Goal: Task Accomplishment & Management: Contribute content

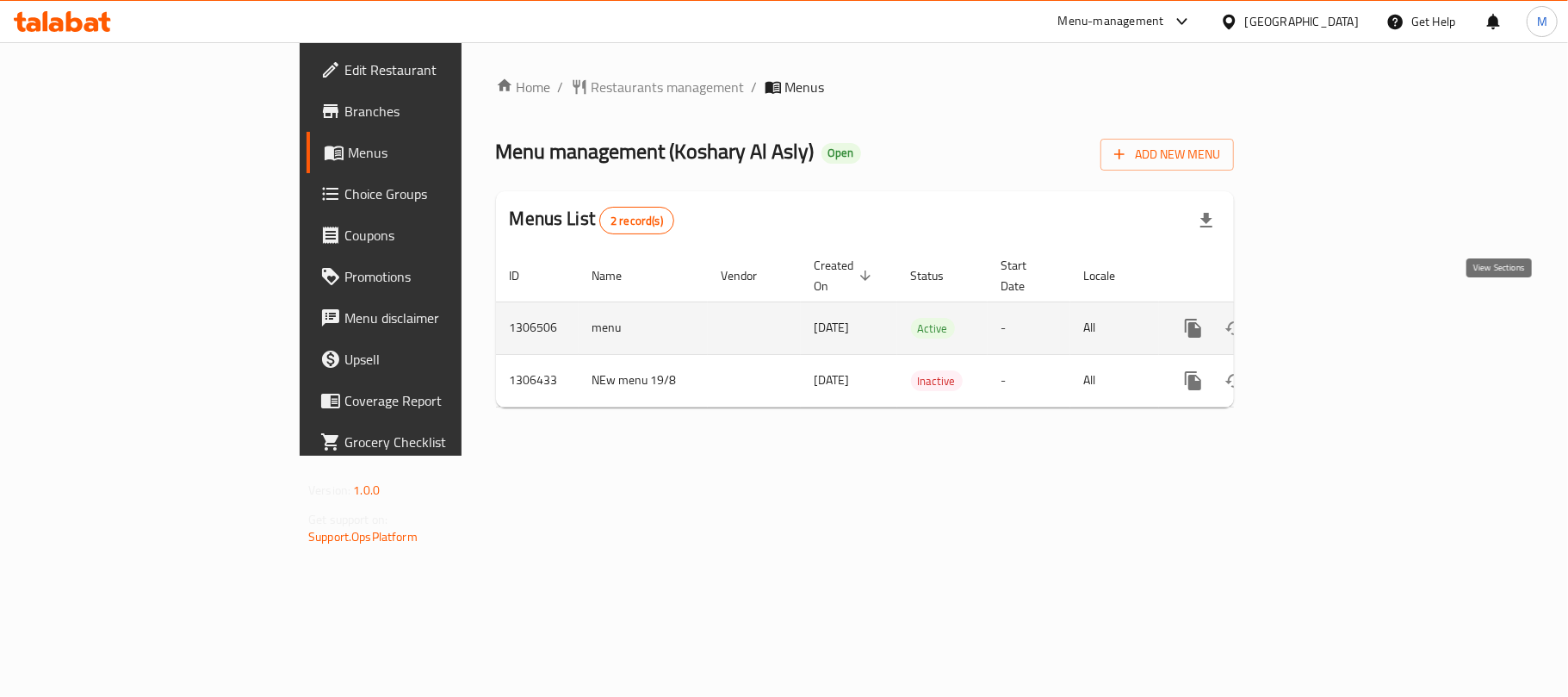
click at [1338, 307] on link "enhanced table" at bounding box center [1317, 328] width 41 height 41
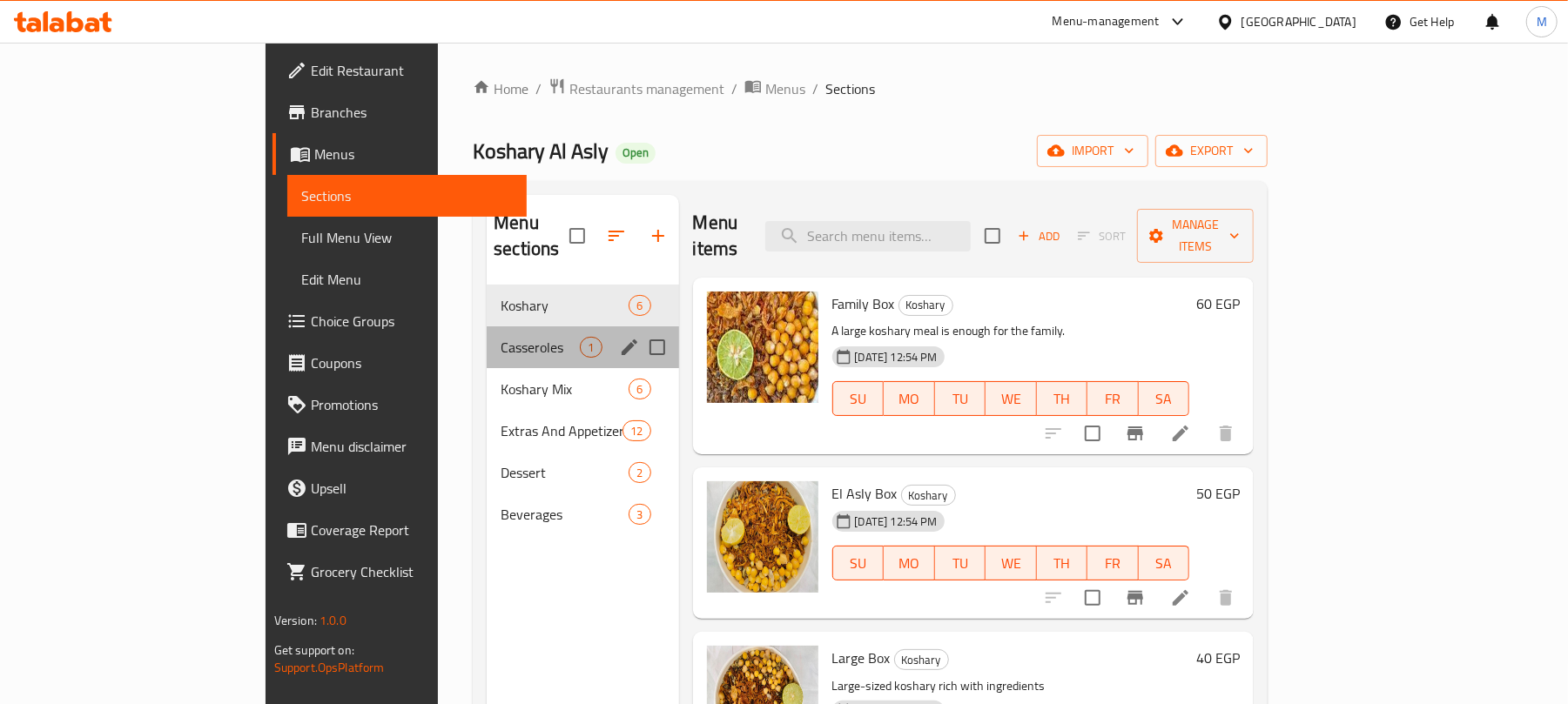
click at [487, 332] on div "Casseroles 1" at bounding box center [582, 347] width 191 height 42
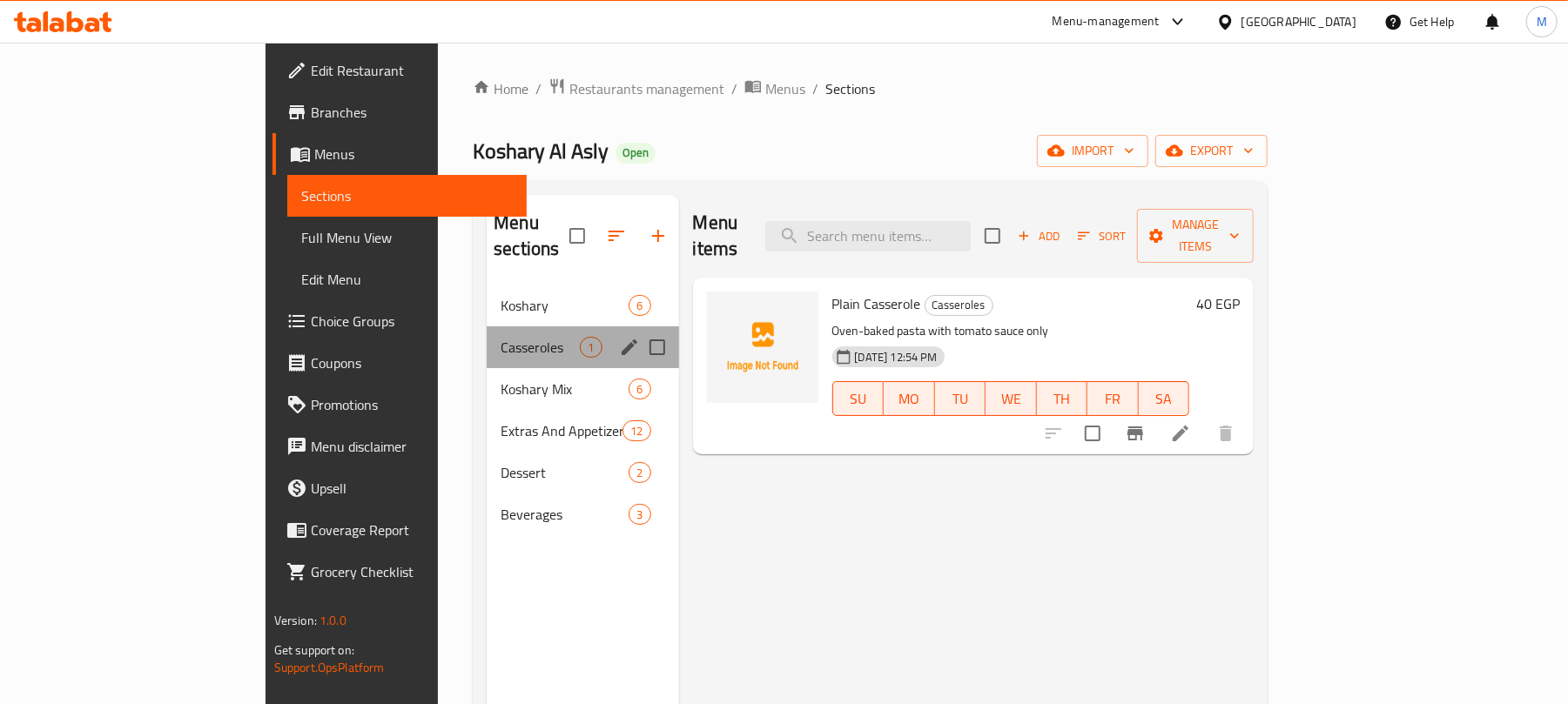
click at [487, 339] on div "Casseroles 1" at bounding box center [582, 347] width 191 height 42
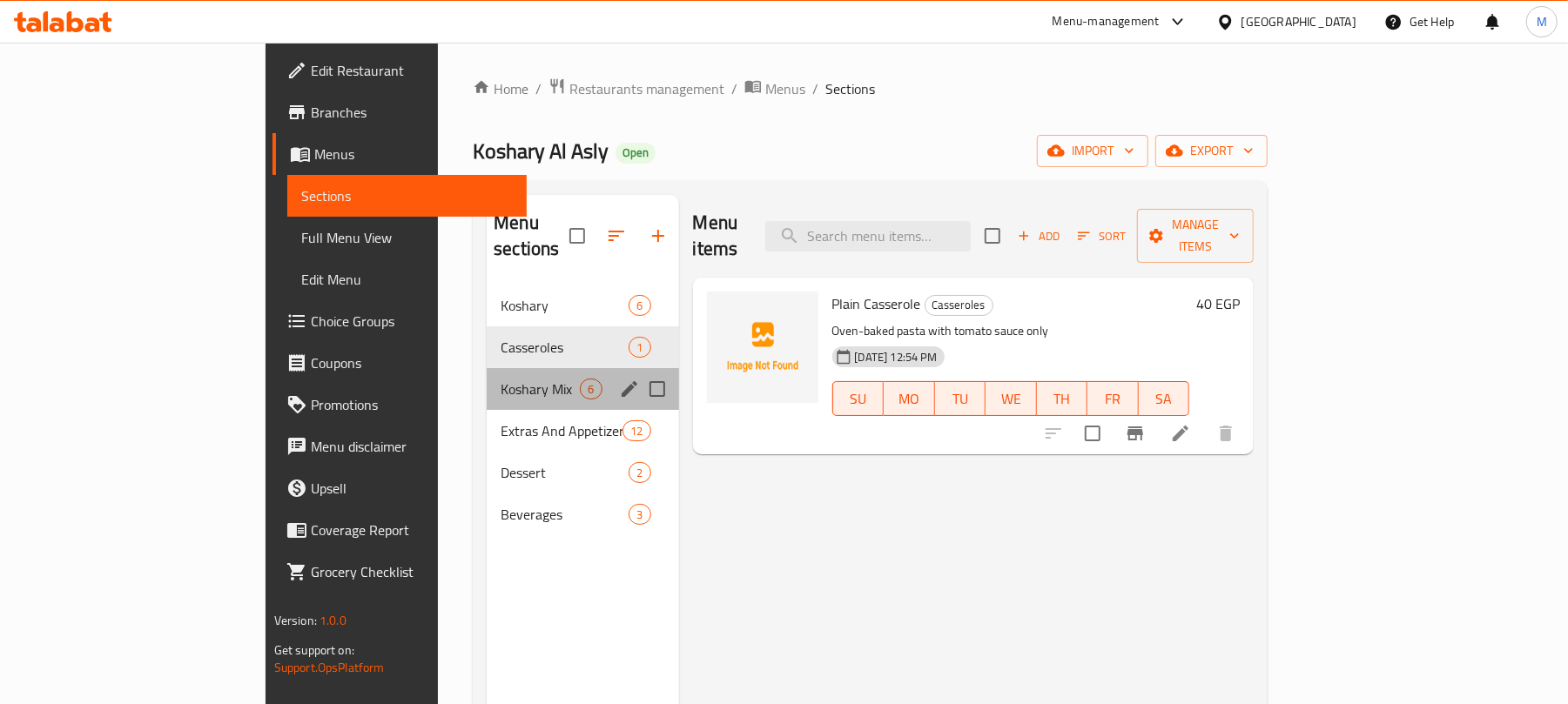
click at [487, 368] on div "Koshary Mix 6" at bounding box center [582, 389] width 191 height 42
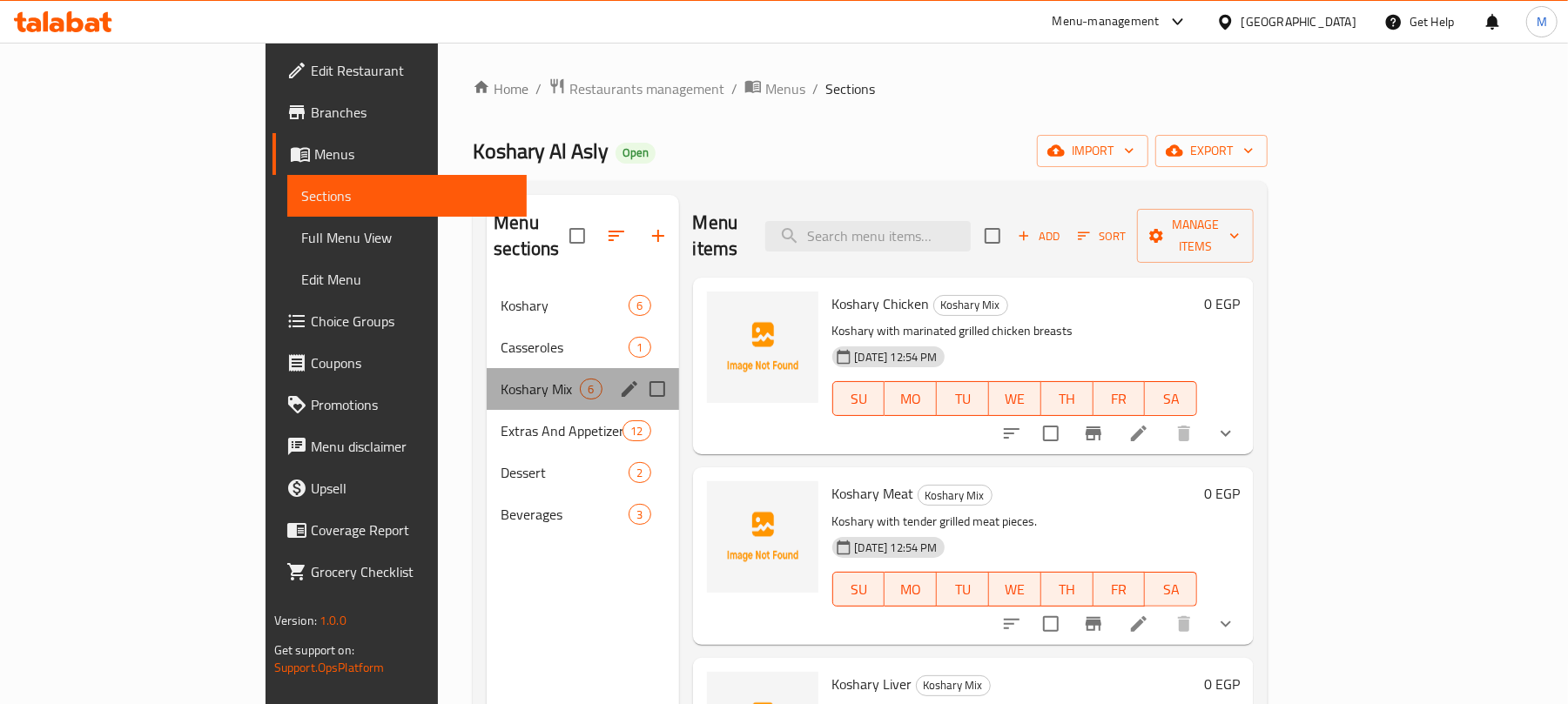
click at [487, 380] on div "Koshary Mix 6" at bounding box center [582, 389] width 191 height 42
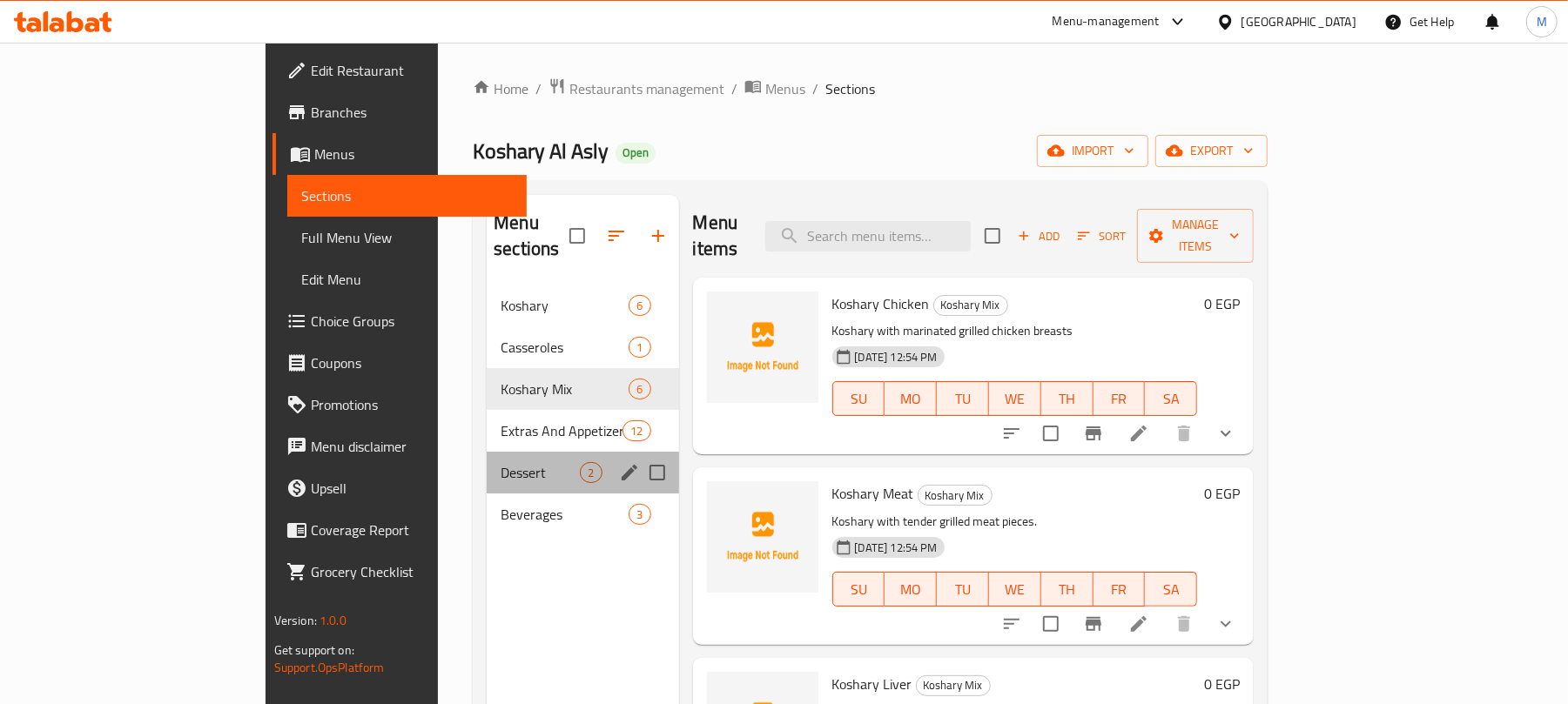
click at [487, 451] on div "Dessert 2" at bounding box center [582, 472] width 191 height 42
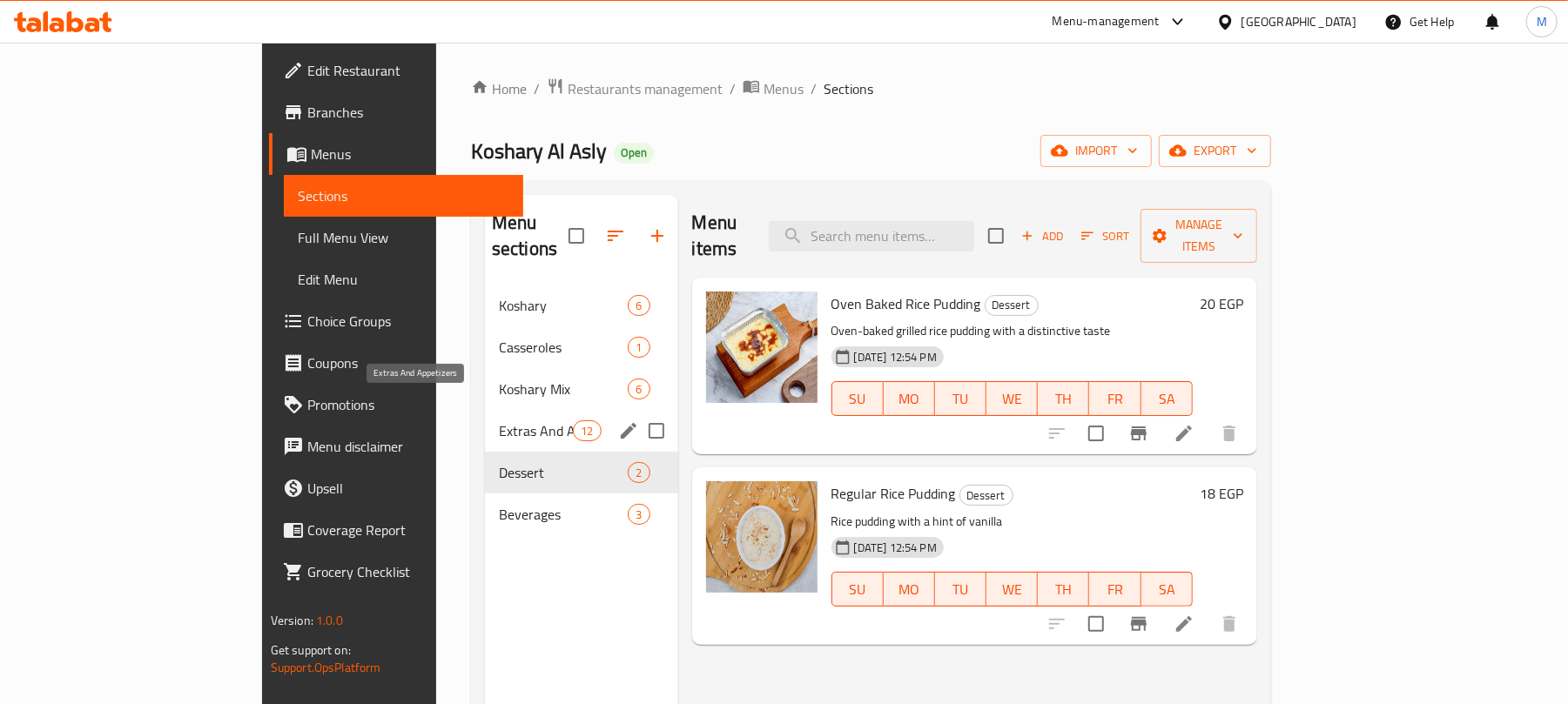
click at [499, 420] on span "Extras And Appetizers" at bounding box center [536, 431] width 74 height 21
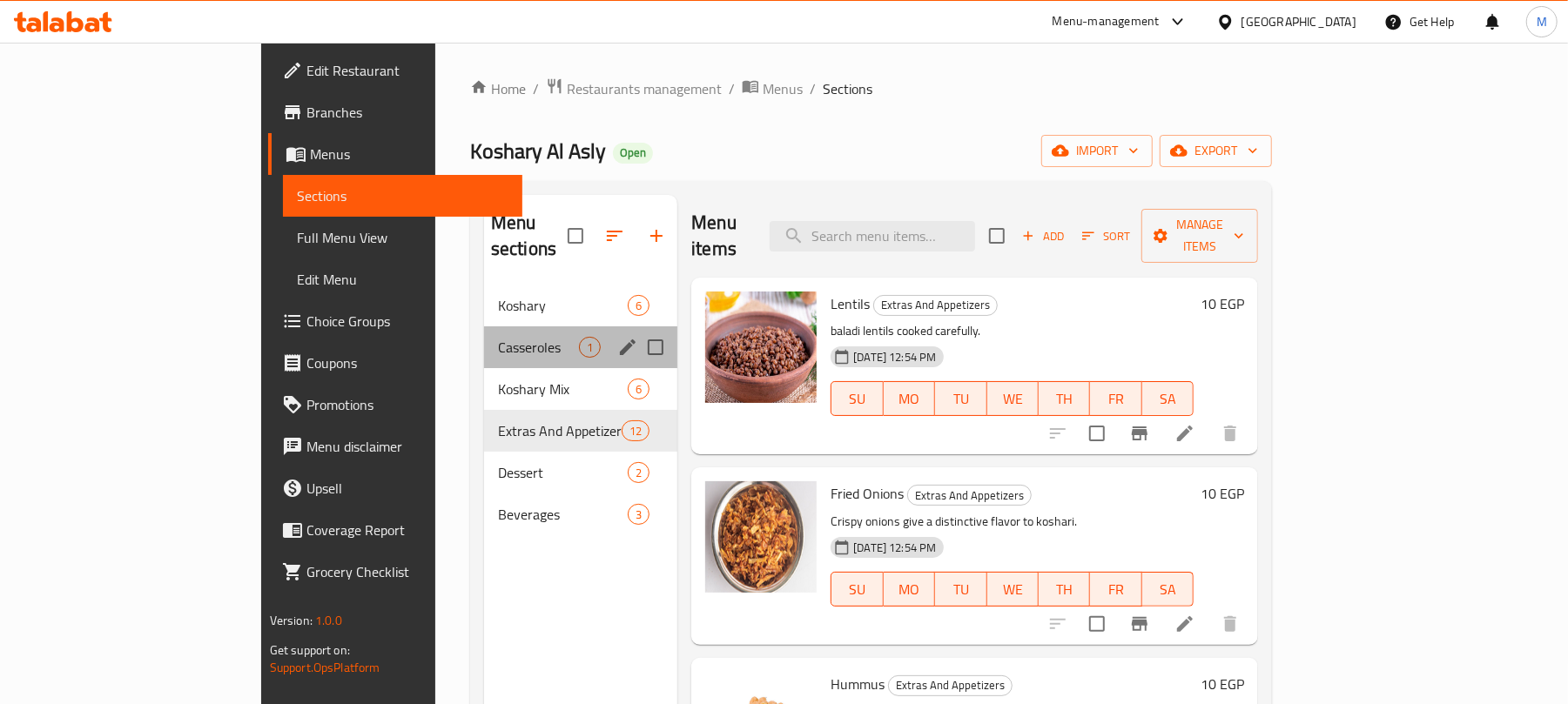
click at [484, 326] on div "Casseroles 1" at bounding box center [580, 347] width 193 height 42
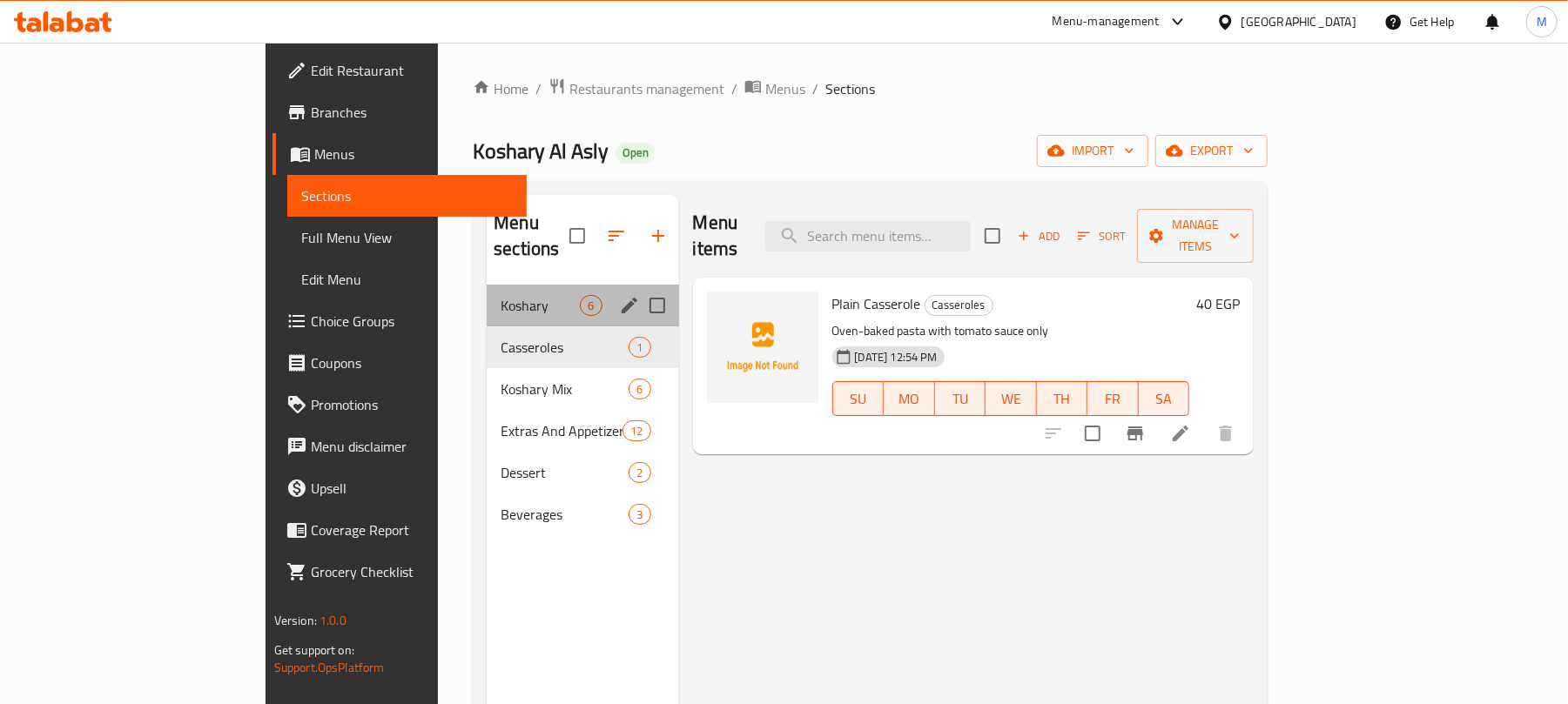
click at [487, 285] on div "Koshary 6" at bounding box center [582, 306] width 191 height 42
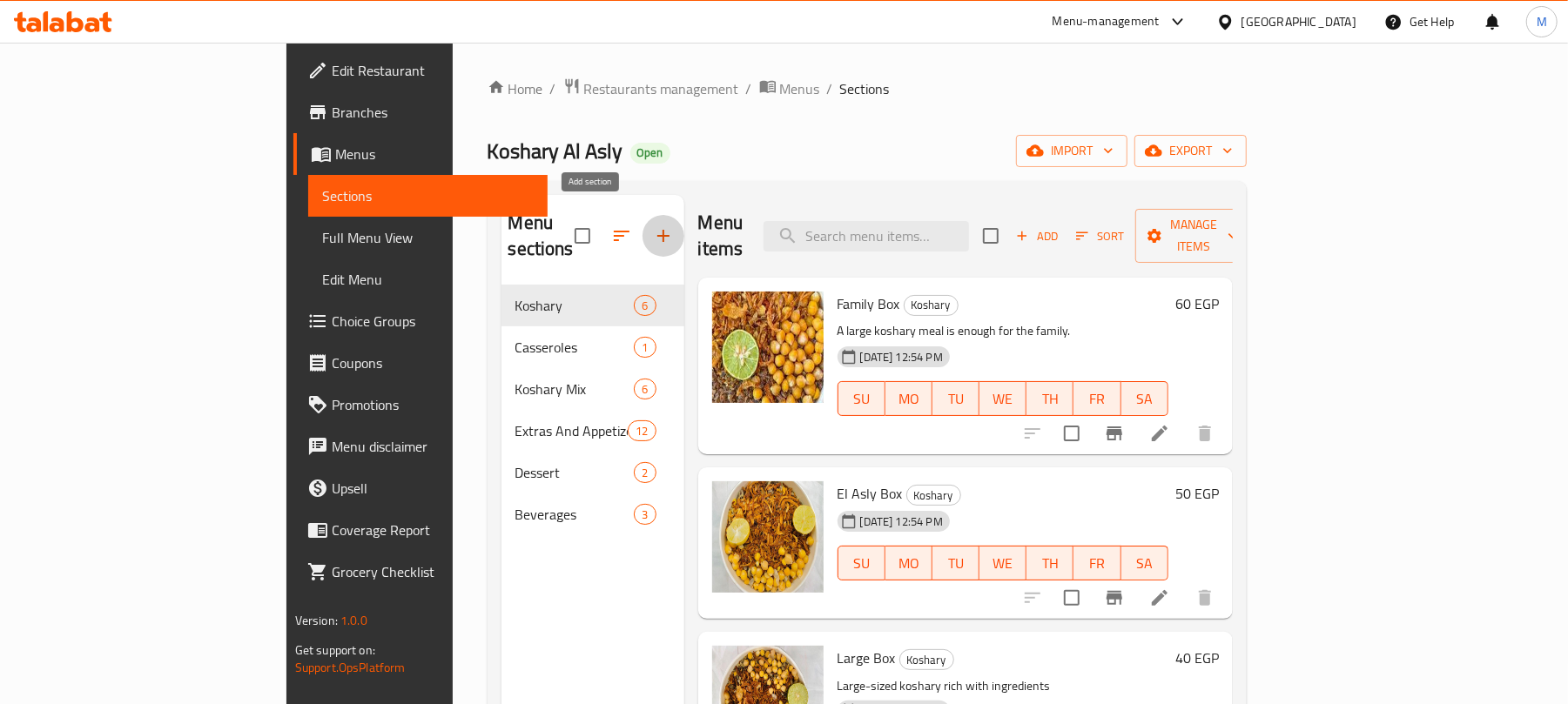
click at [652, 225] on icon "button" at bounding box center [663, 236] width 21 height 21
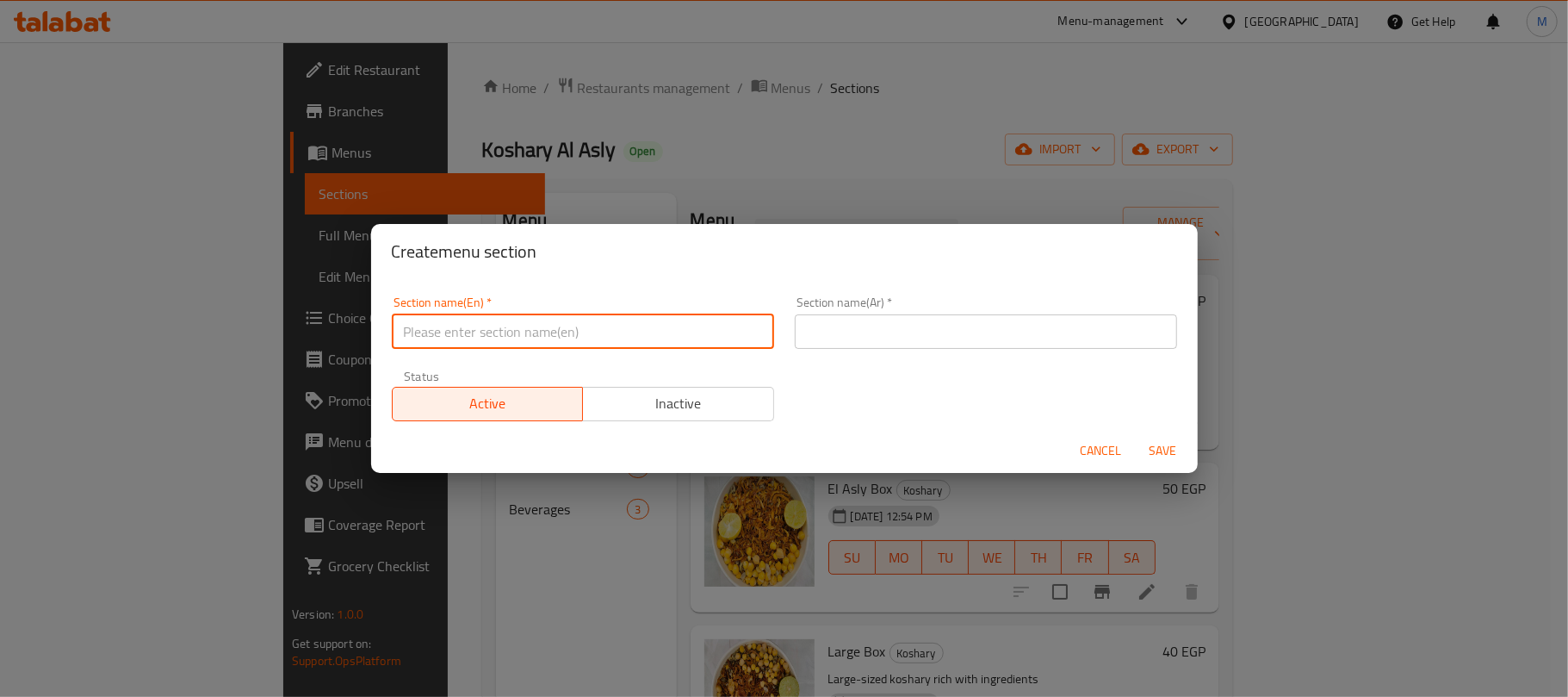
click at [527, 335] on input "text" at bounding box center [583, 332] width 382 height 35
type input "Chicken Crepe"
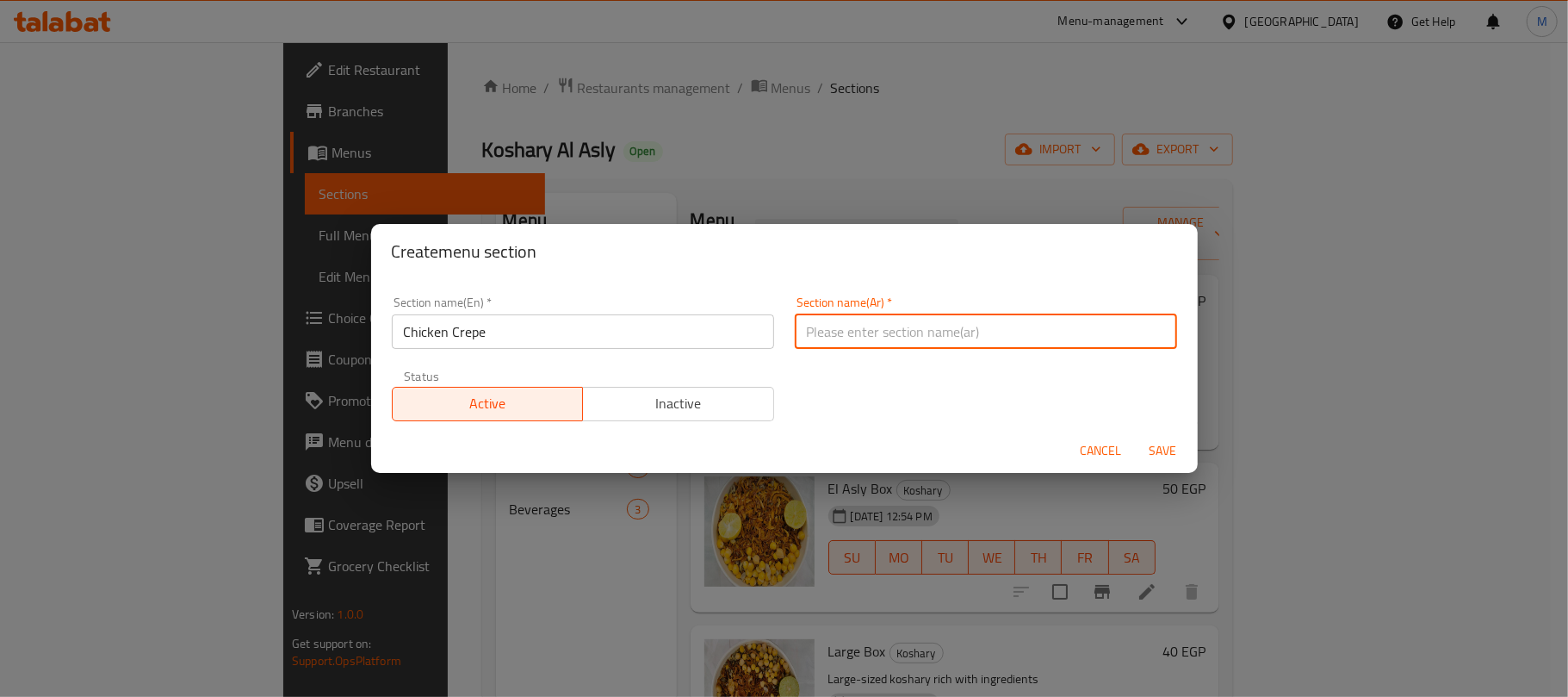
click at [873, 324] on input "text" at bounding box center [985, 332] width 382 height 35
type input "كريب فراخ"
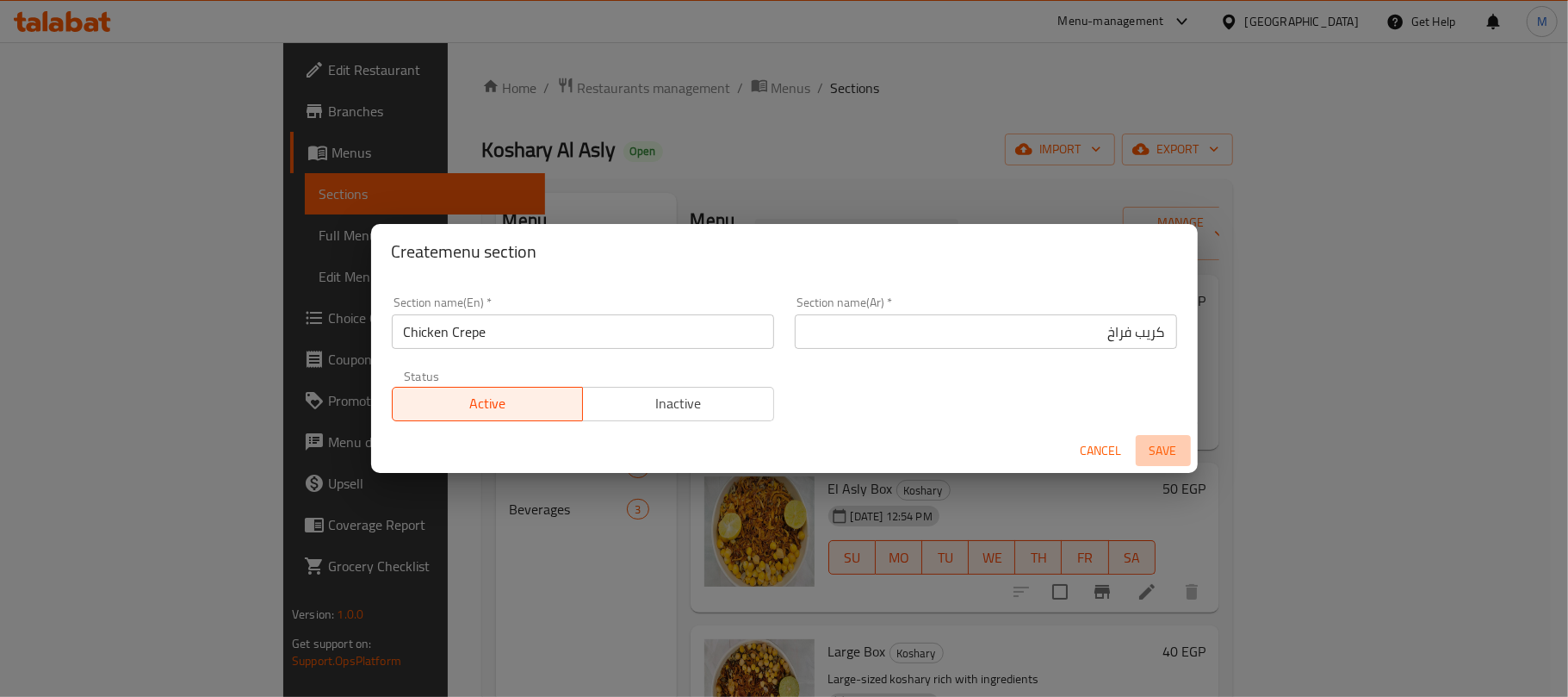
click at [1158, 441] on span "Save" at bounding box center [1163, 451] width 41 height 22
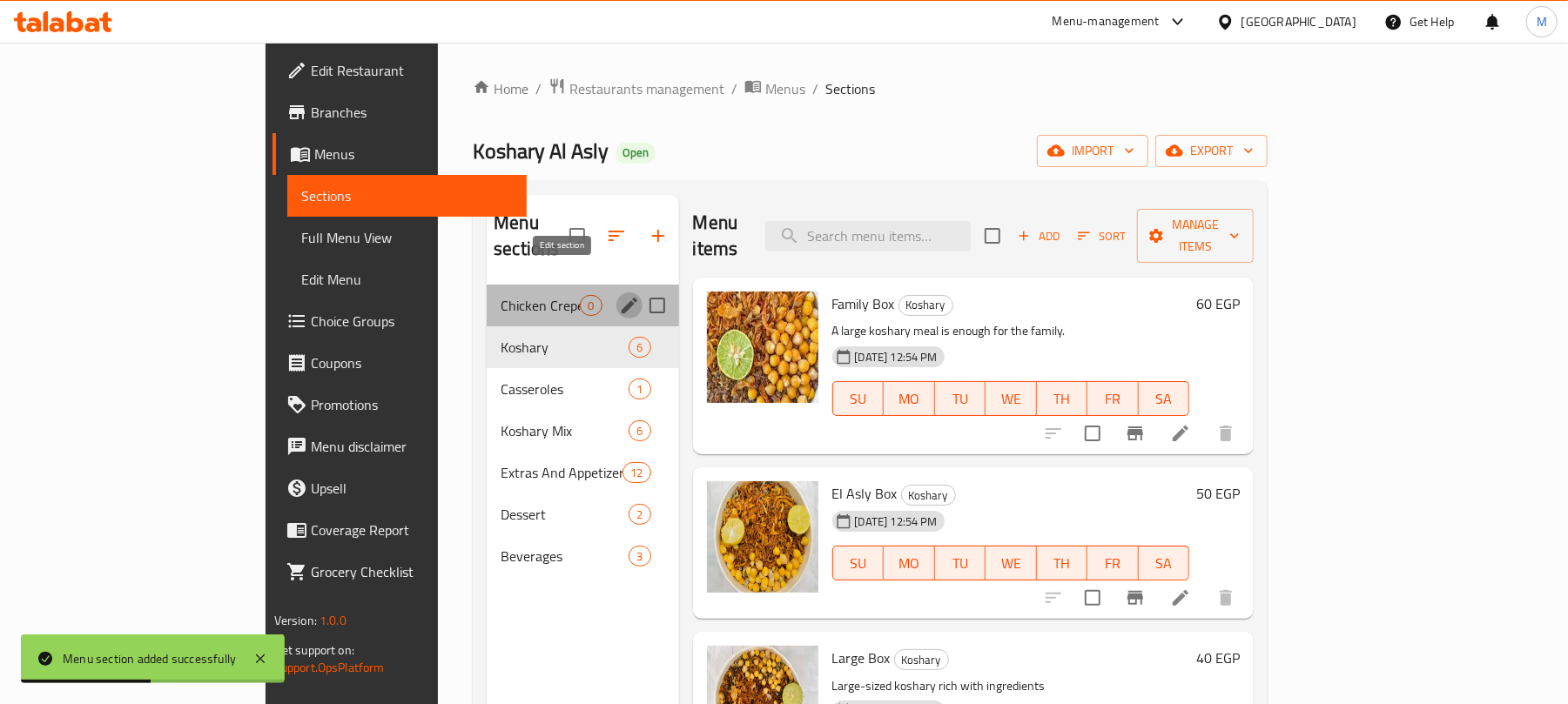
click at [619, 295] on icon "edit" at bounding box center [630, 306] width 21 height 21
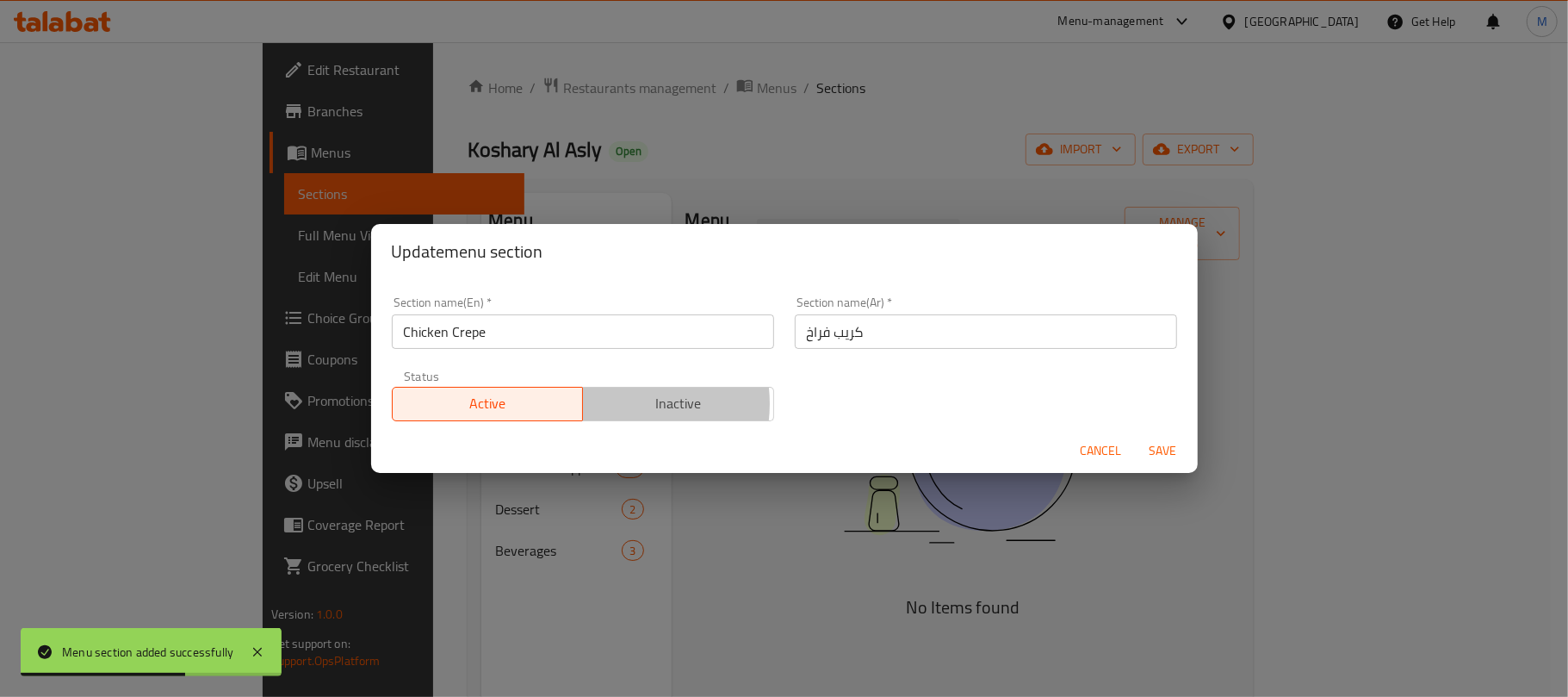
click at [620, 404] on span "Inactive" at bounding box center [678, 403] width 177 height 25
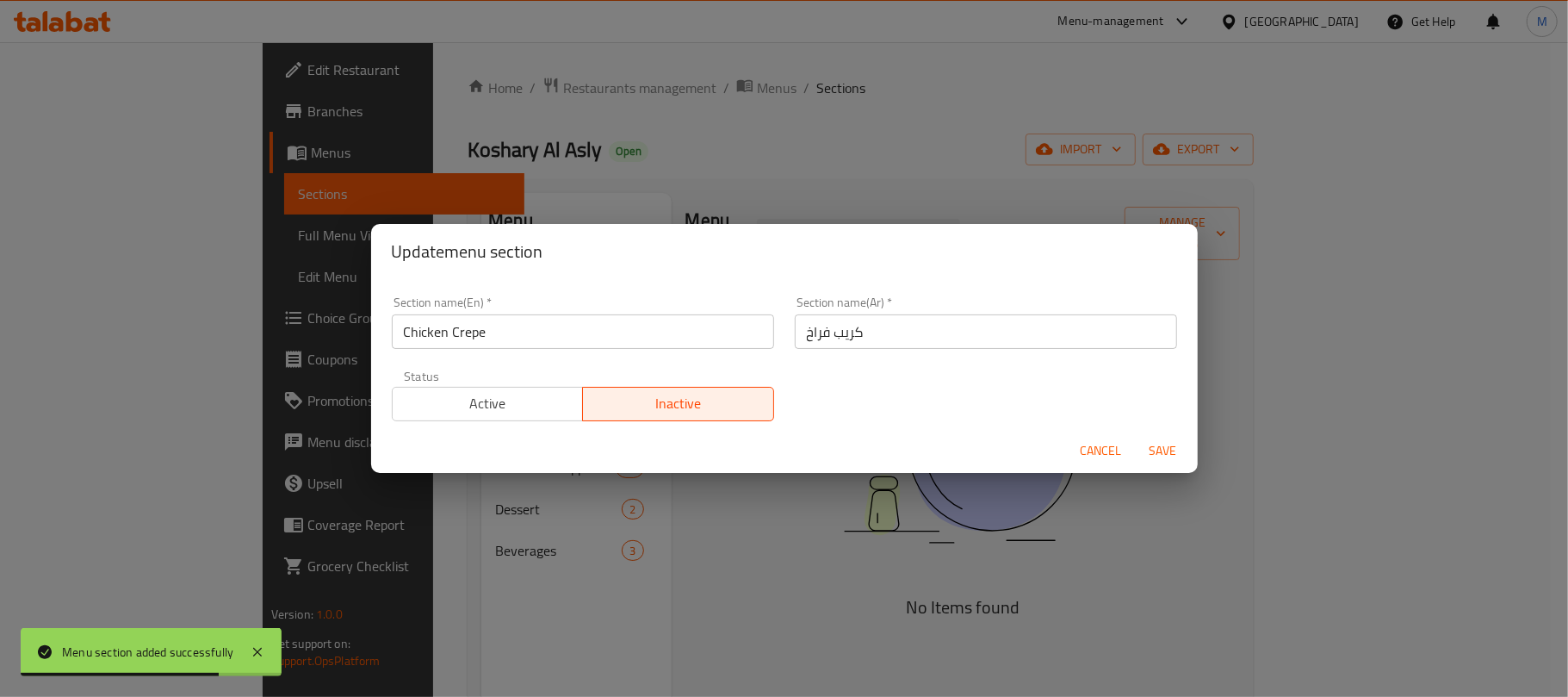
click at [1147, 445] on span "Save" at bounding box center [1163, 451] width 41 height 22
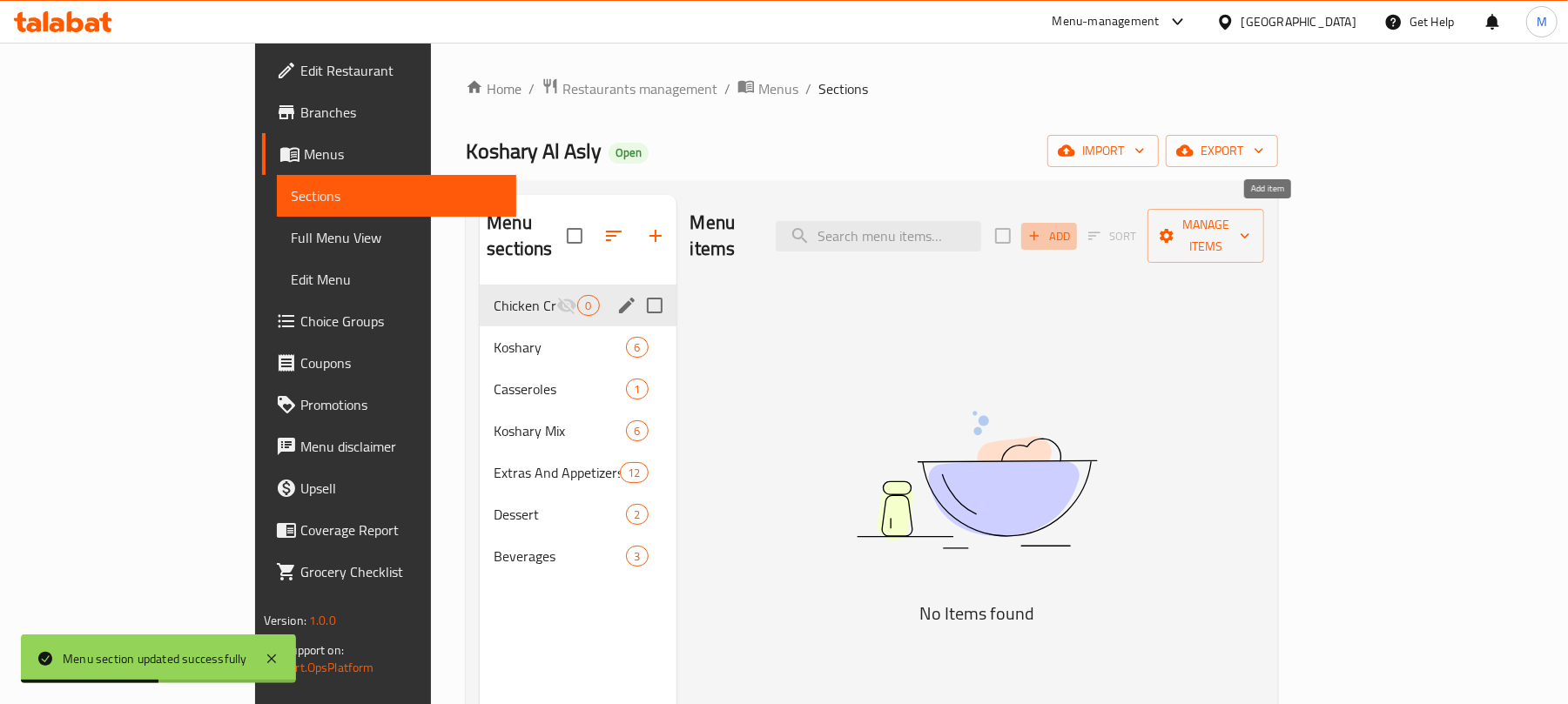
click at [1072, 226] on span "Add" at bounding box center [1049, 236] width 47 height 20
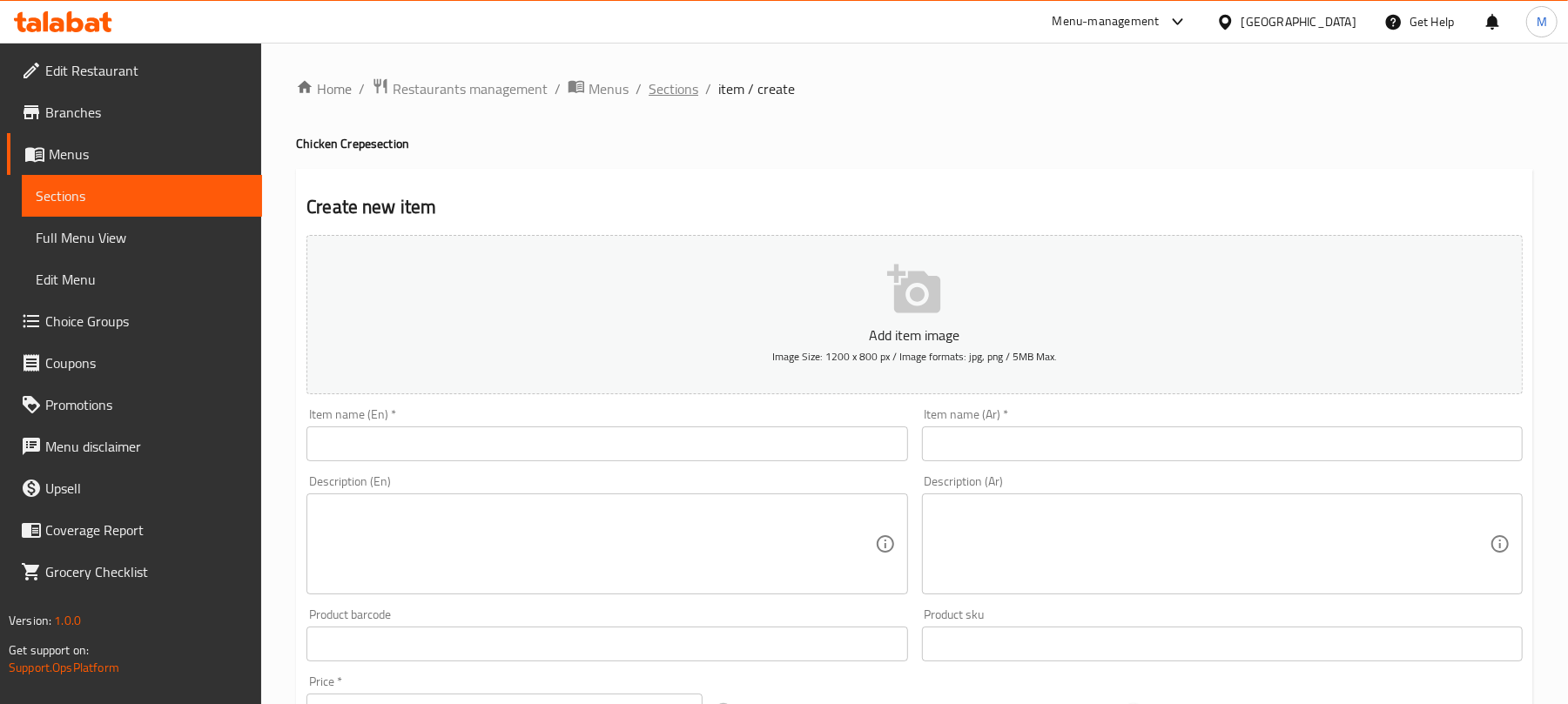
click at [673, 92] on span "Sections" at bounding box center [673, 89] width 49 height 21
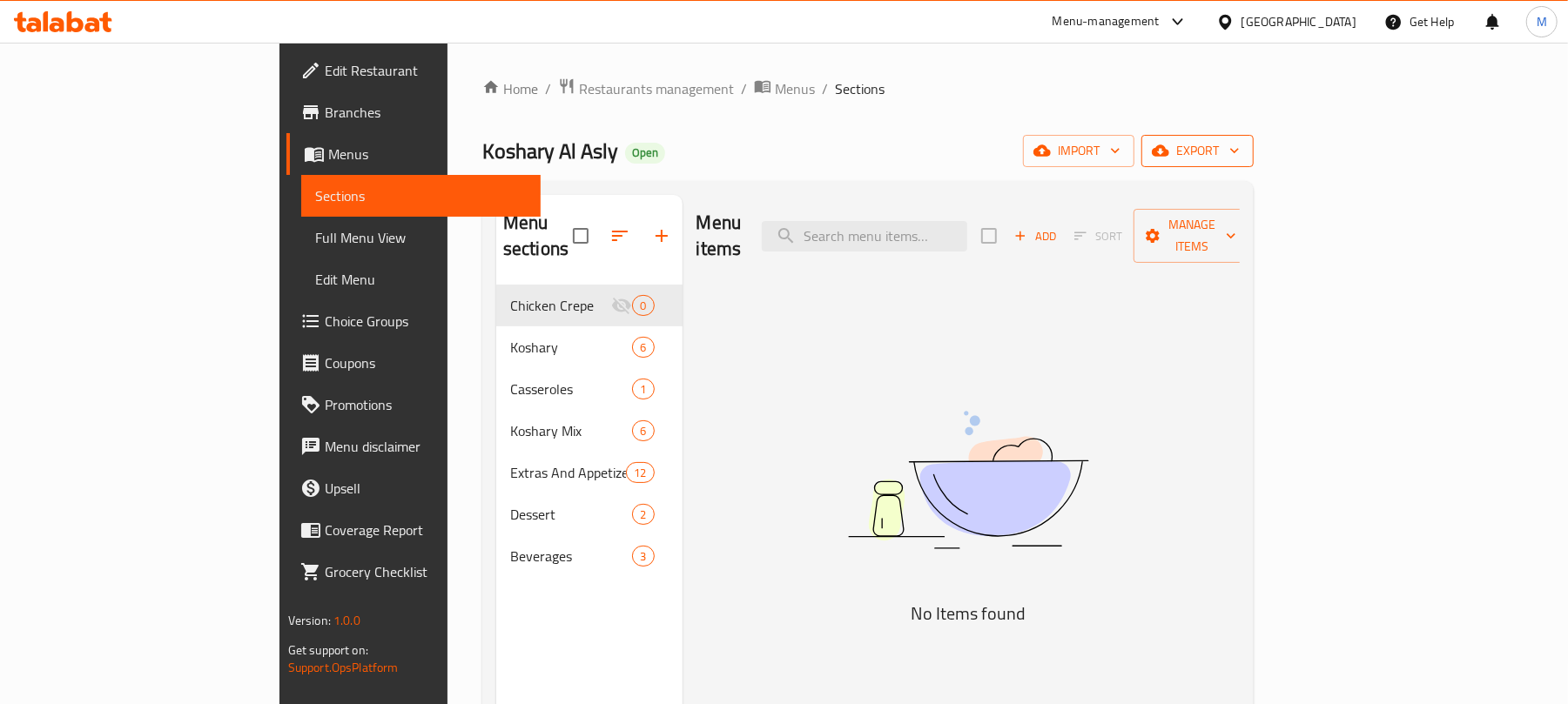
click at [1239, 158] on span "export" at bounding box center [1197, 150] width 84 height 22
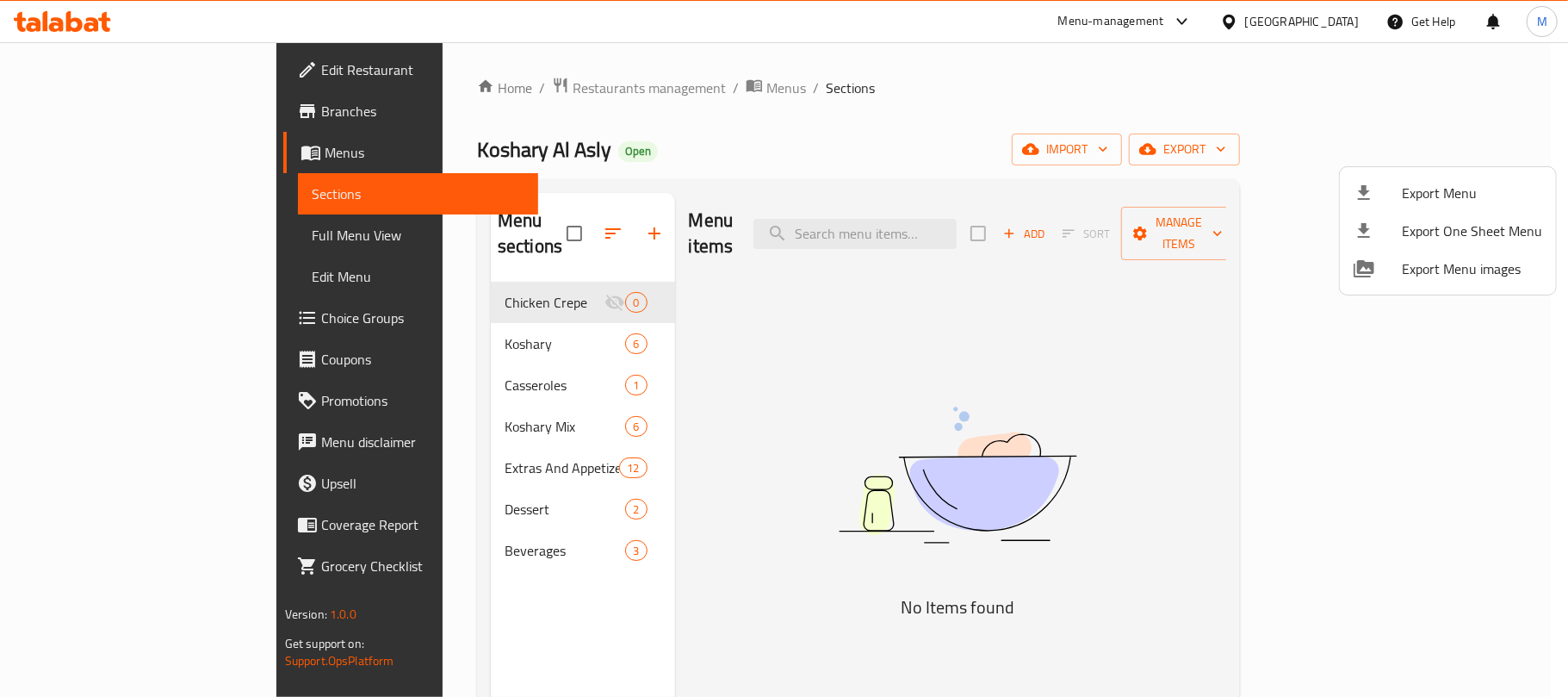
drag, startPoint x: 428, startPoint y: 274, endPoint x: 318, endPoint y: 272, distance: 110.0
click at [318, 272] on div at bounding box center [784, 348] width 1568 height 697
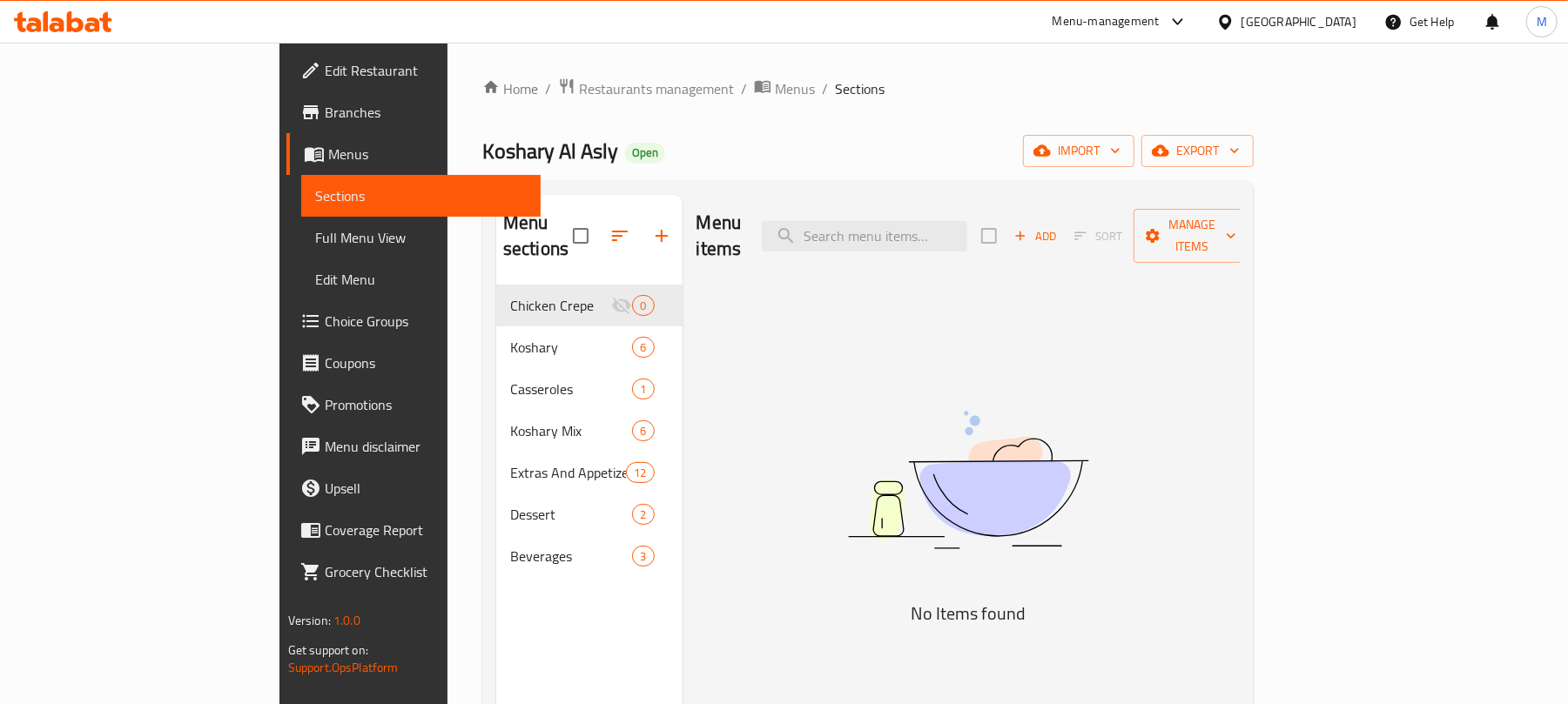
drag, startPoint x: 321, startPoint y: 274, endPoint x: 477, endPoint y: 143, distance: 203.7
click at [482, 143] on div "Home / Restaurants management / Menus / Sections Koshary Al Asly Open import ex…" at bounding box center [867, 495] width 771 height 835
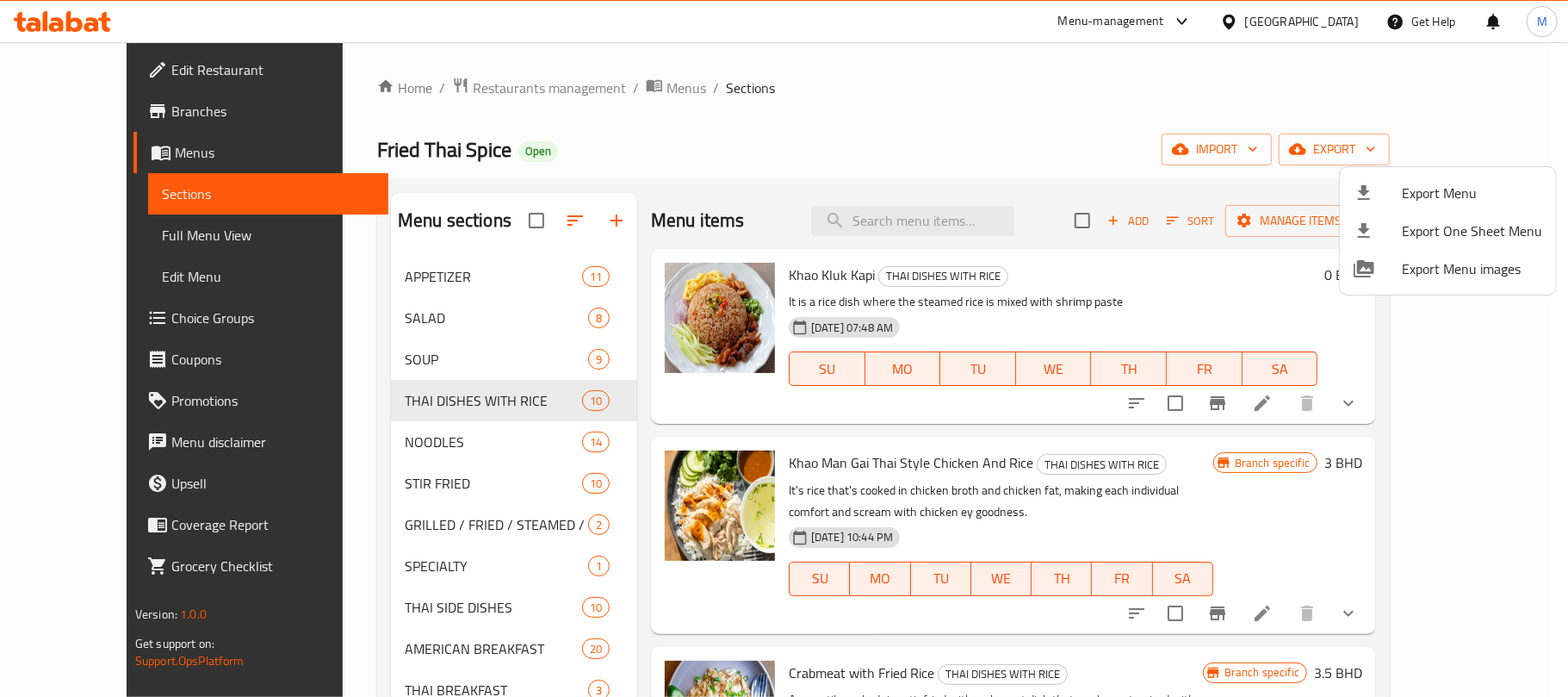
click at [274, 321] on div at bounding box center [784, 348] width 1568 height 697
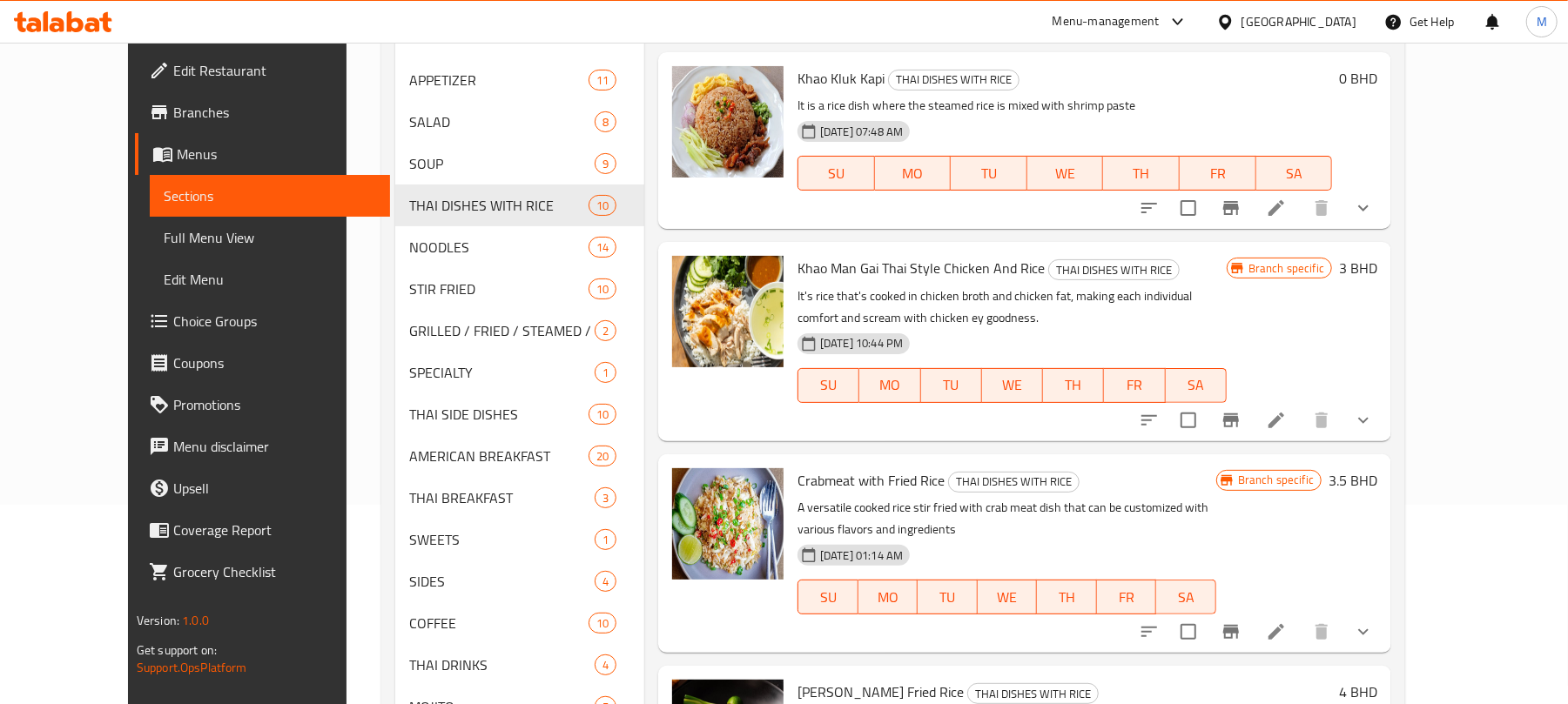
scroll to position [232, 0]
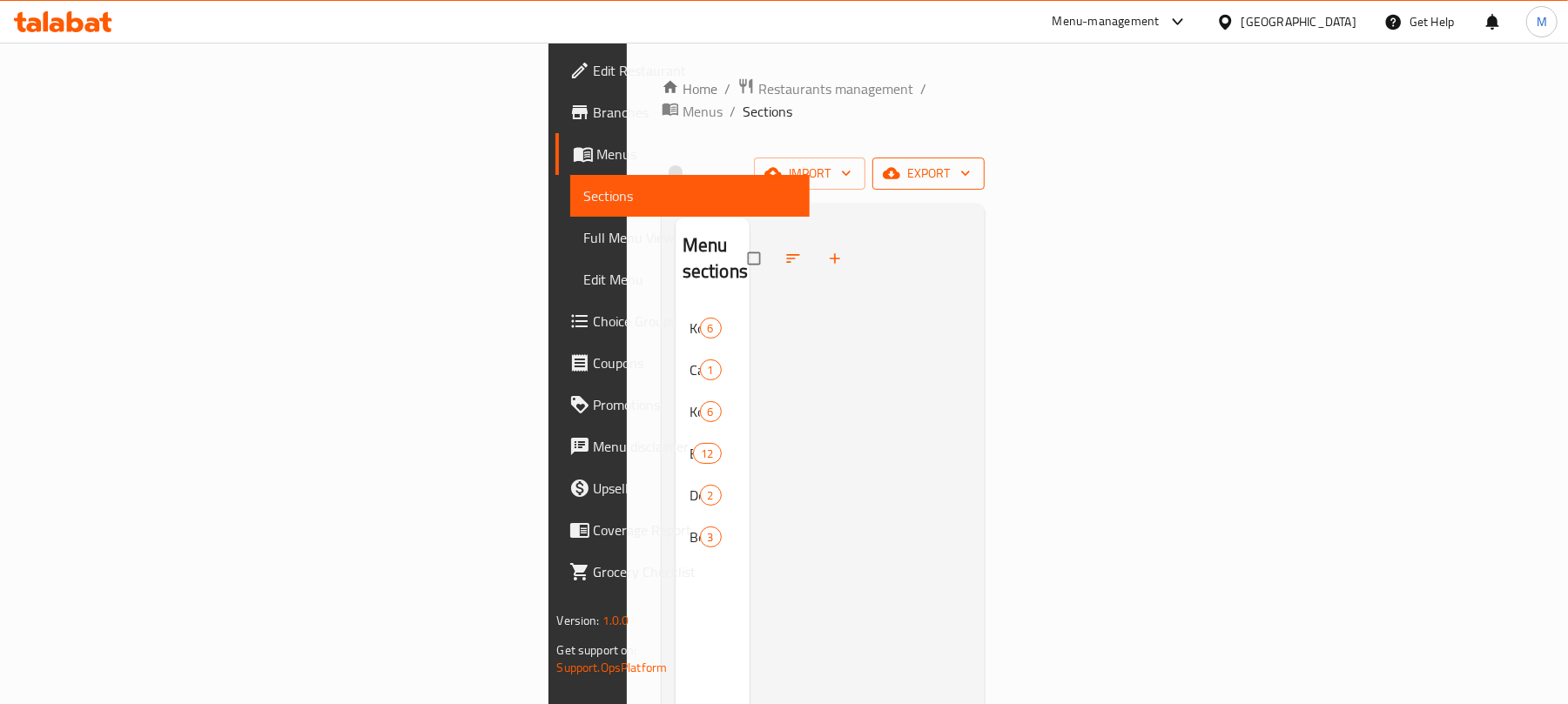
click at [971, 163] on span "export" at bounding box center [928, 173] width 84 height 22
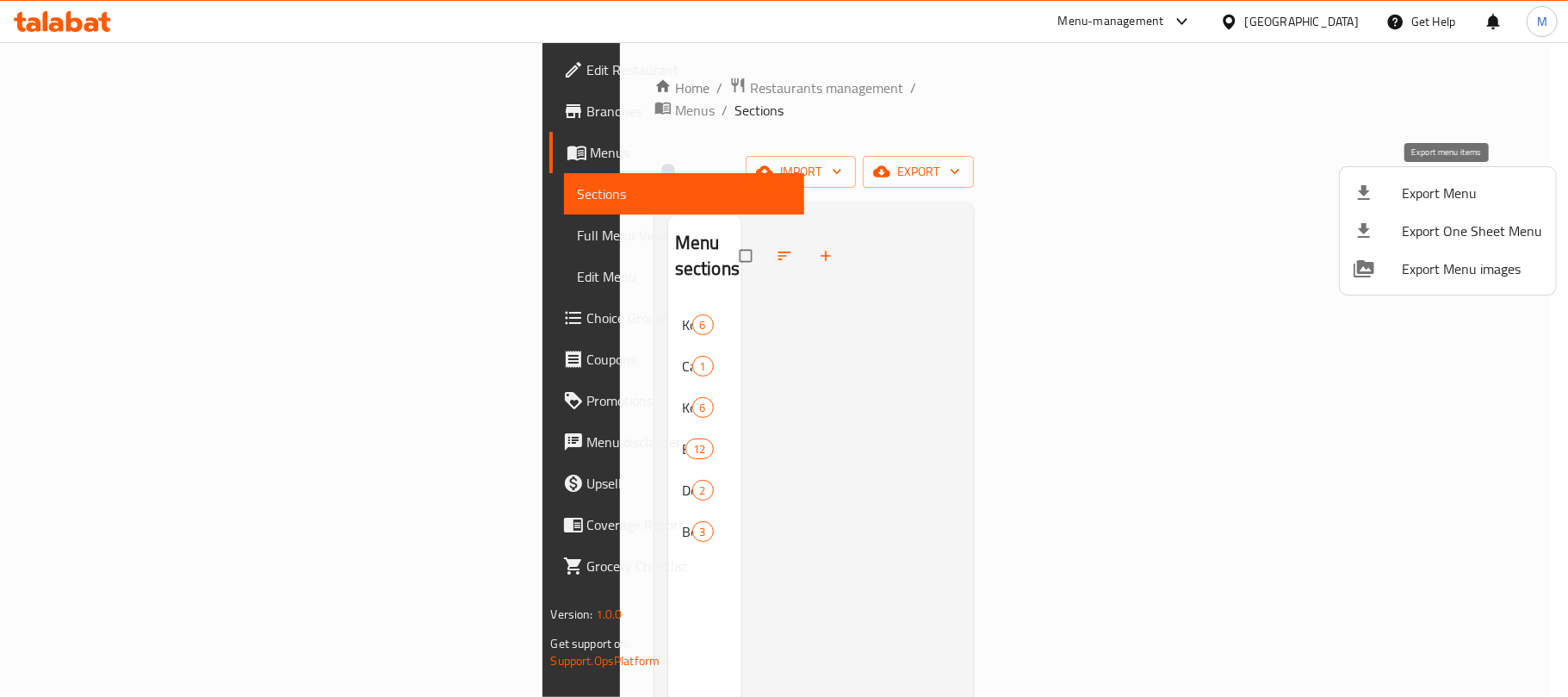
click at [1407, 193] on span "Export Menu" at bounding box center [1472, 193] width 141 height 21
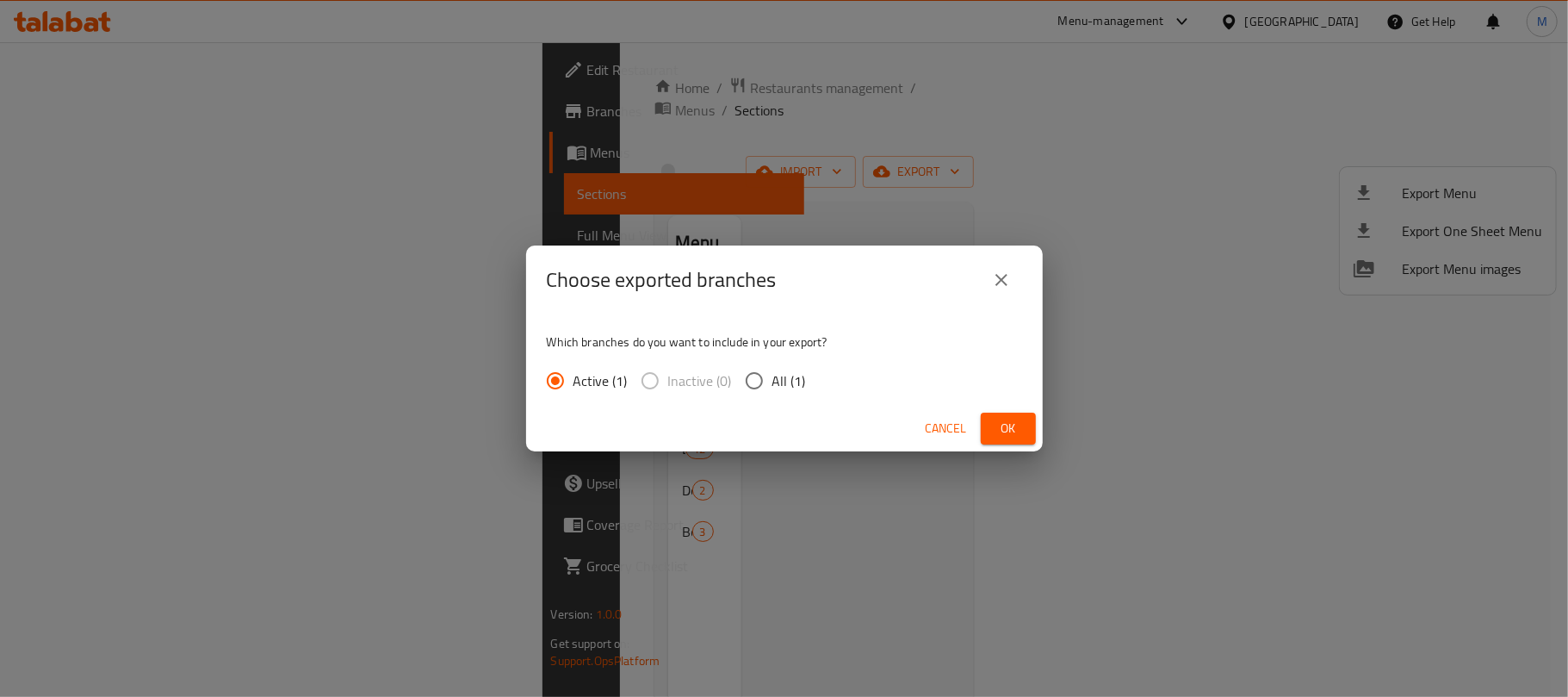
click at [797, 376] on span "All (1)" at bounding box center [790, 380] width 34 height 21
click at [773, 376] on input "All (1)" at bounding box center [754, 380] width 37 height 37
radio input "true"
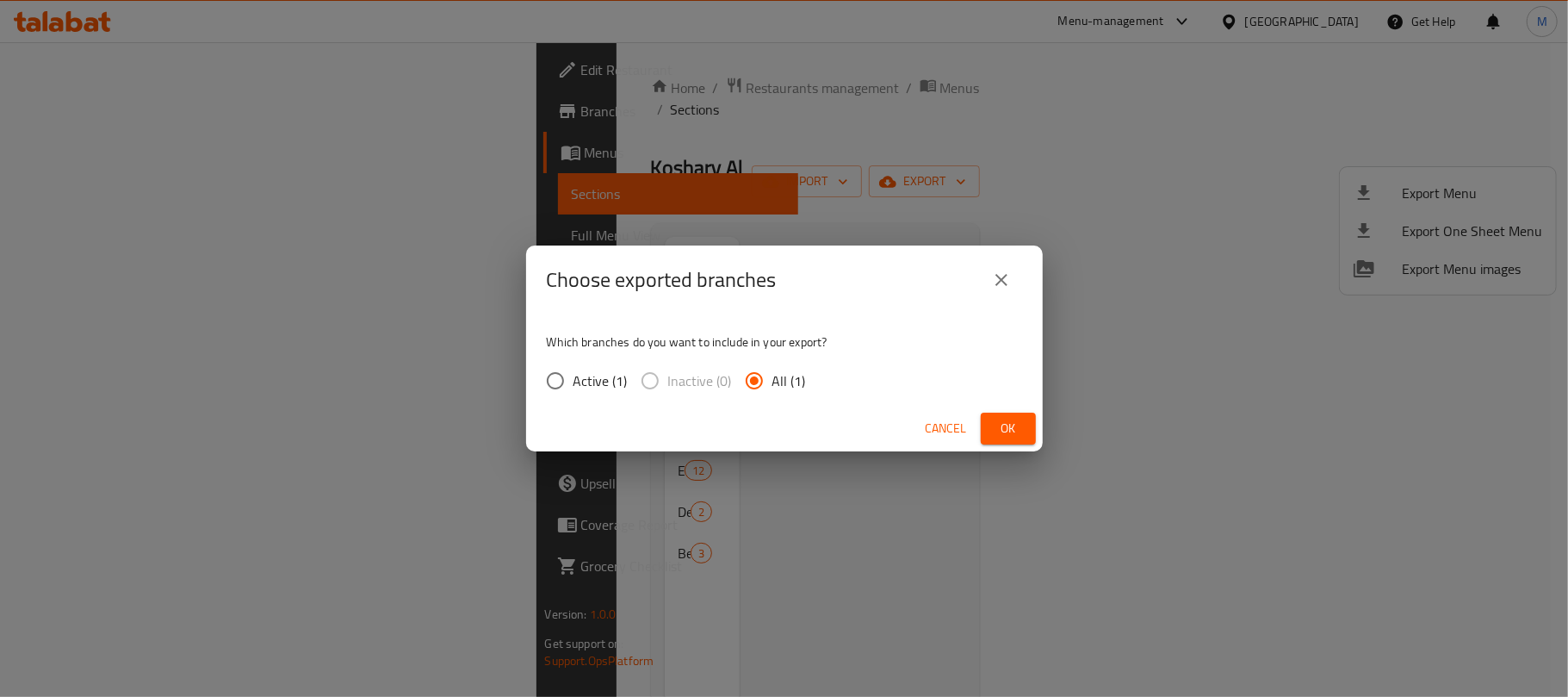
click at [998, 425] on span "Ok" at bounding box center [1008, 428] width 27 height 22
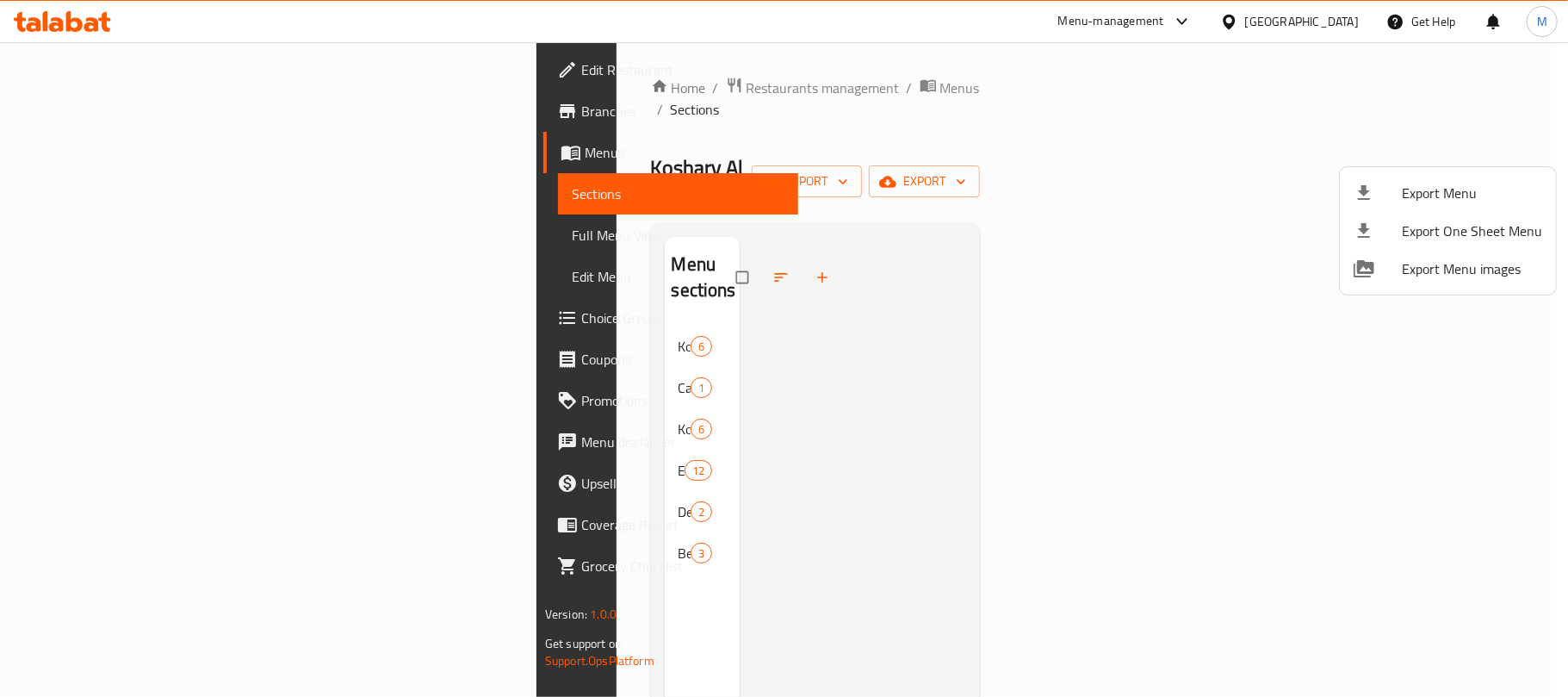
click at [893, 325] on div at bounding box center [784, 348] width 1568 height 697
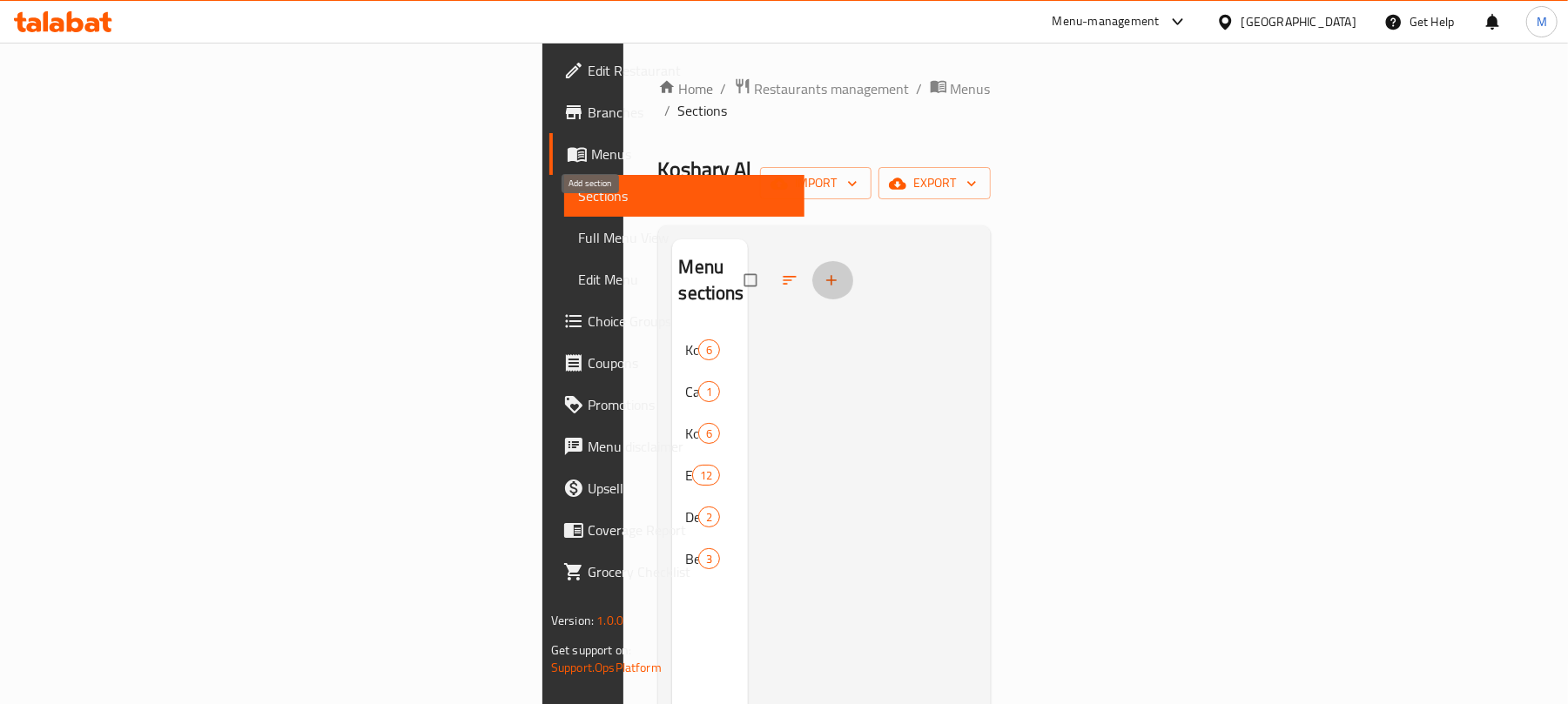
click at [812, 261] on button "button" at bounding box center [833, 280] width 42 height 38
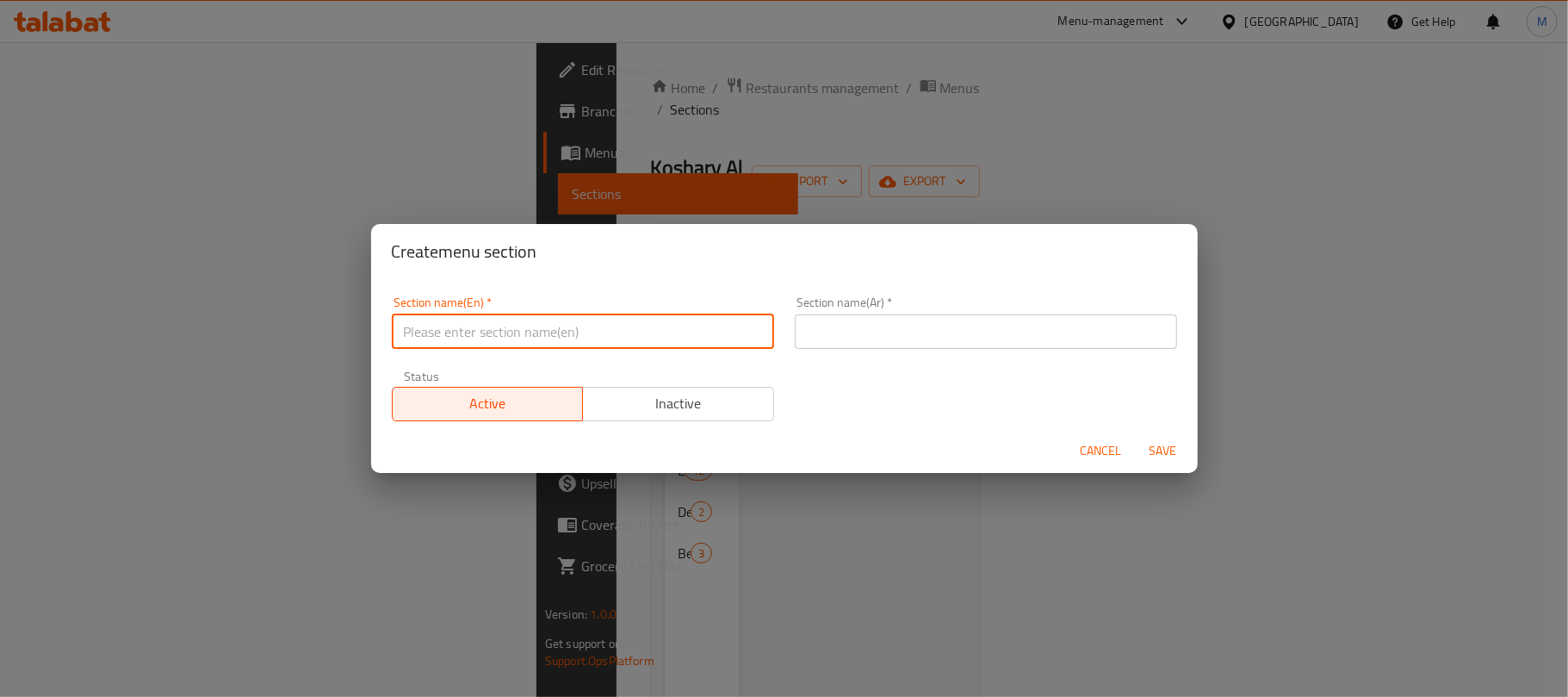
click at [522, 321] on input "text" at bounding box center [583, 332] width 382 height 35
type input "Crepes"
click at [836, 317] on input "text" at bounding box center [985, 332] width 382 height 35
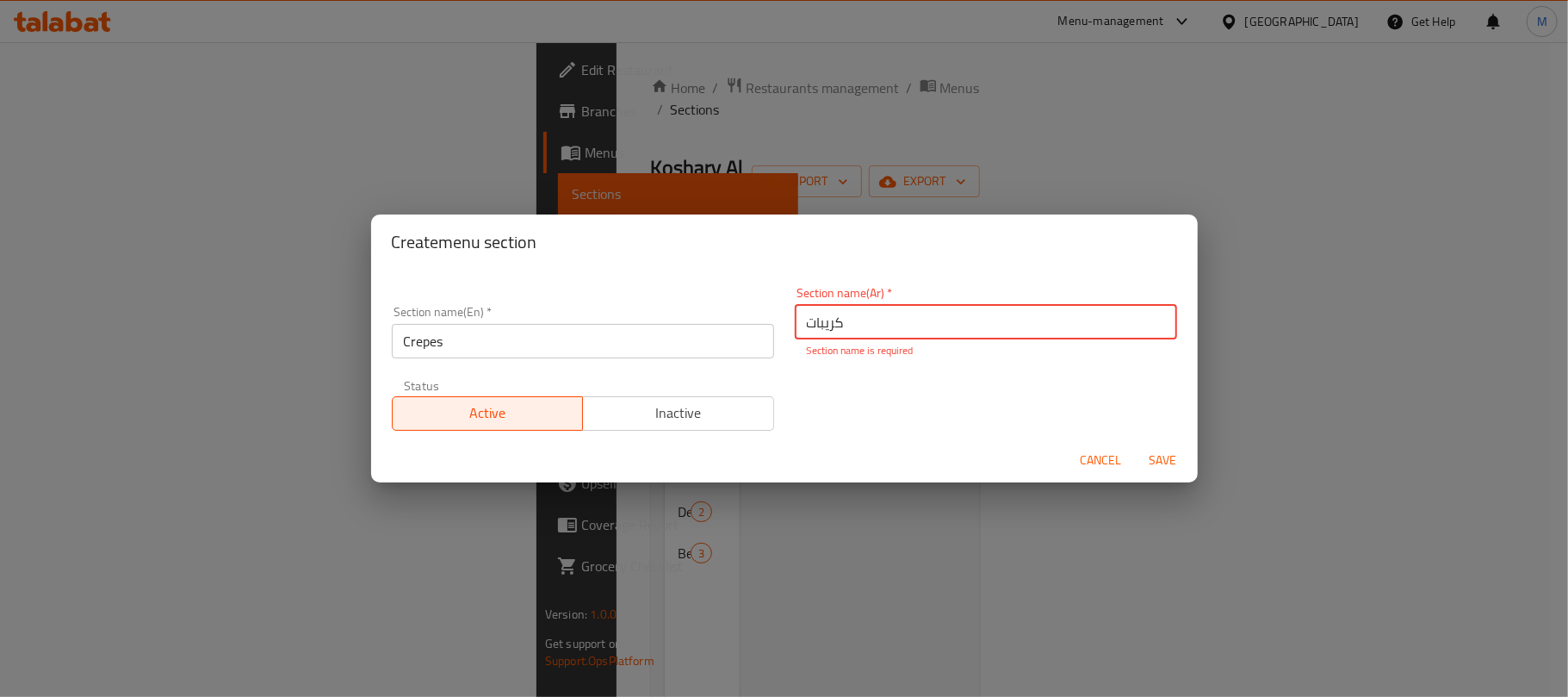
type input "كريبات"
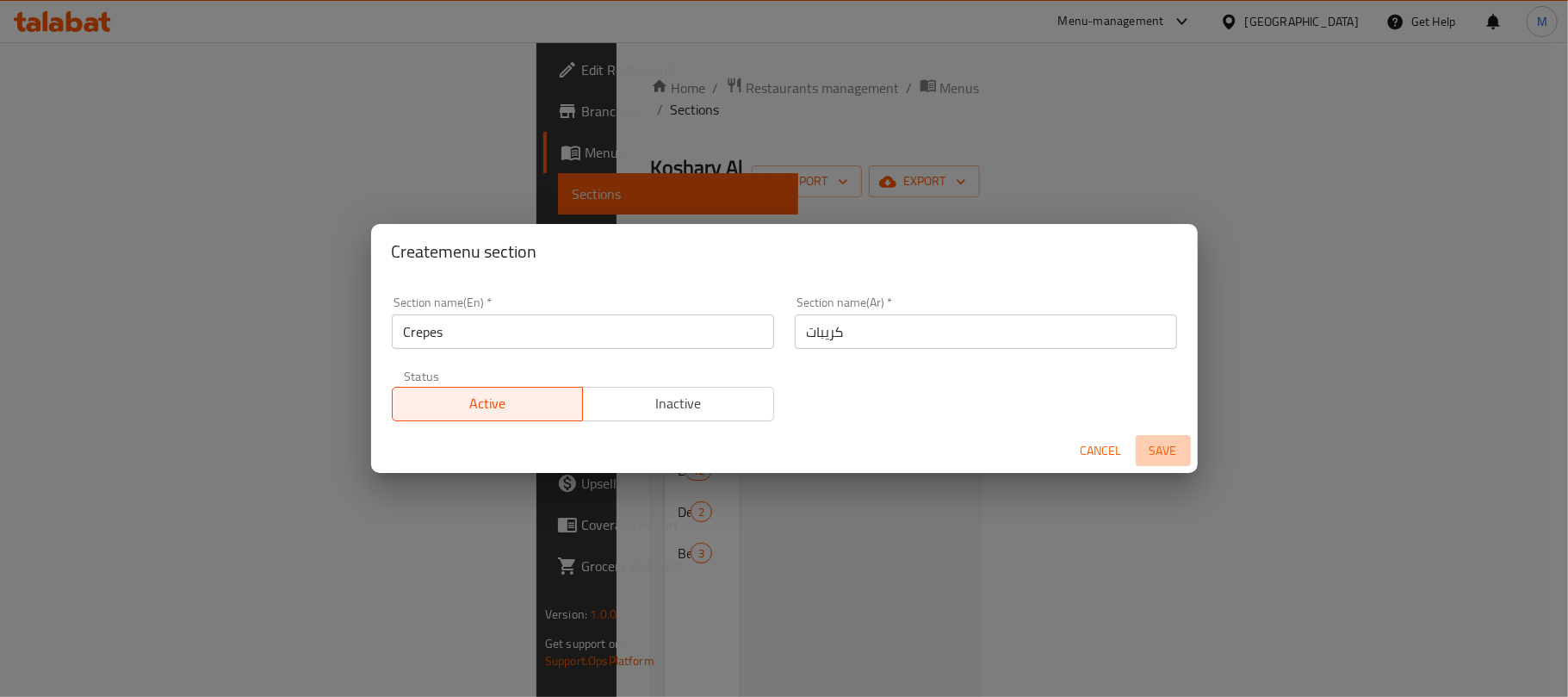
click at [1176, 452] on span "Save" at bounding box center [1163, 451] width 41 height 22
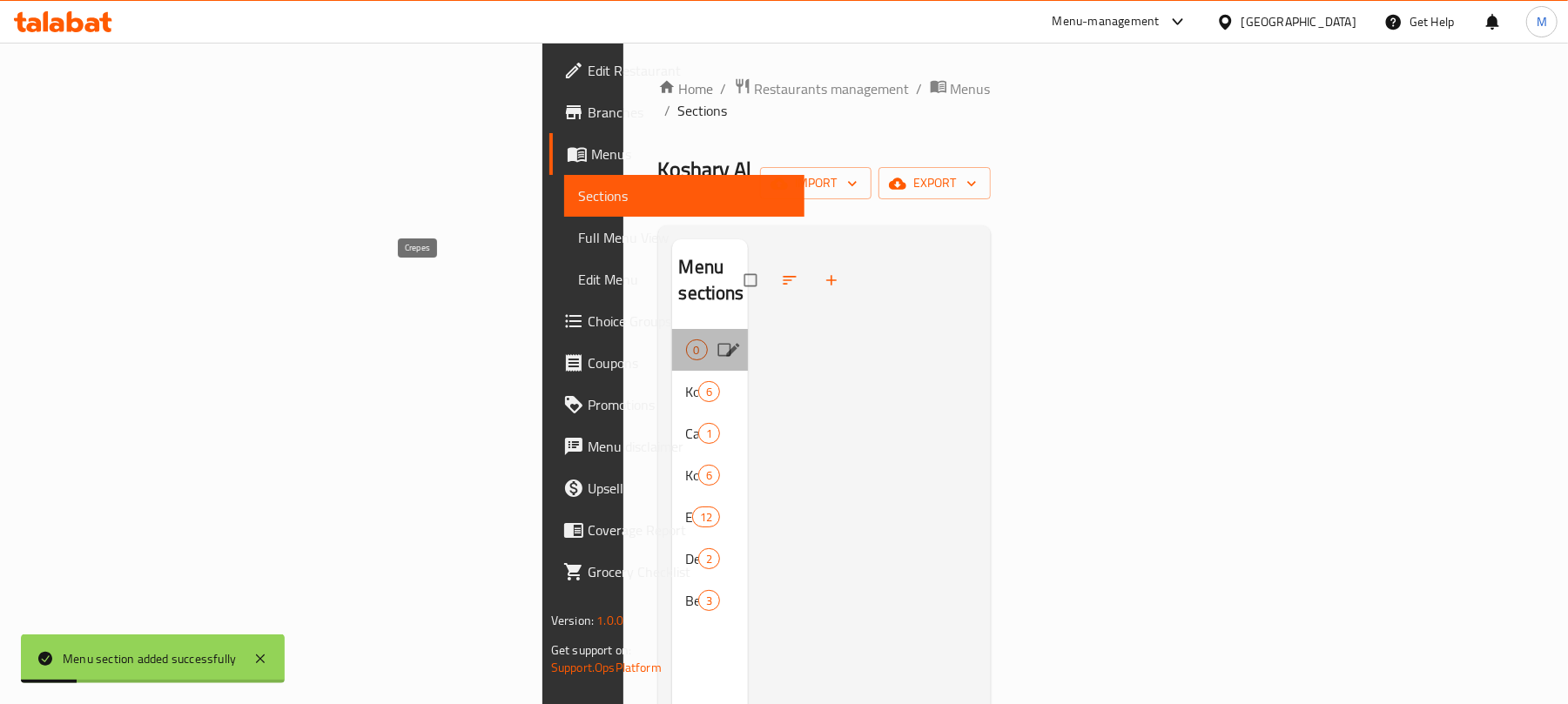
click at [686, 339] on span "Crepes" at bounding box center [686, 349] width 0 height 21
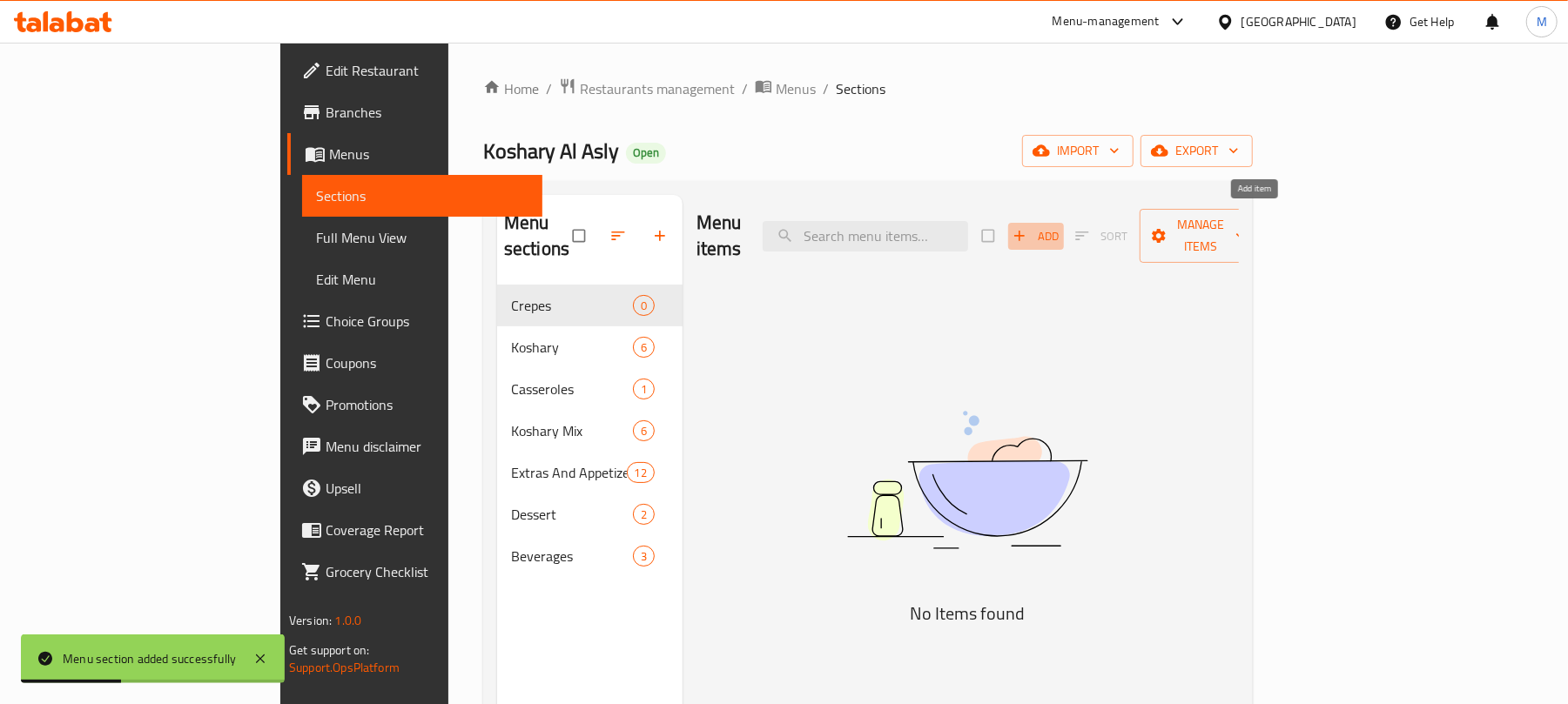
click at [1063, 237] on button "Add" at bounding box center [1035, 236] width 56 height 26
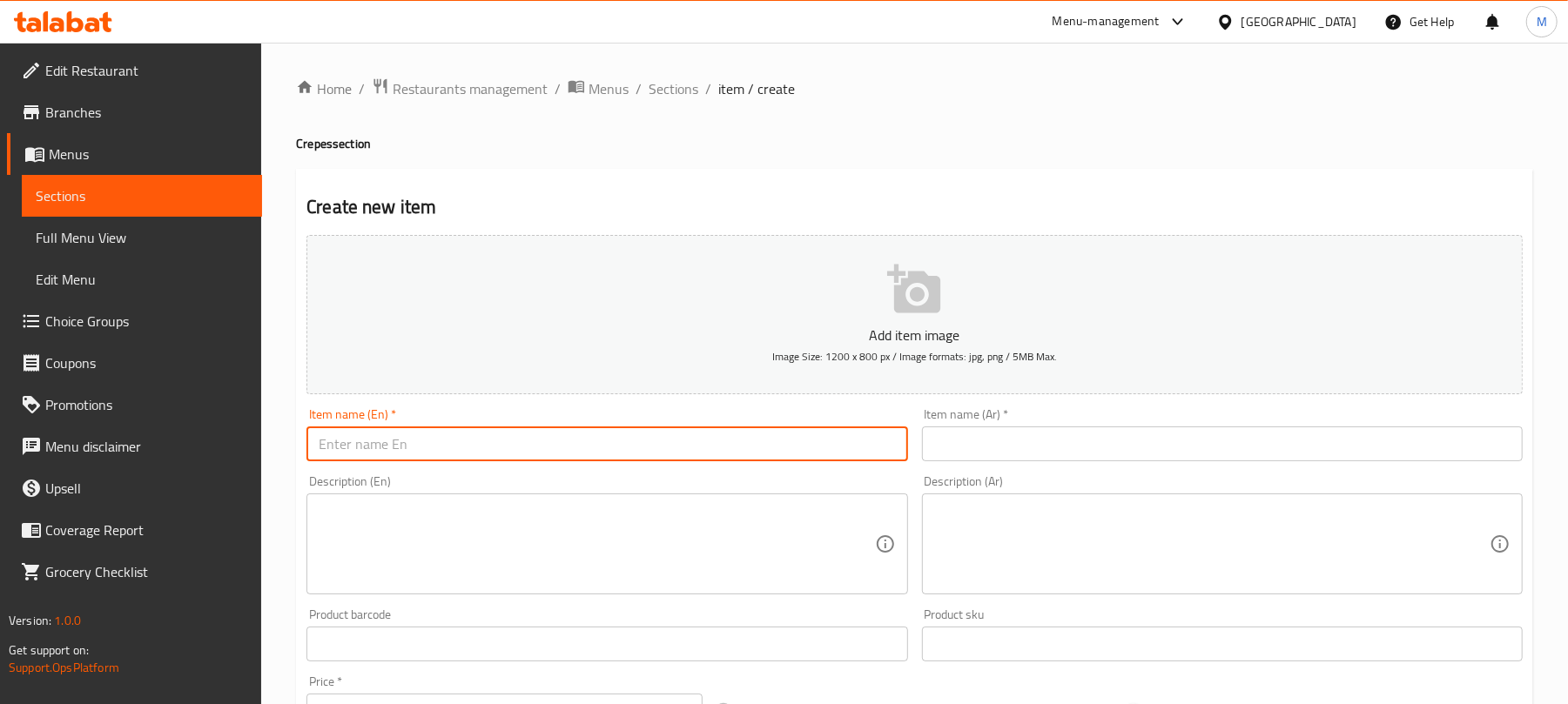
click at [652, 452] on input "text" at bounding box center [607, 443] width 600 height 35
type input "}"
type input "Crepe Chicken Shawarma"
click at [990, 446] on input "text" at bounding box center [1221, 443] width 600 height 35
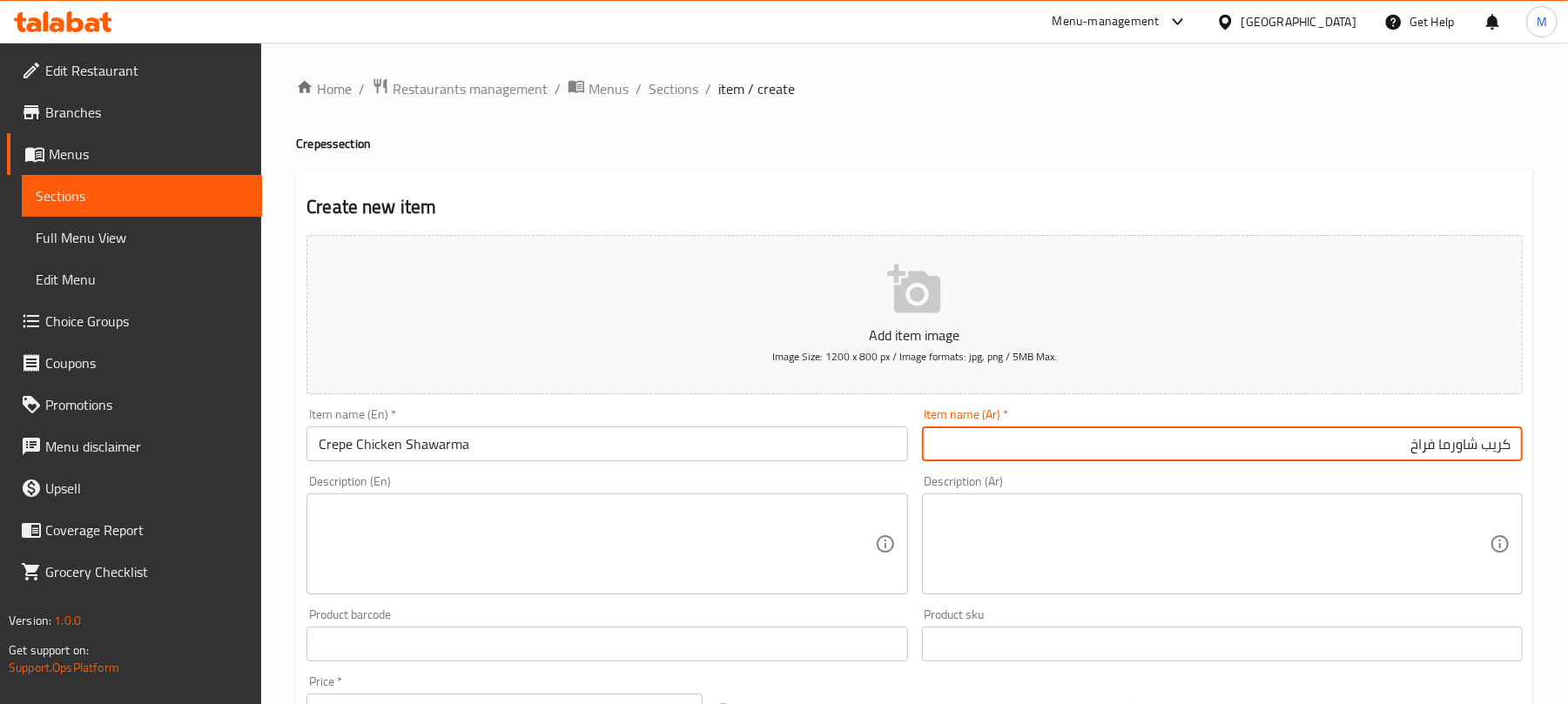
type input "كريب شاورما فراخ"
click at [1115, 471] on div "Description (Ar) Description (Ar)" at bounding box center [1221, 535] width 615 height 133
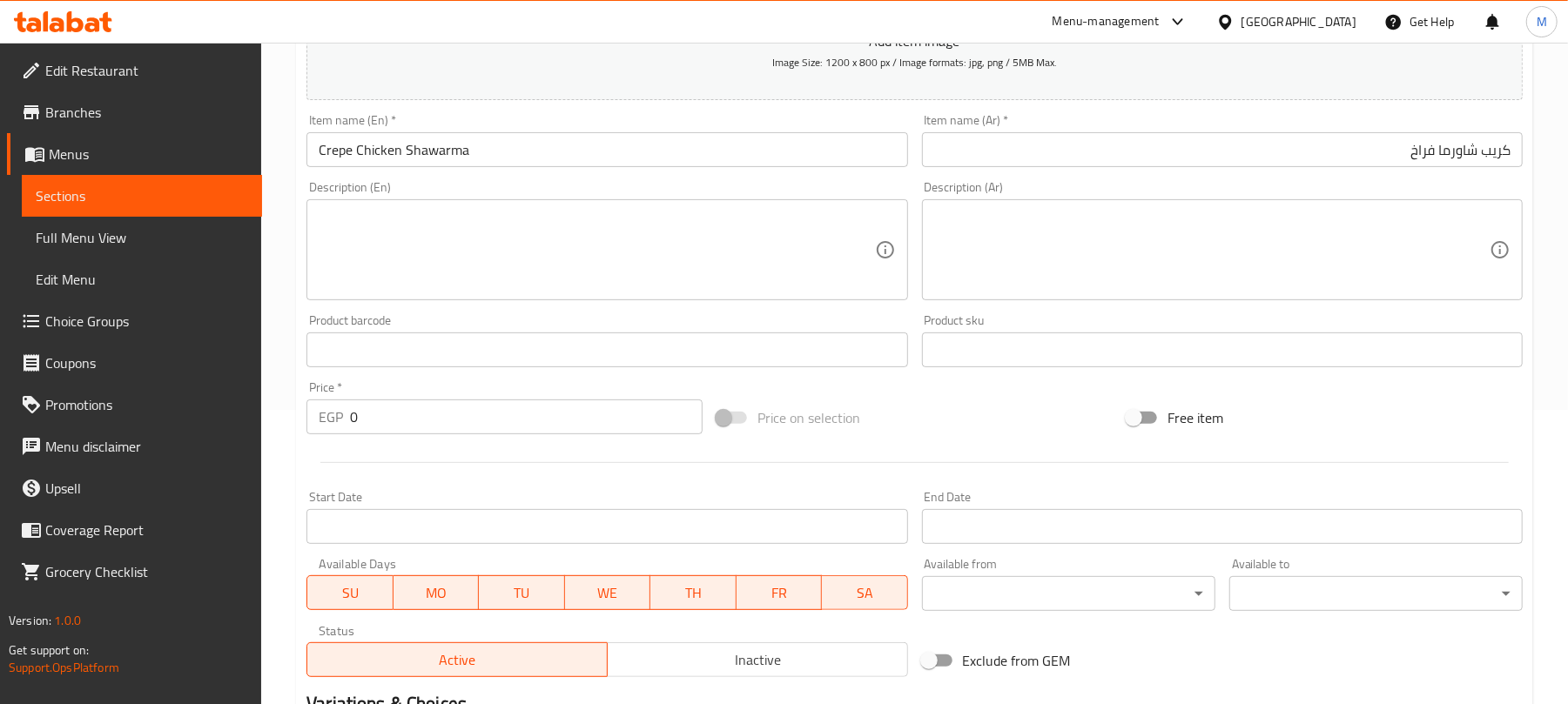
scroll to position [328, 0]
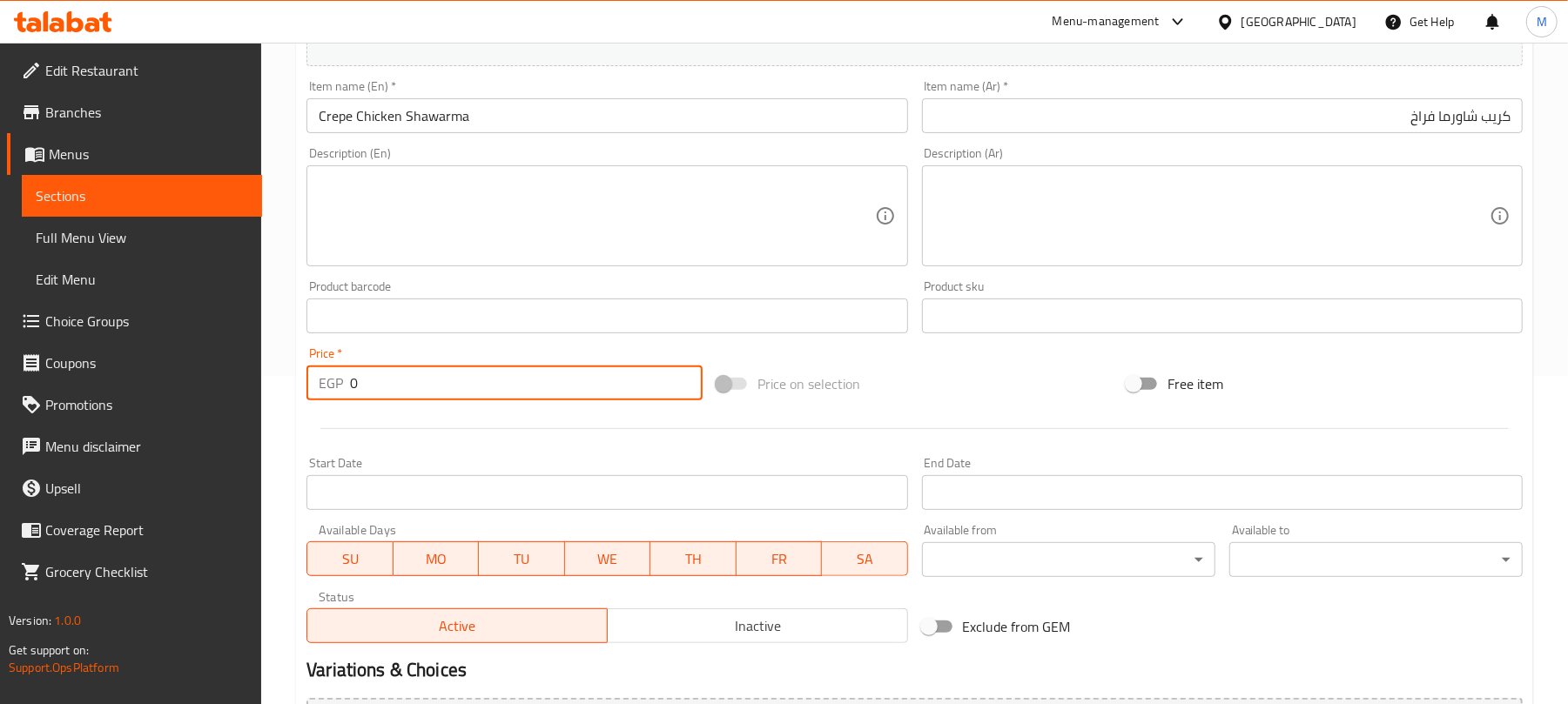
drag, startPoint x: 391, startPoint y: 382, endPoint x: 328, endPoint y: 383, distance: 63.0
click at [328, 383] on div "EGP 0 Price *" at bounding box center [505, 382] width 396 height 35
type input "90"
click at [391, 419] on div at bounding box center [914, 428] width 1230 height 43
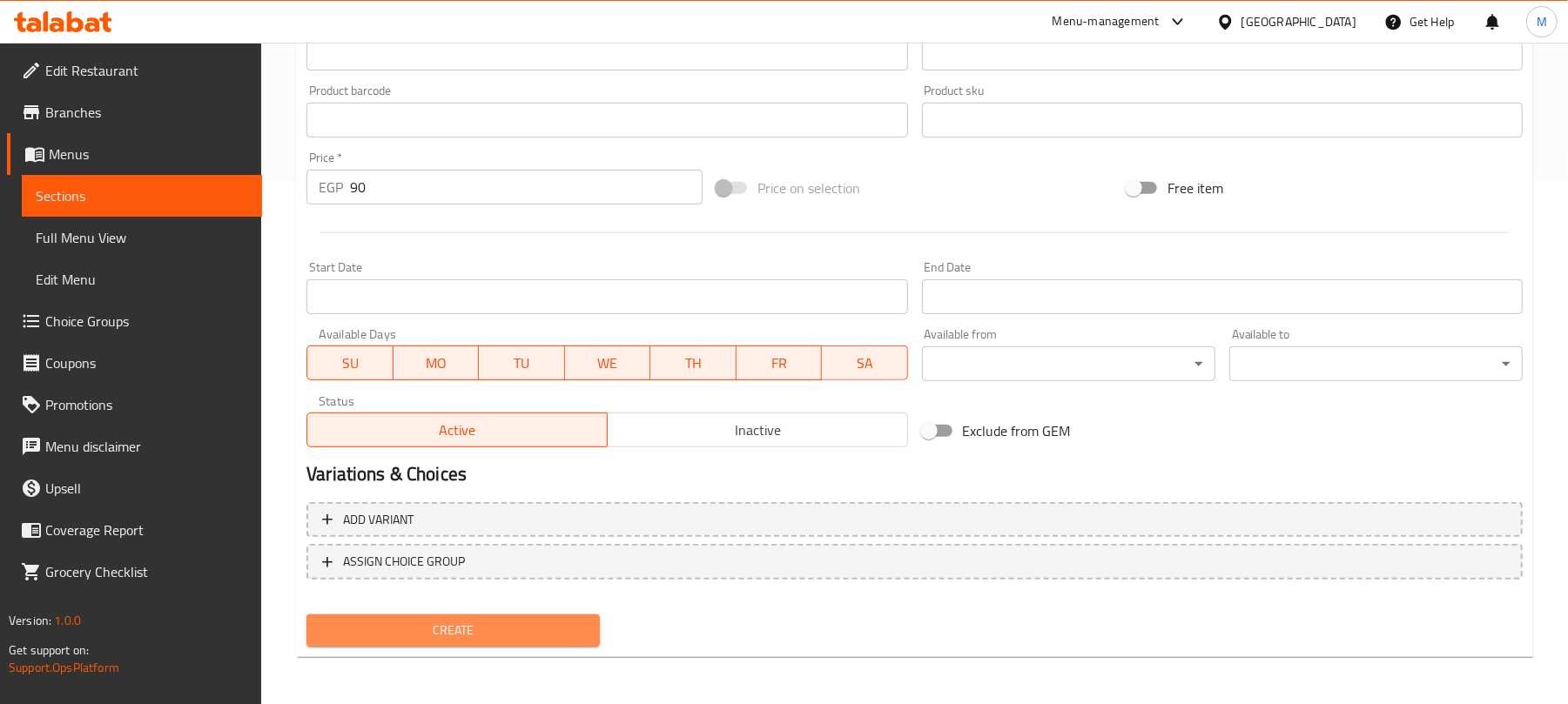
click at [529, 620] on span "Create" at bounding box center [453, 629] width 265 height 22
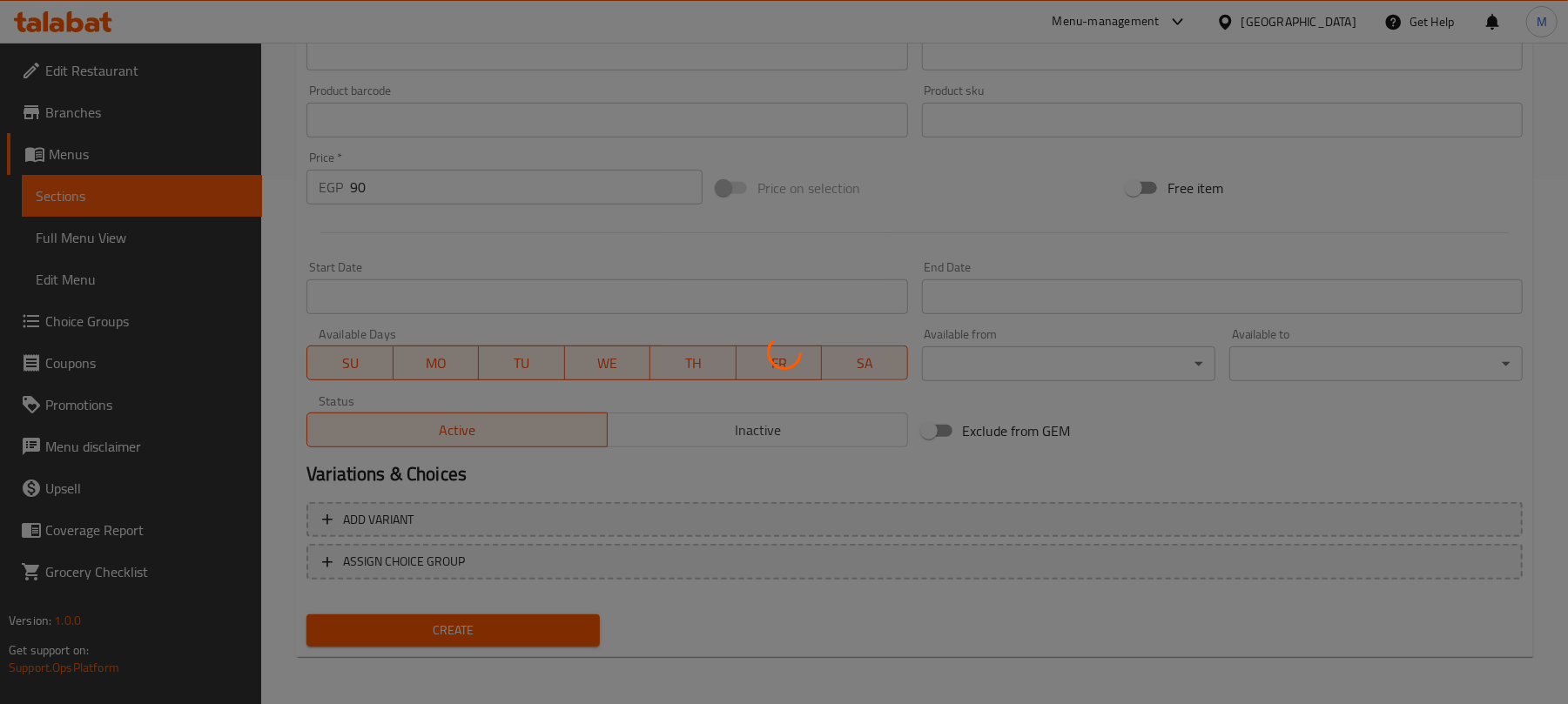
type input "0"
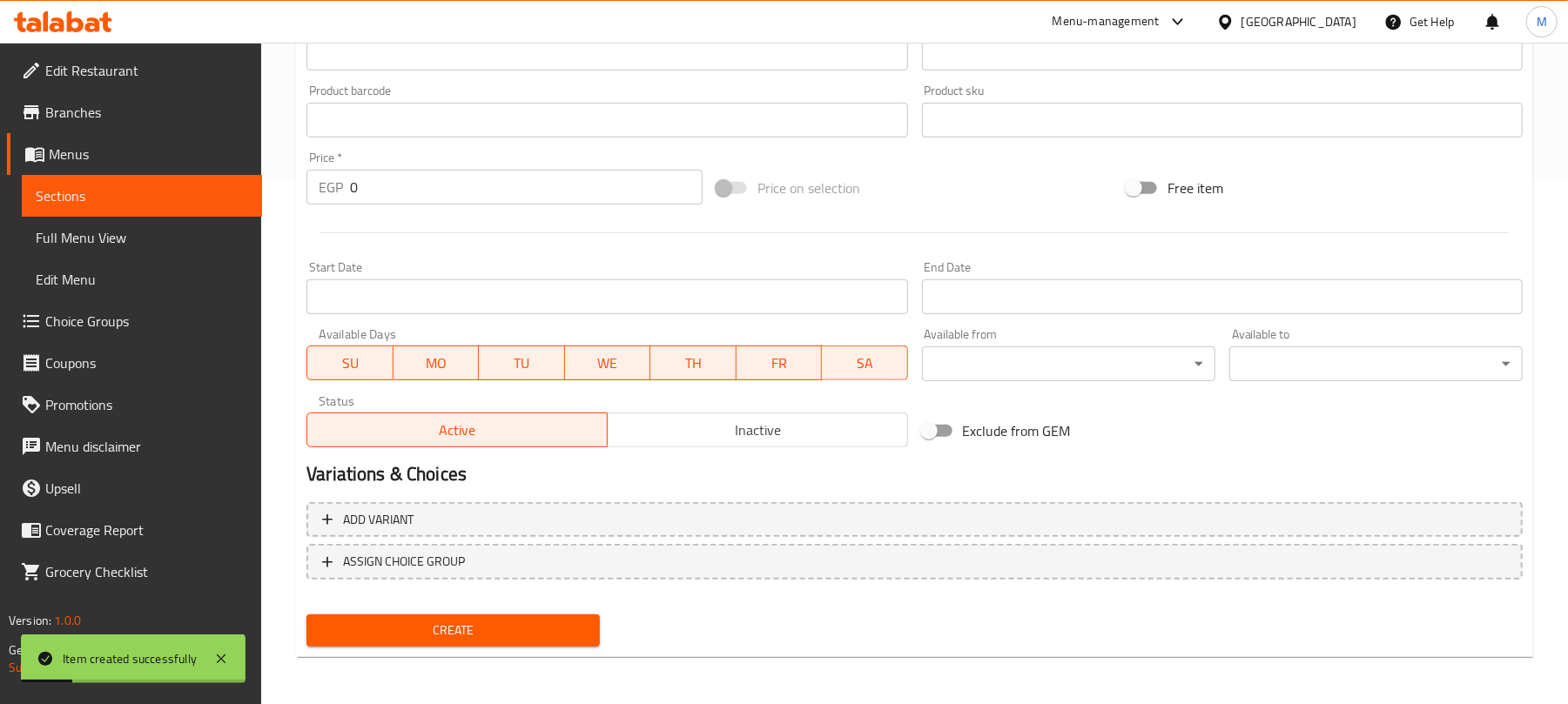
scroll to position [0, 0]
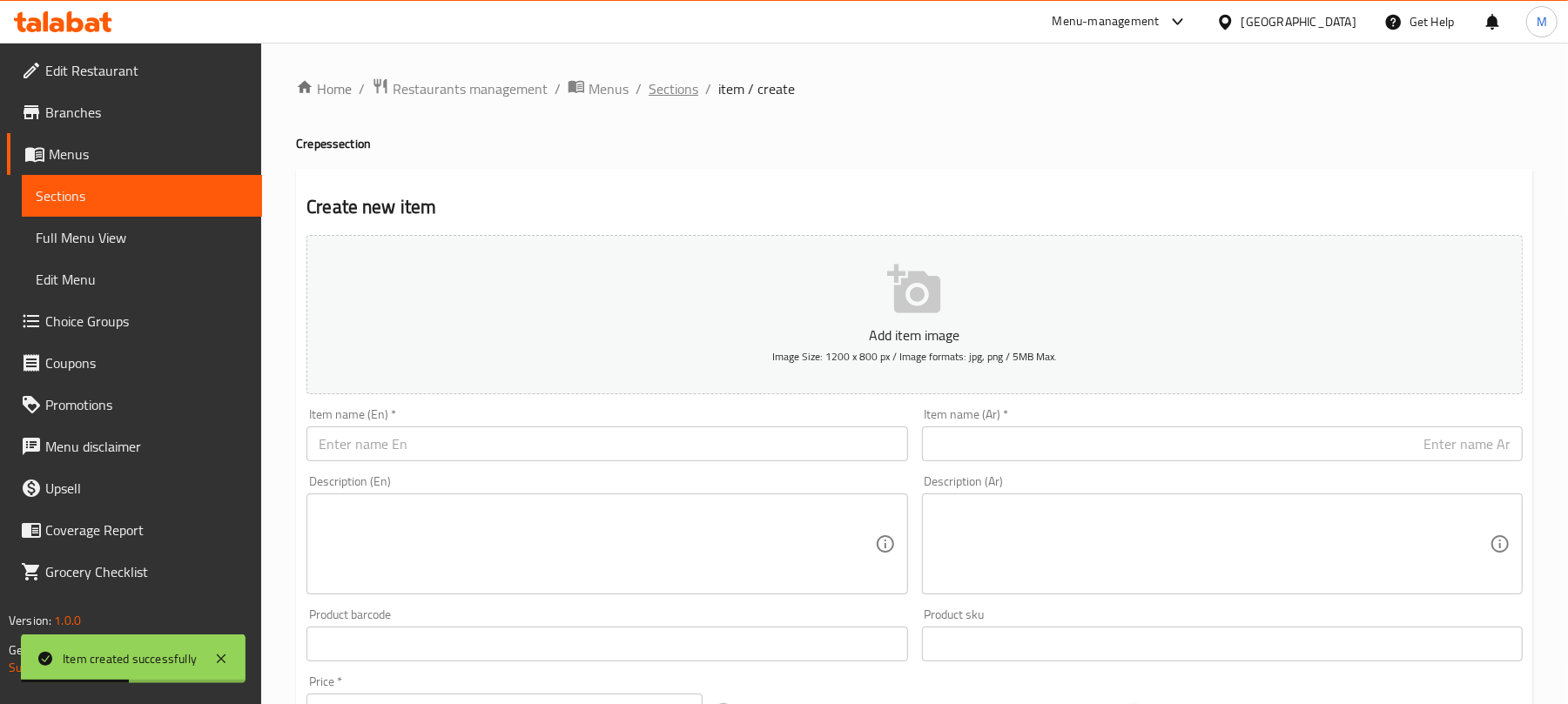
click at [659, 87] on span "Sections" at bounding box center [673, 89] width 49 height 21
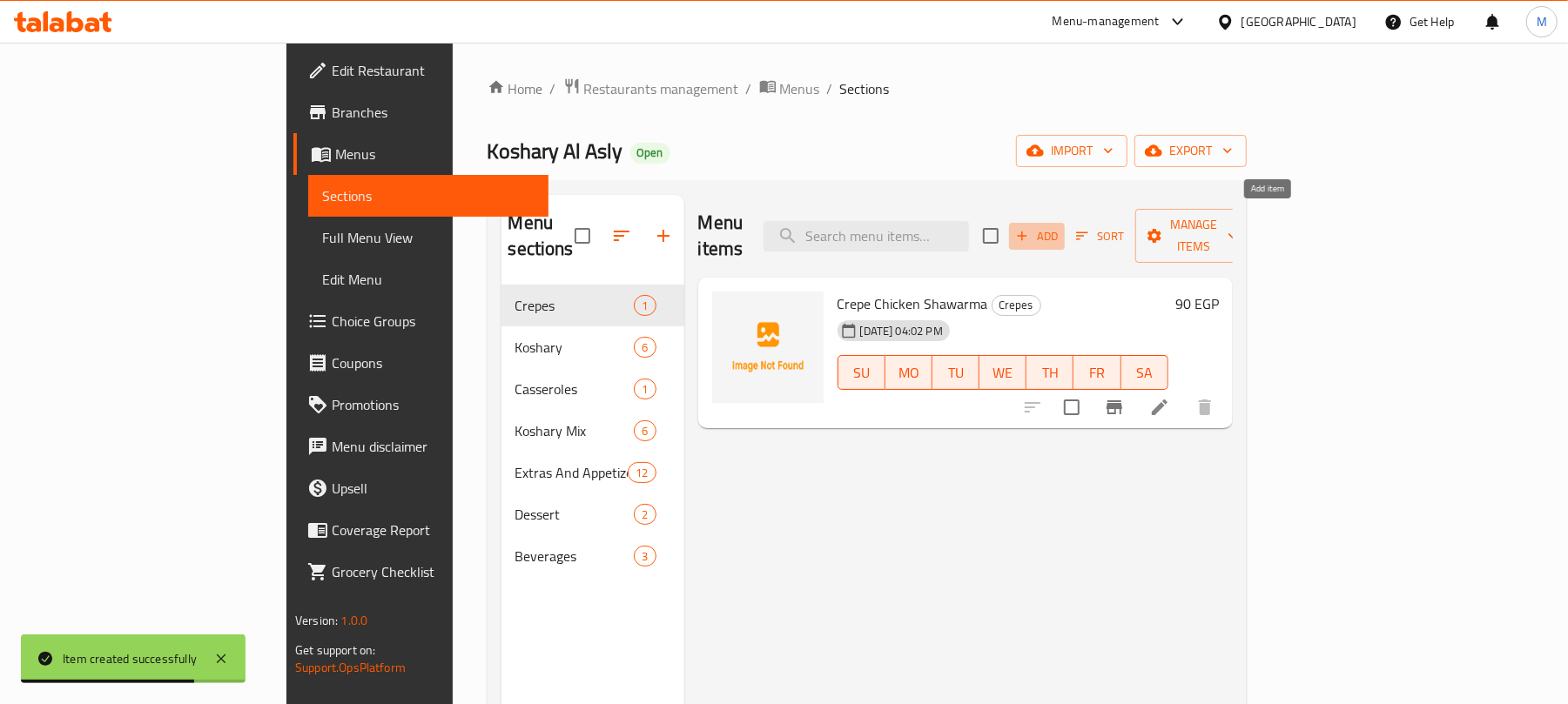
click at [1060, 226] on span "Add" at bounding box center [1037, 236] width 47 height 20
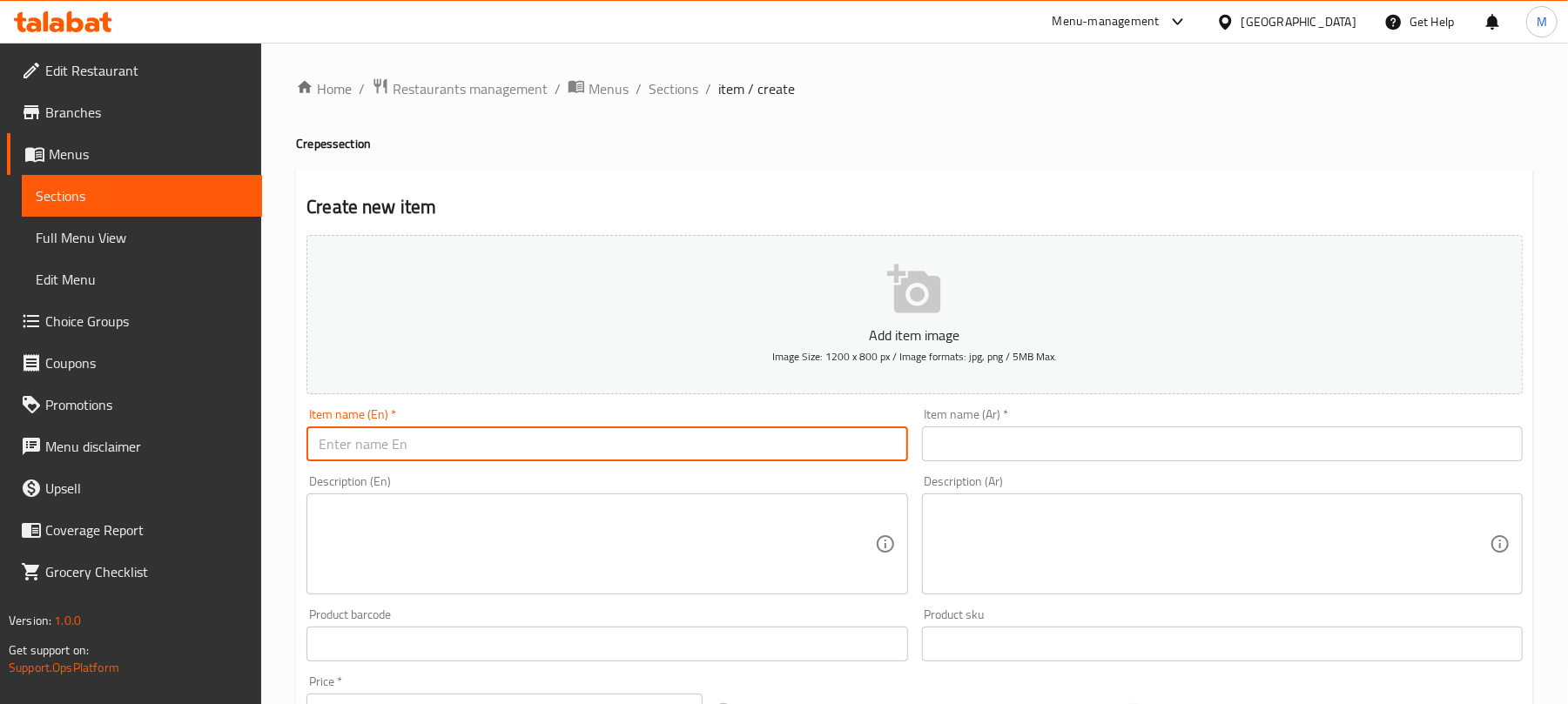
click at [416, 429] on input "text" at bounding box center [607, 443] width 600 height 35
type input "ٍ"
type input "Shish Crepe"
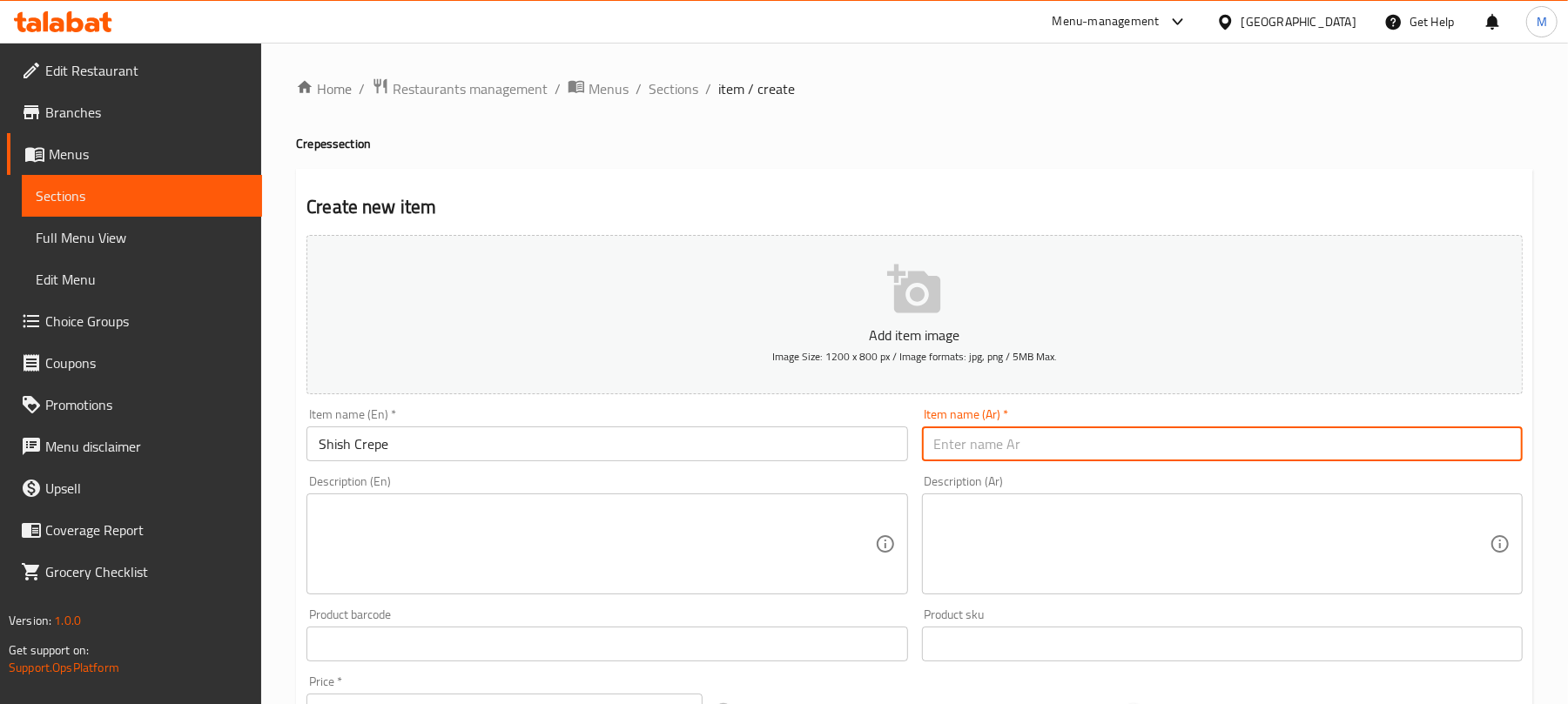
click at [996, 457] on input "text" at bounding box center [1221, 443] width 600 height 35
type input "كريب شيش"
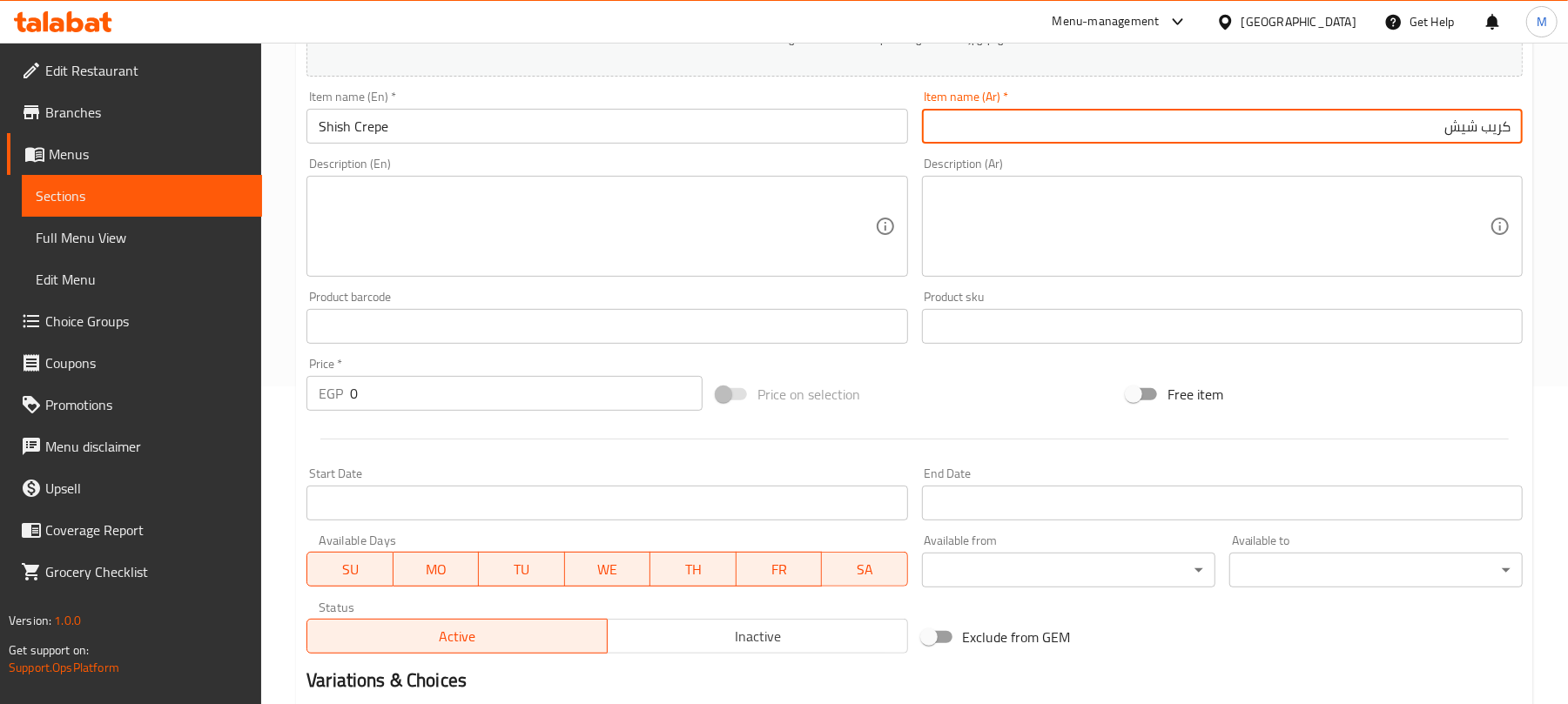
scroll to position [328, 0]
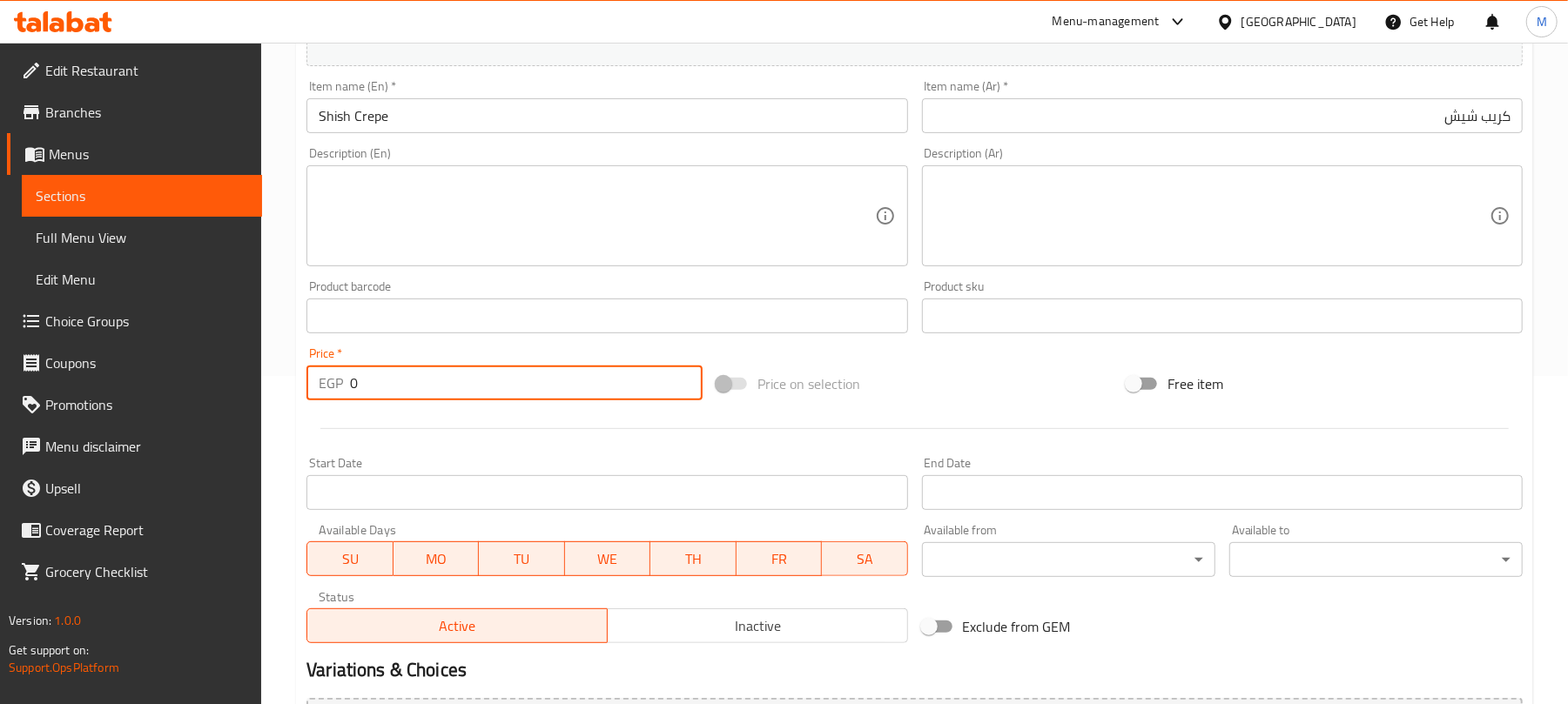
drag, startPoint x: 390, startPoint y: 372, endPoint x: 279, endPoint y: 356, distance: 112.1
click at [279, 356] on div "Home / Restaurants management / Menus / Sections / item / create Crepes section…" at bounding box center [915, 308] width 1307 height 1187
type input "85"
click at [520, 470] on div "Start Date Start Date" at bounding box center [607, 484] width 600 height 53
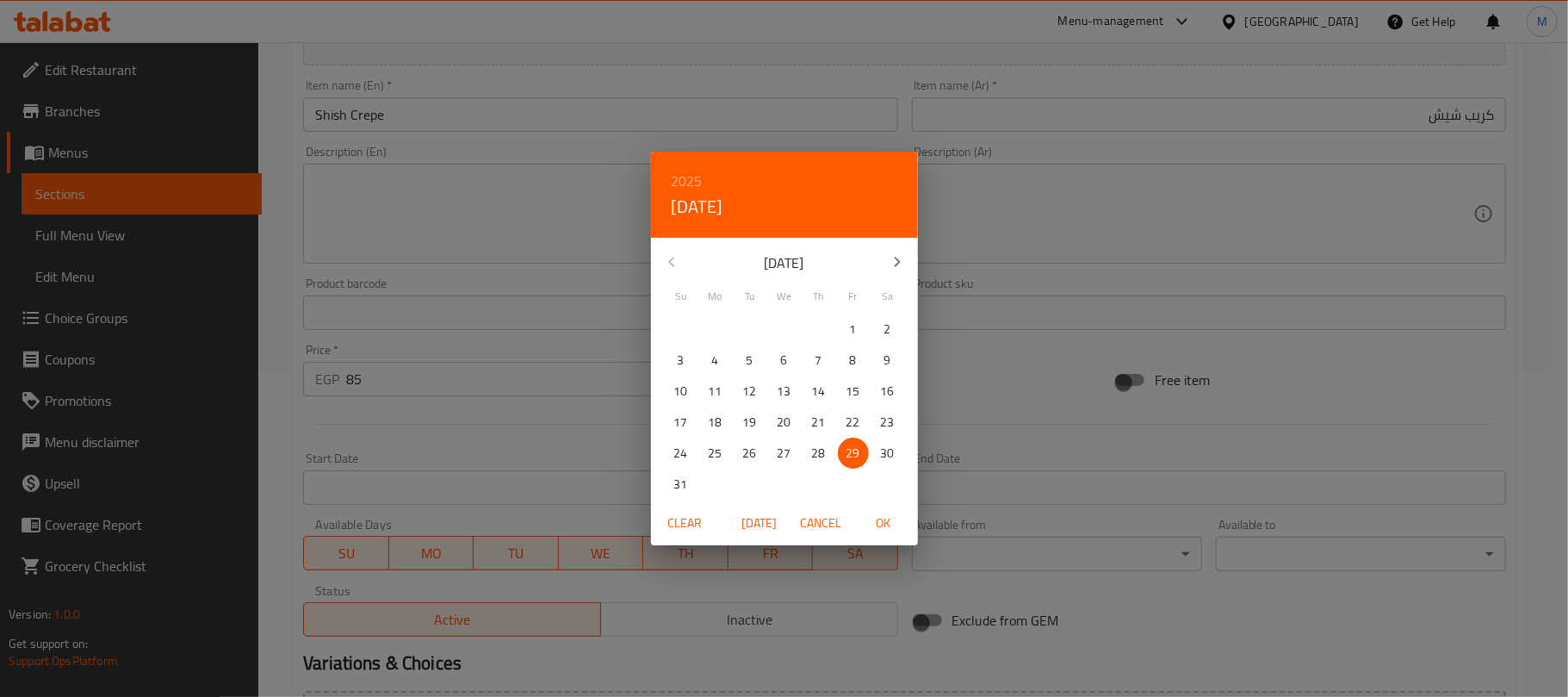
click at [1565, 343] on div "2025 Fri, Aug 29 August 2025 Su Mo Tu We Th Fr Sa 27 28 29 30 31 1 2 3 4 5 6 7 …" at bounding box center [784, 348] width 1568 height 697
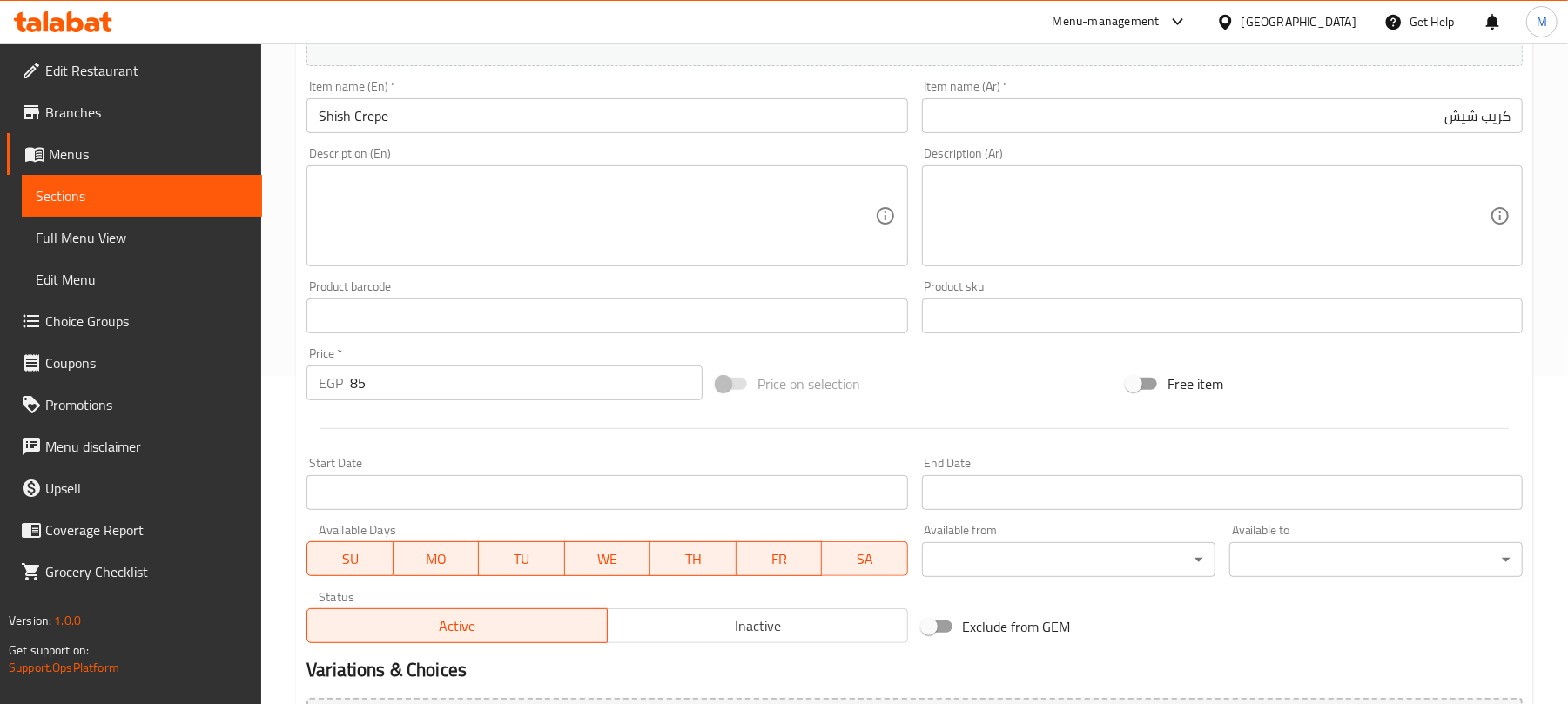
scroll to position [523, 0]
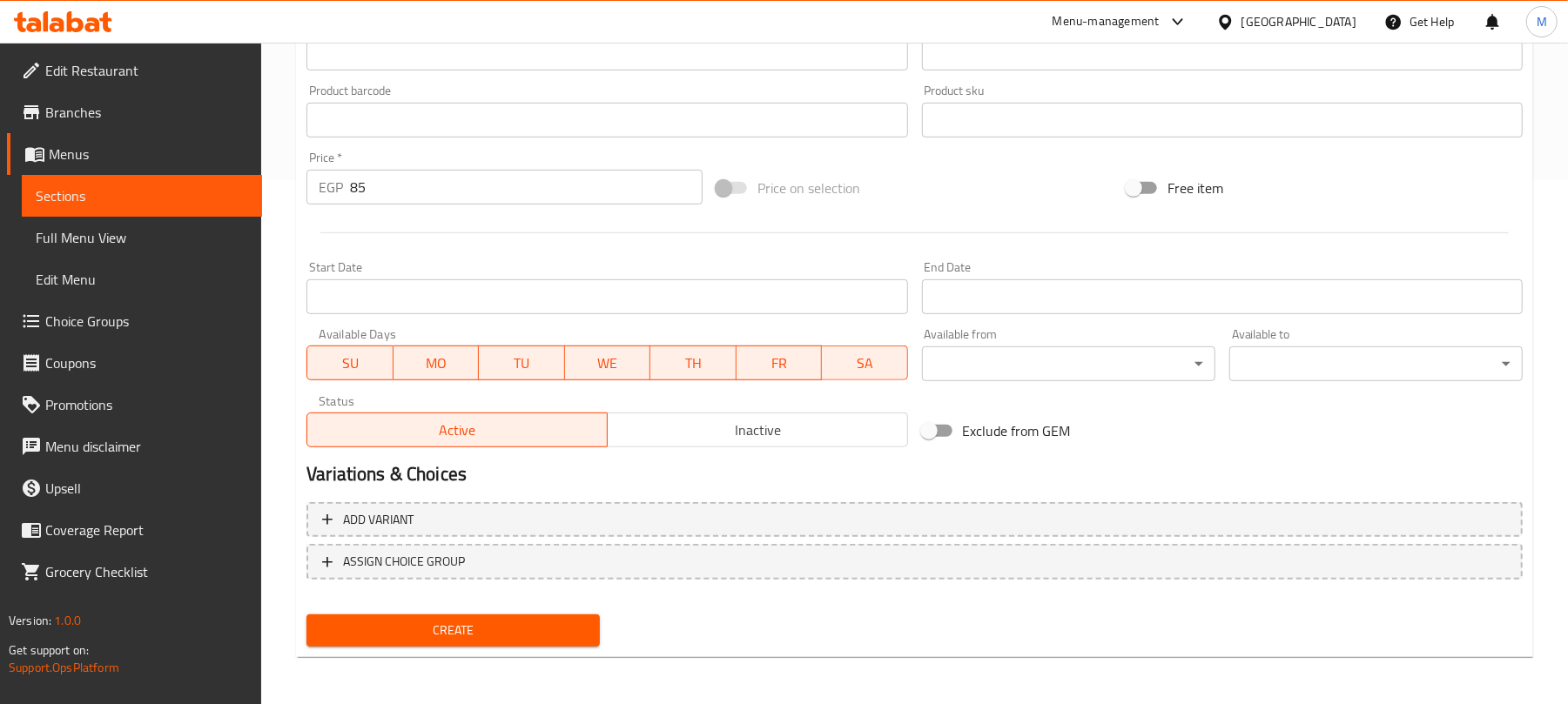
click at [423, 627] on span "Create" at bounding box center [453, 629] width 265 height 22
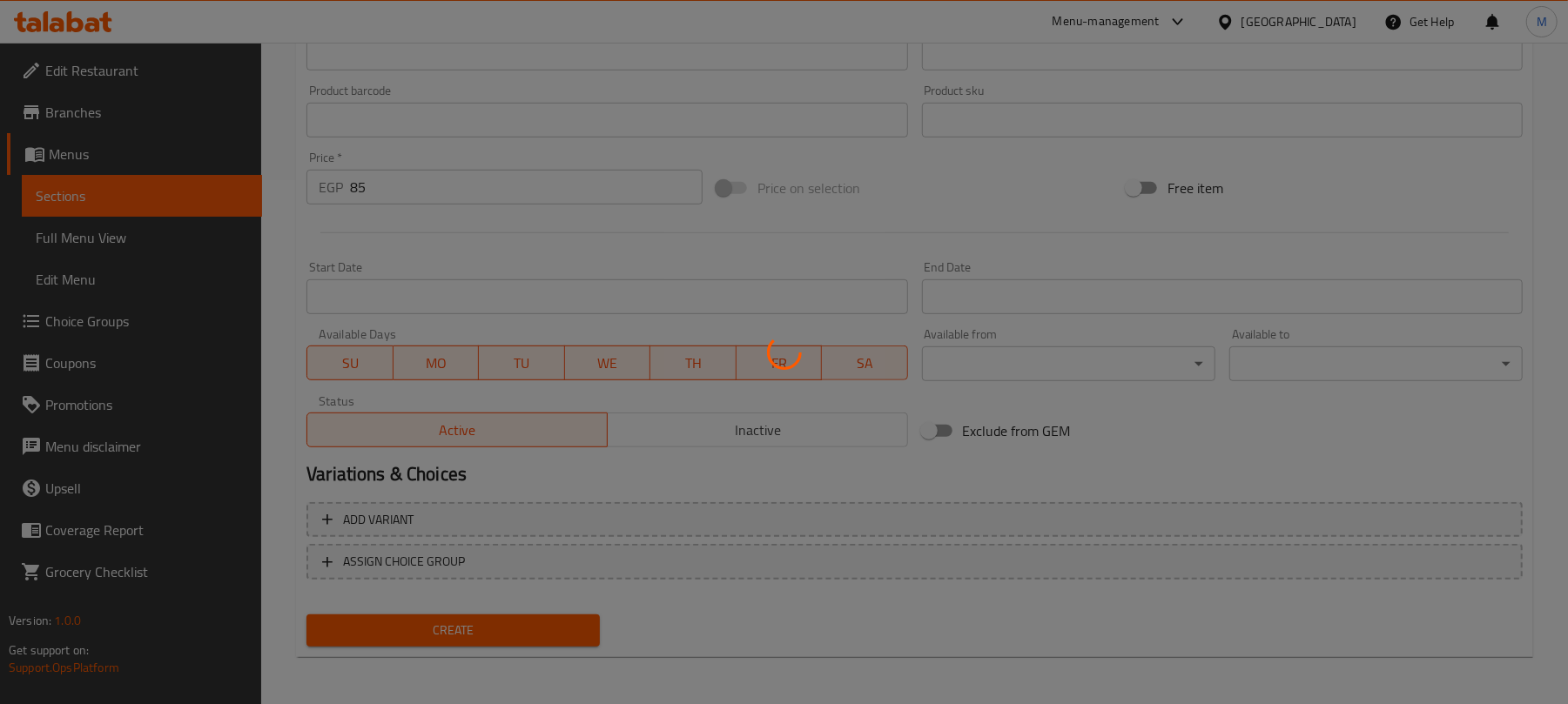
type input "0"
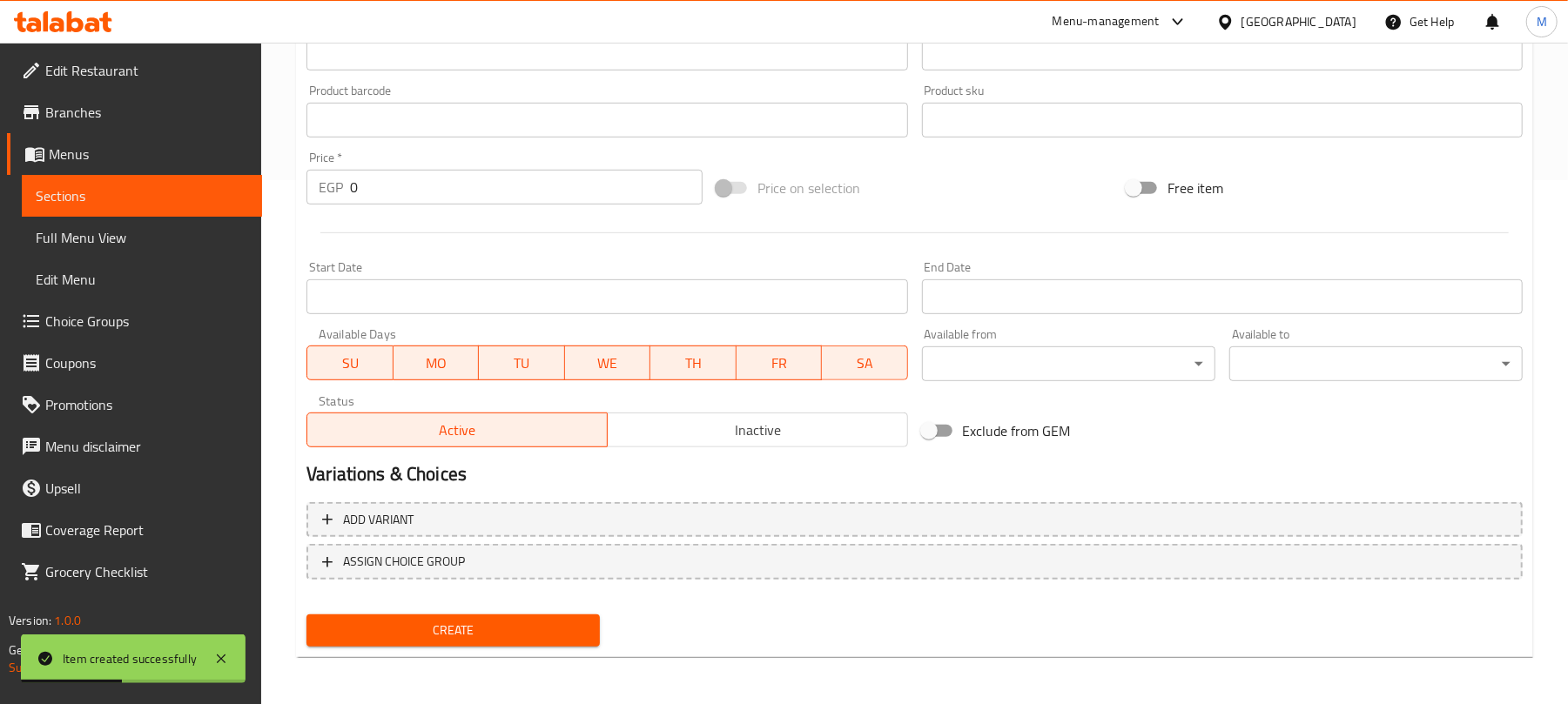
scroll to position [0, 0]
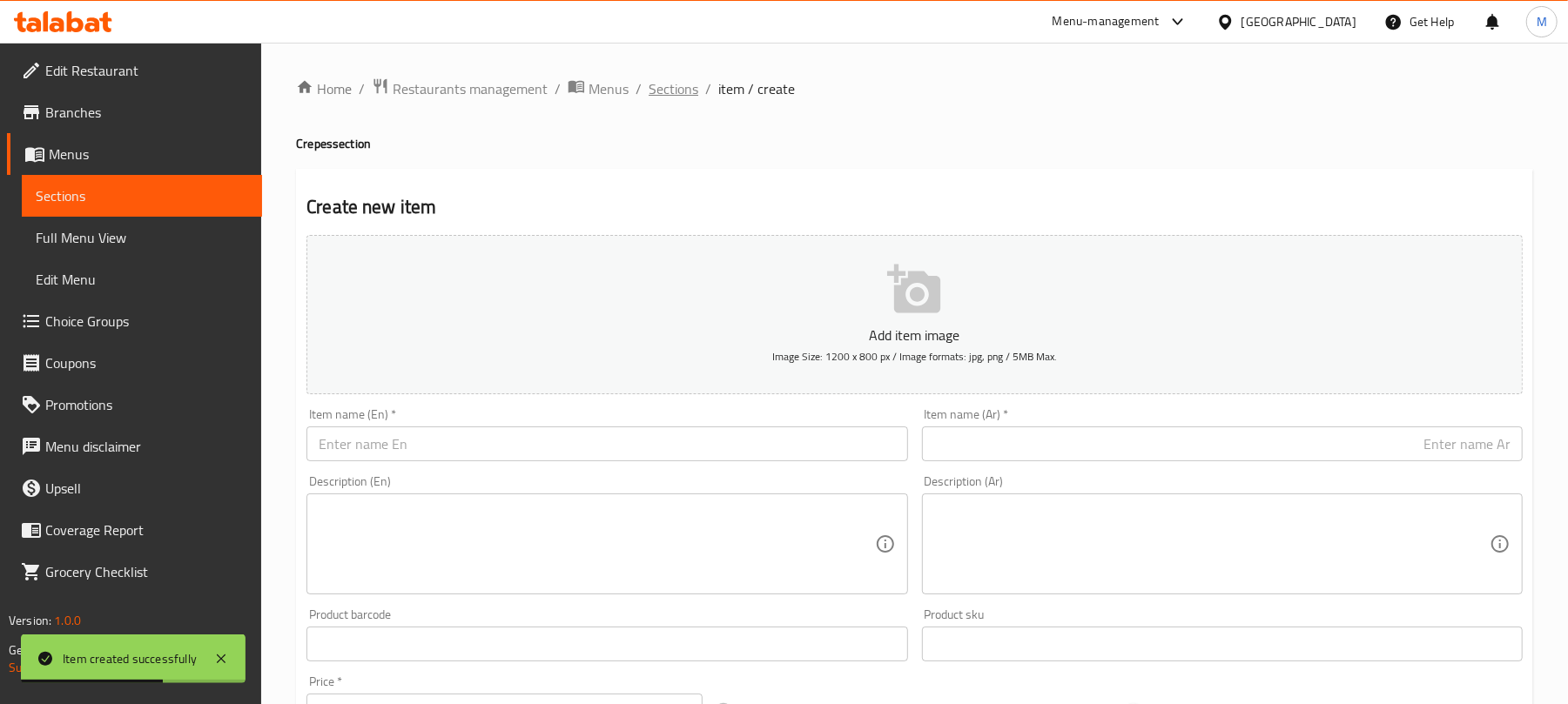
click at [694, 91] on span "Sections" at bounding box center [673, 89] width 49 height 21
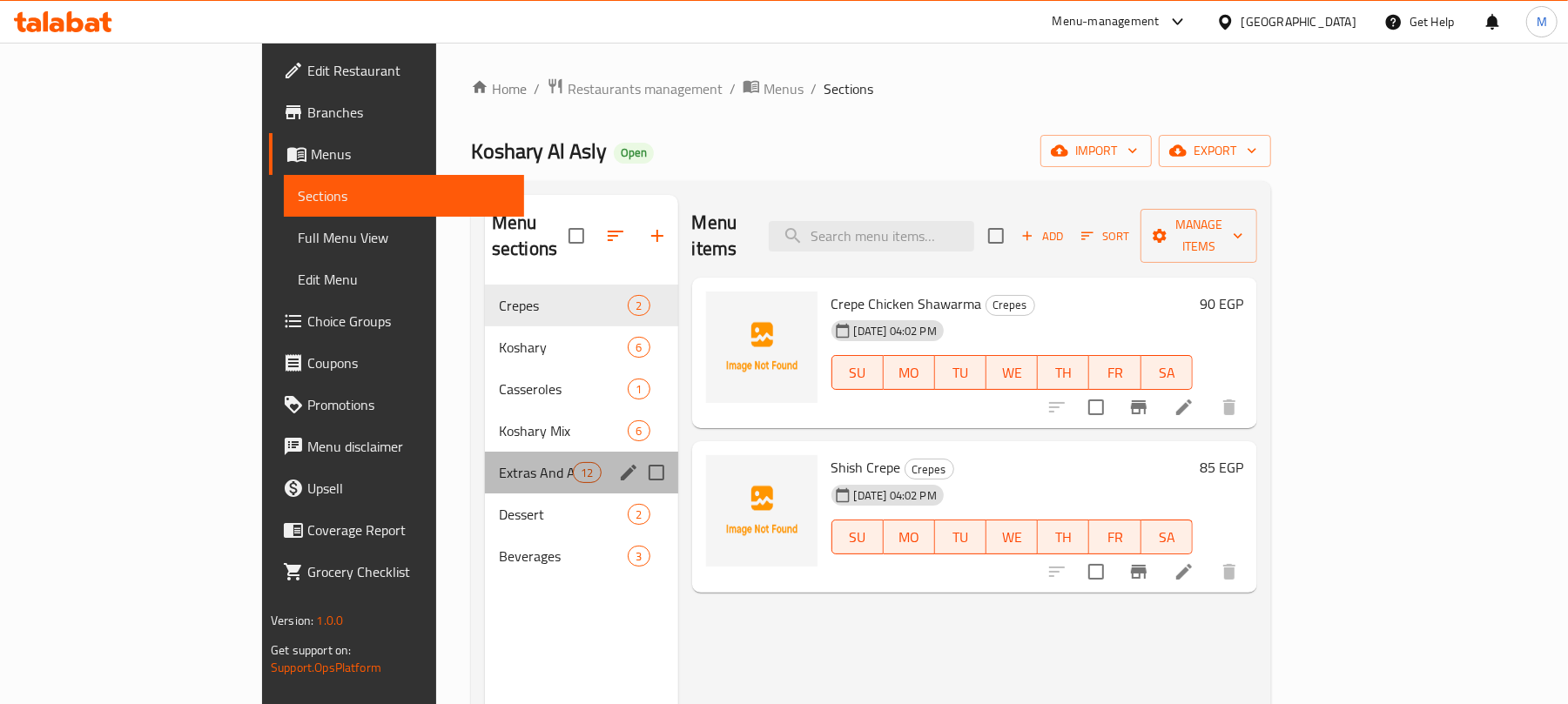
click at [485, 460] on div "Extras And Appetizers 12" at bounding box center [581, 472] width 193 height 42
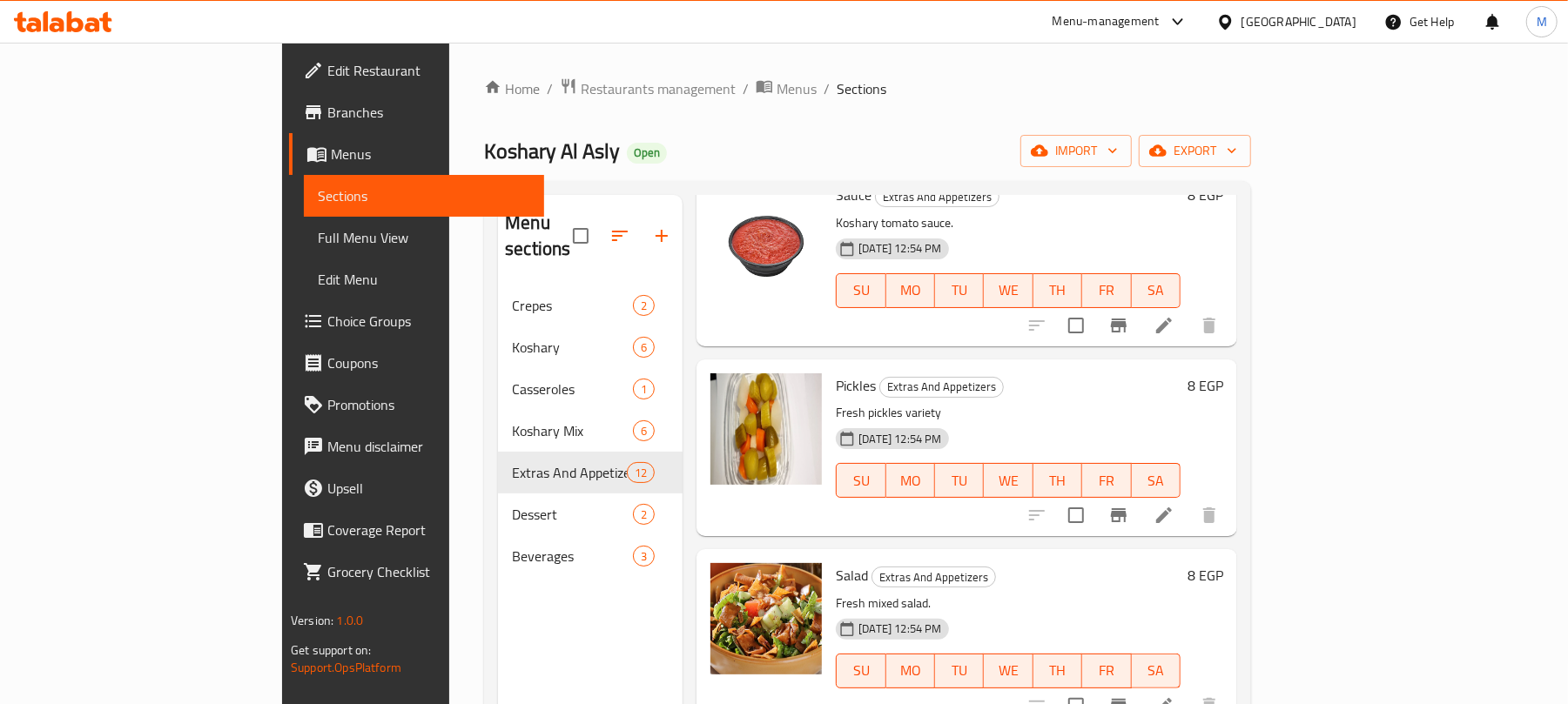
scroll to position [7, 0]
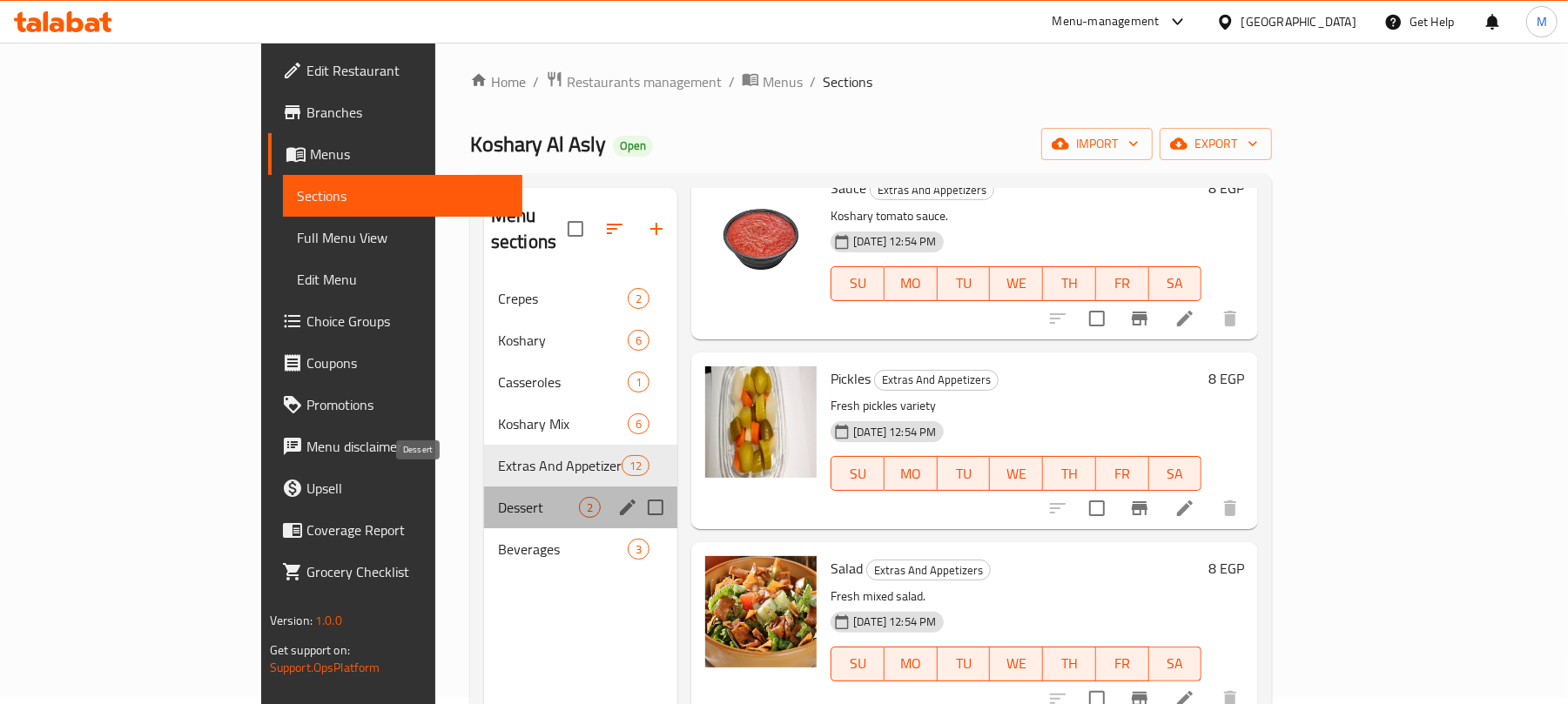
click at [498, 497] on span "Dessert" at bounding box center [538, 507] width 80 height 21
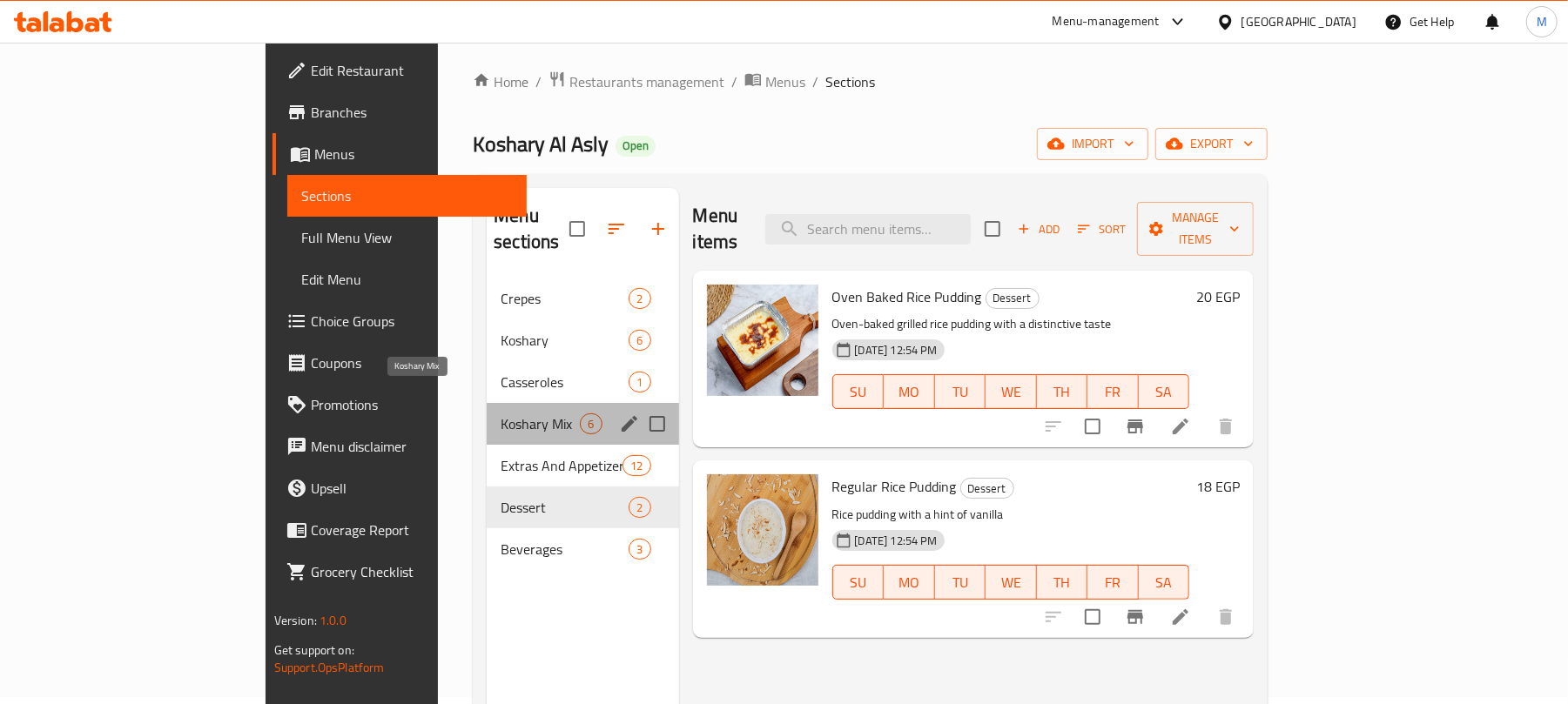
click at [501, 414] on span "Koshary Mix" at bounding box center [541, 424] width 80 height 21
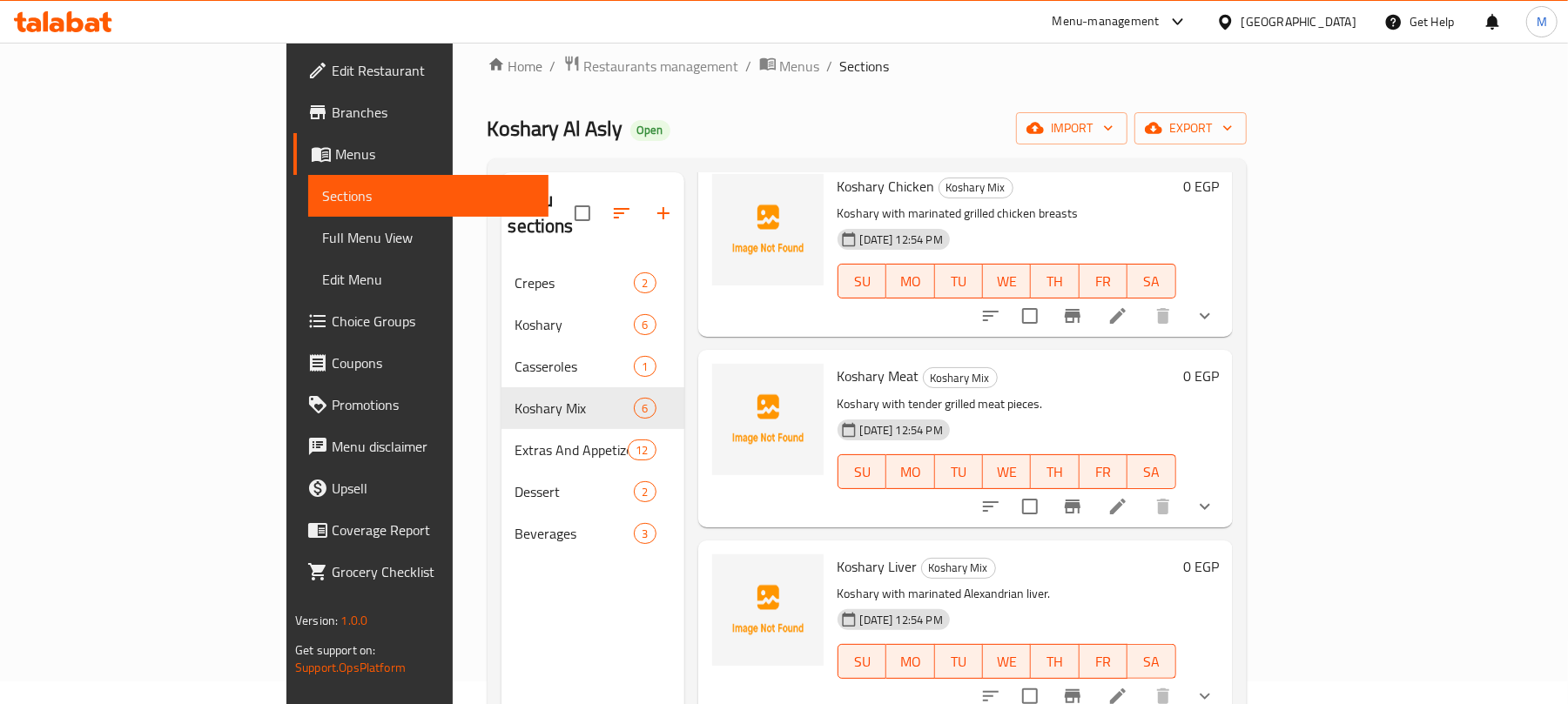
scroll to position [19, 0]
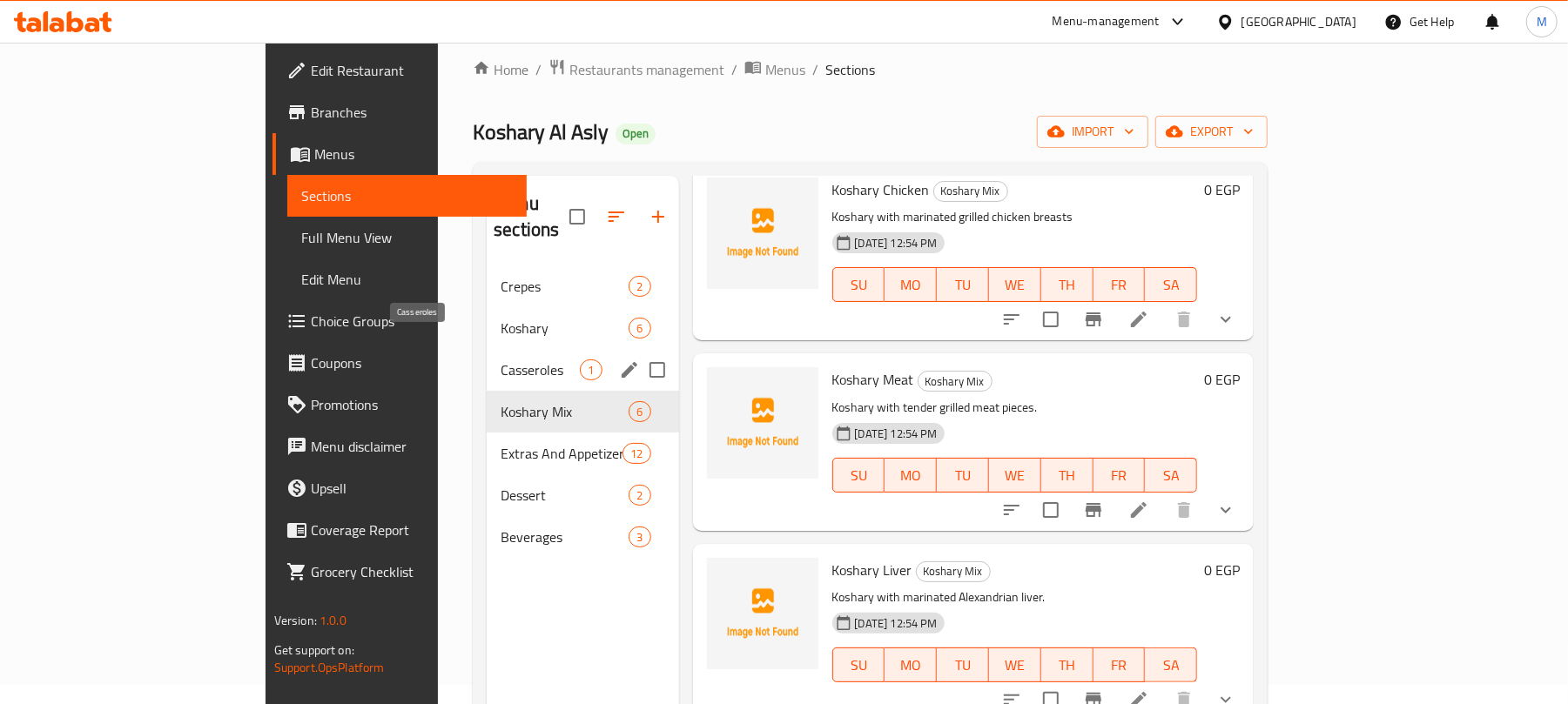
click at [501, 360] on span "Casseroles" at bounding box center [541, 370] width 80 height 21
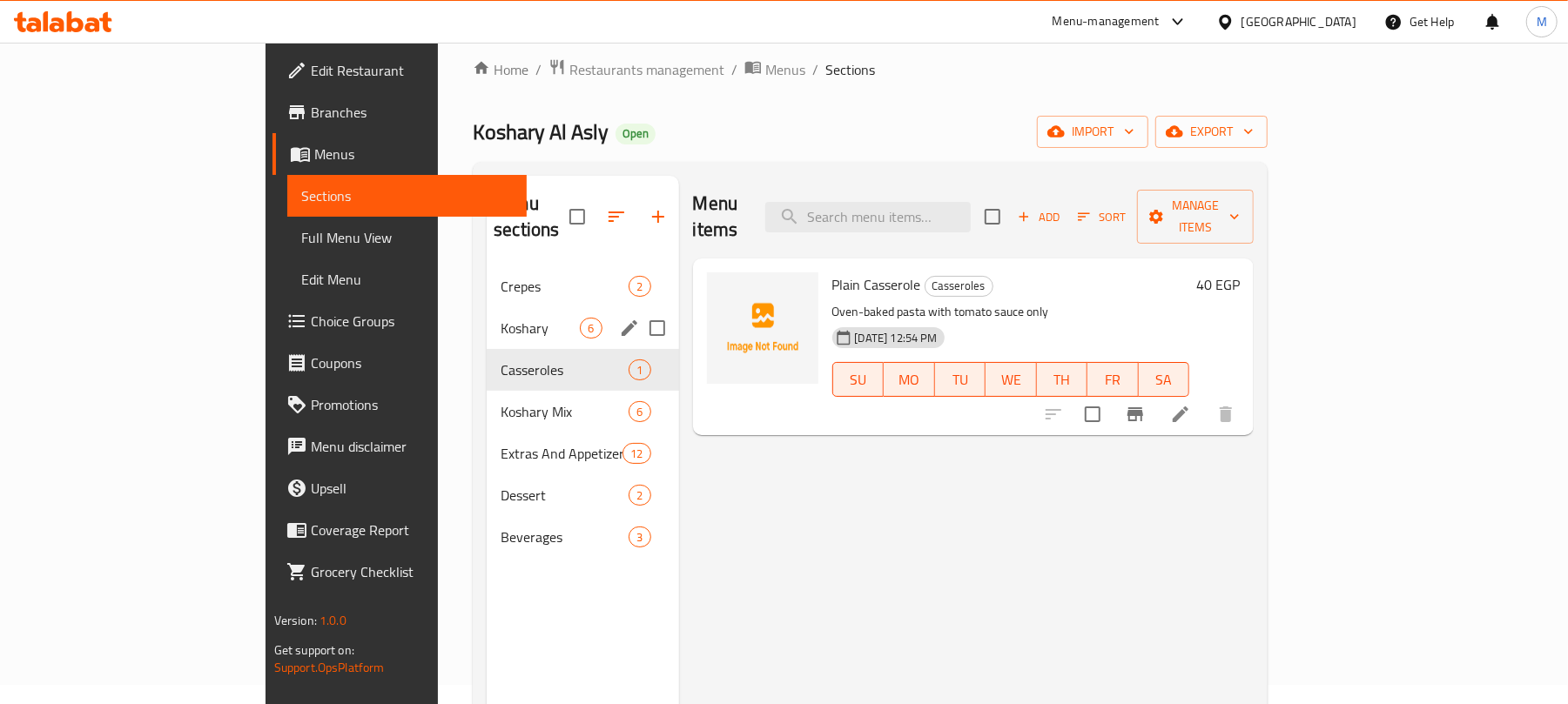
click at [487, 313] on div "Koshary 6" at bounding box center [582, 327] width 191 height 42
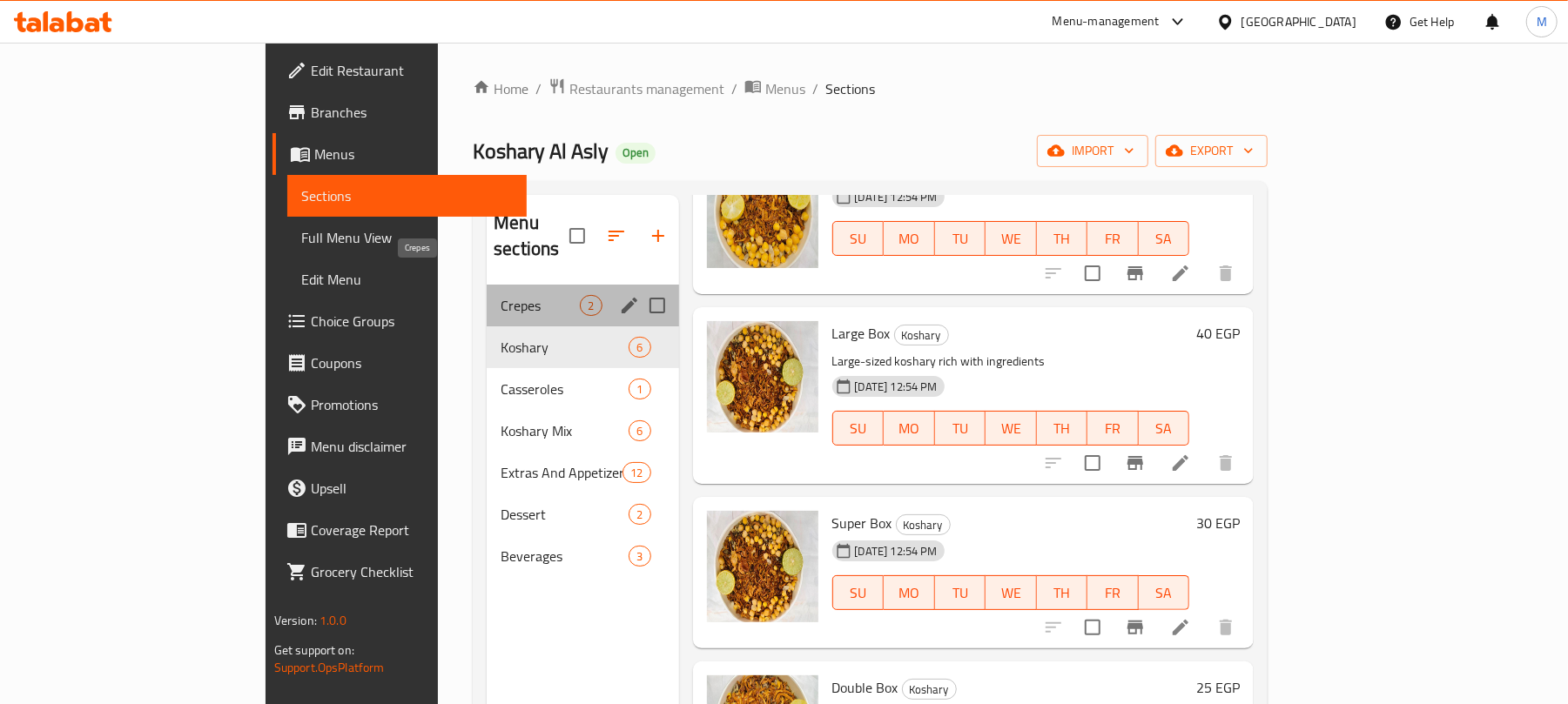
click at [501, 295] on span "Crepes" at bounding box center [541, 306] width 80 height 21
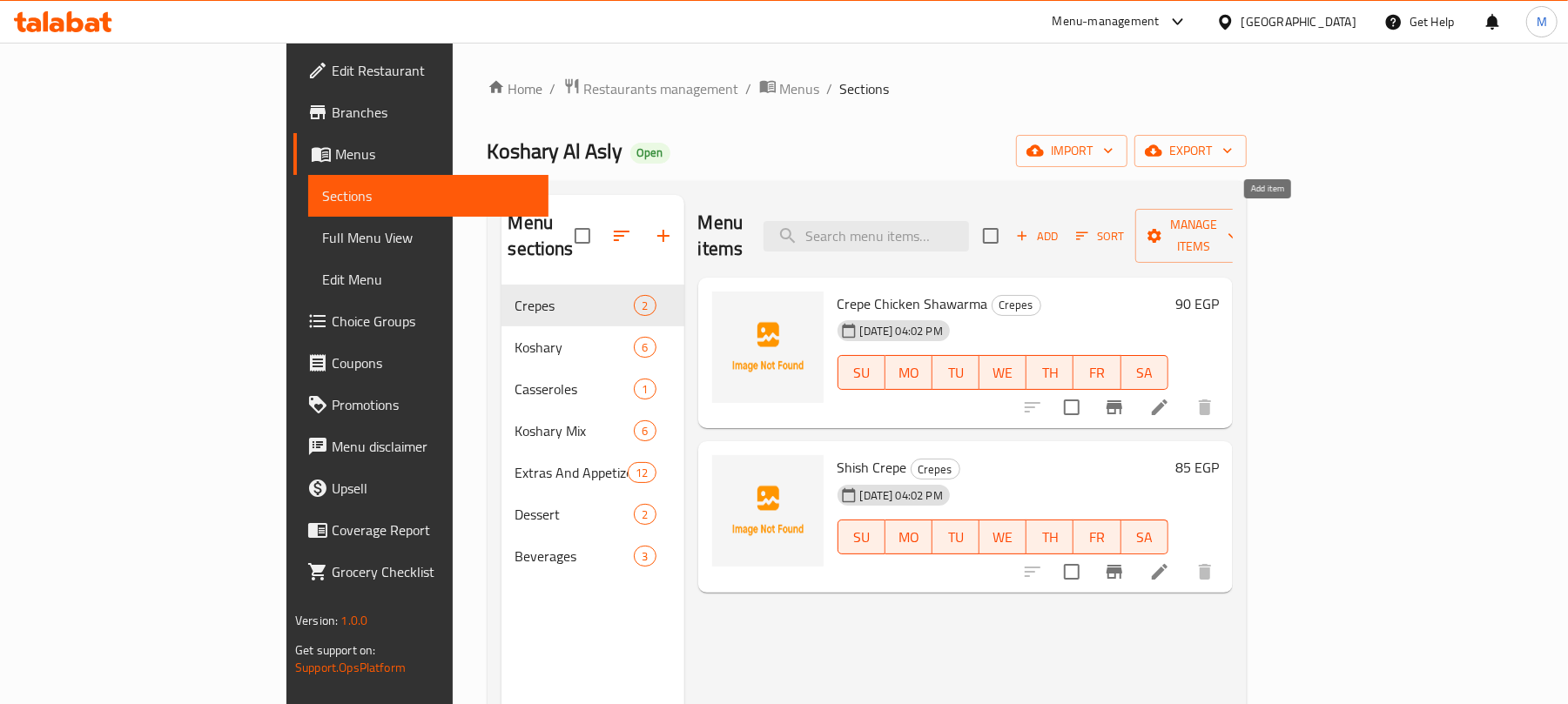
click at [1060, 232] on span "Add" at bounding box center [1037, 236] width 47 height 20
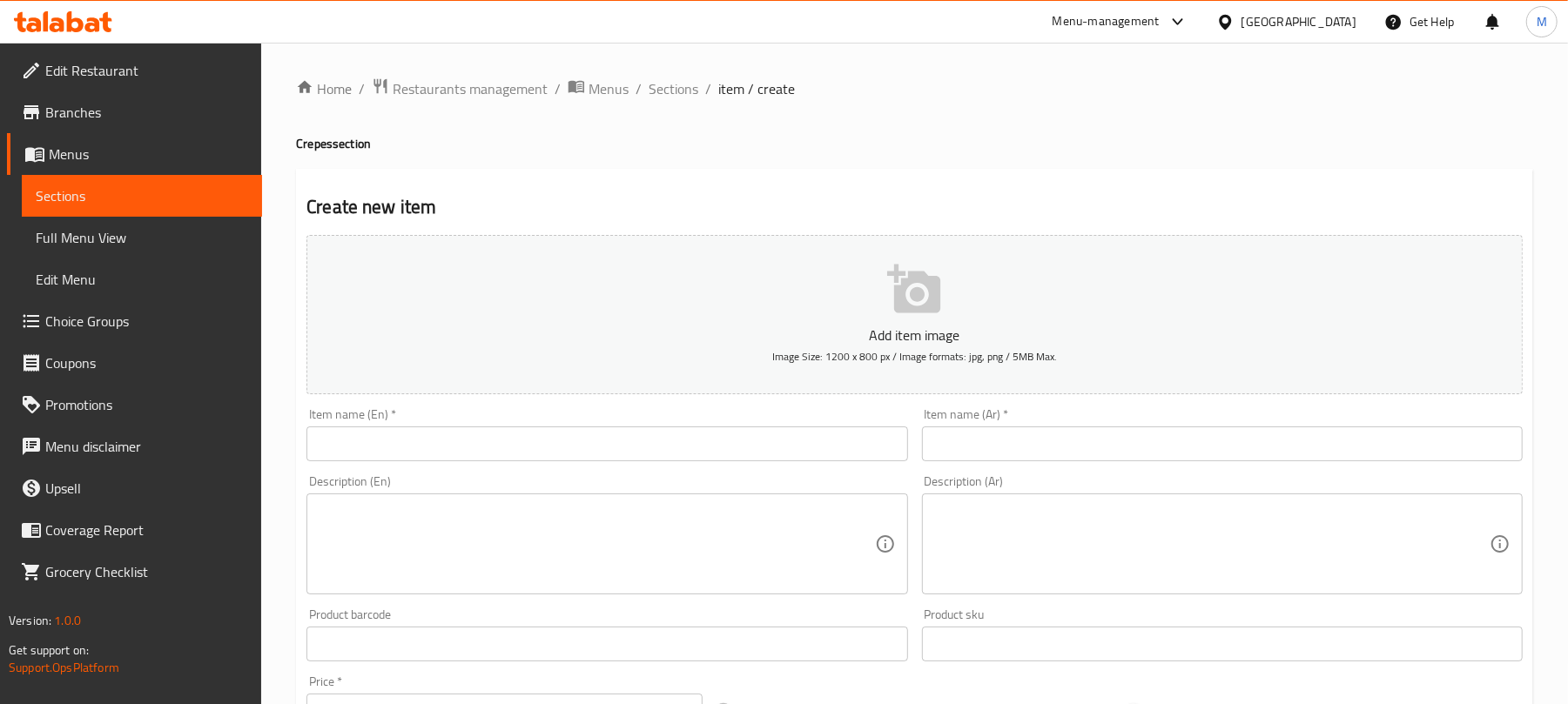
click at [469, 442] on input "text" at bounding box center [607, 443] width 600 height 35
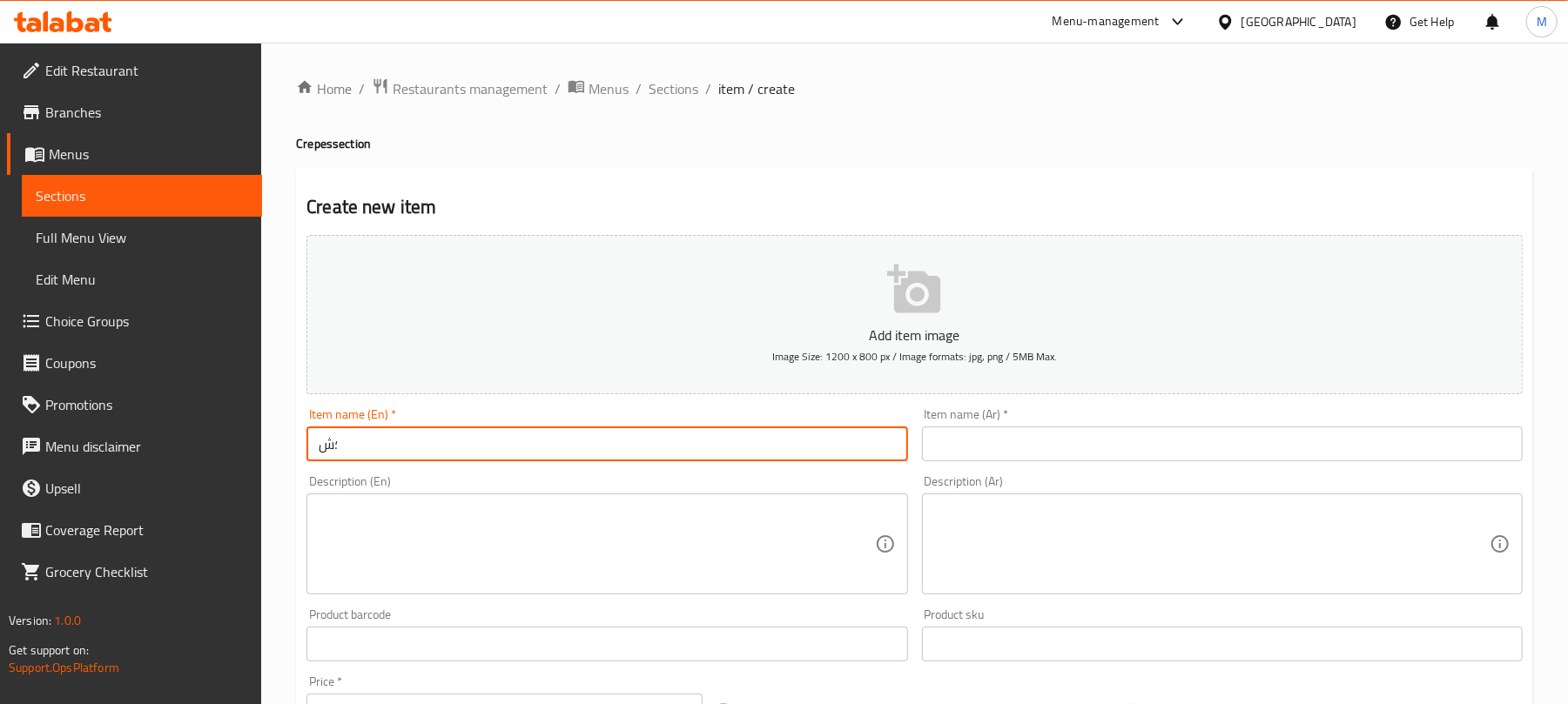
type input "؛"
type input "Pane Crepe"
click at [971, 432] on input "text" at bounding box center [1221, 443] width 600 height 35
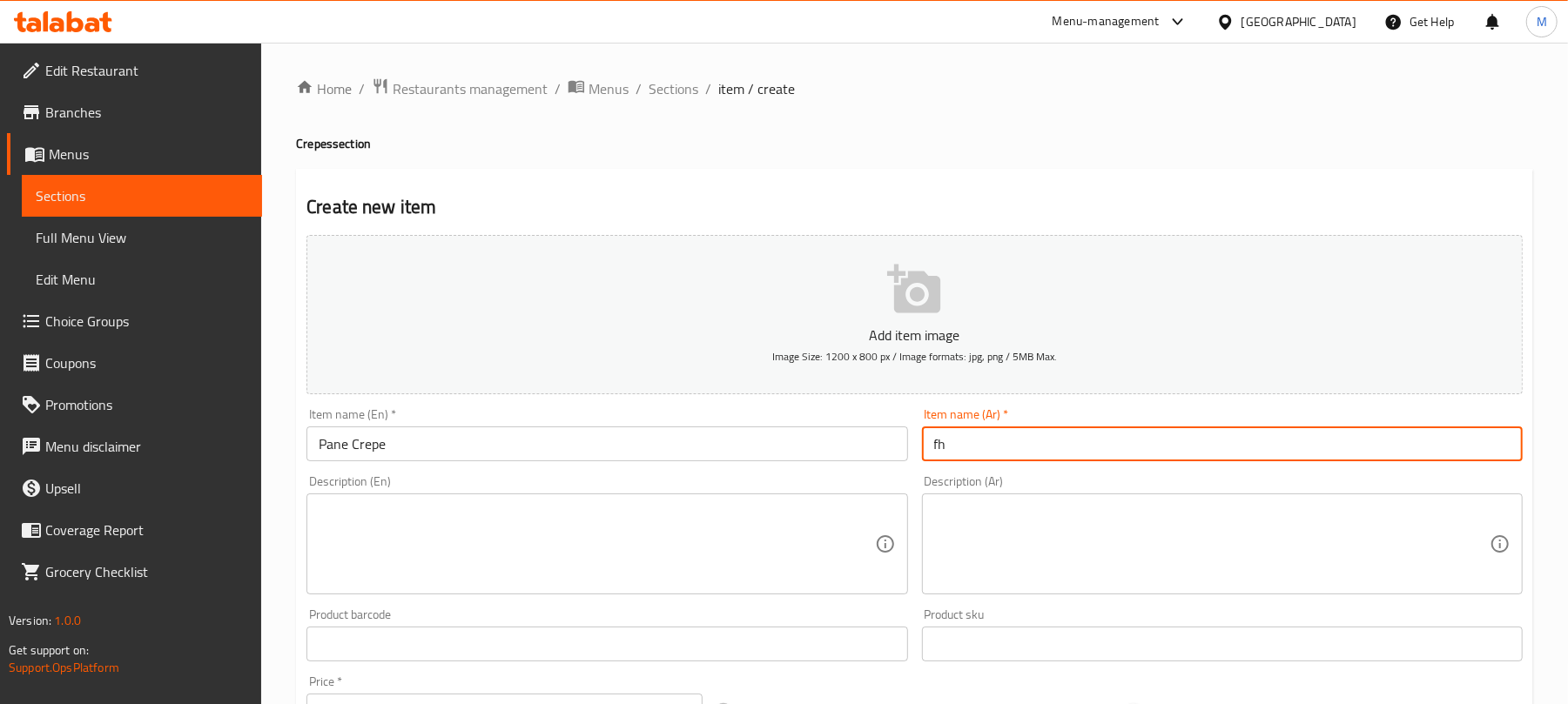
type input "f"
type input "بانيه كريب"
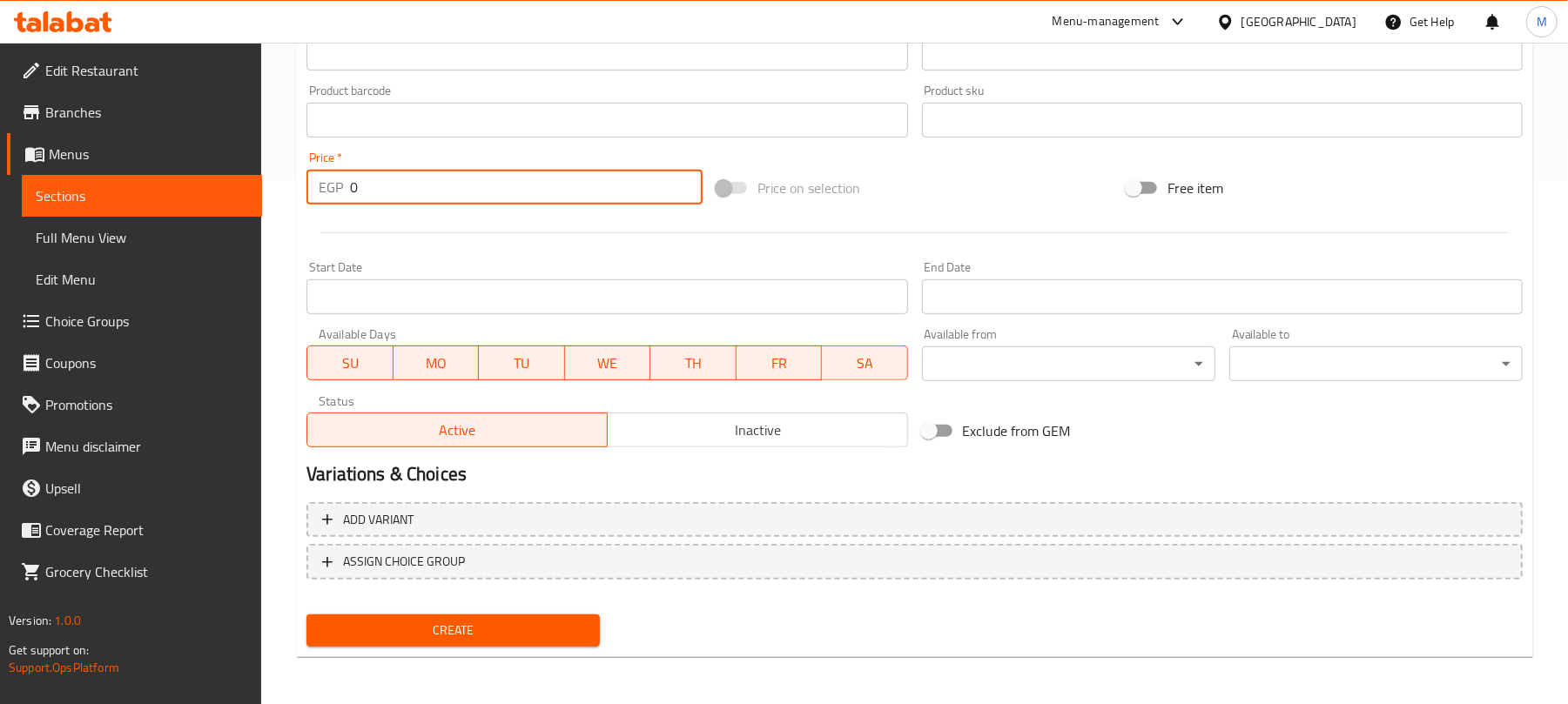
drag, startPoint x: 432, startPoint y: 181, endPoint x: 221, endPoint y: 168, distance: 211.4
click at [221, 168] on div "Edit Restaurant Branches Menus Sections Full Menu View Edit Menu Choice Groups …" at bounding box center [784, 113] width 1568 height 1187
type input "70"
click at [453, 623] on span "Create" at bounding box center [453, 629] width 265 height 22
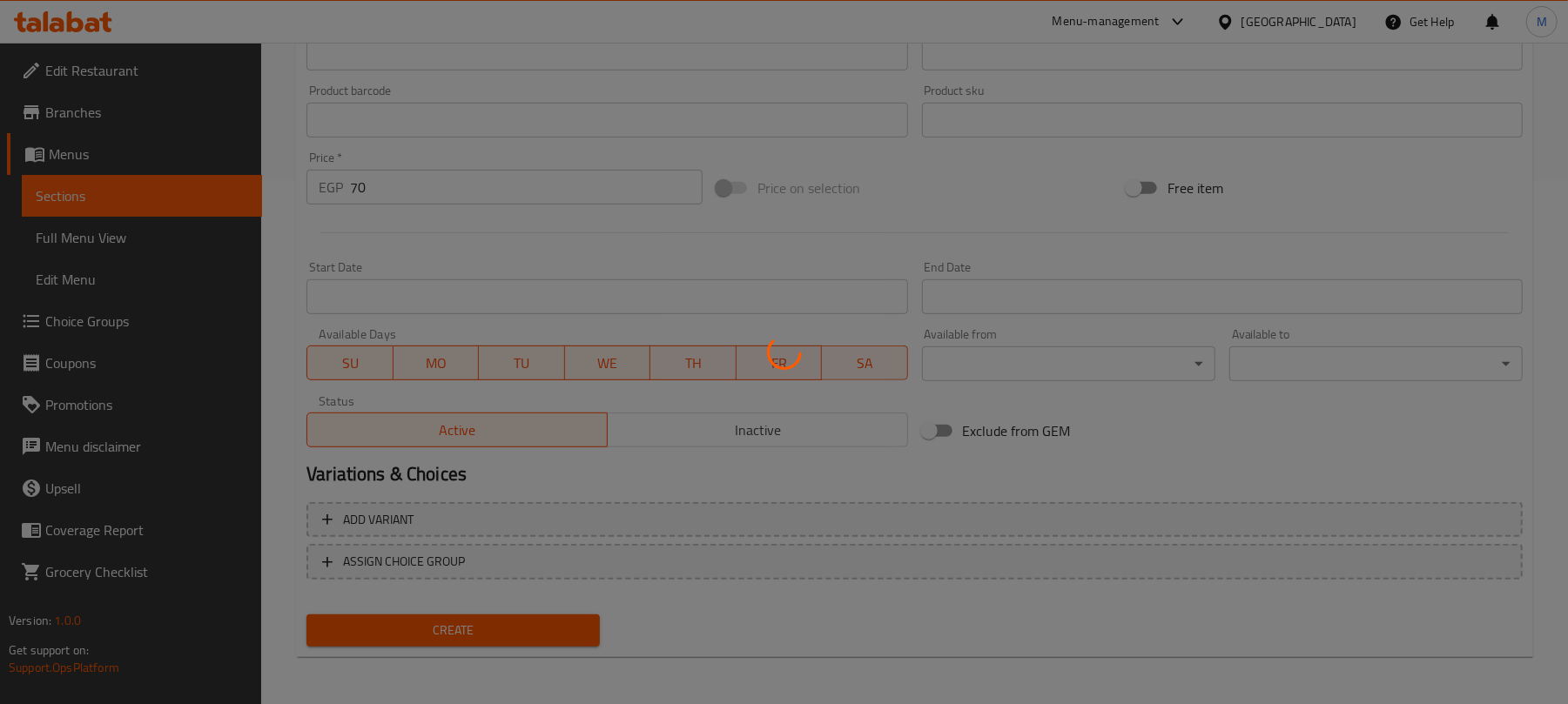
type input "0"
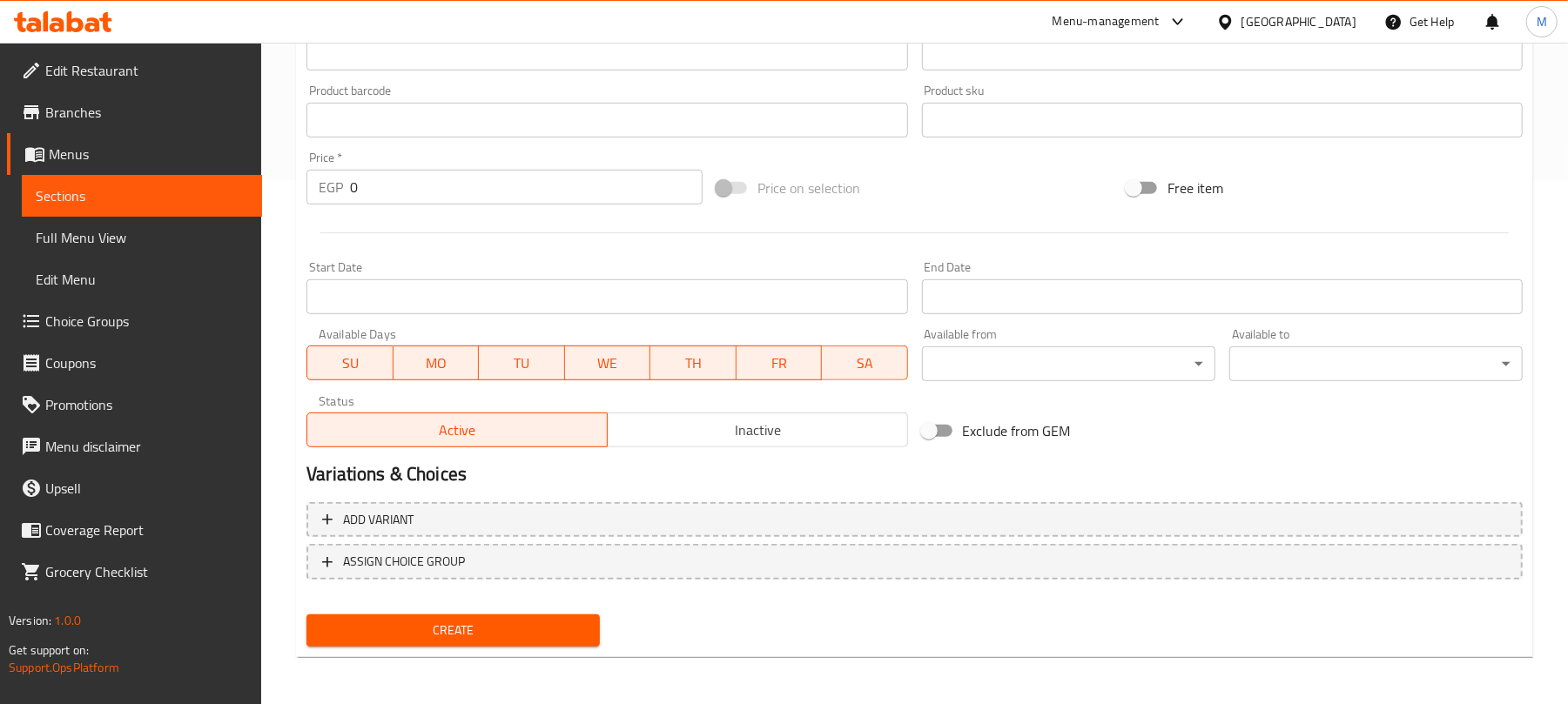
scroll to position [270, 0]
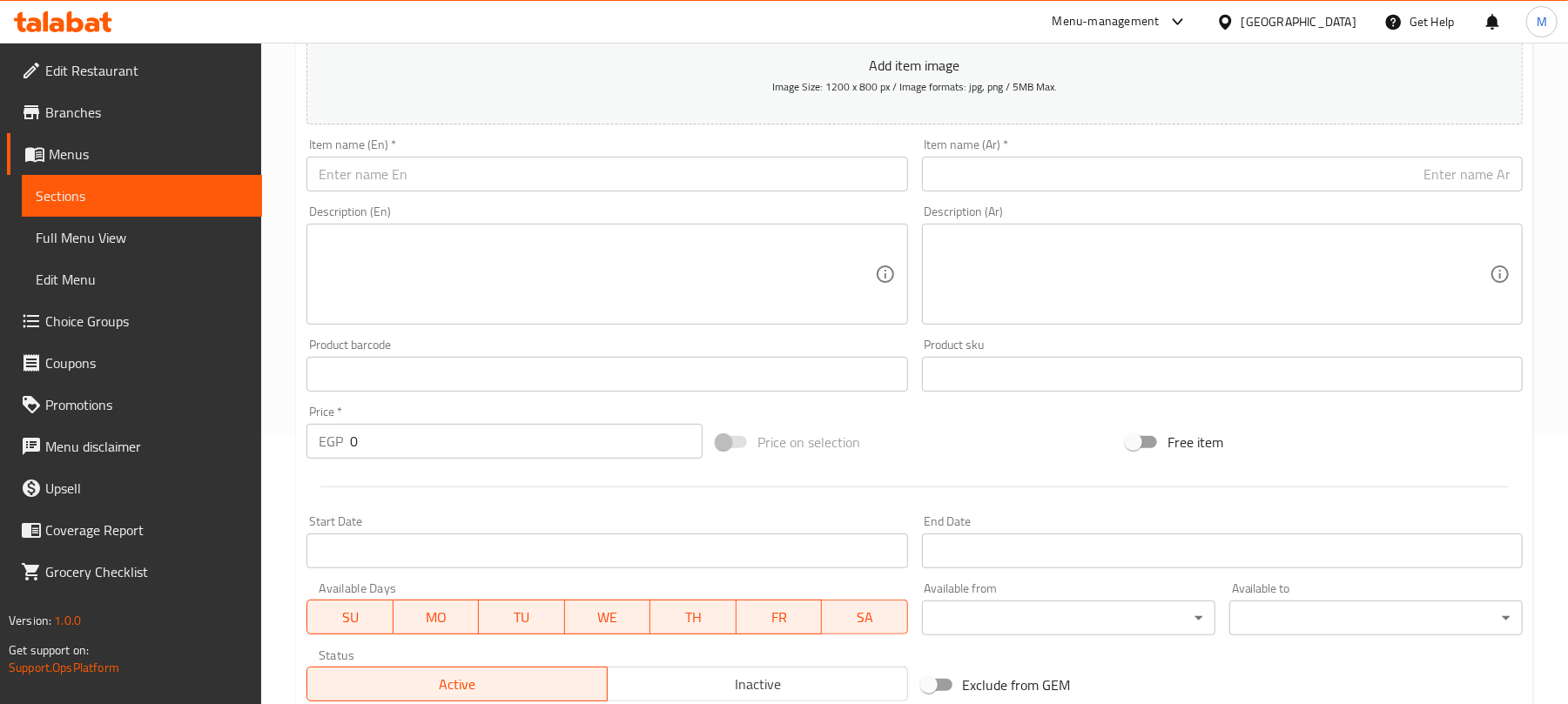
click at [767, 185] on input "text" at bounding box center [607, 173] width 600 height 35
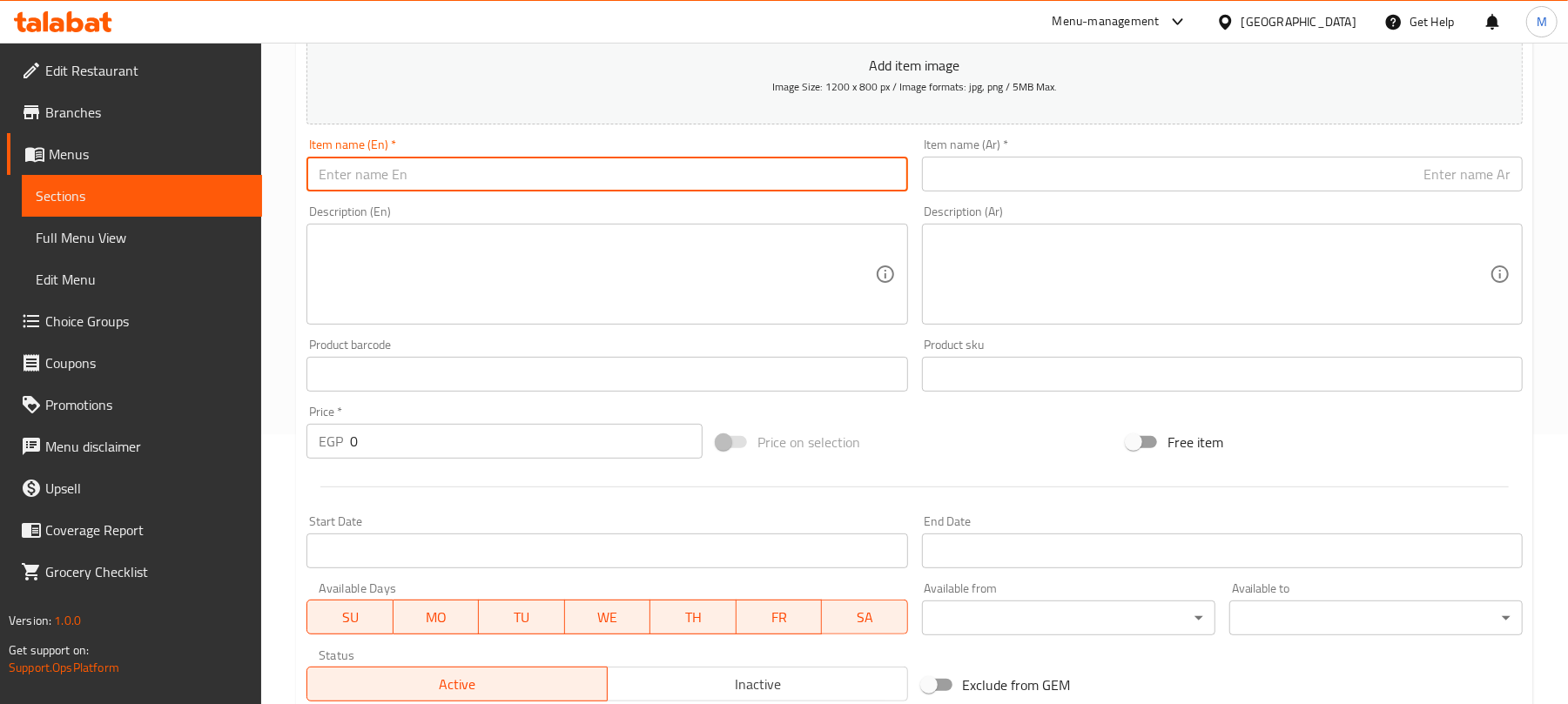
type input "}"
type input "Strips Crepe"
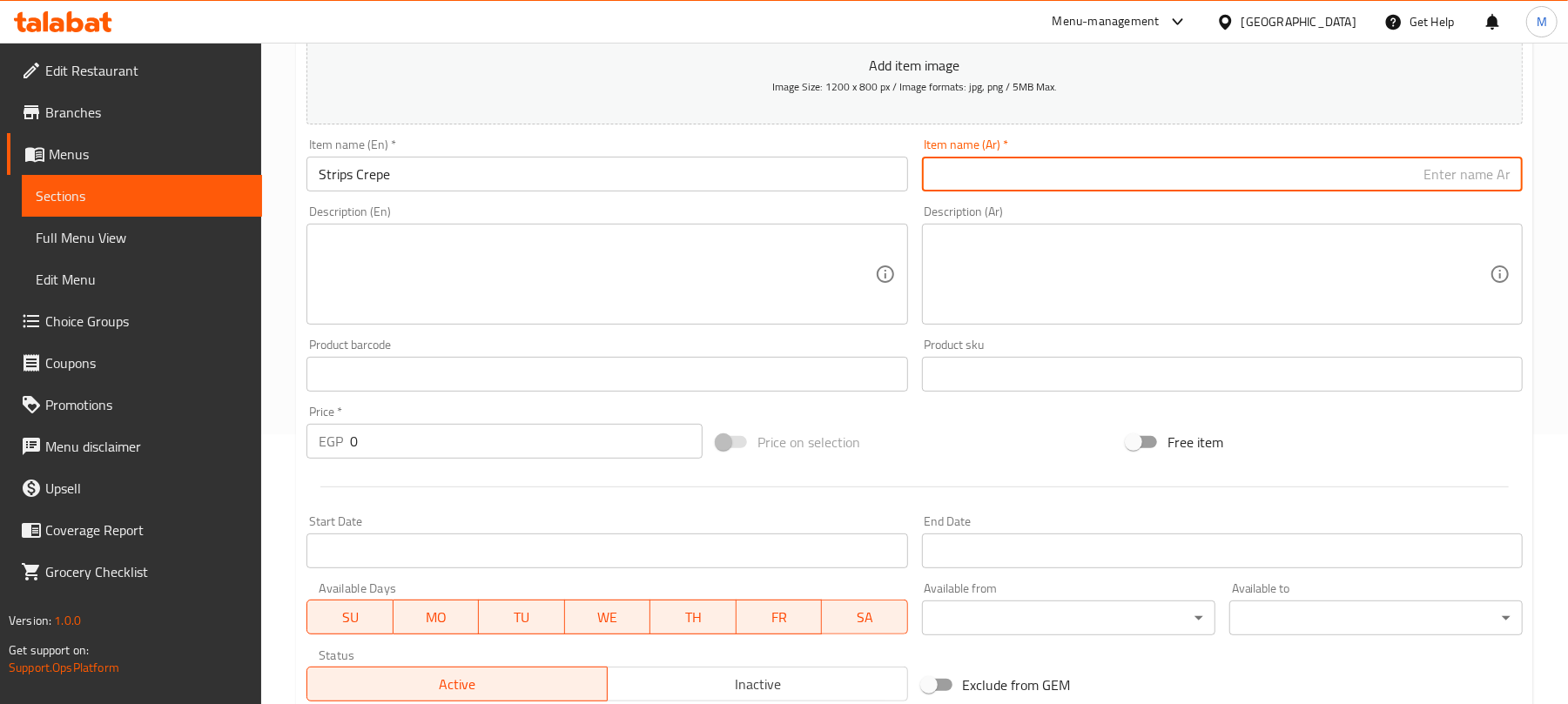
click at [983, 174] on input "text" at bounding box center [1221, 173] width 600 height 35
click at [1472, 181] on input "كريب ستريبس" at bounding box center [1221, 173] width 600 height 35
type input "كريب استريبس"
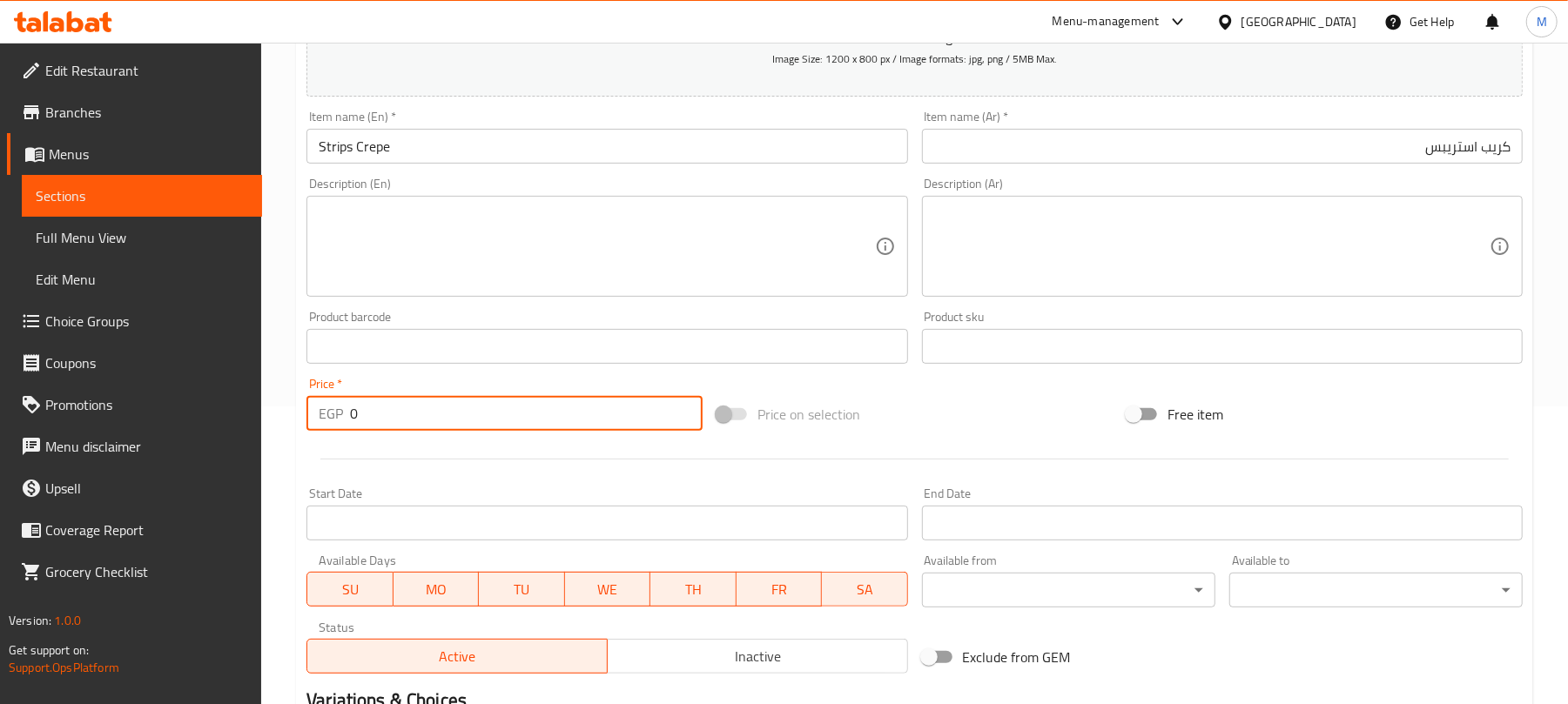
drag, startPoint x: 384, startPoint y: 405, endPoint x: 329, endPoint y: 419, distance: 56.8
click at [329, 419] on div "EGP 0 Price *" at bounding box center [505, 413] width 396 height 35
type input "90"
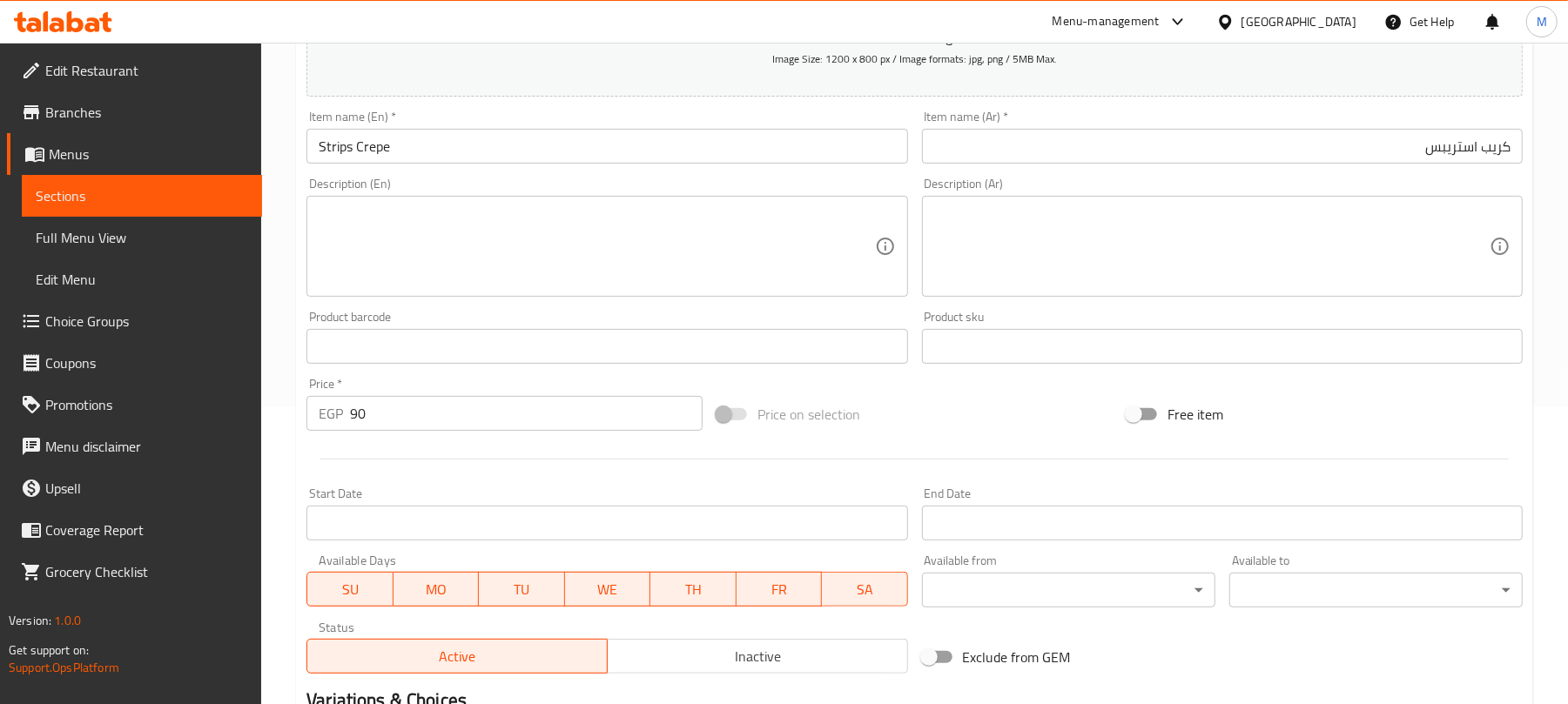
click at [691, 484] on div "Start Date Start Date" at bounding box center [606, 513] width 615 height 67
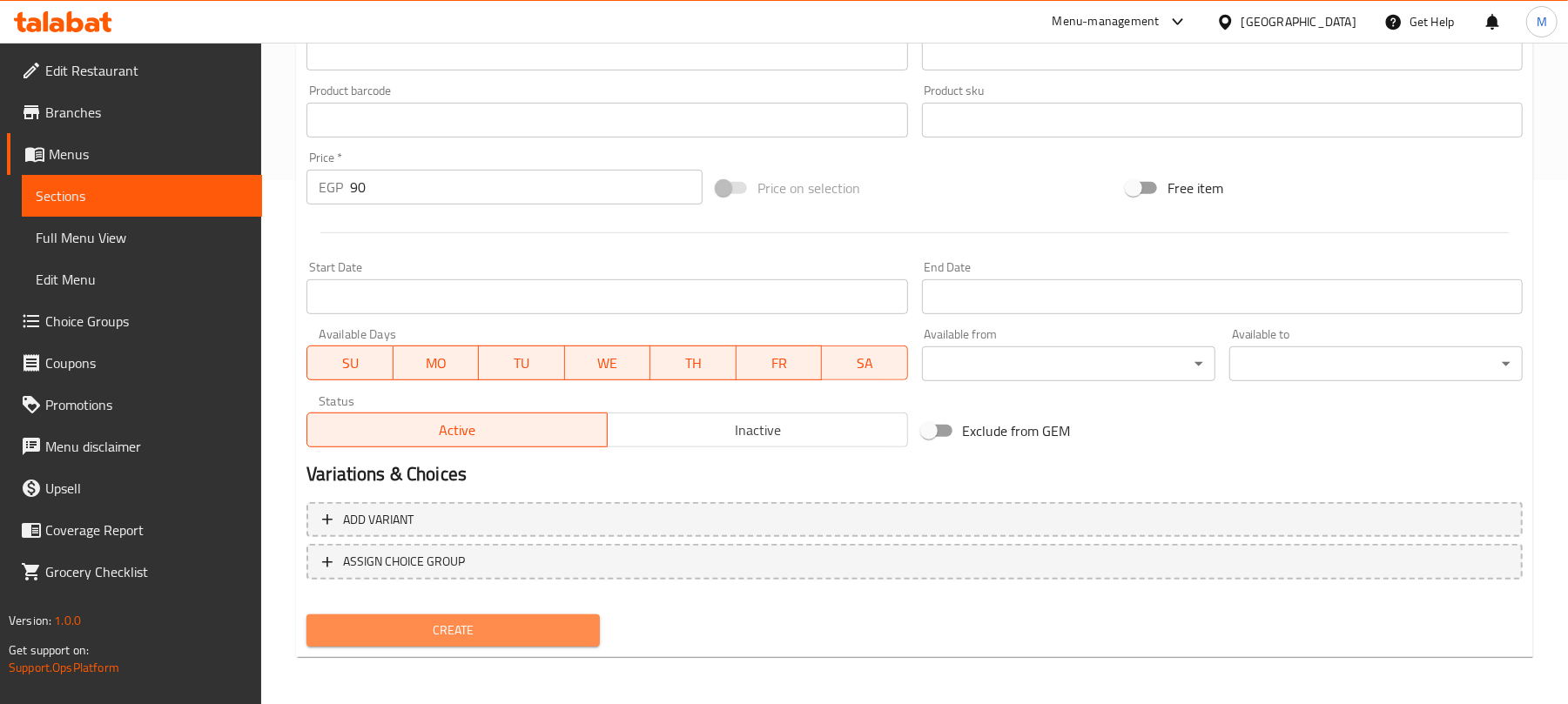
click at [547, 624] on span "Create" at bounding box center [453, 629] width 265 height 22
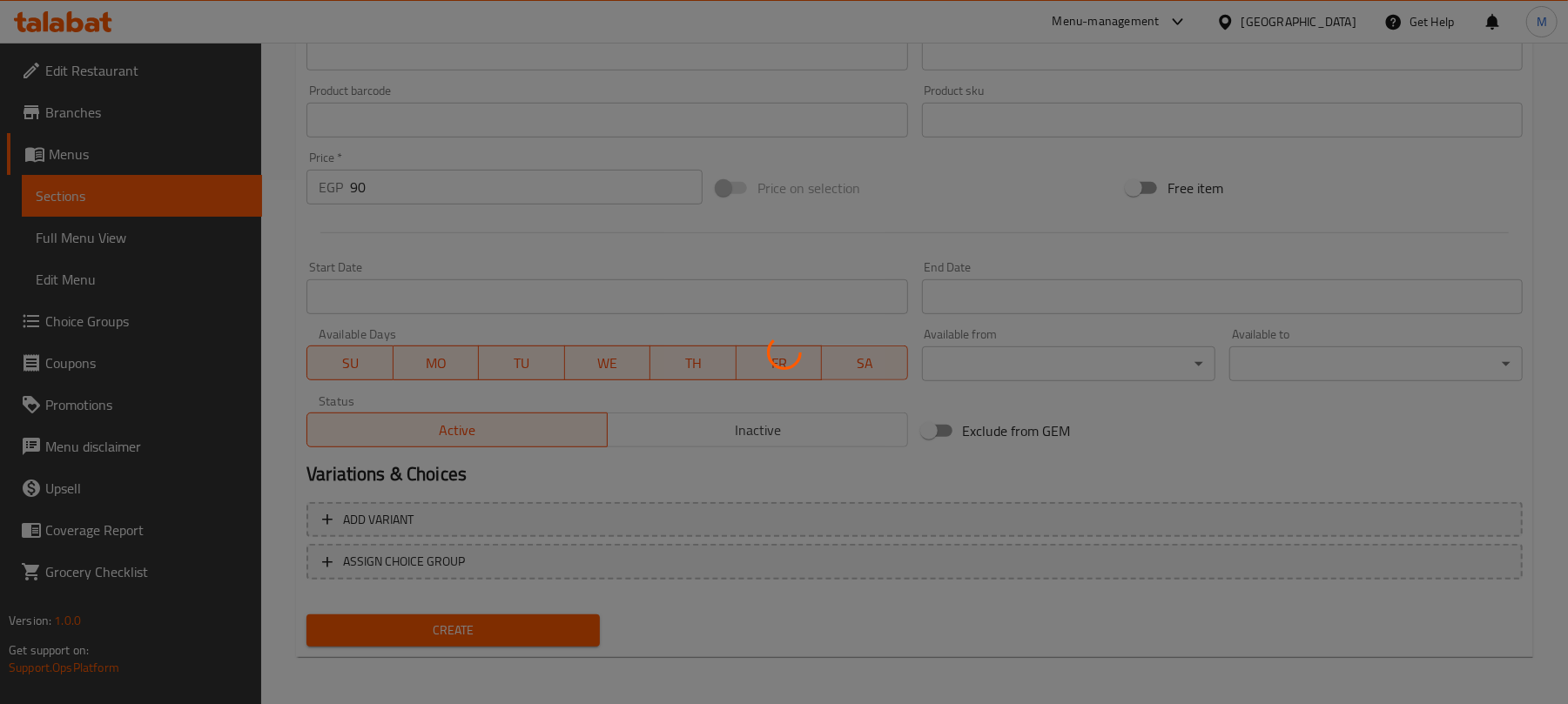
type input "0"
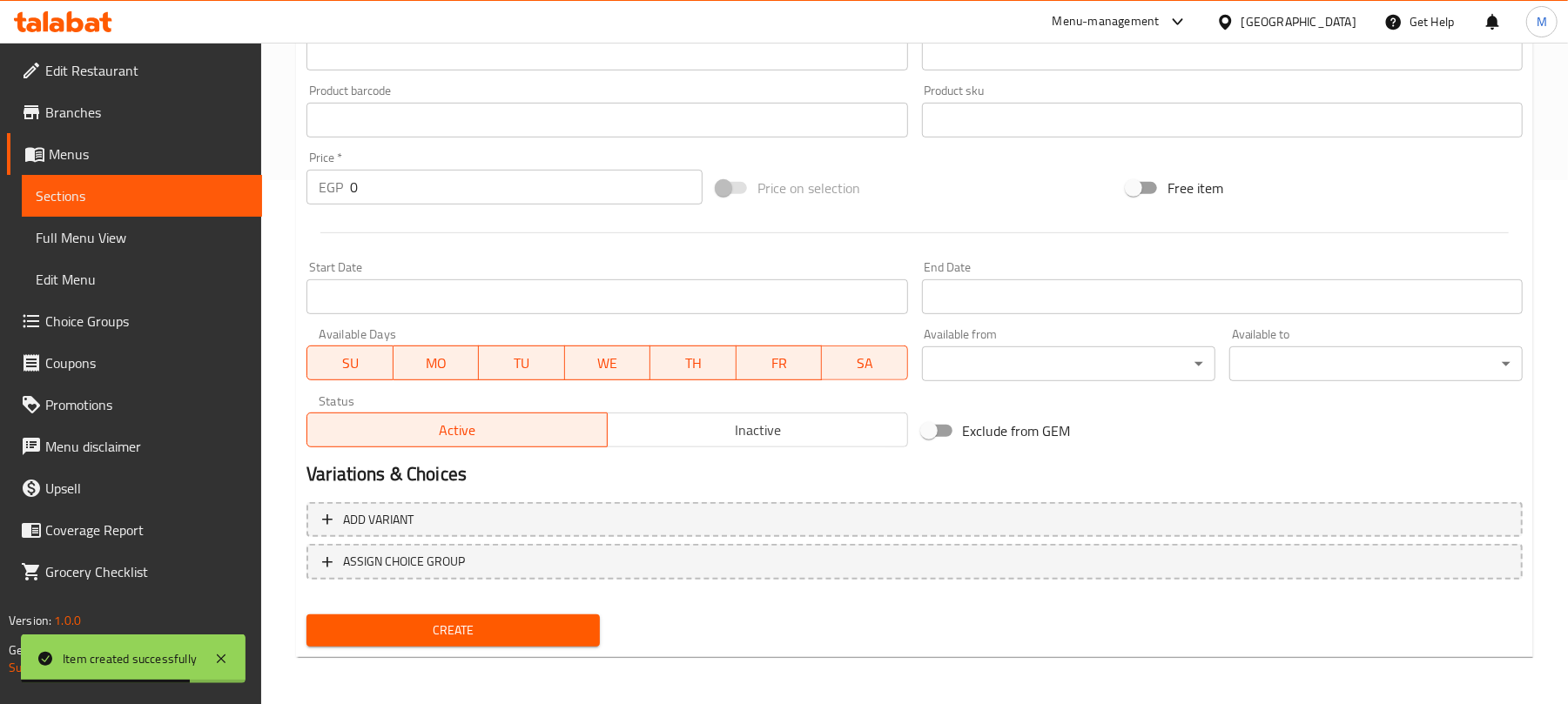
scroll to position [240, 0]
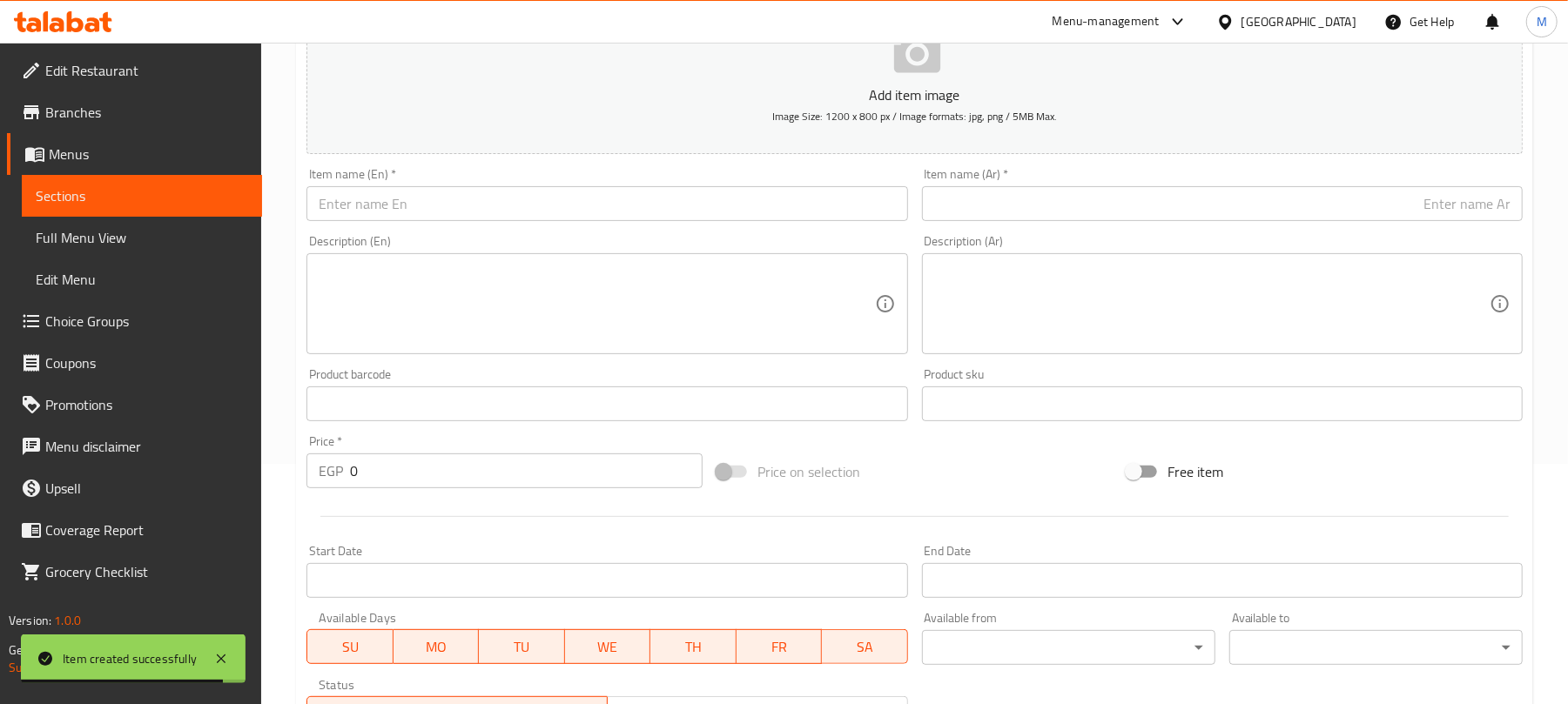
click at [722, 213] on input "text" at bounding box center [607, 203] width 600 height 35
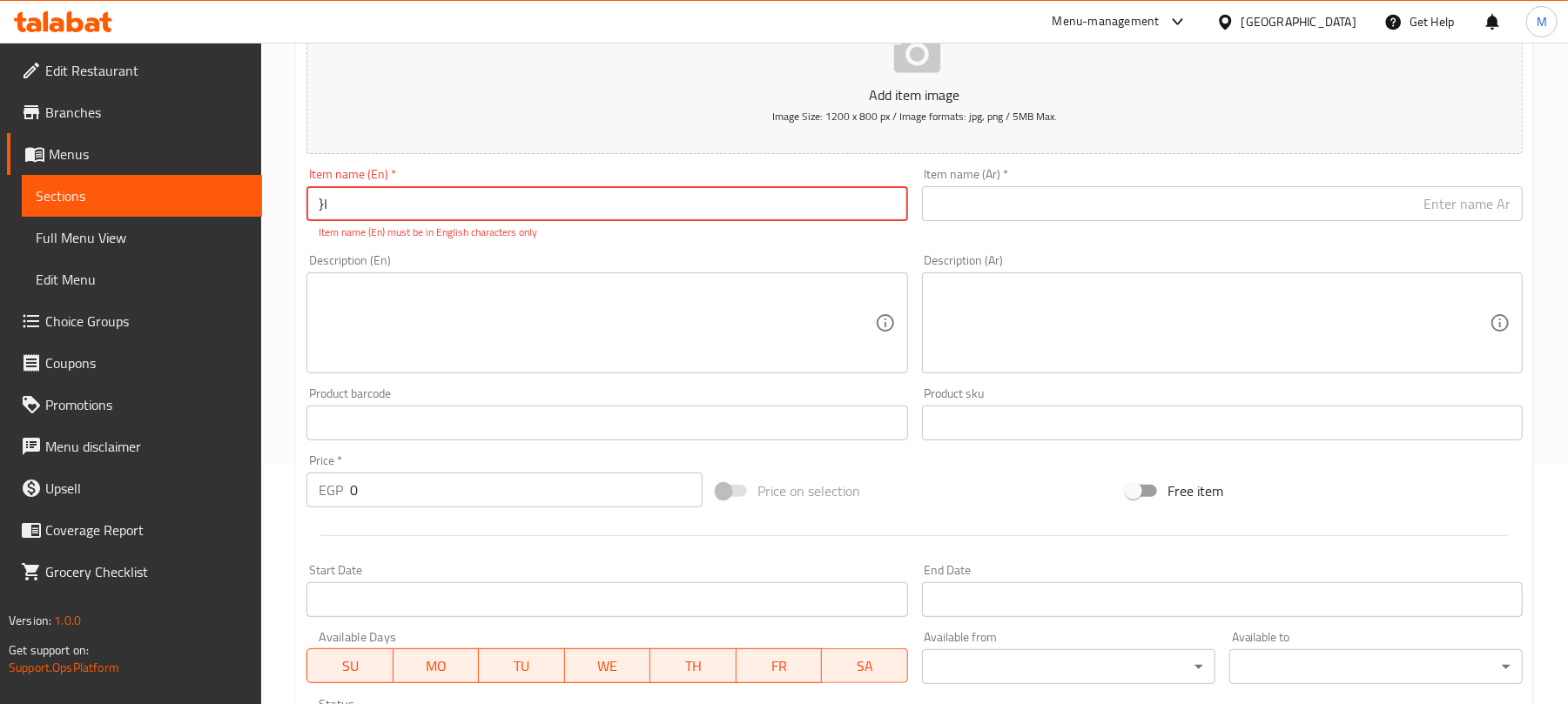
type input "}"
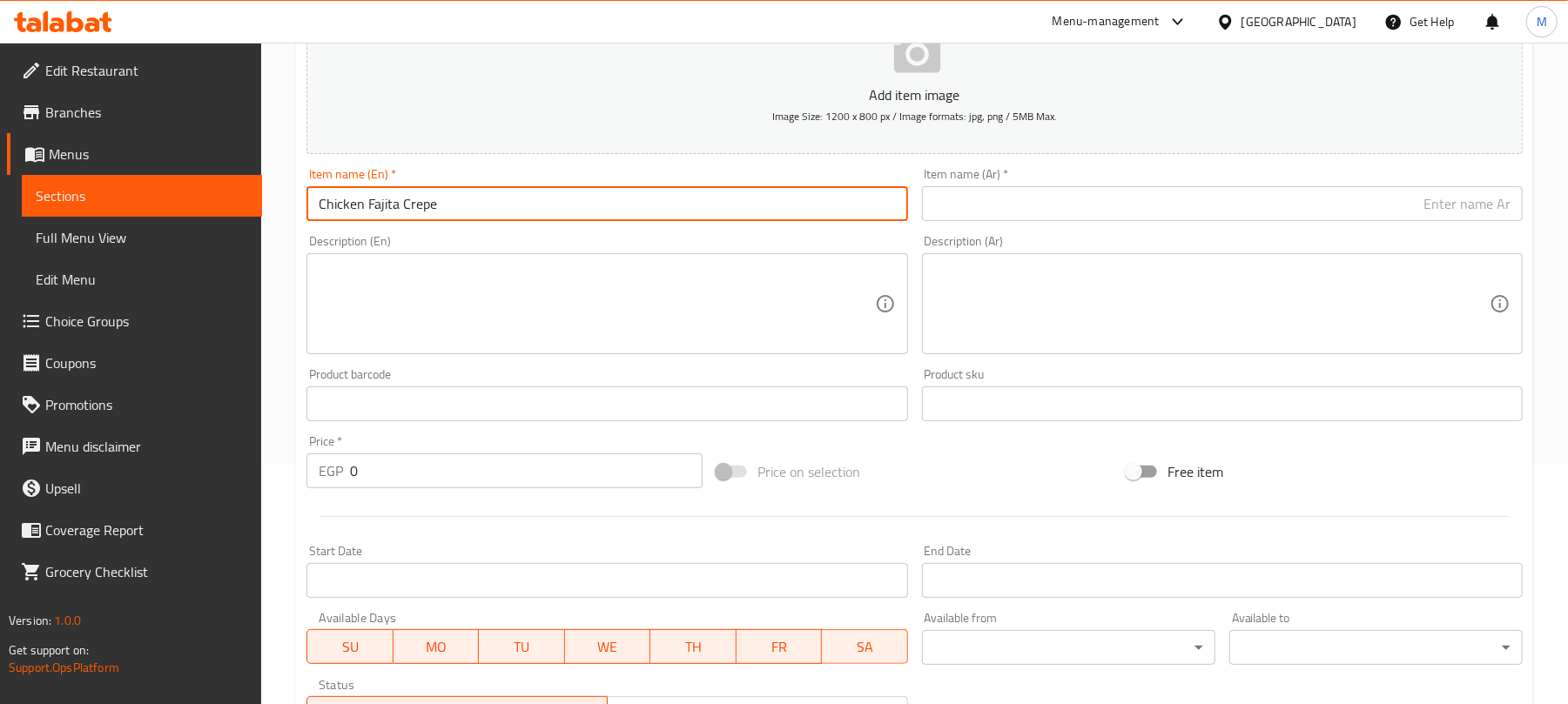
type input "Chicken Fajita Crepe"
click at [1114, 209] on input "text" at bounding box center [1221, 203] width 600 height 35
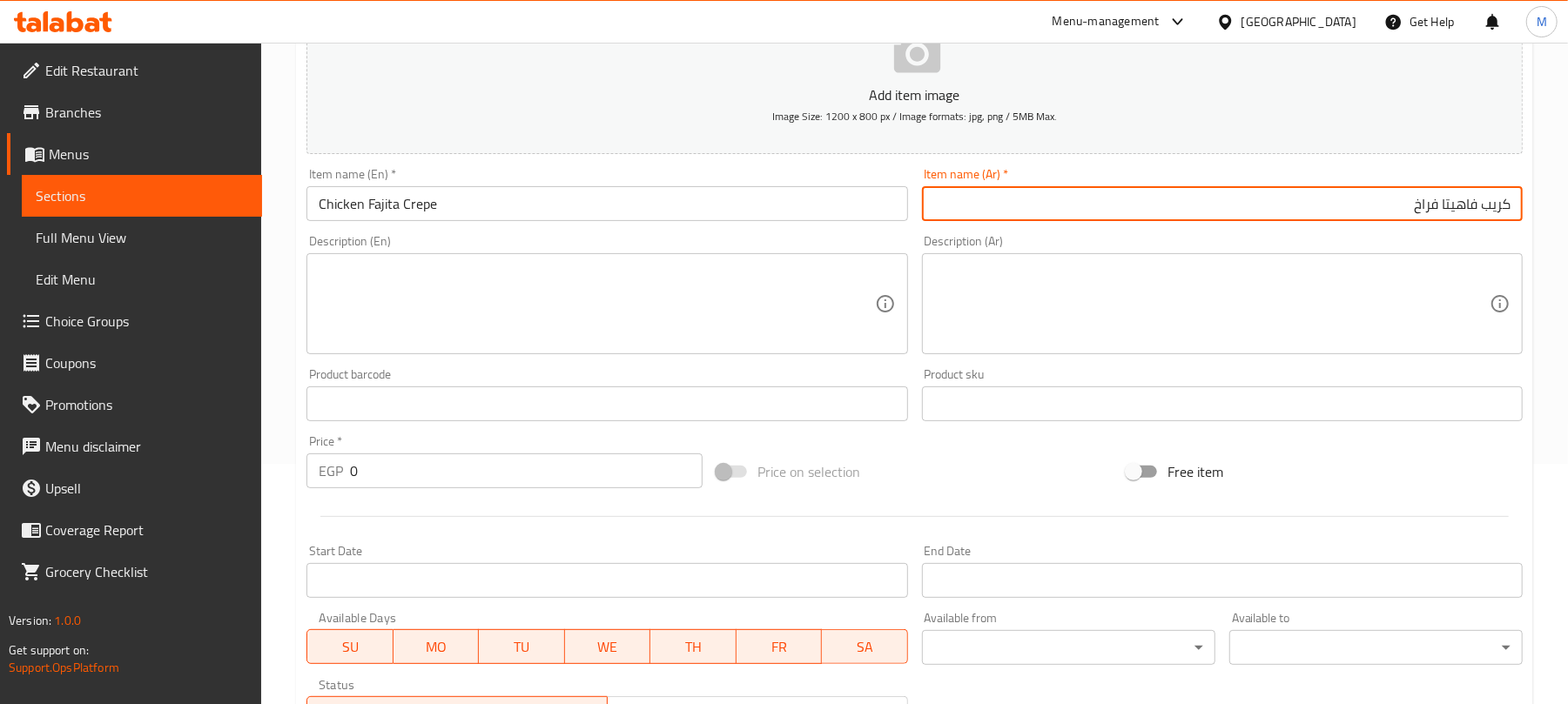
type input "كريب فاهيتا فراخ"
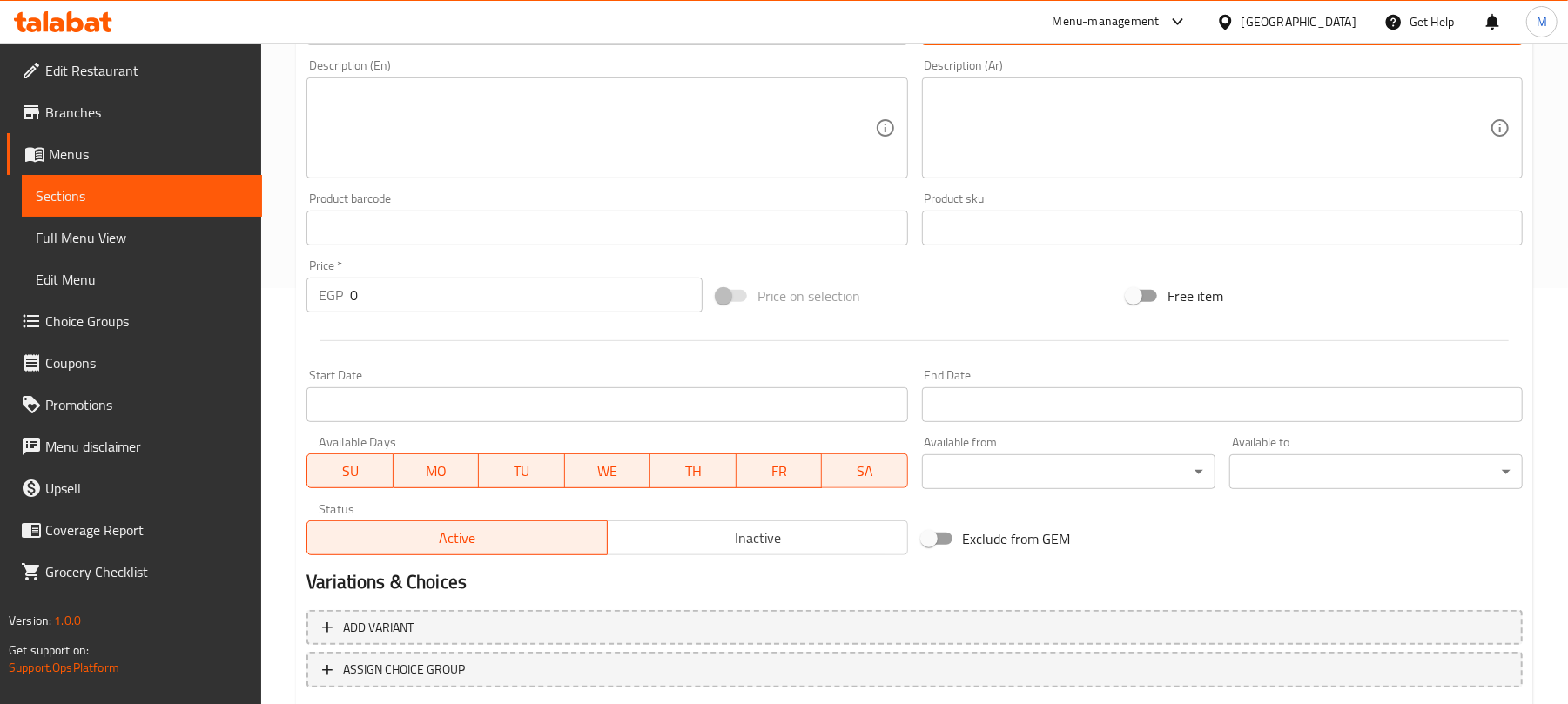
scroll to position [488, 0]
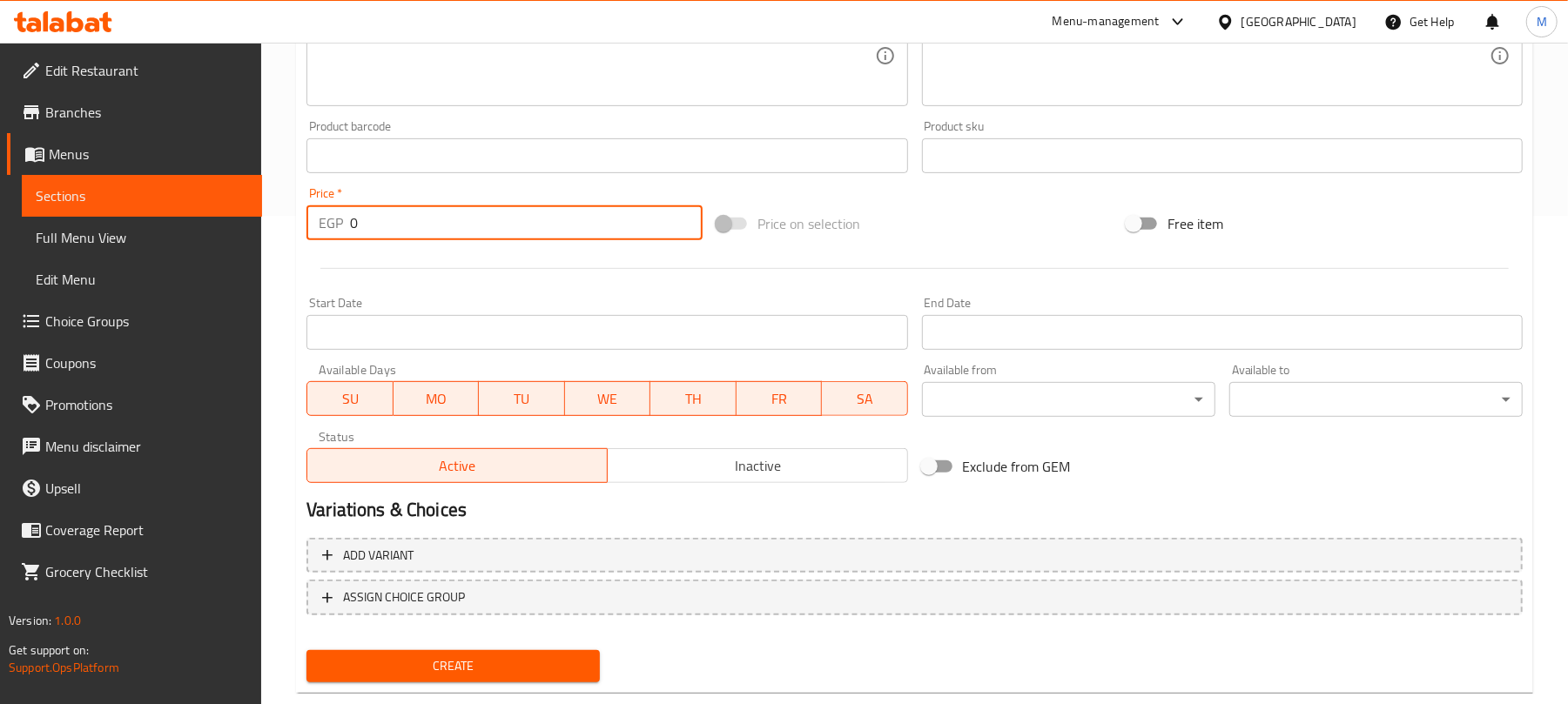
drag, startPoint x: 394, startPoint y: 231, endPoint x: 336, endPoint y: 233, distance: 58.0
click at [336, 233] on div "EGP 0 Price *" at bounding box center [505, 222] width 396 height 35
type input "95"
click at [373, 263] on div at bounding box center [914, 268] width 1230 height 43
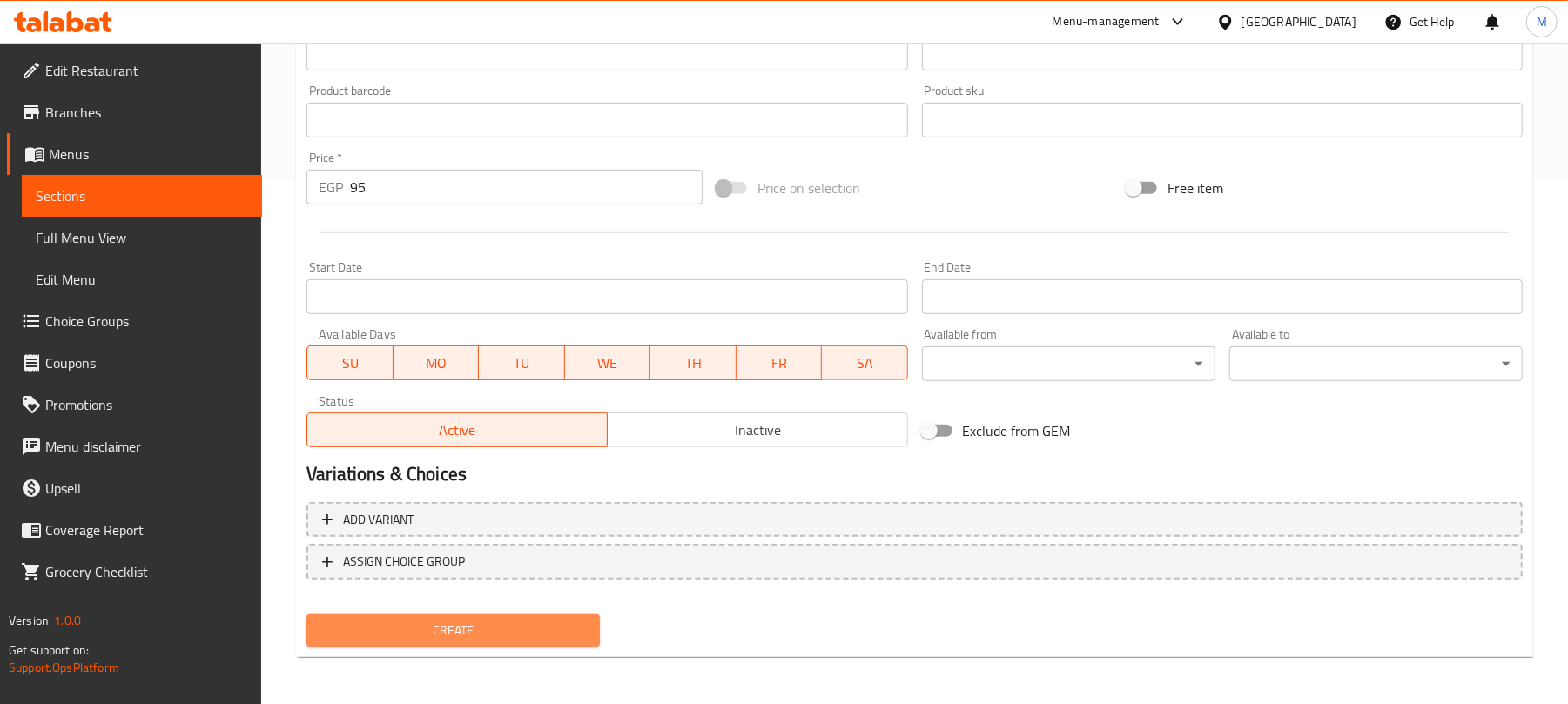
click at [426, 625] on span "Create" at bounding box center [453, 629] width 265 height 22
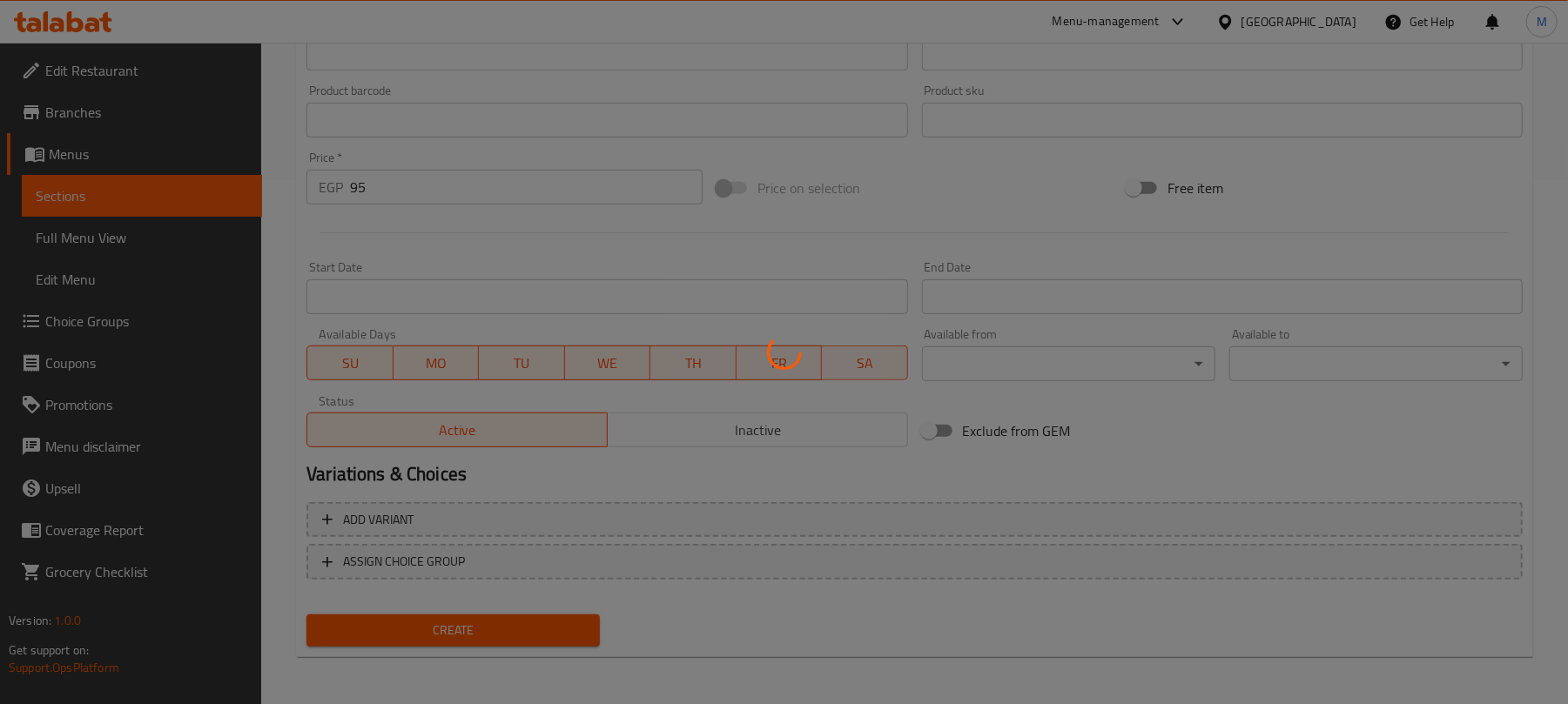
type input "0"
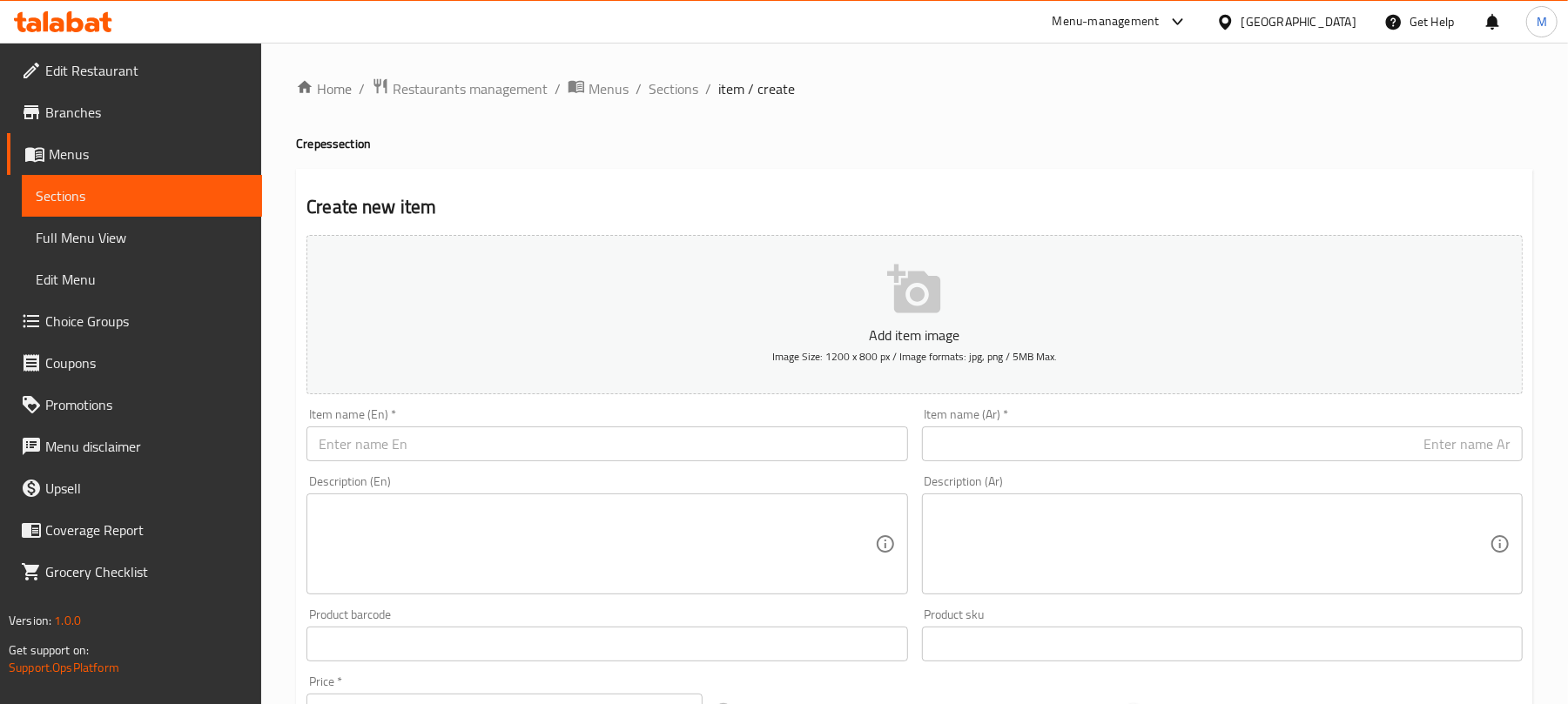
scroll to position [88, 0]
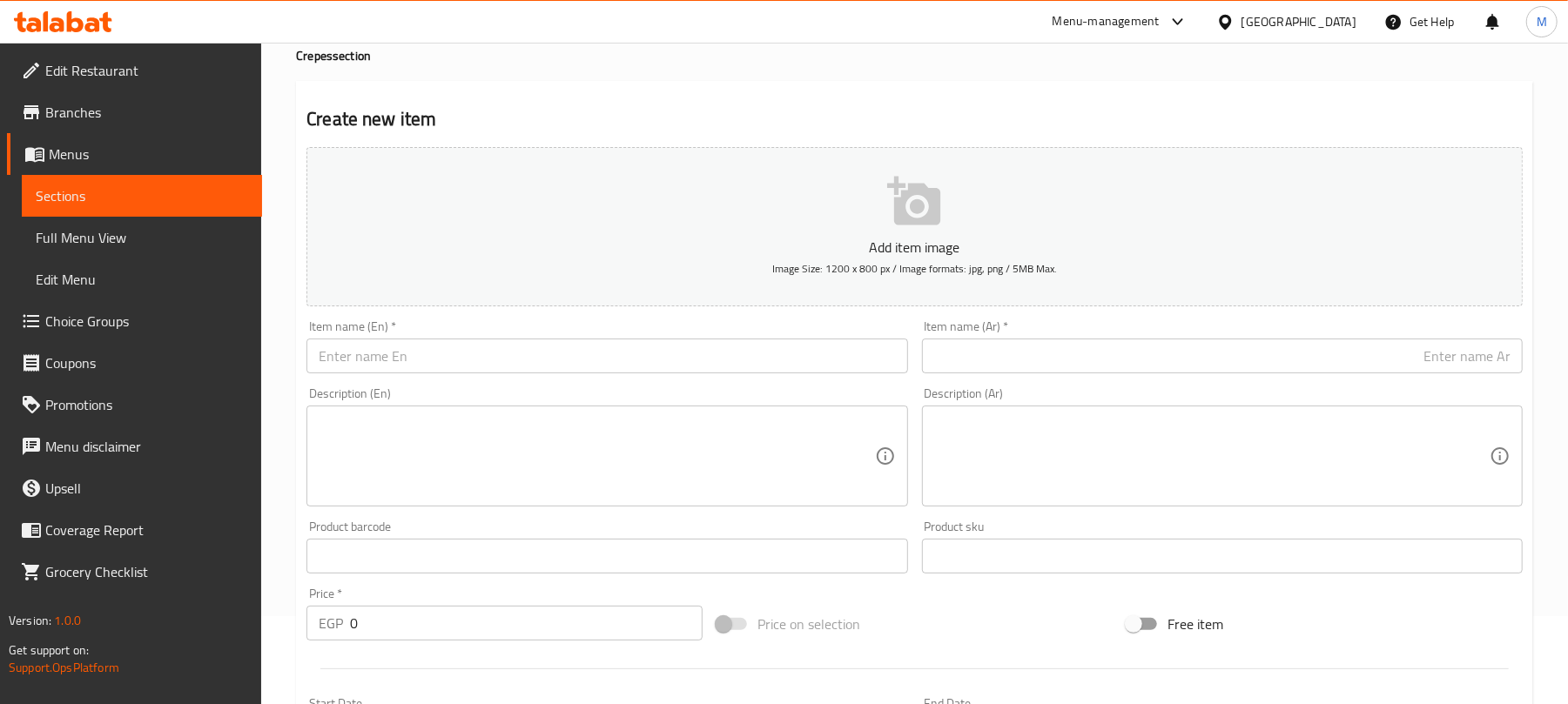
click at [672, 361] on input "text" at bounding box center [607, 356] width 600 height 35
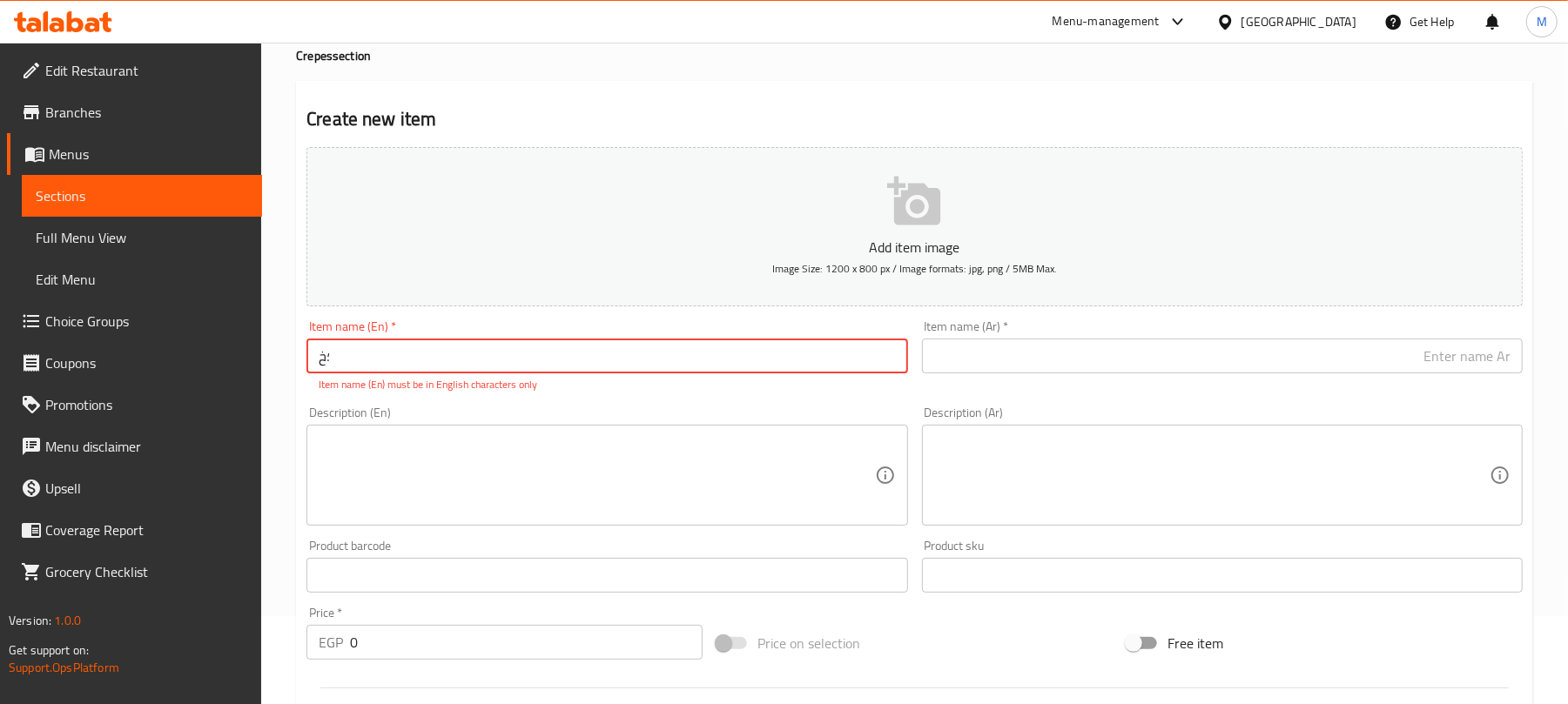
type input "؛"
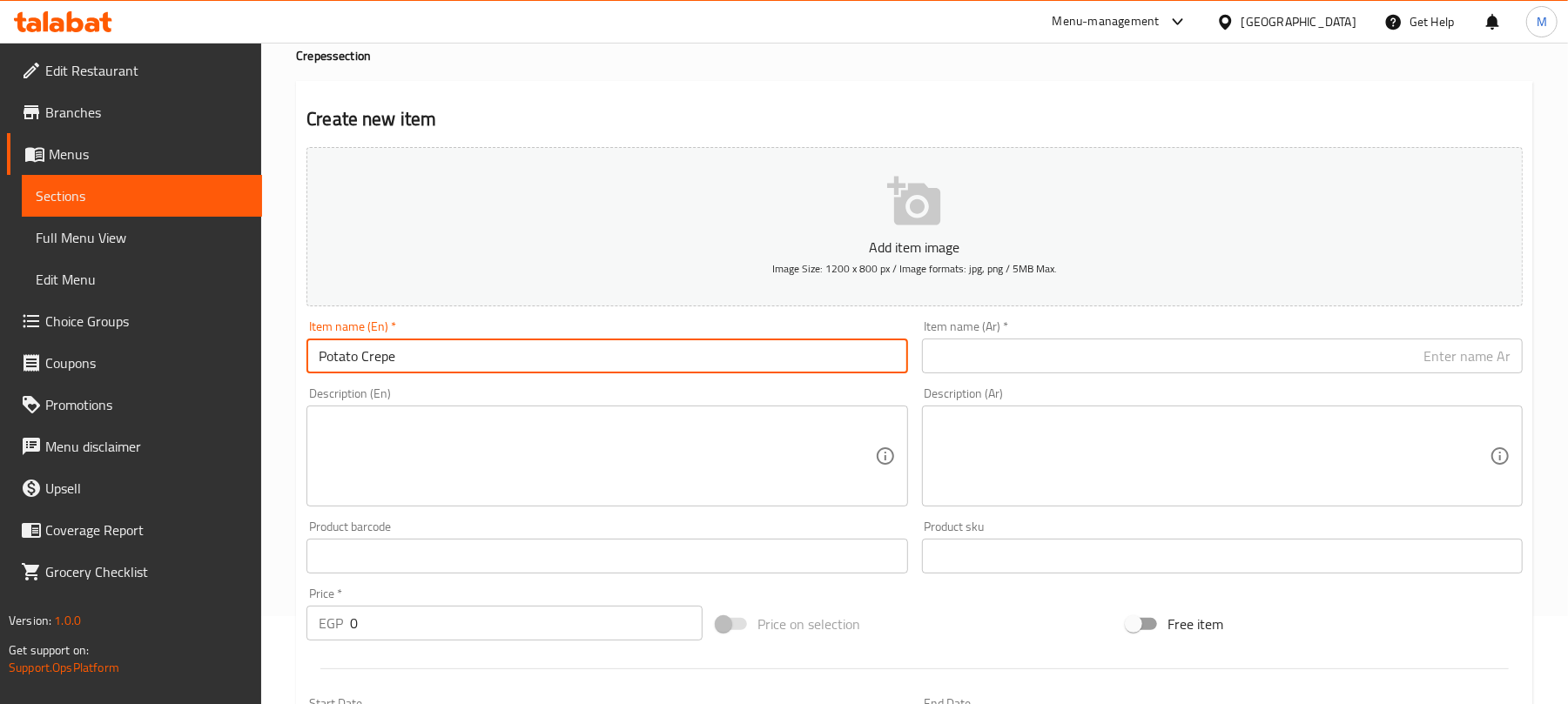
type input "Potato Crepe"
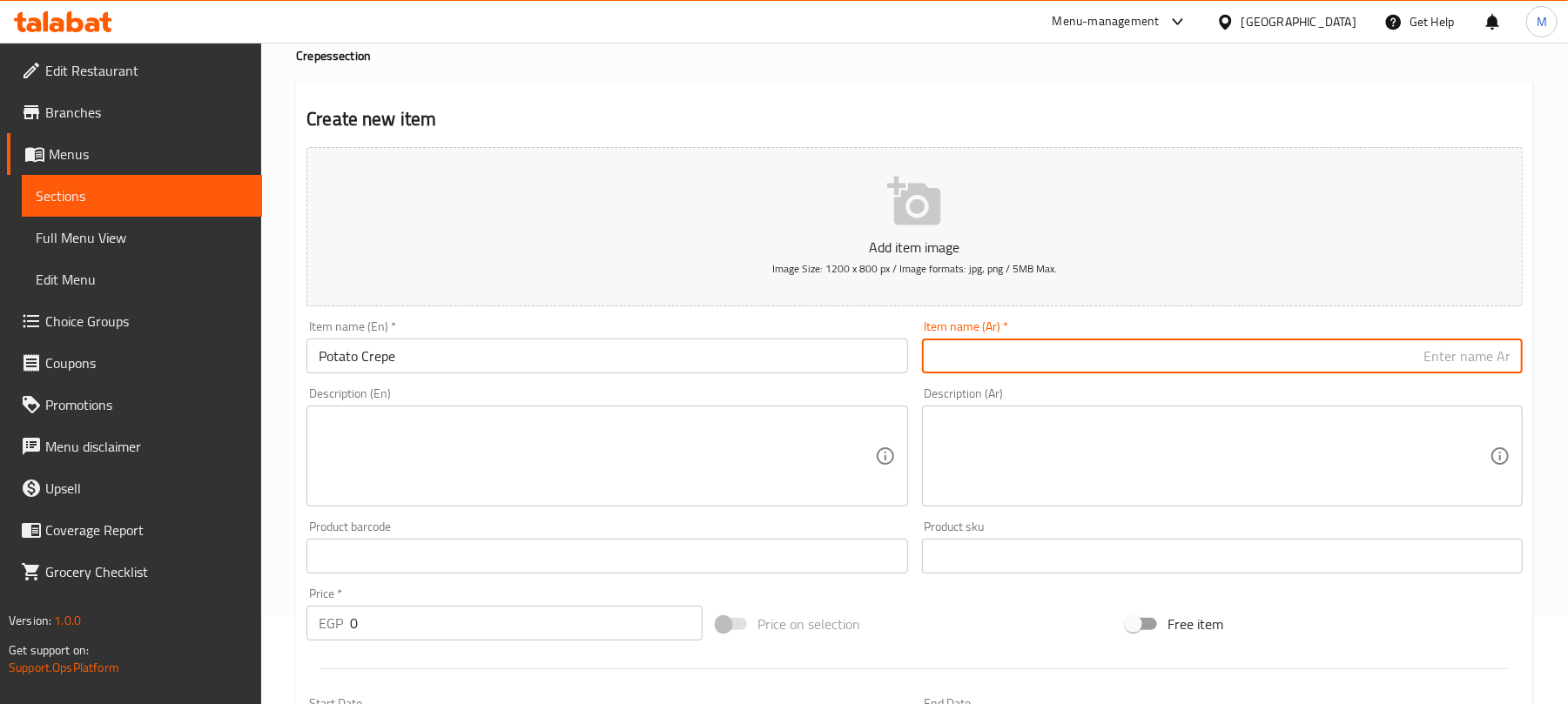
click at [1055, 367] on input "text" at bounding box center [1221, 356] width 600 height 35
type input "ط"
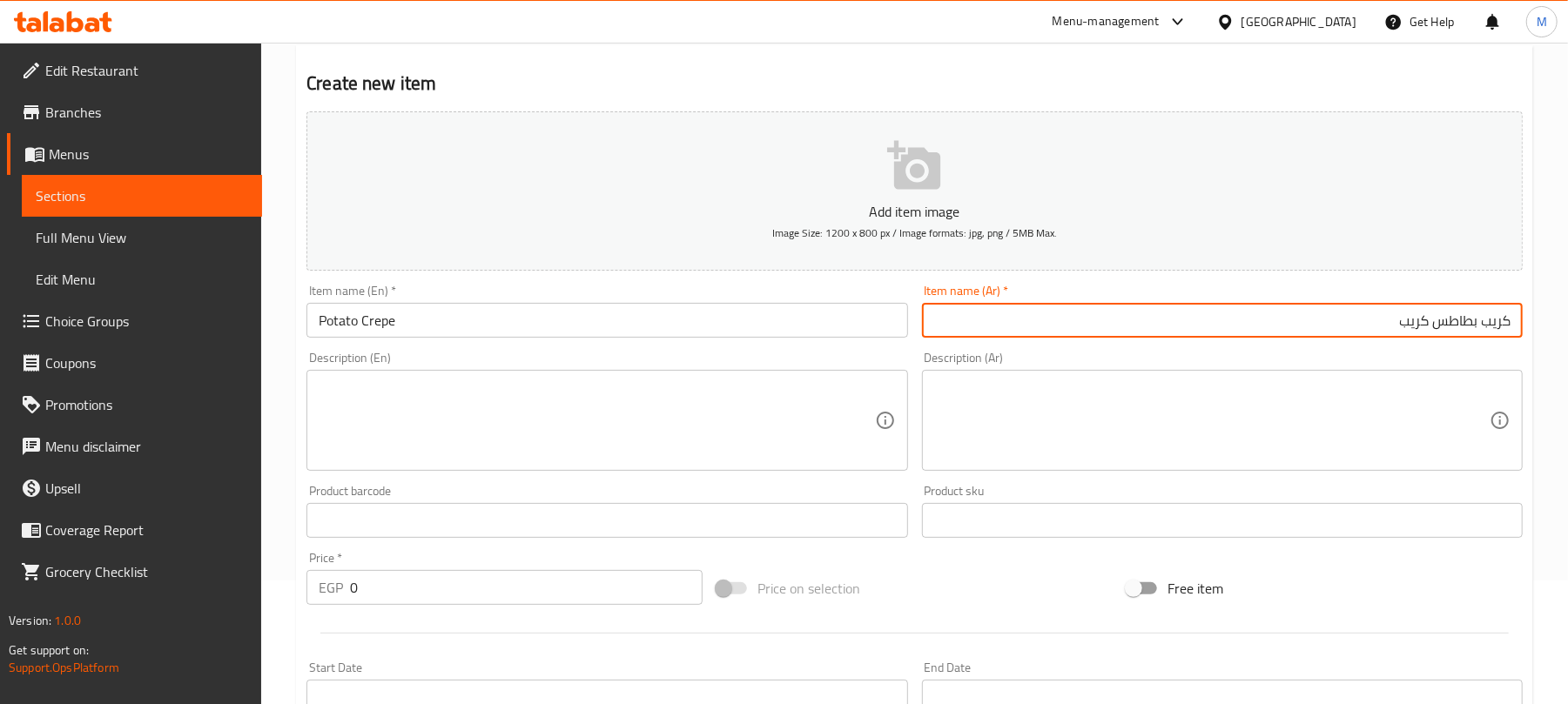
scroll to position [123, 0]
type input "كريب بطاطس"
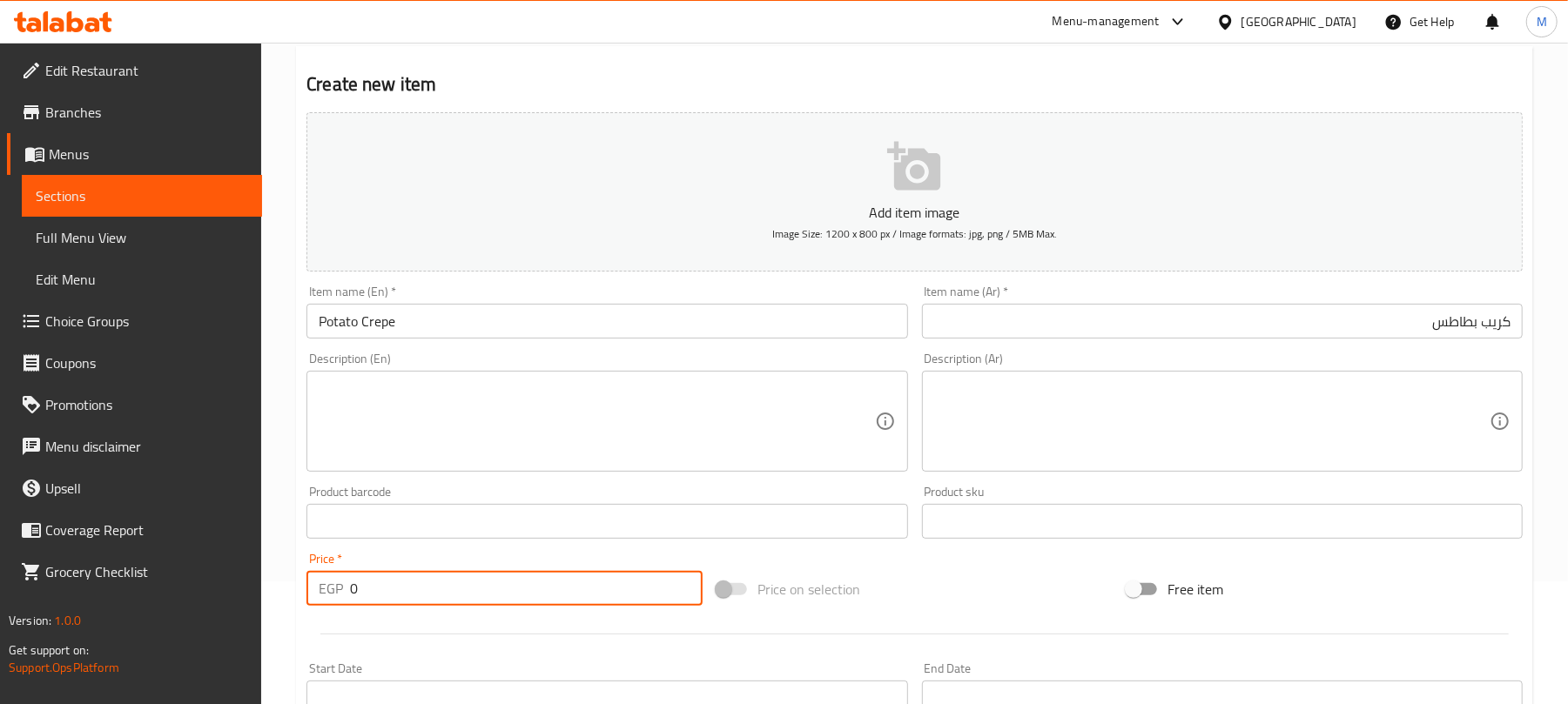
drag, startPoint x: 390, startPoint y: 587, endPoint x: 258, endPoint y: 593, distance: 132.1
click at [258, 593] on div "Edit Restaurant Branches Menus Sections Full Menu View Edit Menu Choice Groups …" at bounding box center [784, 513] width 1568 height 1187
type input "55"
click at [1104, 616] on div at bounding box center [914, 633] width 1230 height 43
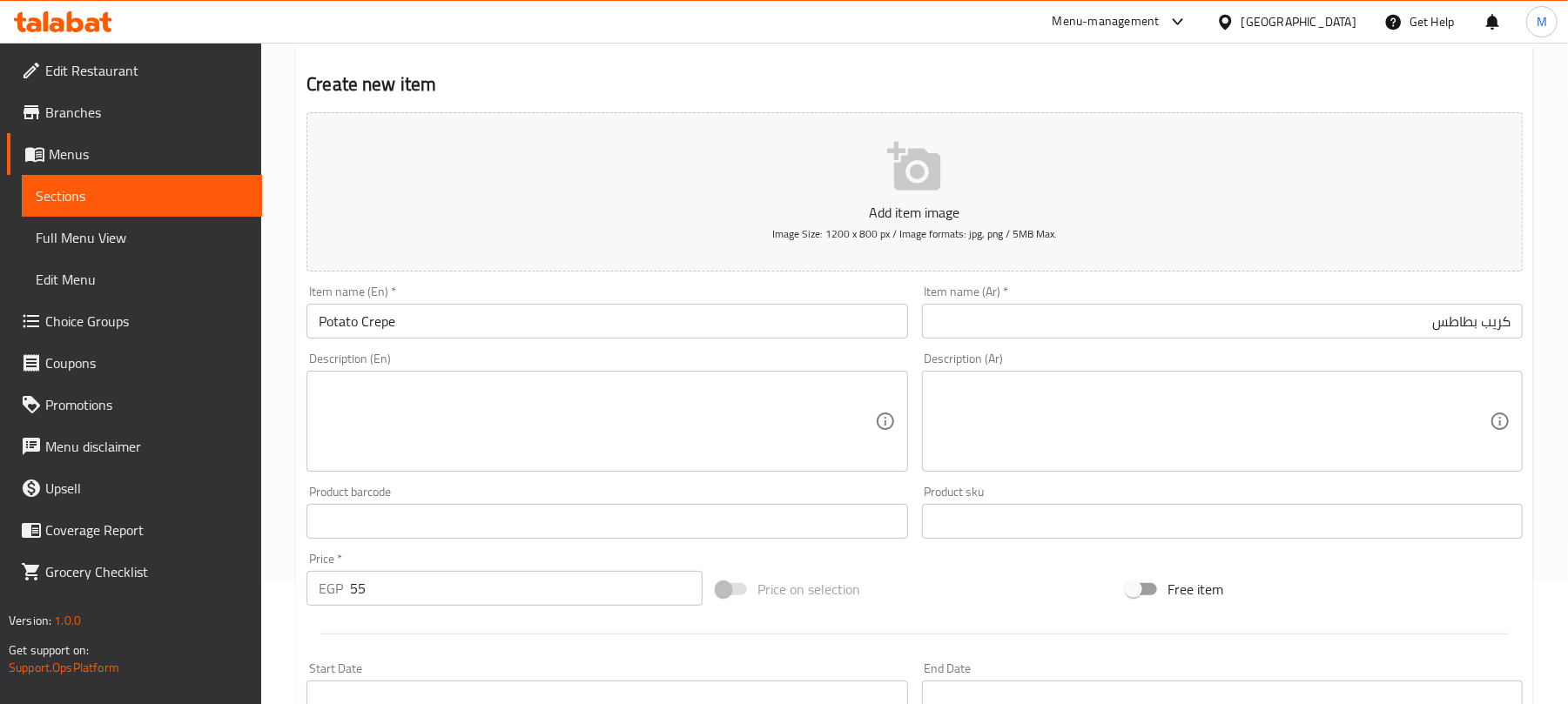
scroll to position [523, 0]
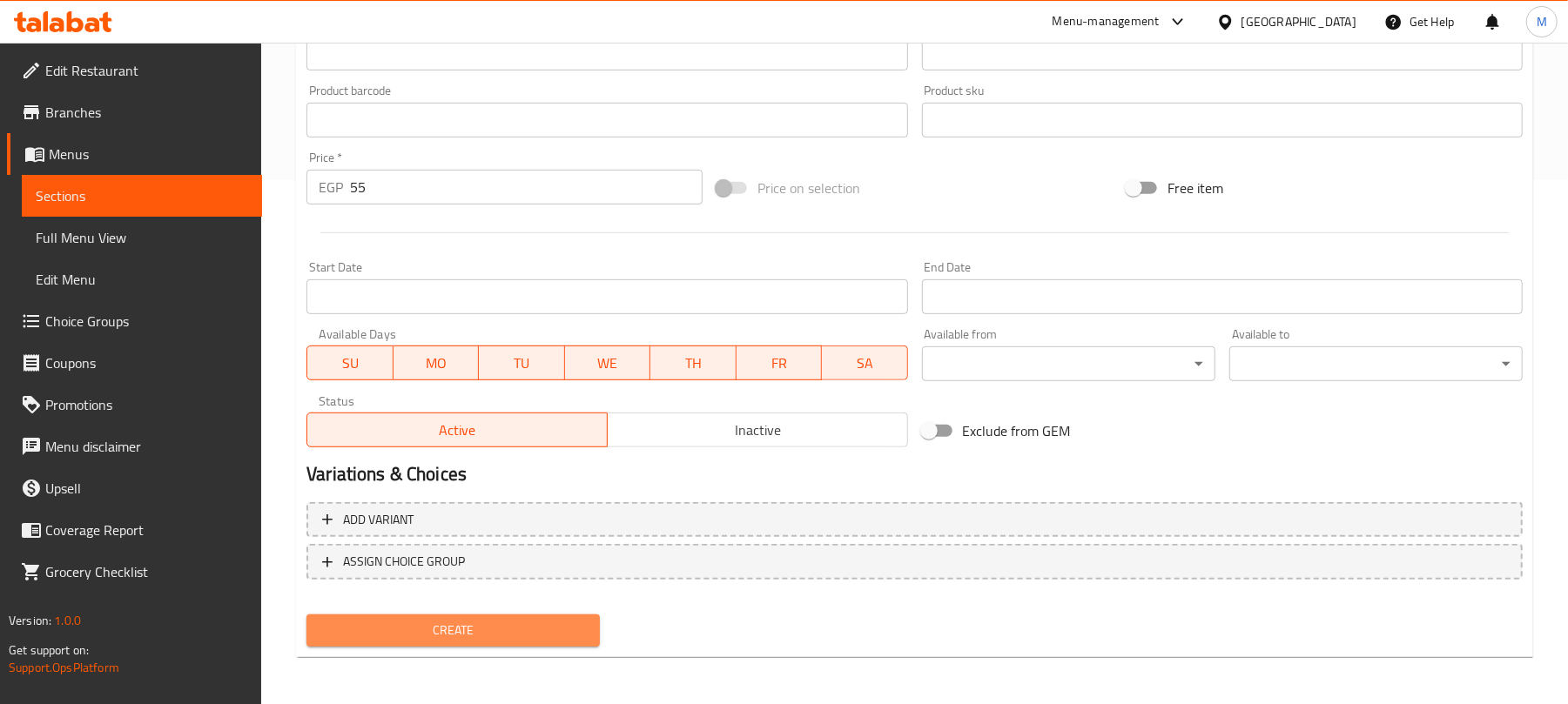
click at [571, 633] on span "Create" at bounding box center [453, 629] width 265 height 22
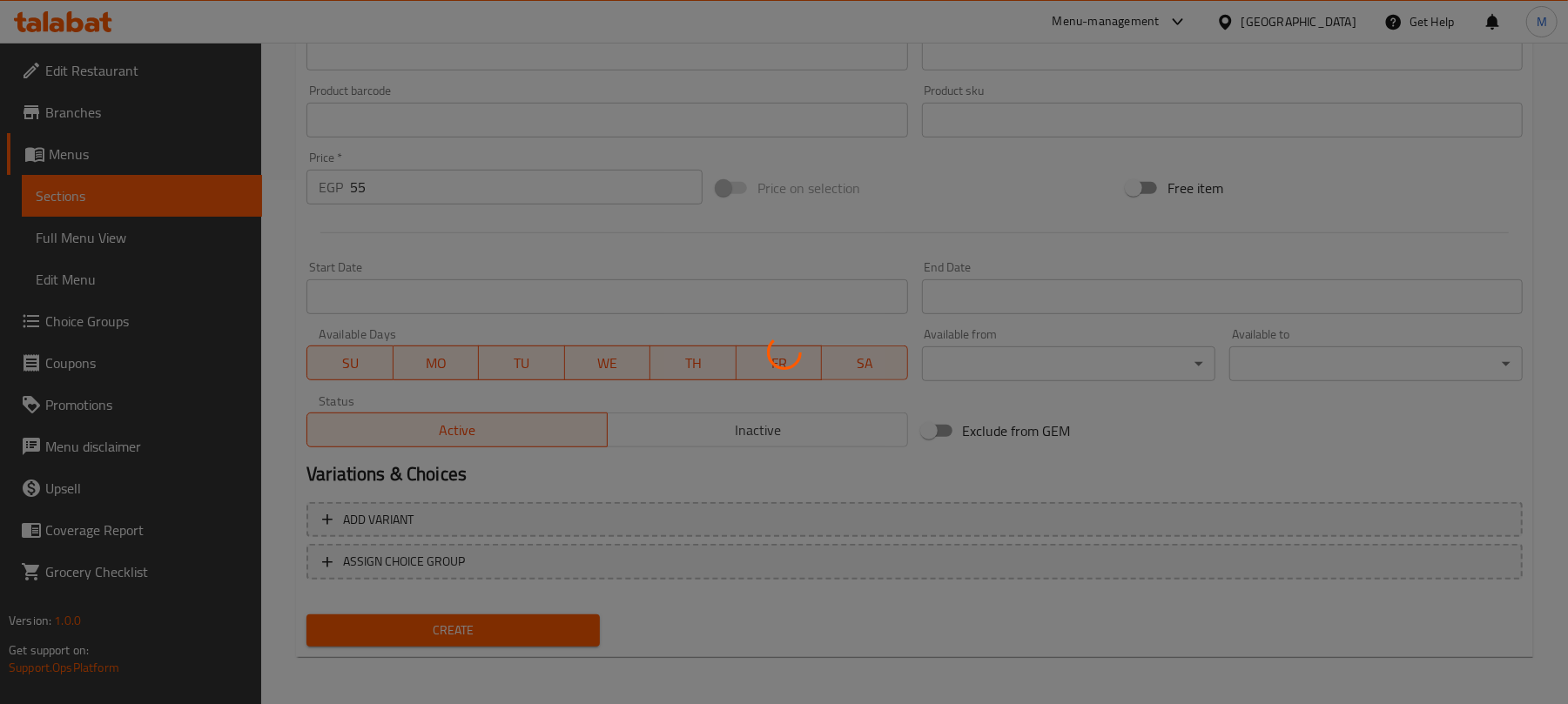
type input "0"
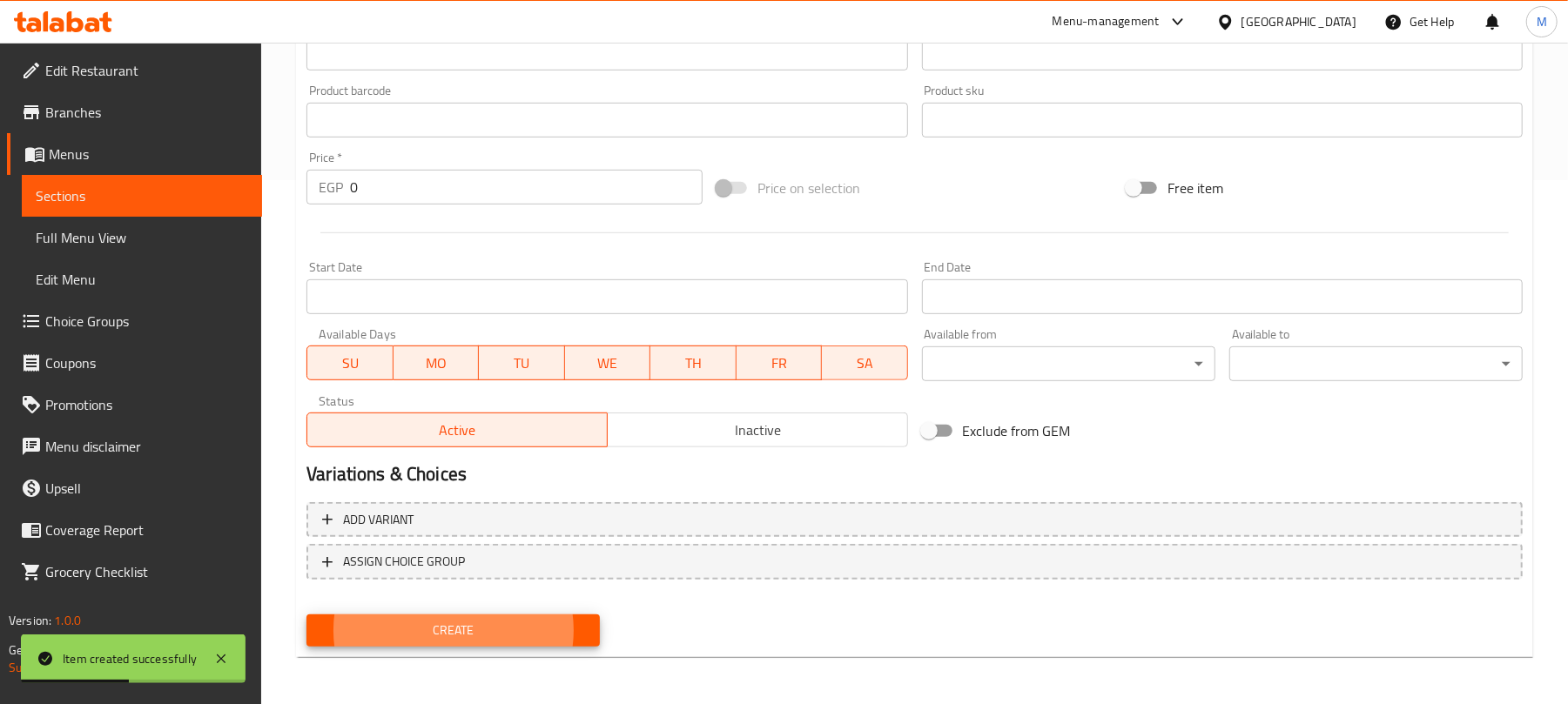
scroll to position [26, 0]
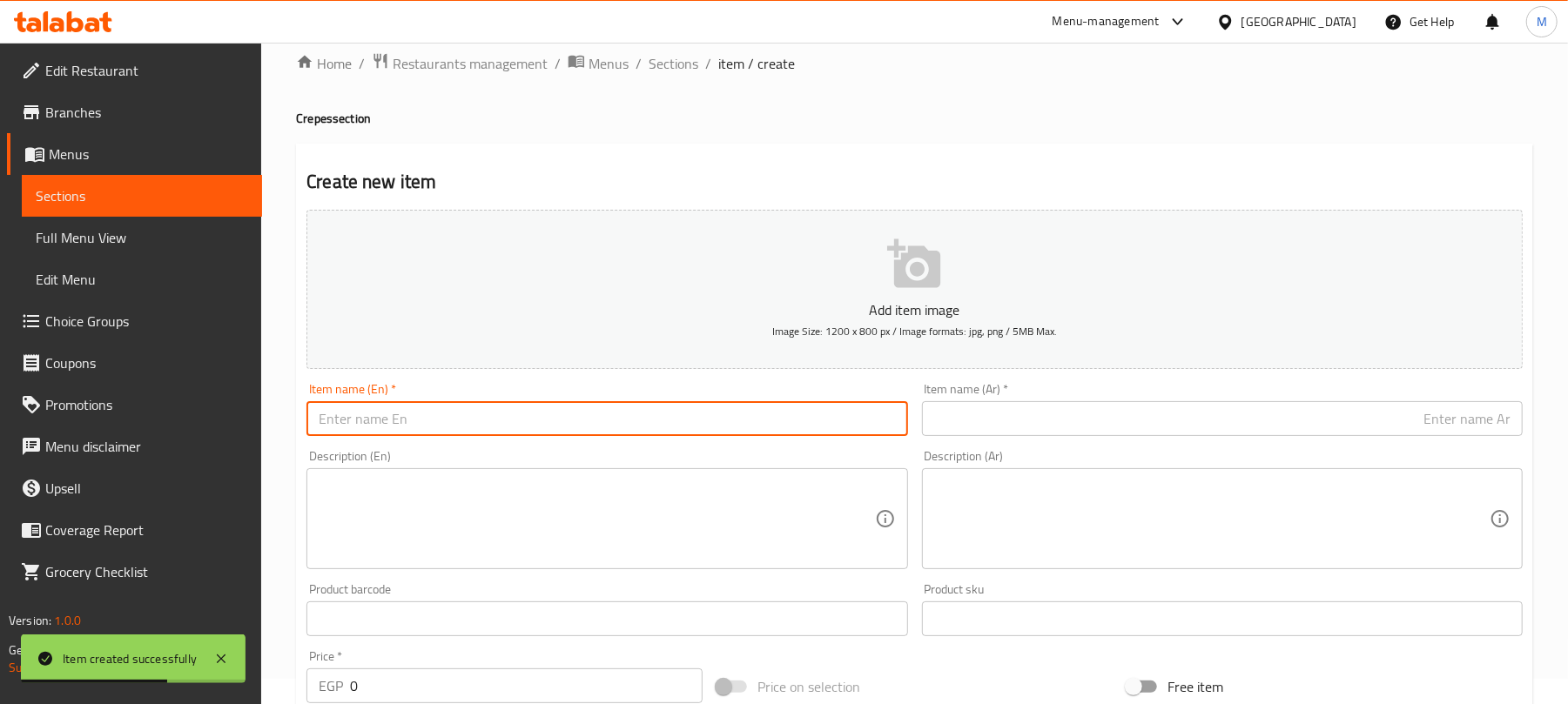
click at [486, 414] on input "text" at bounding box center [607, 418] width 600 height 35
type input "ِ"
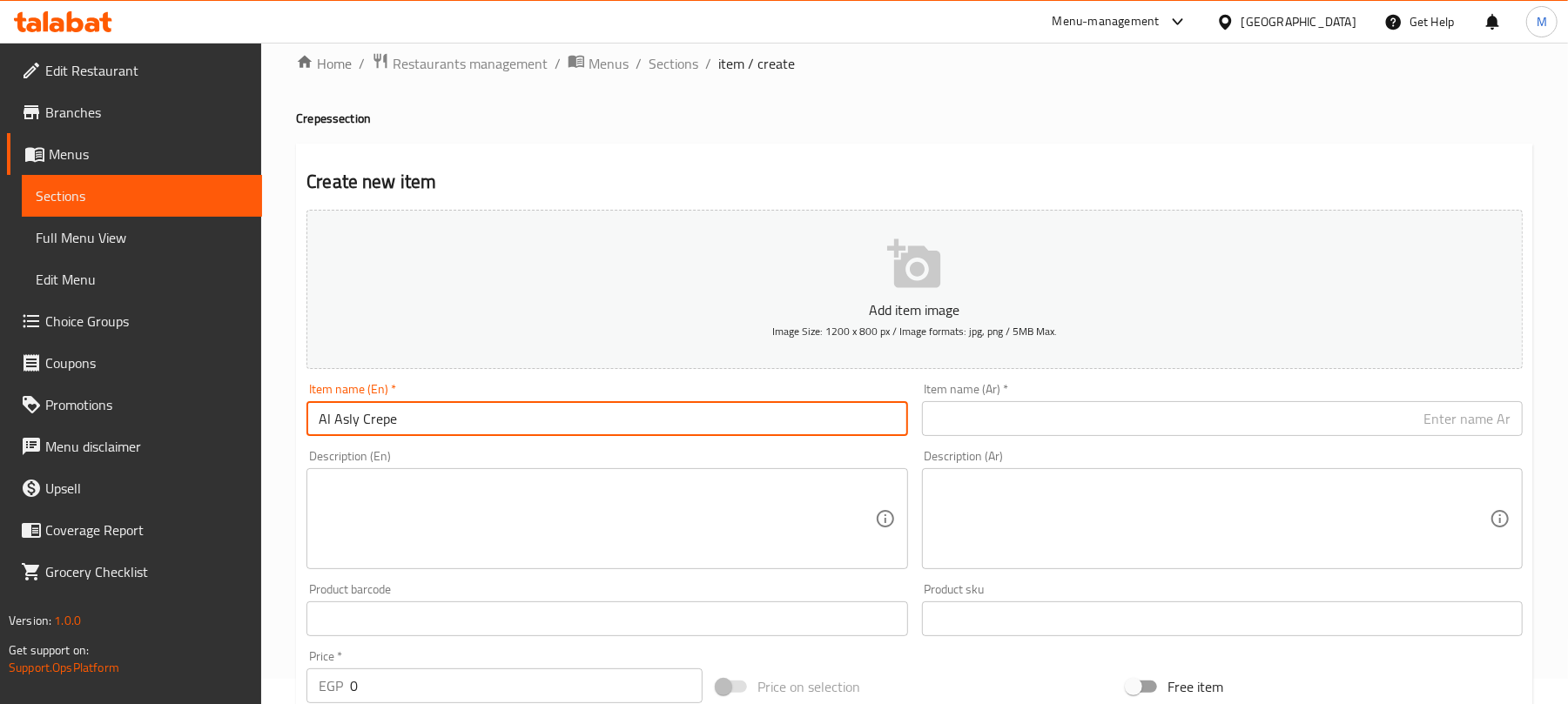
type input "Al Asly Crepe"
click at [1042, 421] on input "text" at bounding box center [1221, 418] width 600 height 35
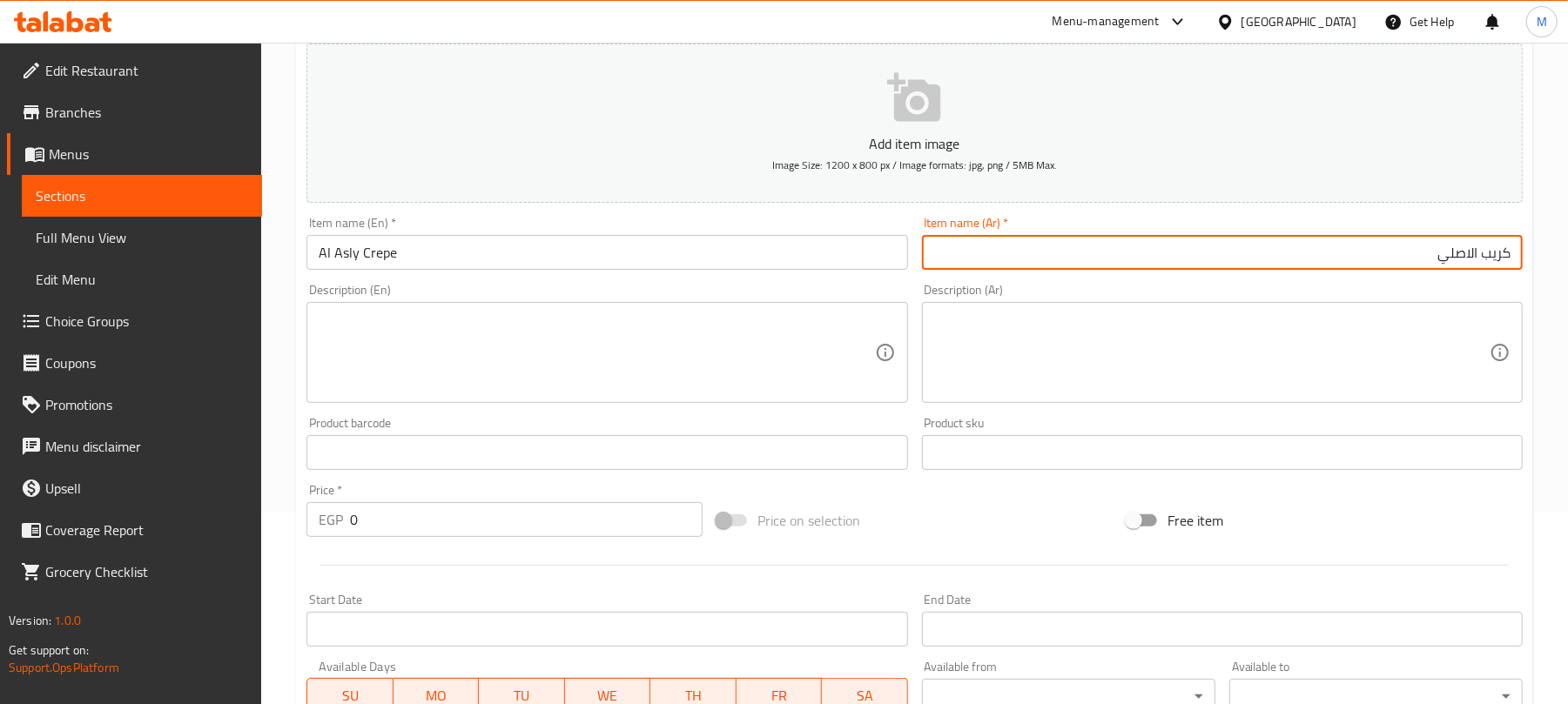
scroll to position [188, 0]
type input "كريب الاصلي"
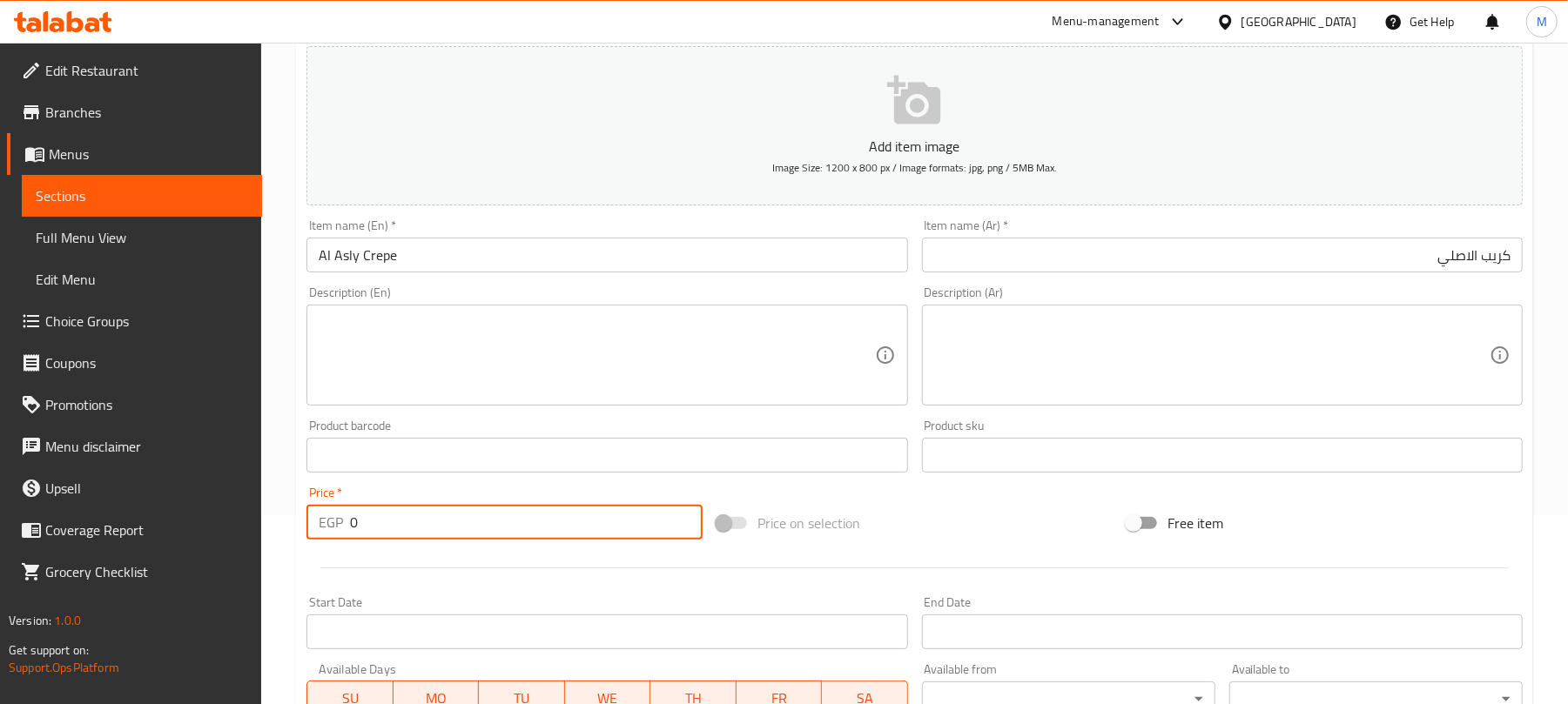
drag, startPoint x: 371, startPoint y: 533, endPoint x: 334, endPoint y: 533, distance: 37.0
click at [334, 533] on div "EGP 0 Price *" at bounding box center [505, 521] width 396 height 35
type input "115"
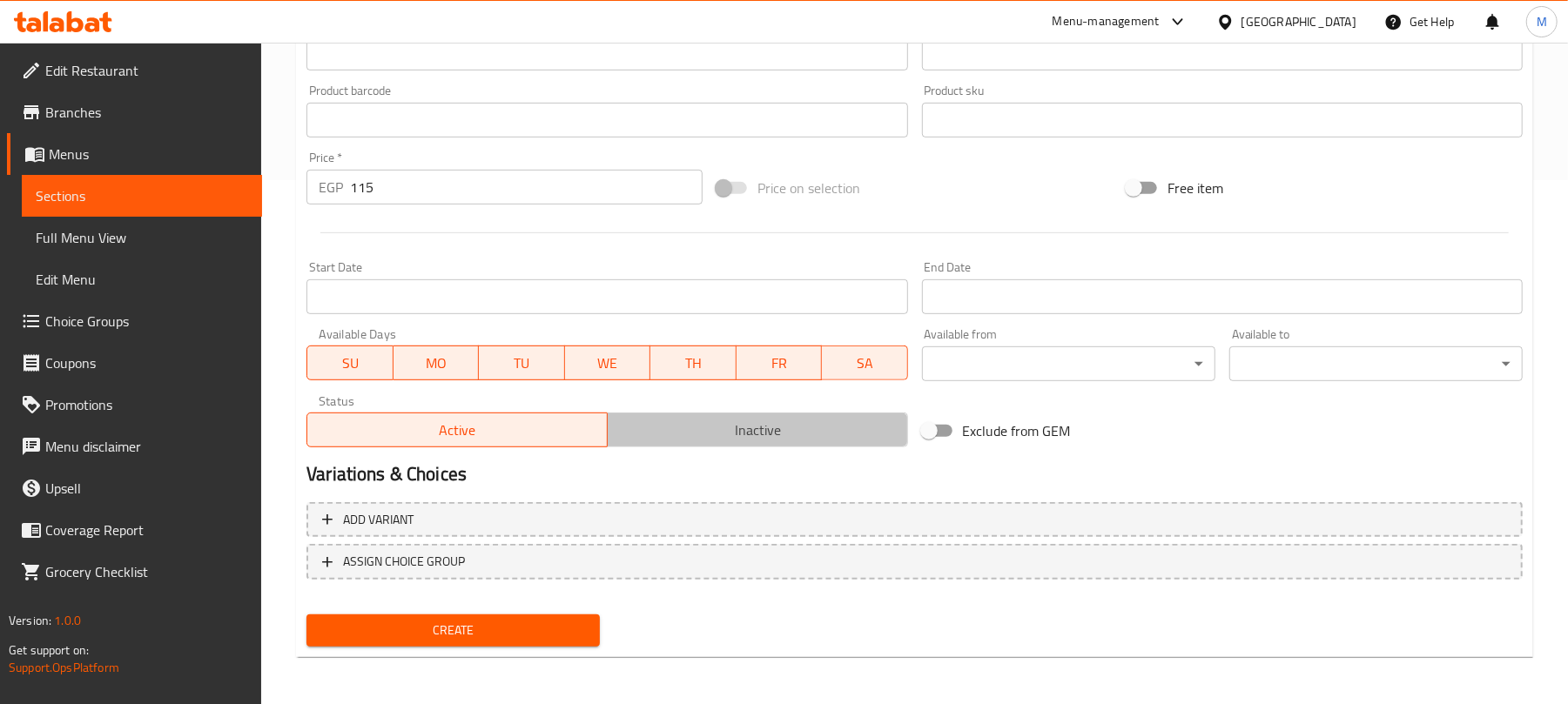
click at [728, 428] on span "Inactive" at bounding box center [757, 430] width 286 height 26
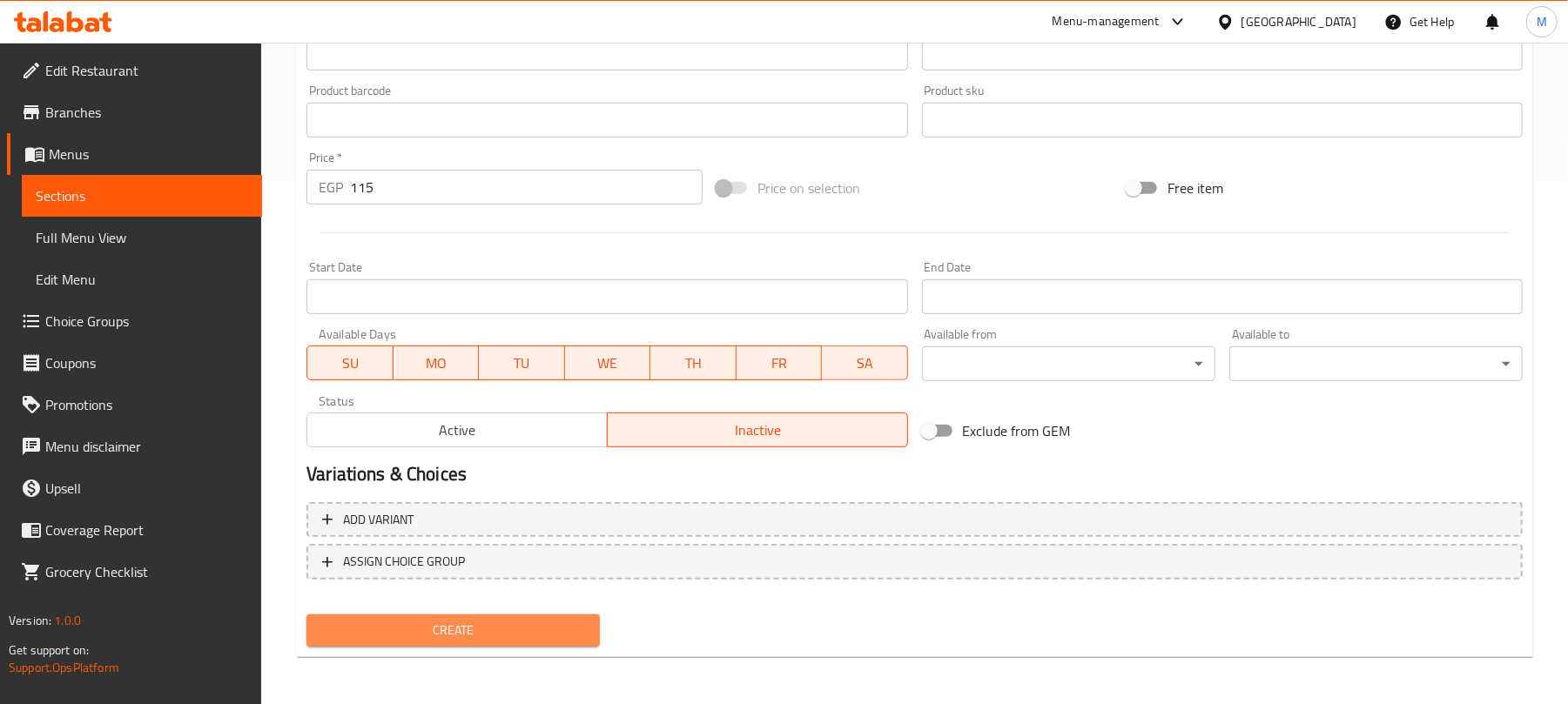
click at [500, 621] on span "Create" at bounding box center [453, 629] width 265 height 22
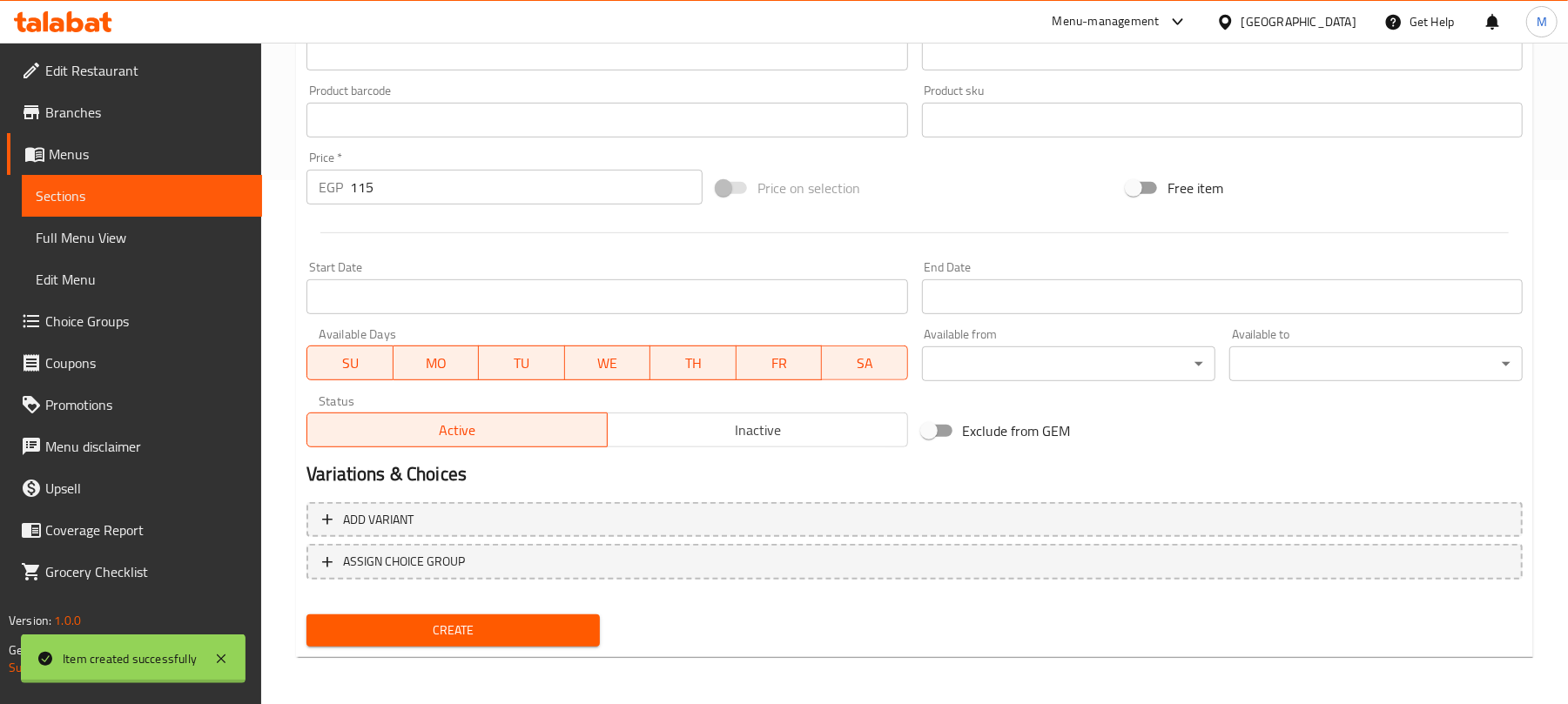
type input "0"
click at [70, 322] on span "Choice Groups" at bounding box center [147, 321] width 203 height 21
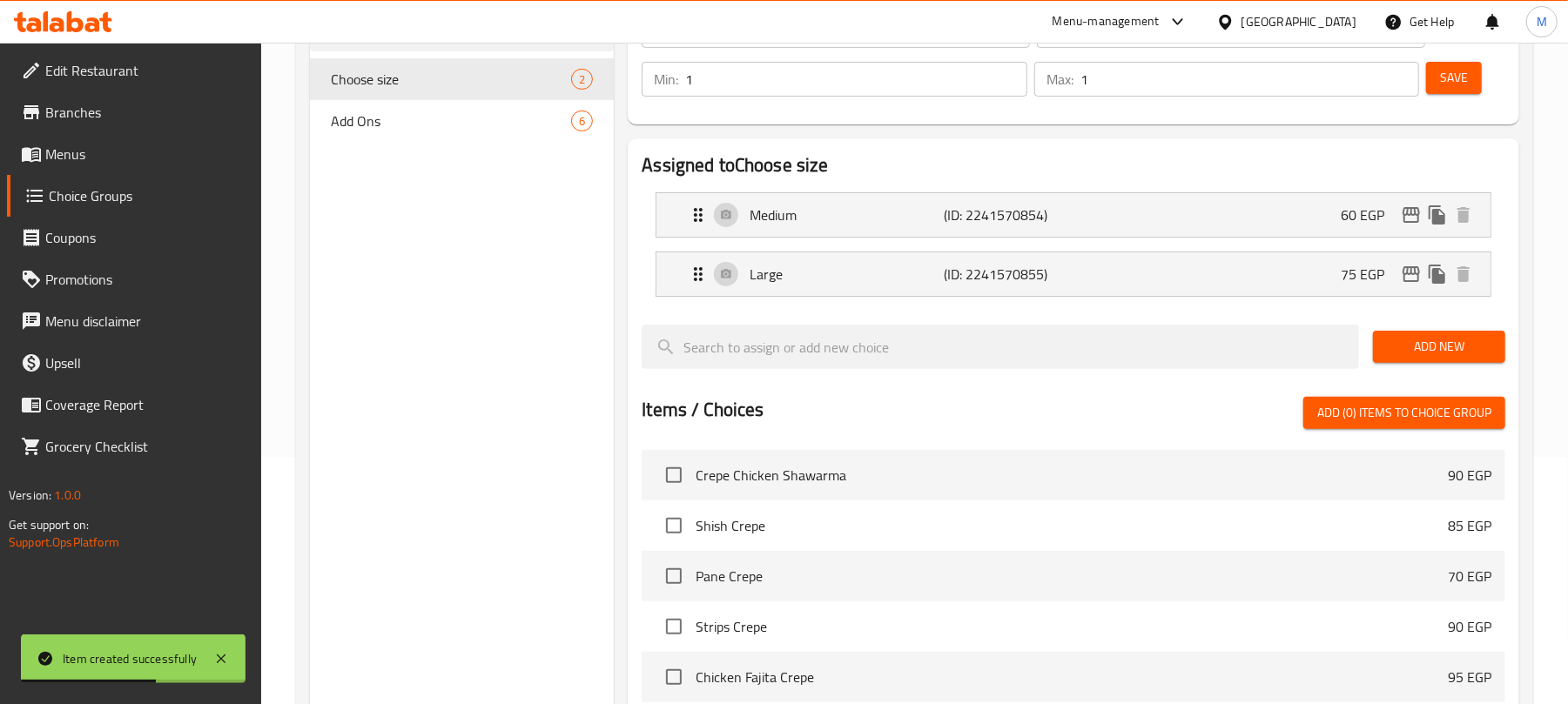
scroll to position [66, 0]
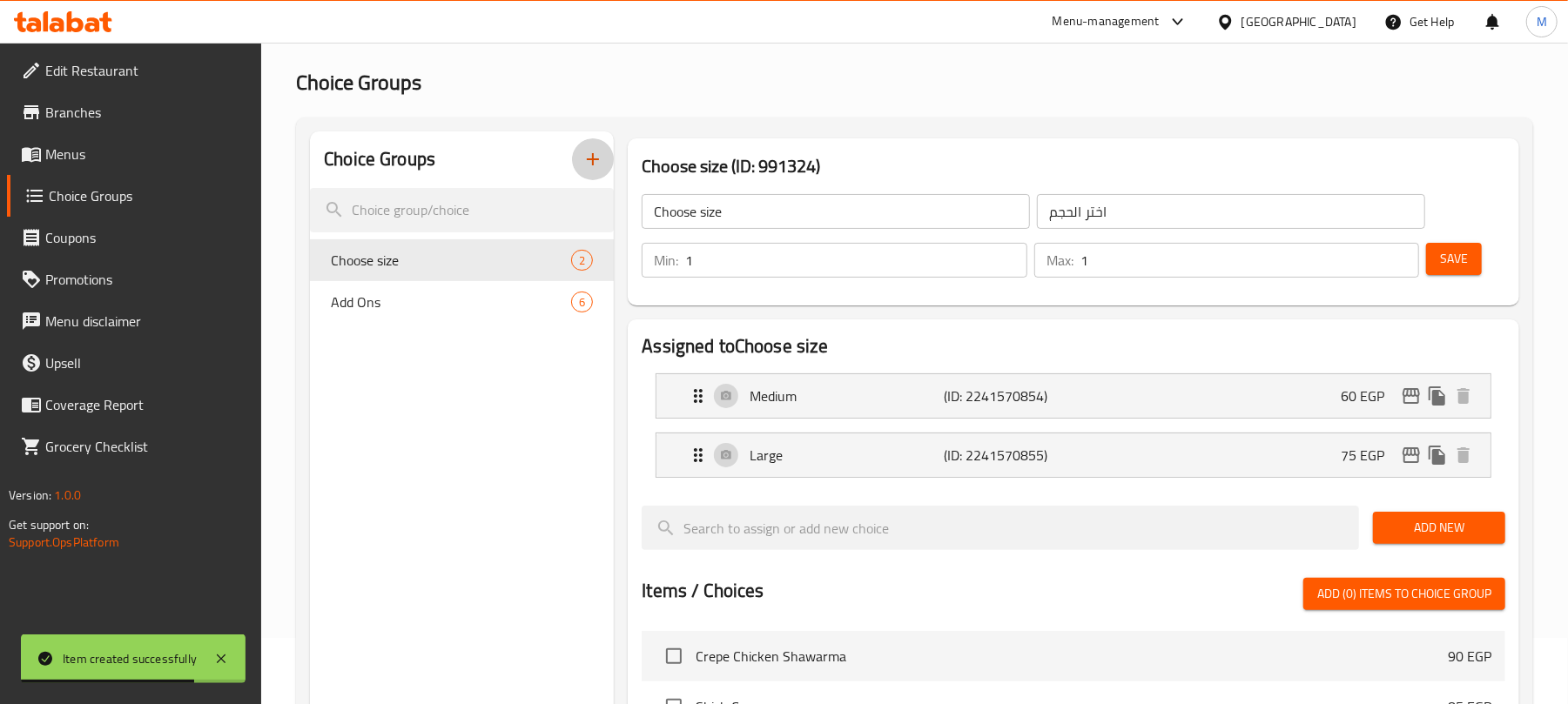
click at [600, 166] on icon "button" at bounding box center [593, 159] width 21 height 21
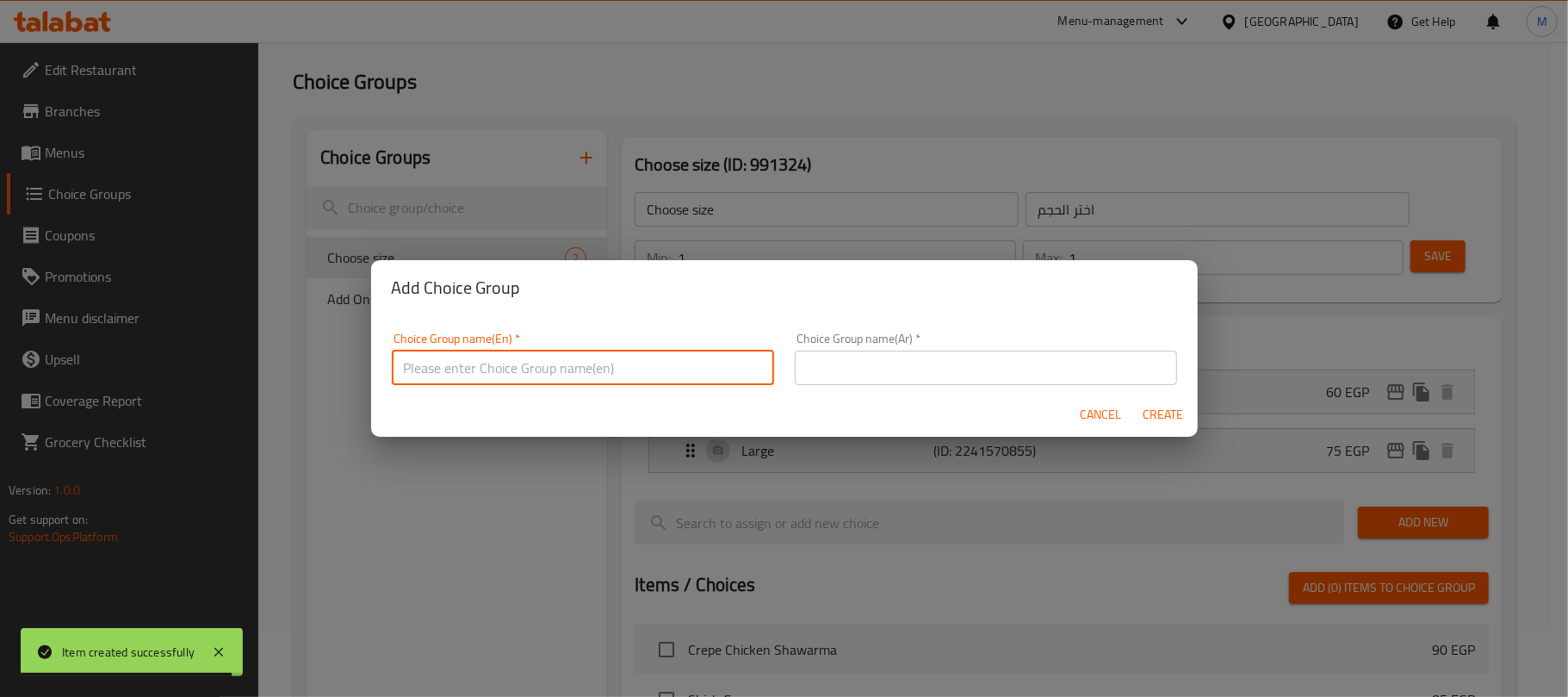
click at [539, 360] on input "text" at bounding box center [583, 367] width 382 height 35
type input "إ"
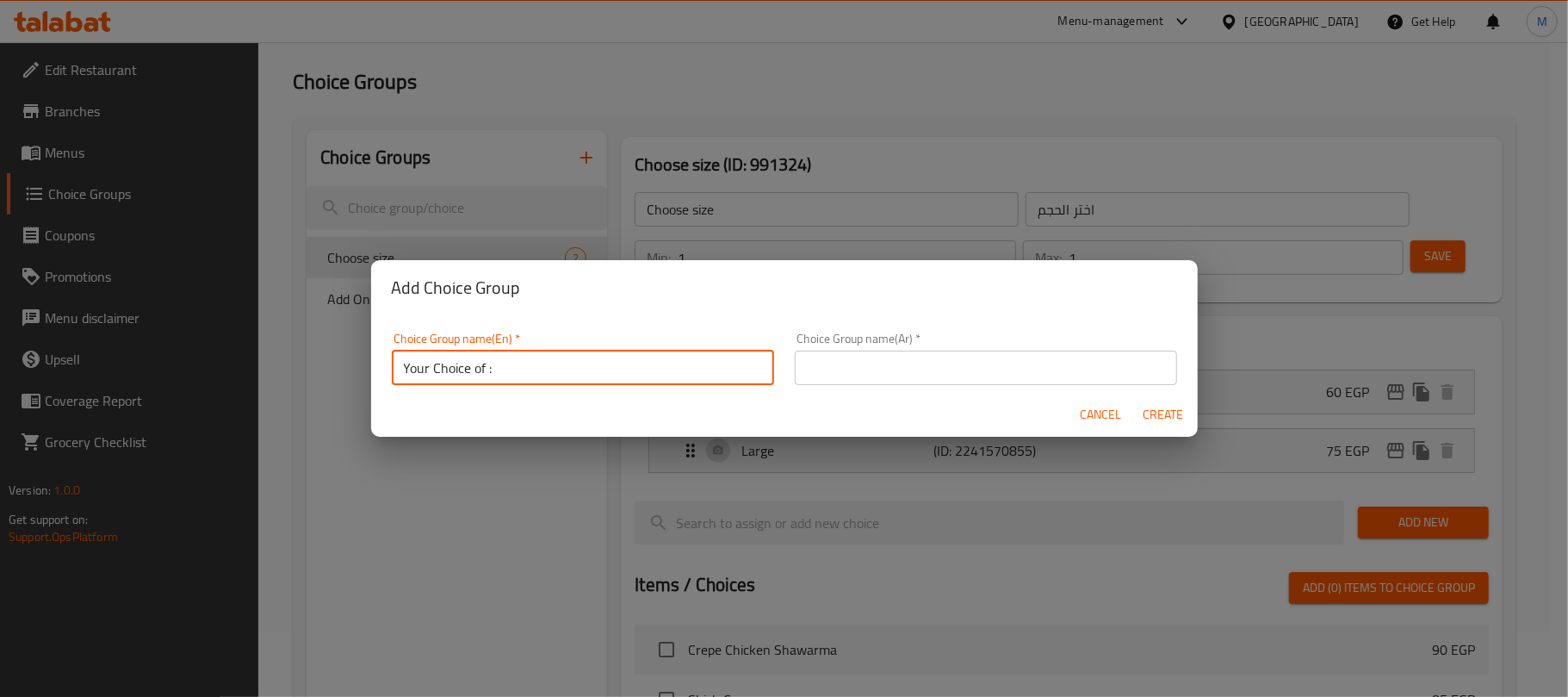
type input "Your Choice of :"
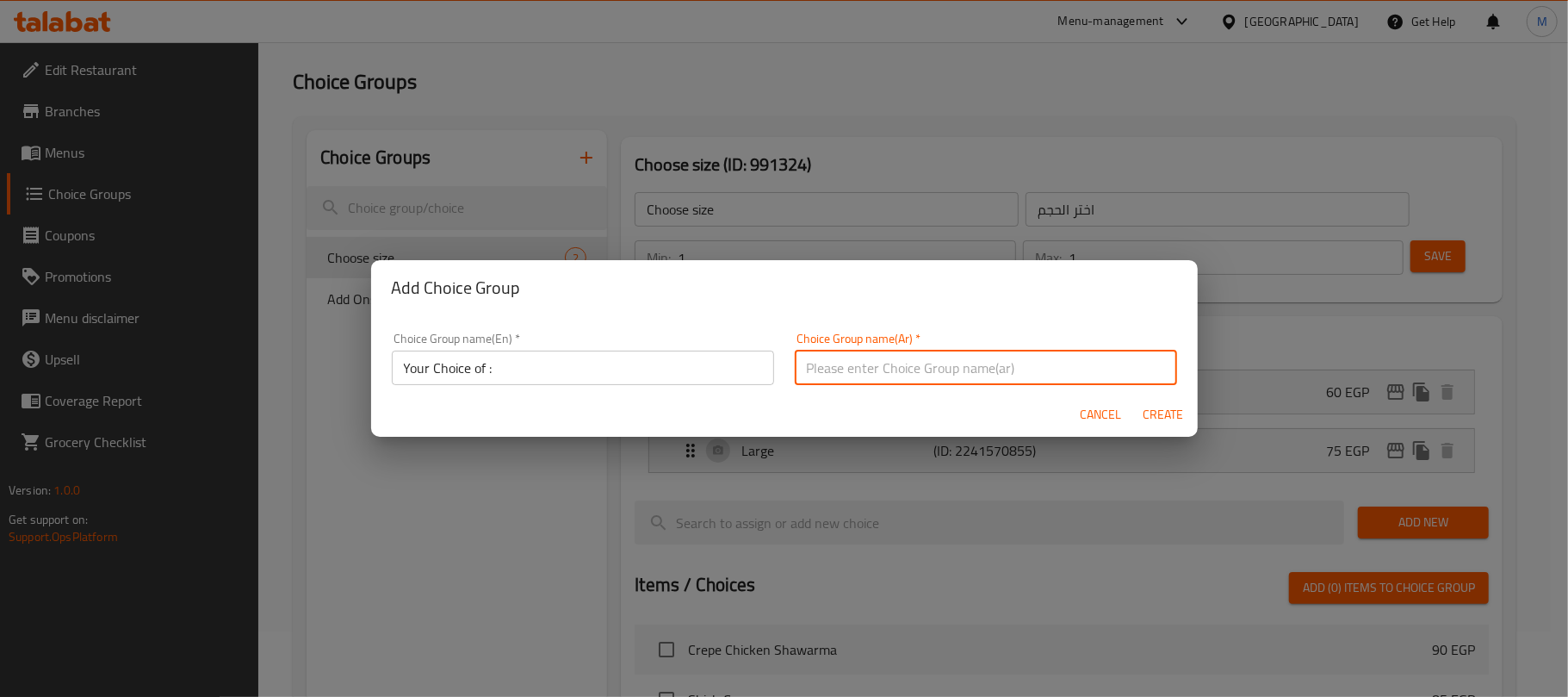
click at [923, 360] on input "text" at bounding box center [985, 367] width 382 height 35
type input "H"
type input "أختيار"
click at [540, 363] on input "Your Choice of :" at bounding box center [583, 367] width 382 height 35
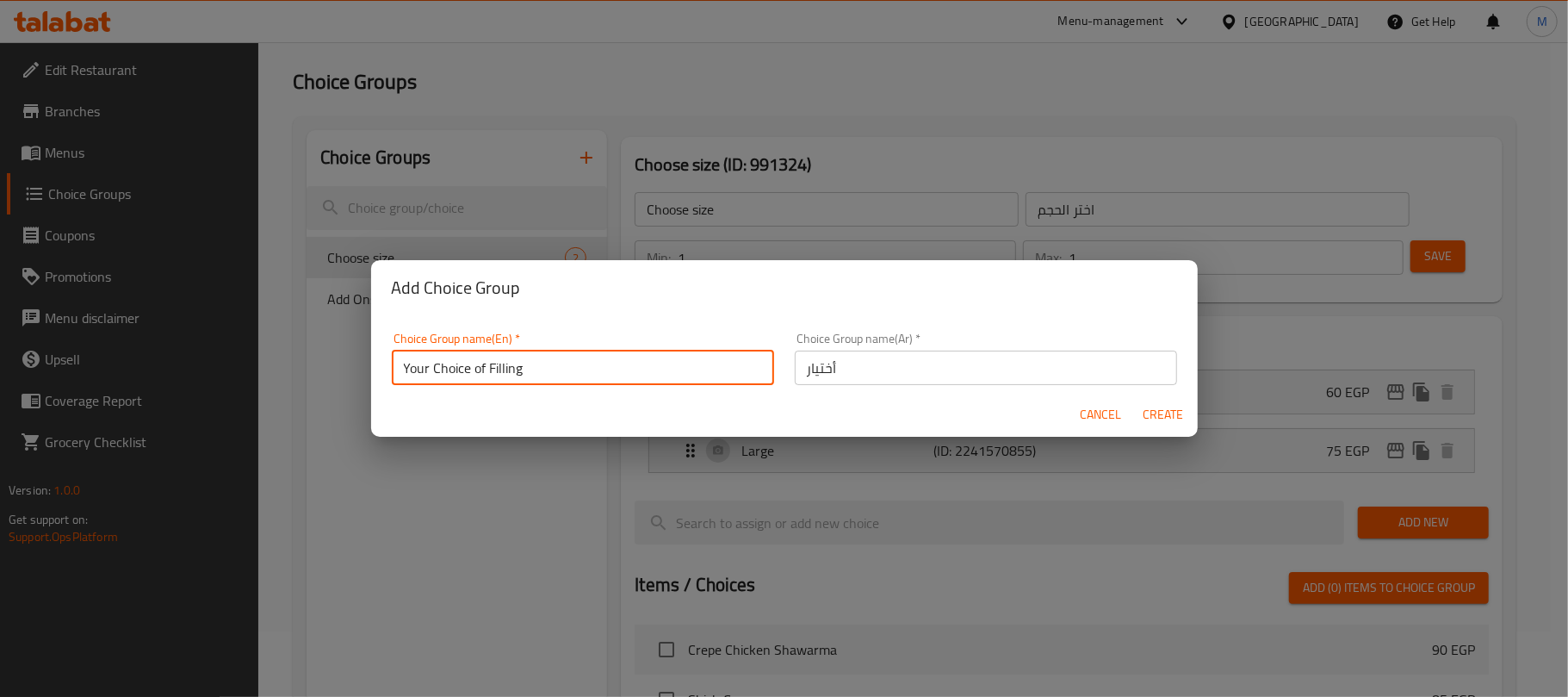
type input "Your Choice of Filling"
click at [832, 376] on input "أختيار" at bounding box center [985, 367] width 382 height 35
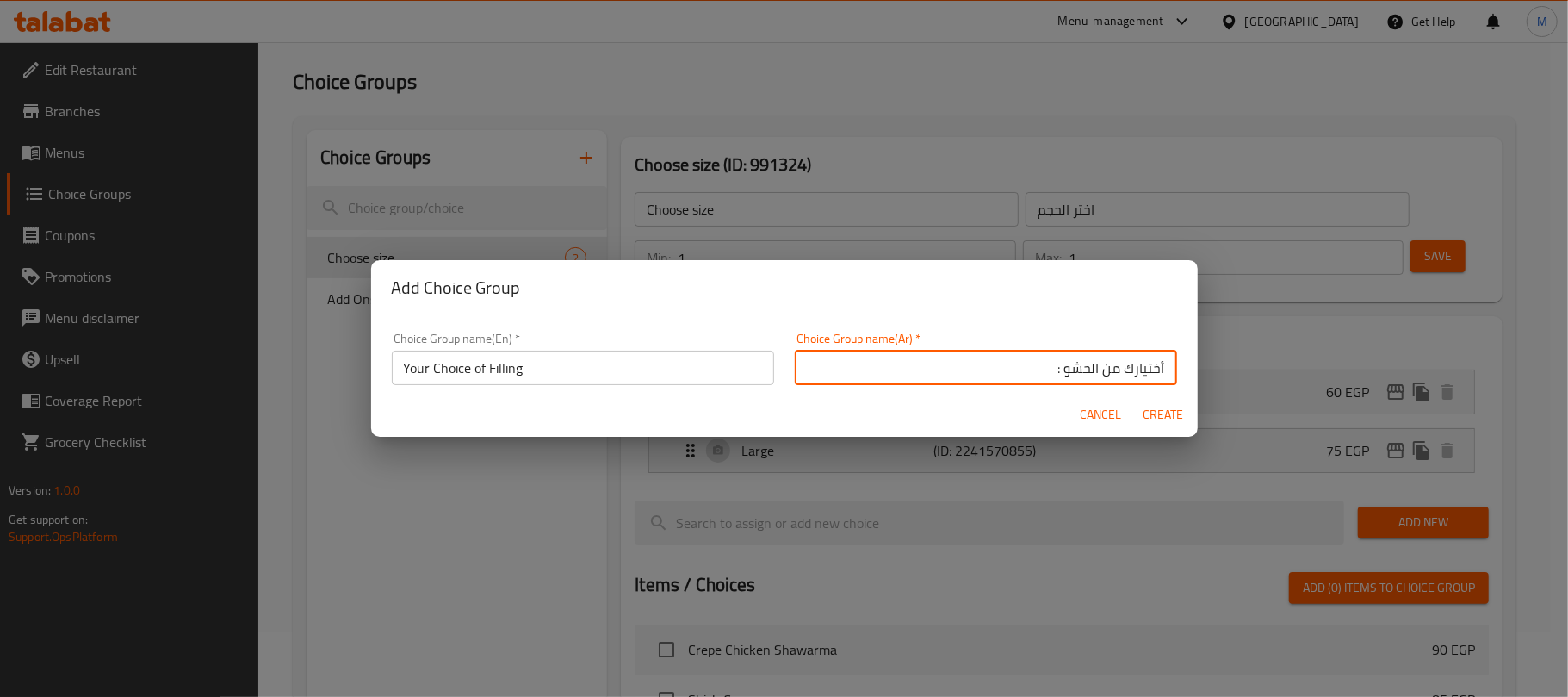
type input "أختيارك من الحشو :"
click at [555, 376] on input "Your Choice of Filling" at bounding box center [583, 367] width 382 height 35
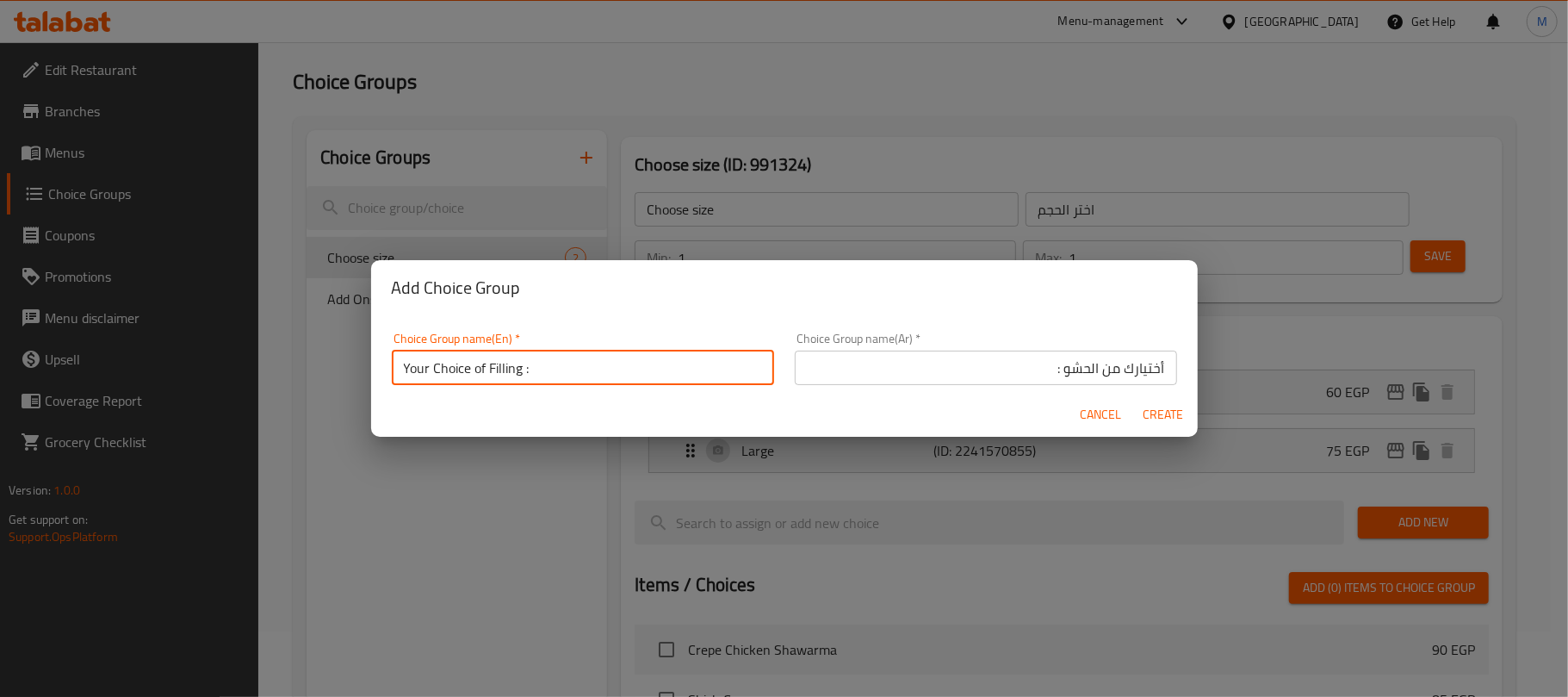
type input "Your Choice of Filling :"
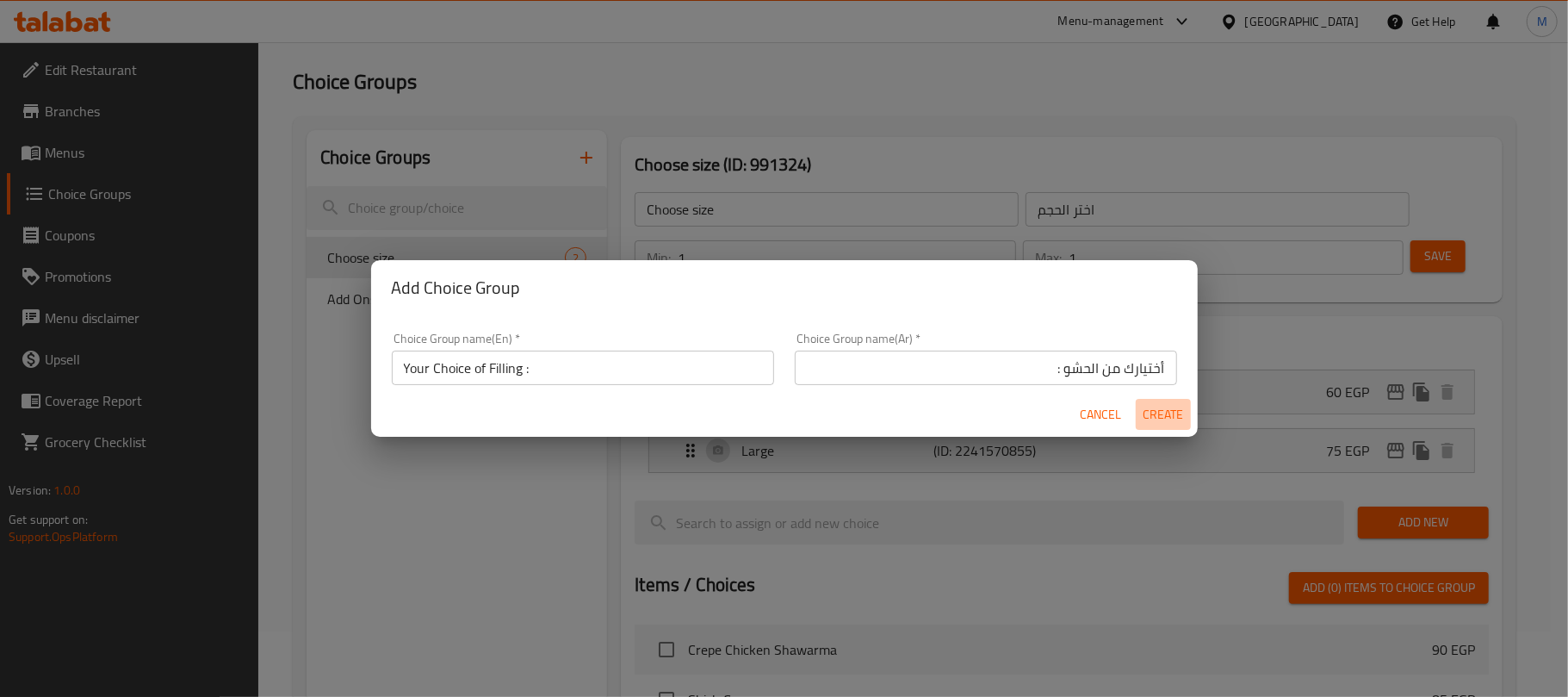
click at [1186, 415] on button "Create" at bounding box center [1162, 415] width 55 height 32
type input "Your Choice of Filling :"
type input "أختيارك من الحشو :"
type input "0"
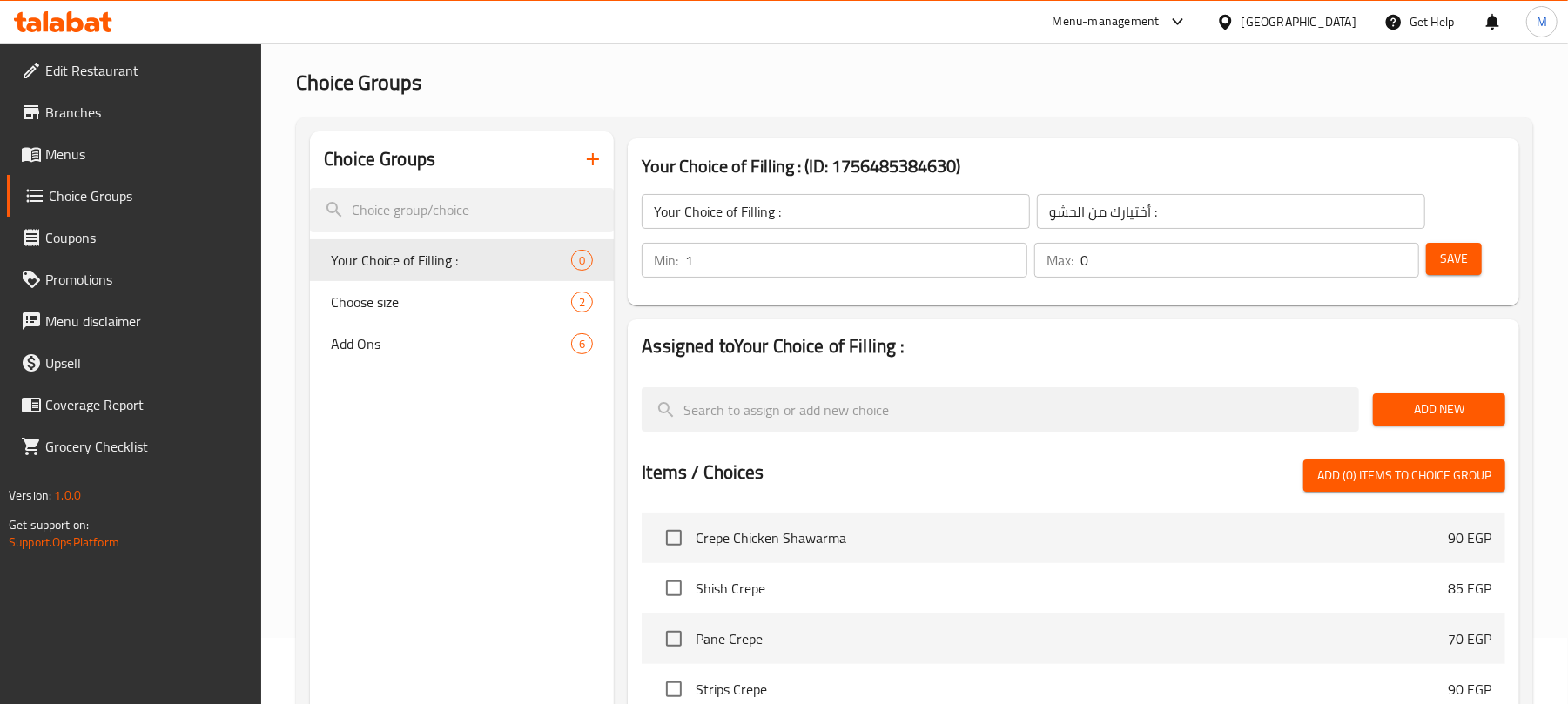
type input "1"
click at [1007, 255] on input "1" at bounding box center [855, 259] width 341 height 35
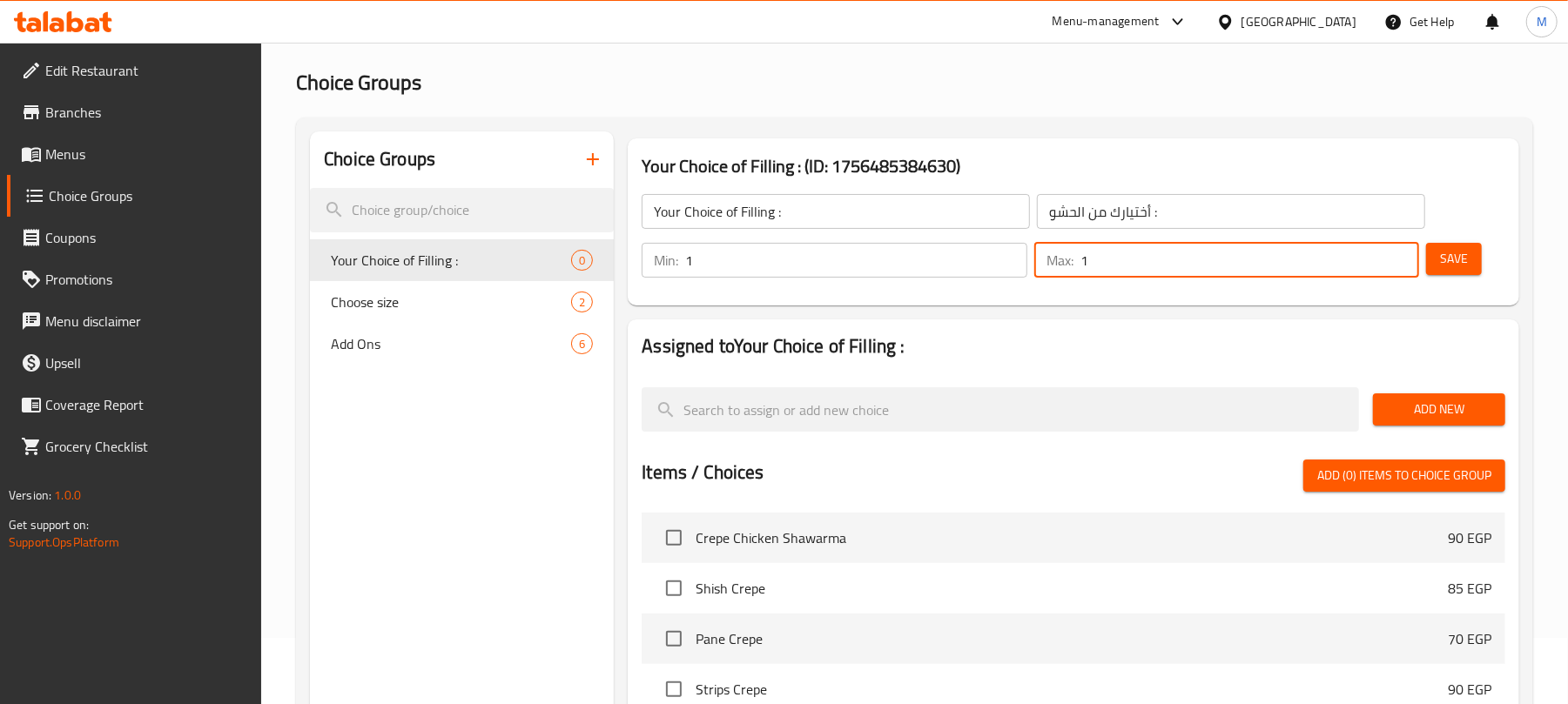
type input "1"
click at [1399, 258] on input "1" at bounding box center [1250, 259] width 339 height 35
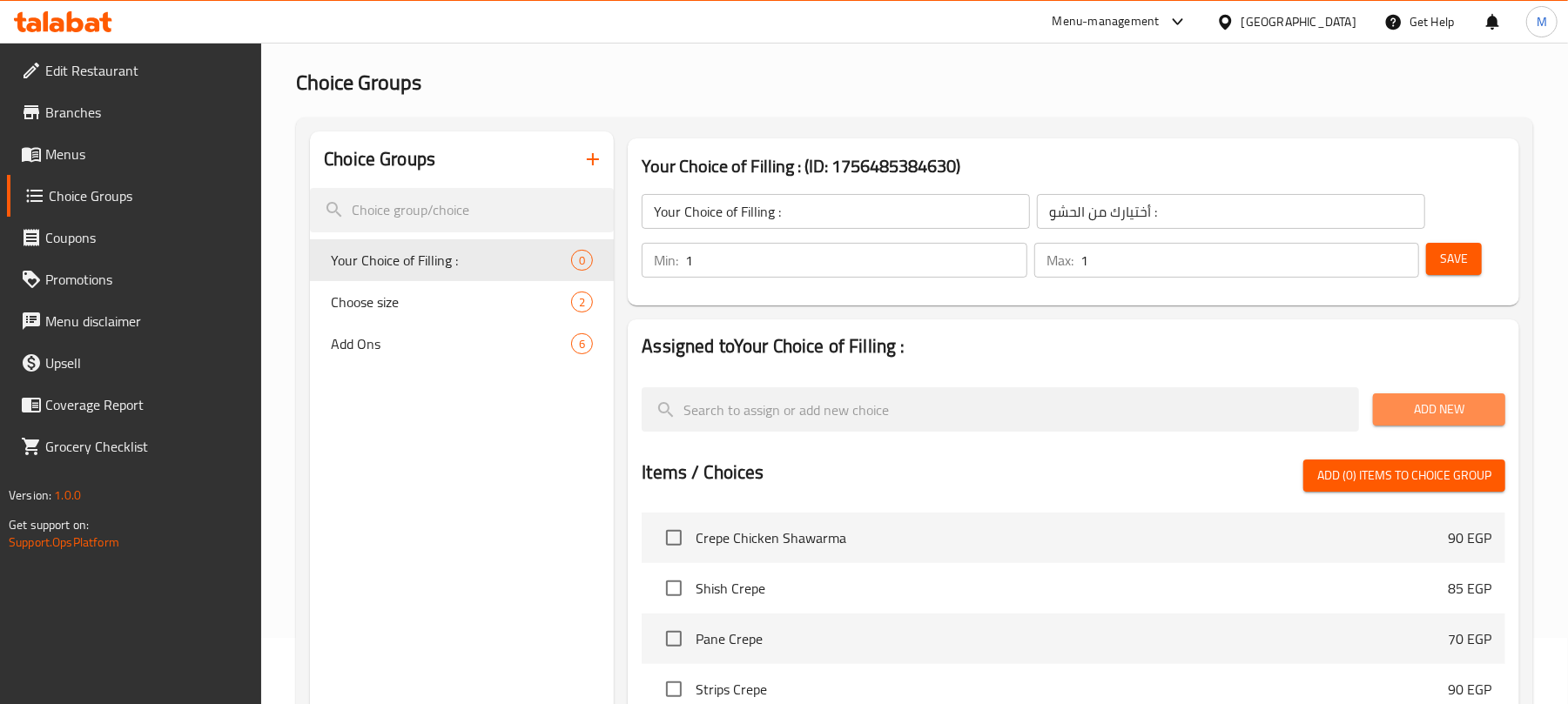
click at [1410, 400] on span "Add New" at bounding box center [1438, 409] width 104 height 22
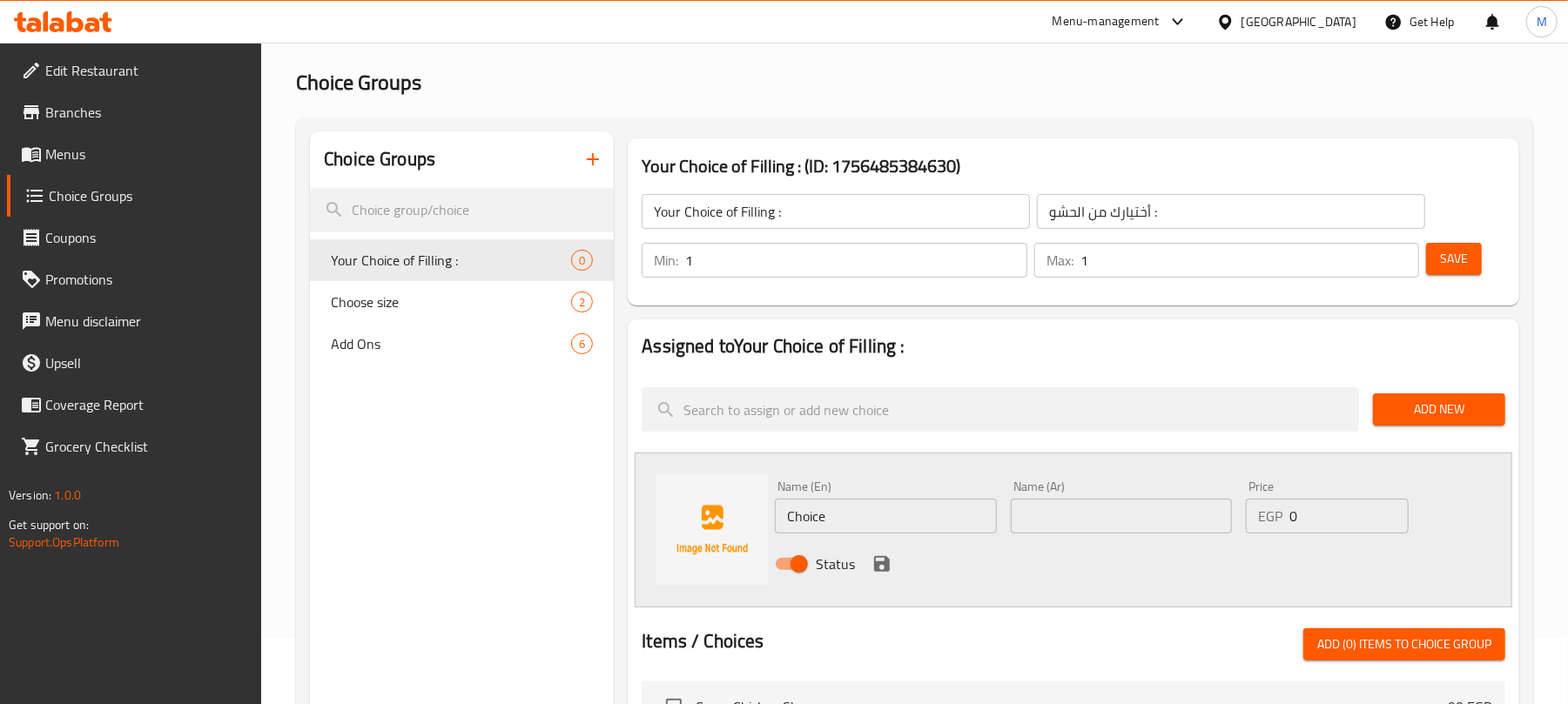
click at [889, 513] on input "Choice" at bounding box center [884, 516] width 221 height 35
type input "’"
type input "Mix cheese and mix chicken"
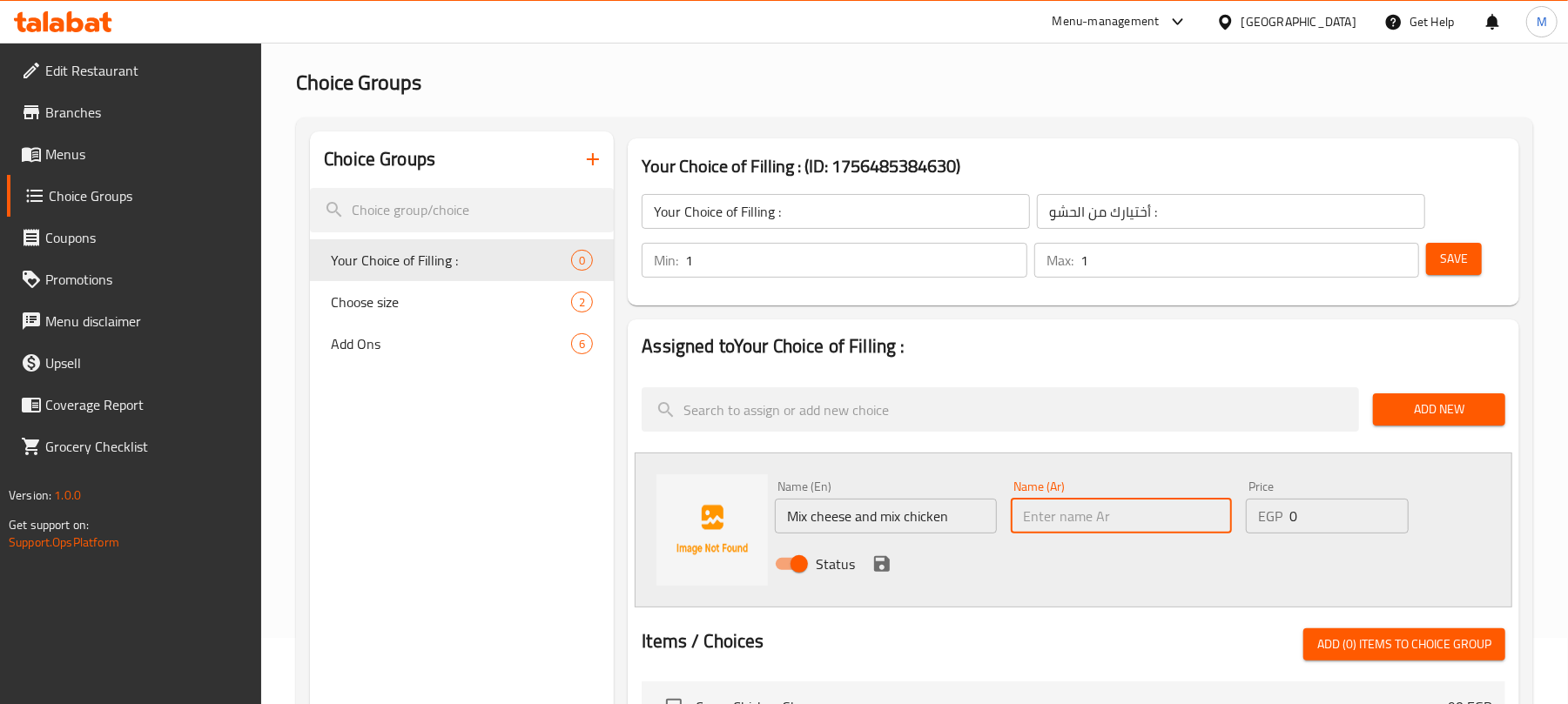
click at [1078, 525] on input "text" at bounding box center [1120, 516] width 221 height 35
type input "ميكس فراخ و ميكس جبنة"
click at [879, 558] on icon "save" at bounding box center [882, 564] width 21 height 21
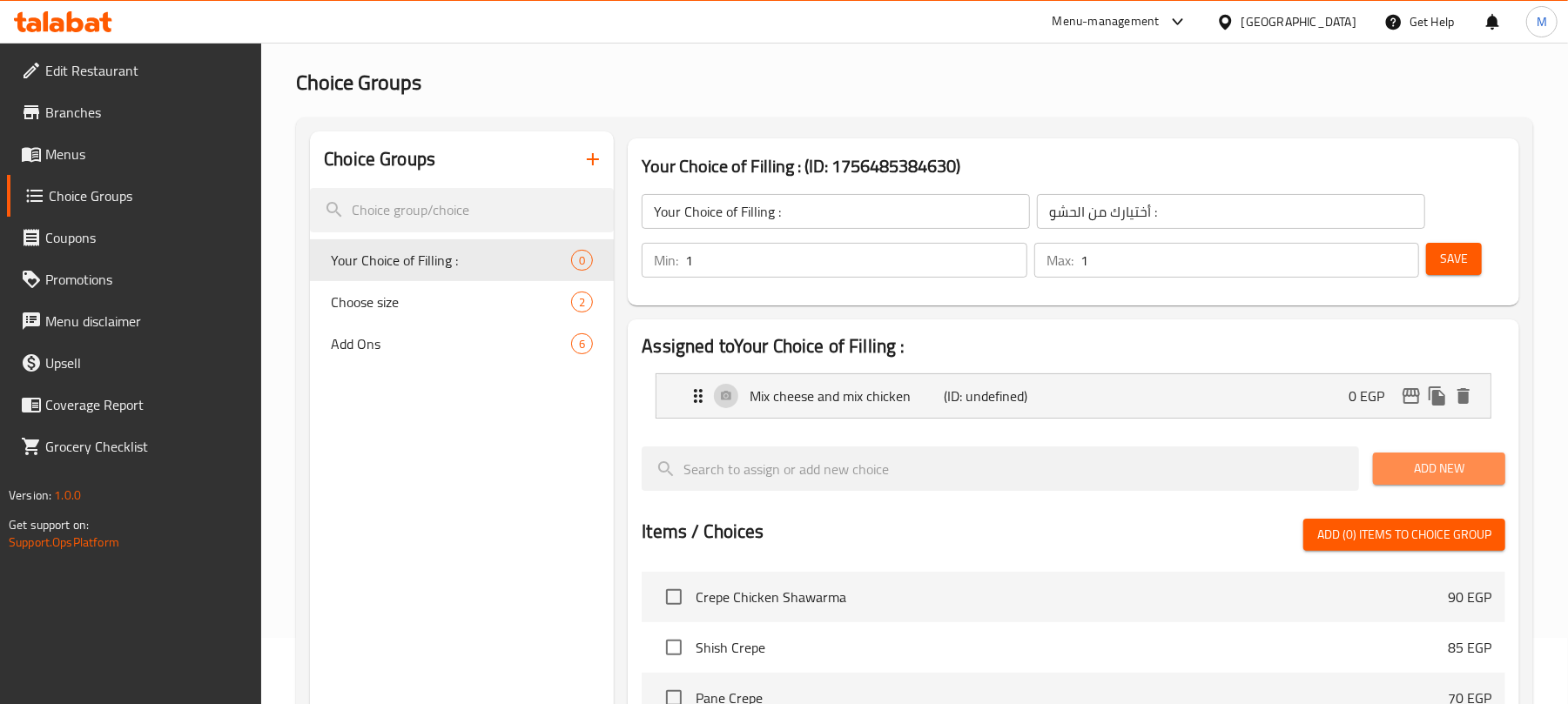
click at [1455, 471] on span "Add New" at bounding box center [1438, 468] width 104 height 22
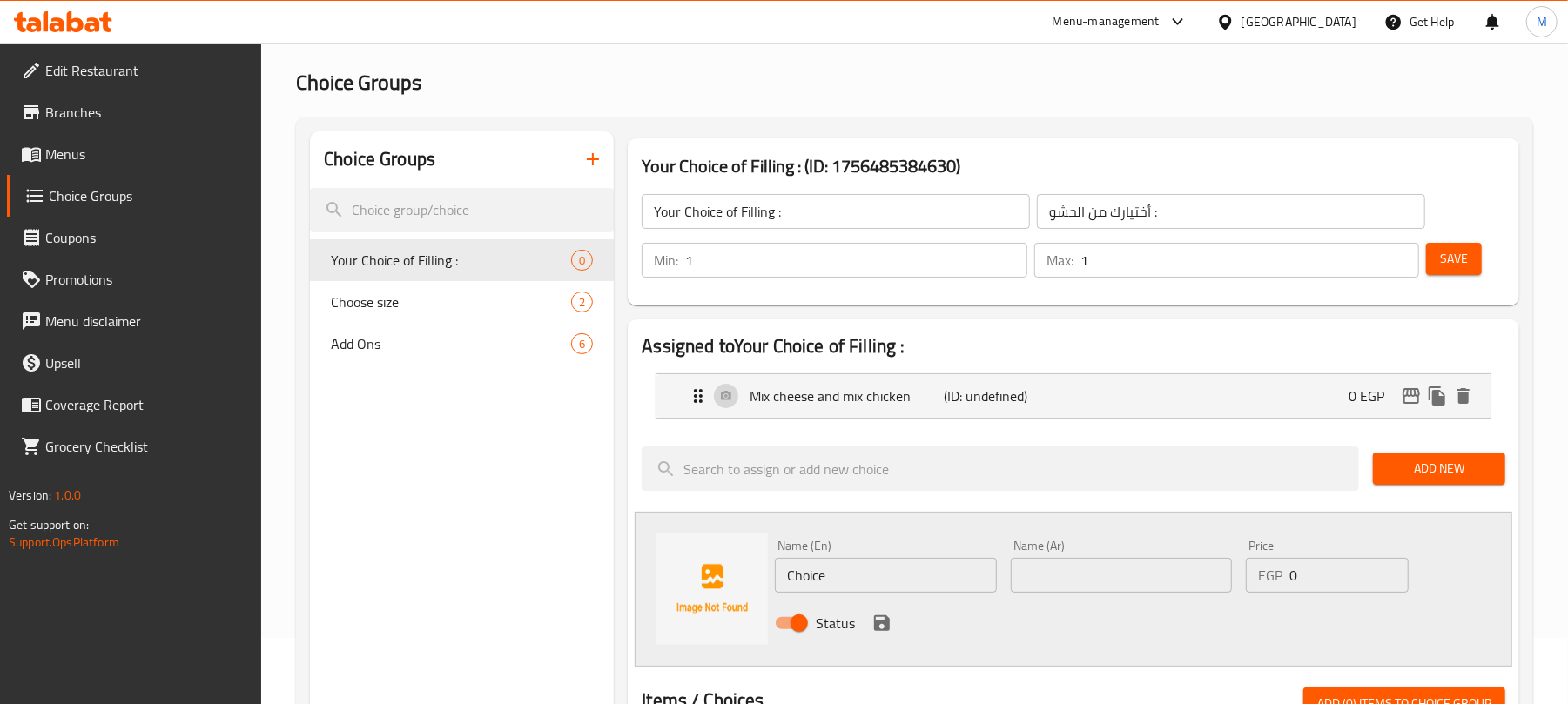
scroll to position [124, 0]
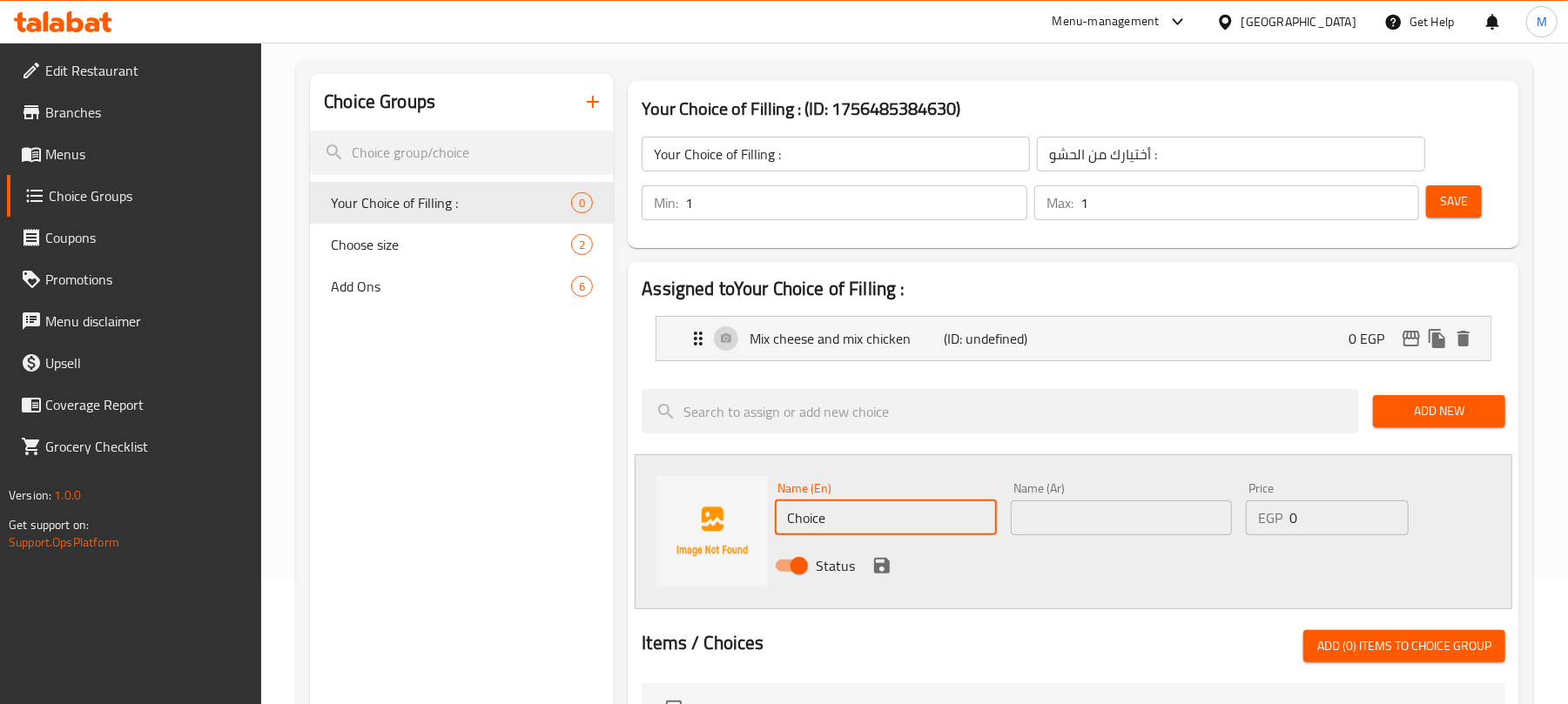
click at [896, 529] on input "Choice" at bounding box center [884, 518] width 221 height 35
type input "’"
click at [816, 516] on input "Mix Meat and minx" at bounding box center [884, 518] width 221 height 35
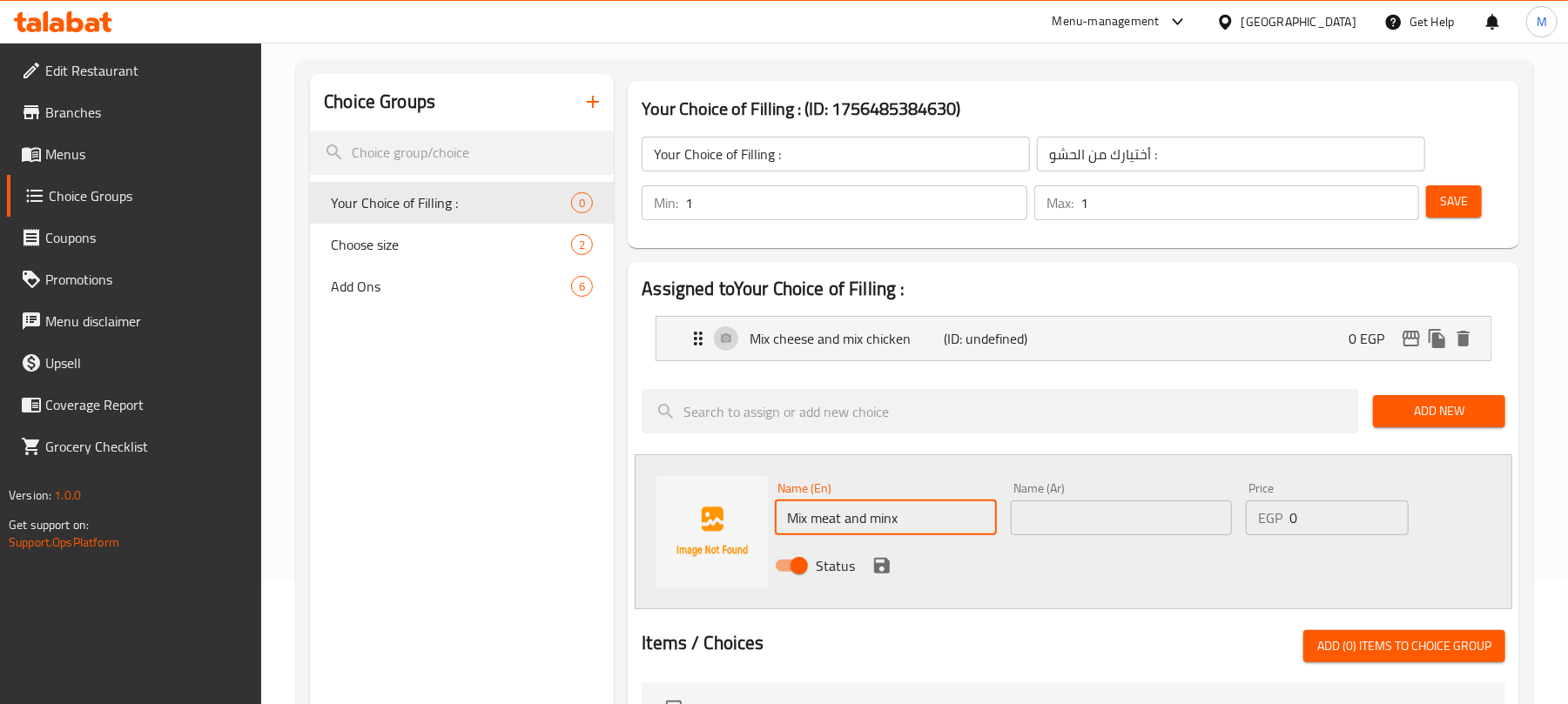
click at [911, 512] on input "Mix meat and minx" at bounding box center [884, 518] width 221 height 35
type input "Mix meat and mix chicken"
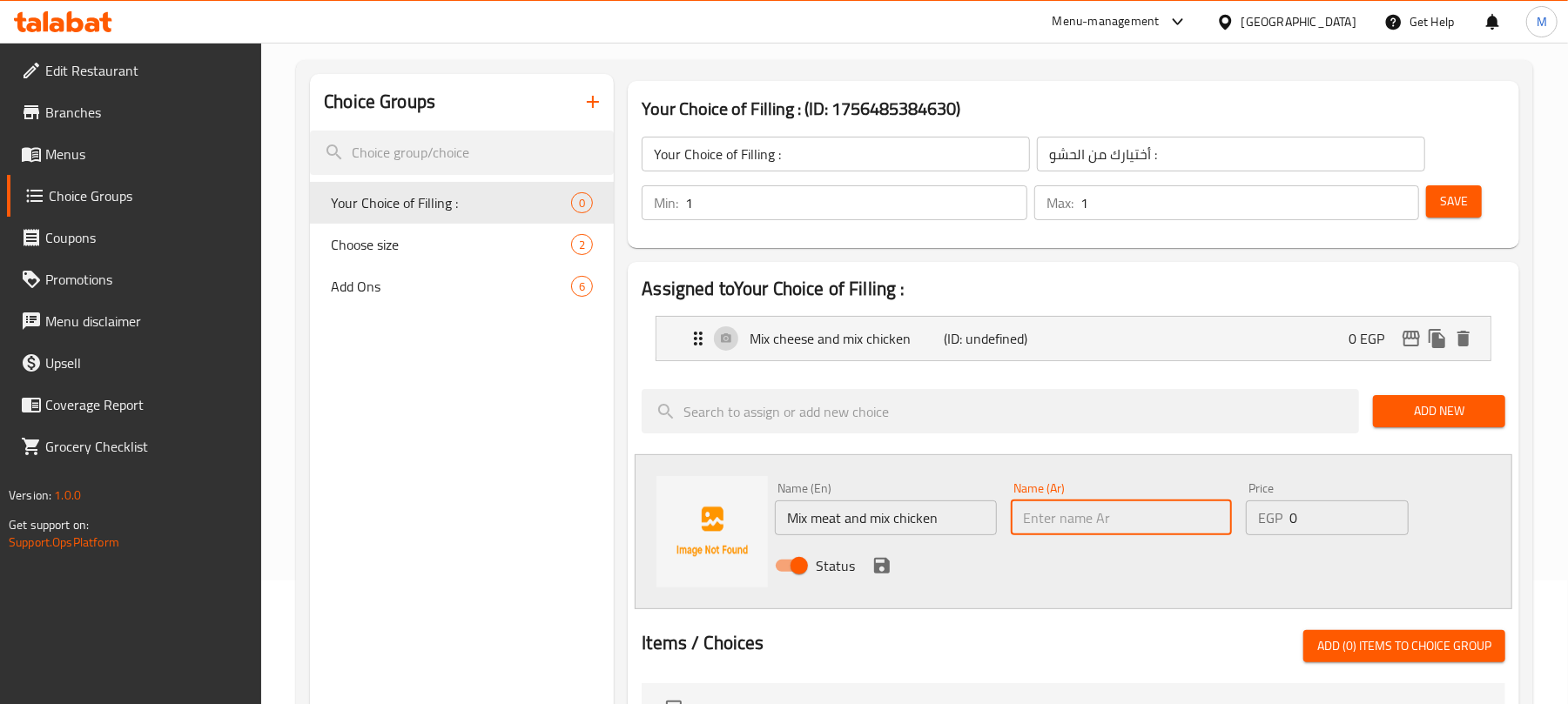
click at [1090, 519] on input "text" at bounding box center [1120, 518] width 221 height 35
type input "ميكس لحوم و ميكس فراخ"
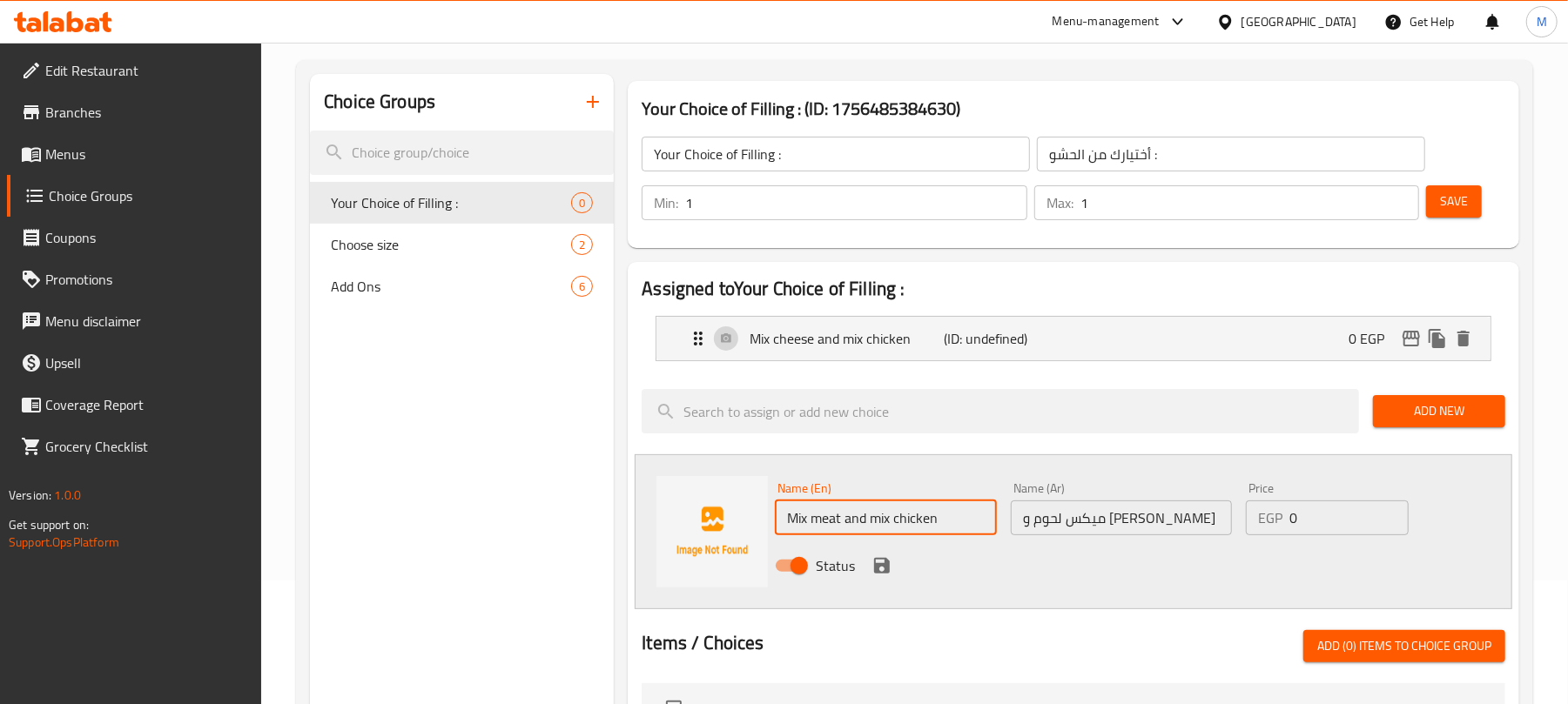
click at [843, 517] on input "Mix meat and mix chicken" at bounding box center [884, 518] width 221 height 35
type input "Mix meats and mix chicken"
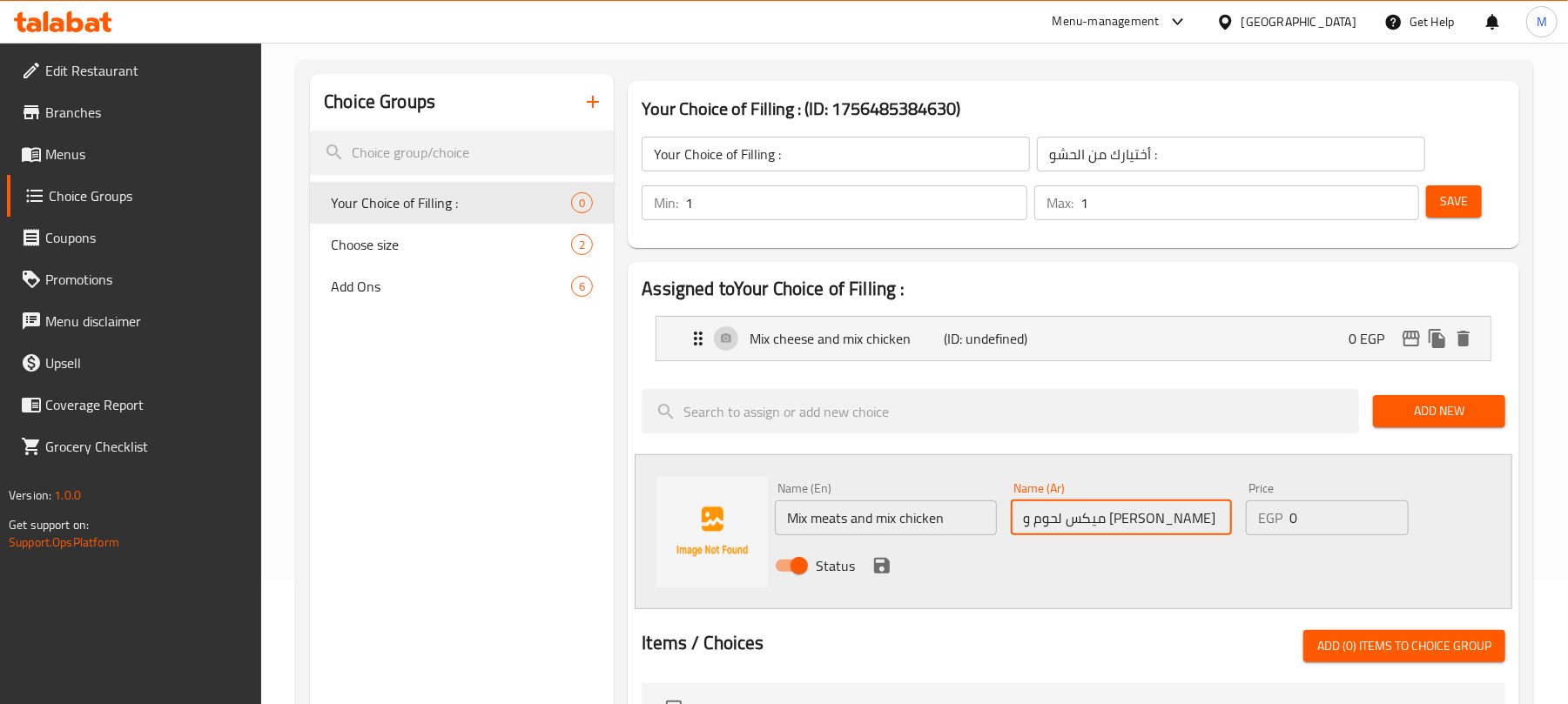
click at [1196, 515] on input "ميكس لحوم و ميكس فراخ" at bounding box center [1120, 518] width 221 height 35
click at [882, 567] on icon "save" at bounding box center [882, 565] width 21 height 21
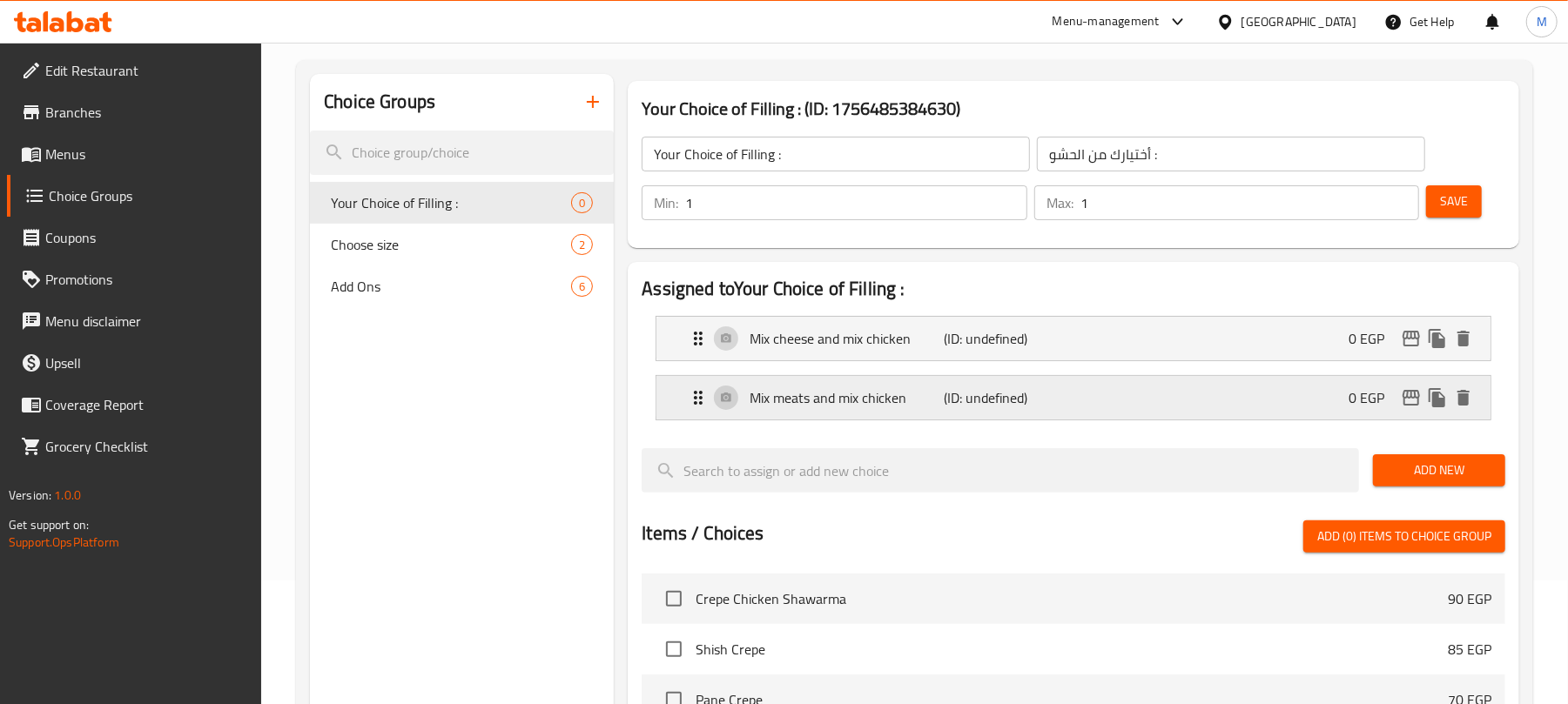
click at [1243, 390] on div "Mix meats and mix chicken (ID: undefined) 0 EGP" at bounding box center [1078, 397] width 781 height 44
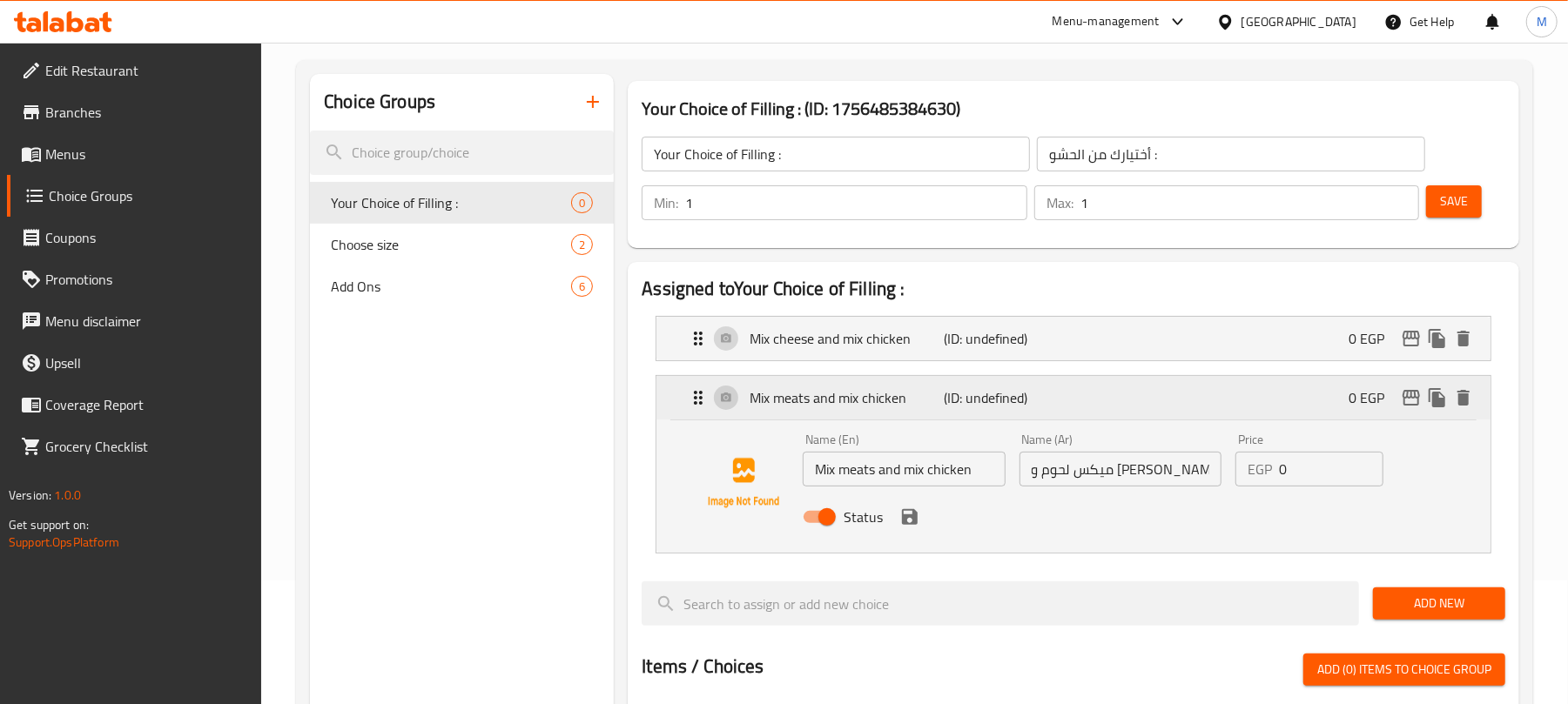
click at [1243, 390] on div "Mix meats and mix chicken (ID: undefined) 0 EGP" at bounding box center [1078, 397] width 781 height 44
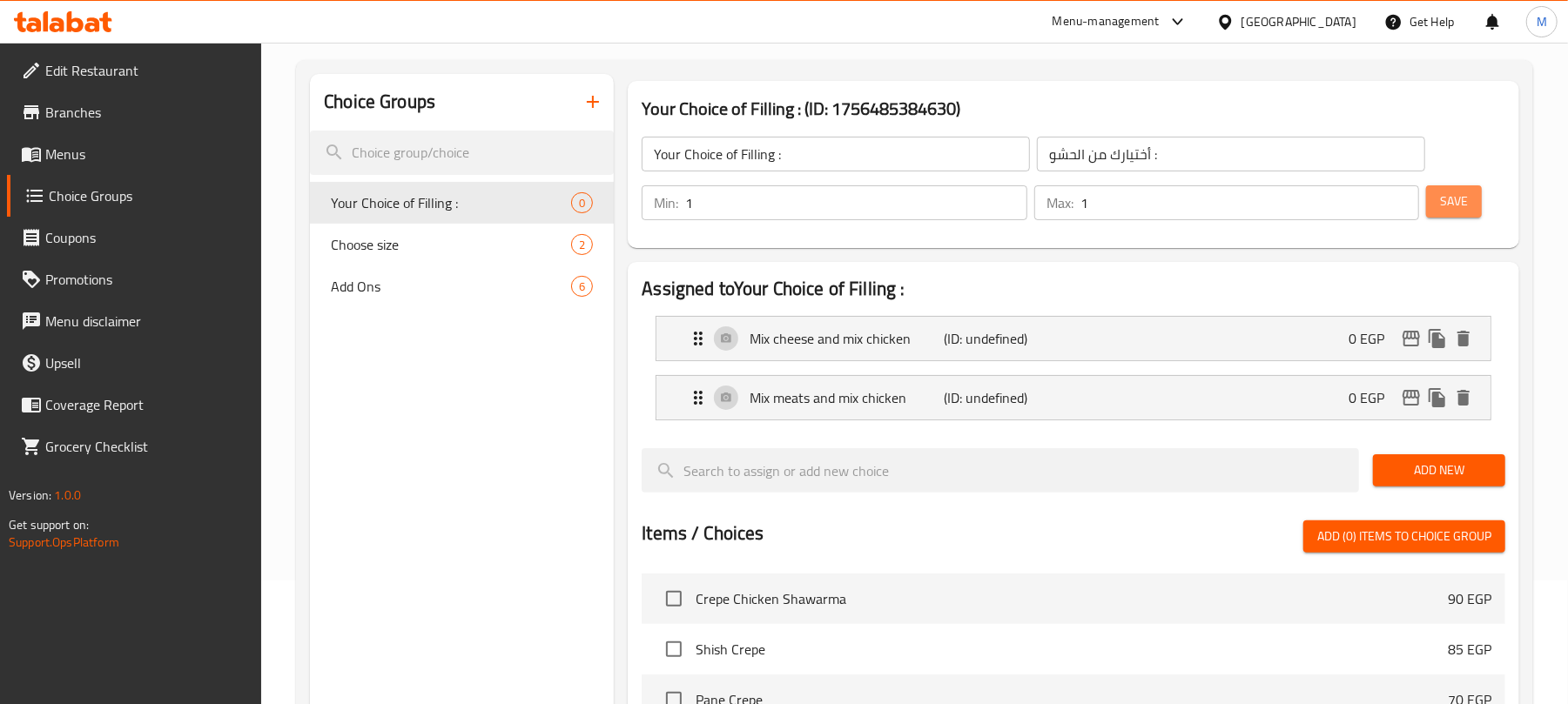
click at [1464, 202] on span "Save" at bounding box center [1452, 201] width 27 height 22
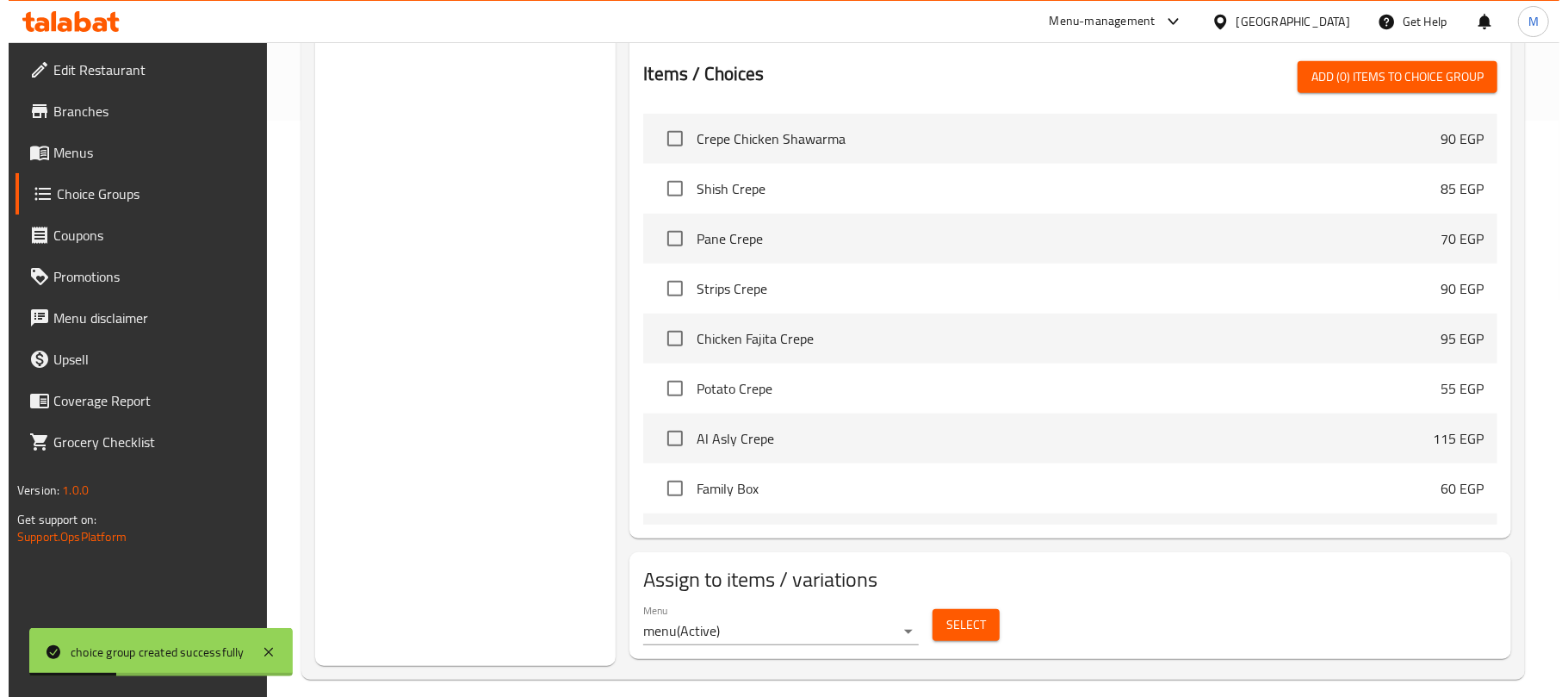
scroll to position [594, 0]
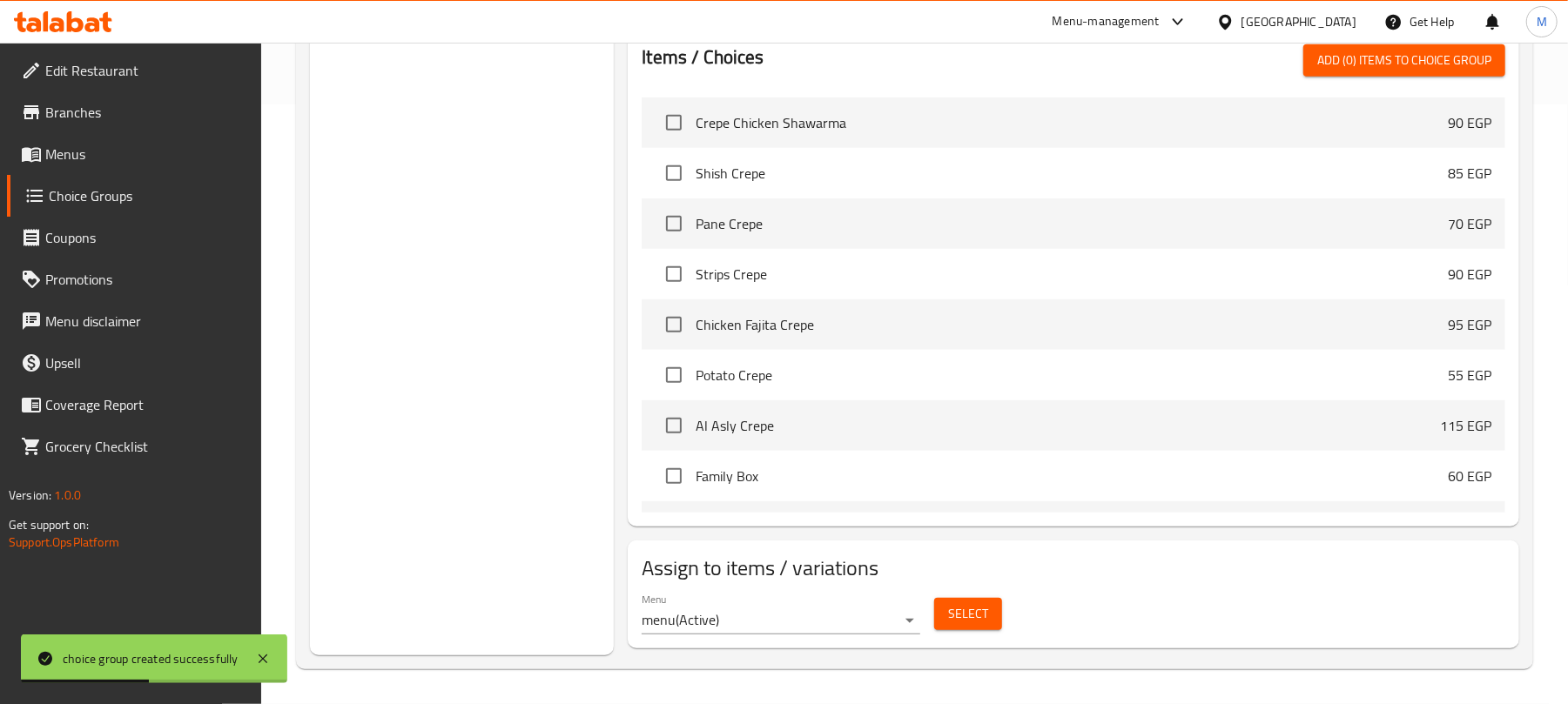
click at [983, 614] on span "Select" at bounding box center [968, 613] width 40 height 22
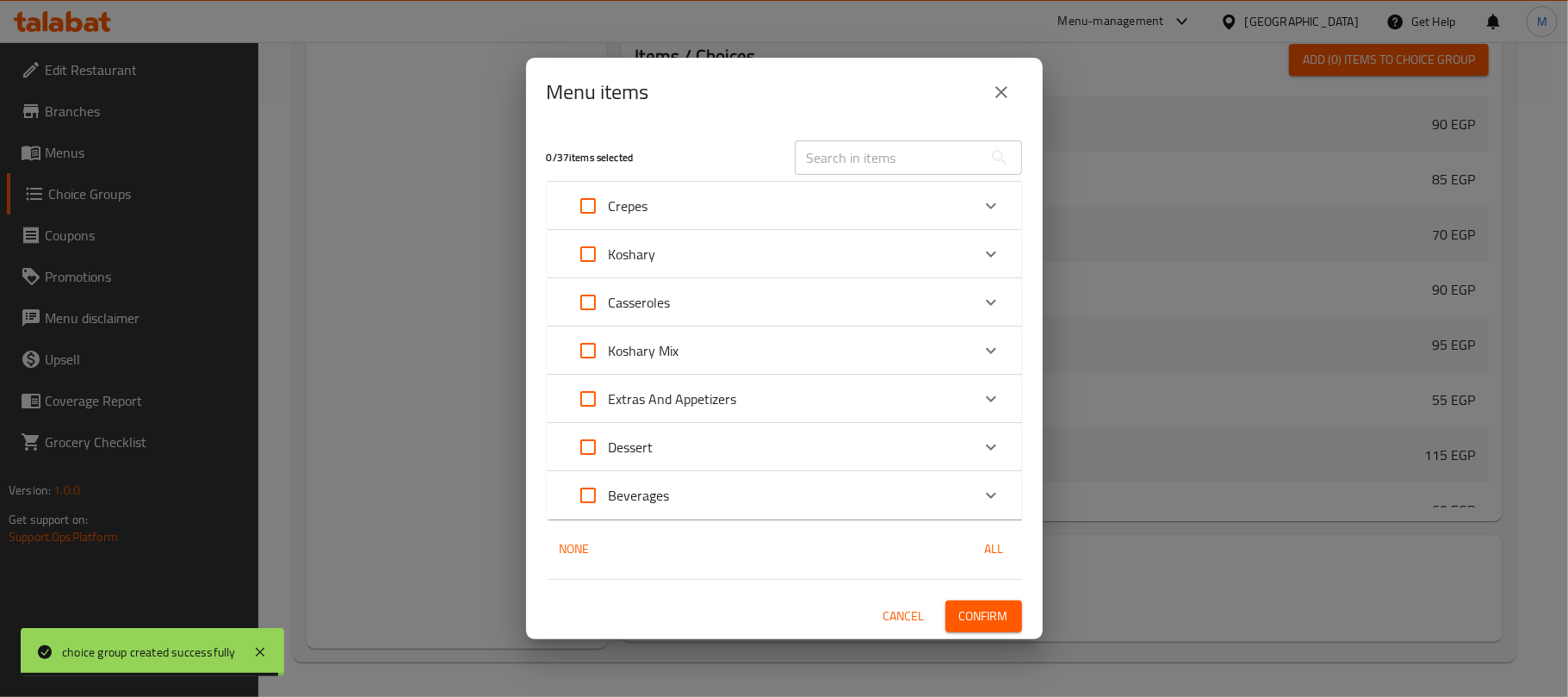
click at [720, 207] on div "Crepes" at bounding box center [769, 206] width 403 height 41
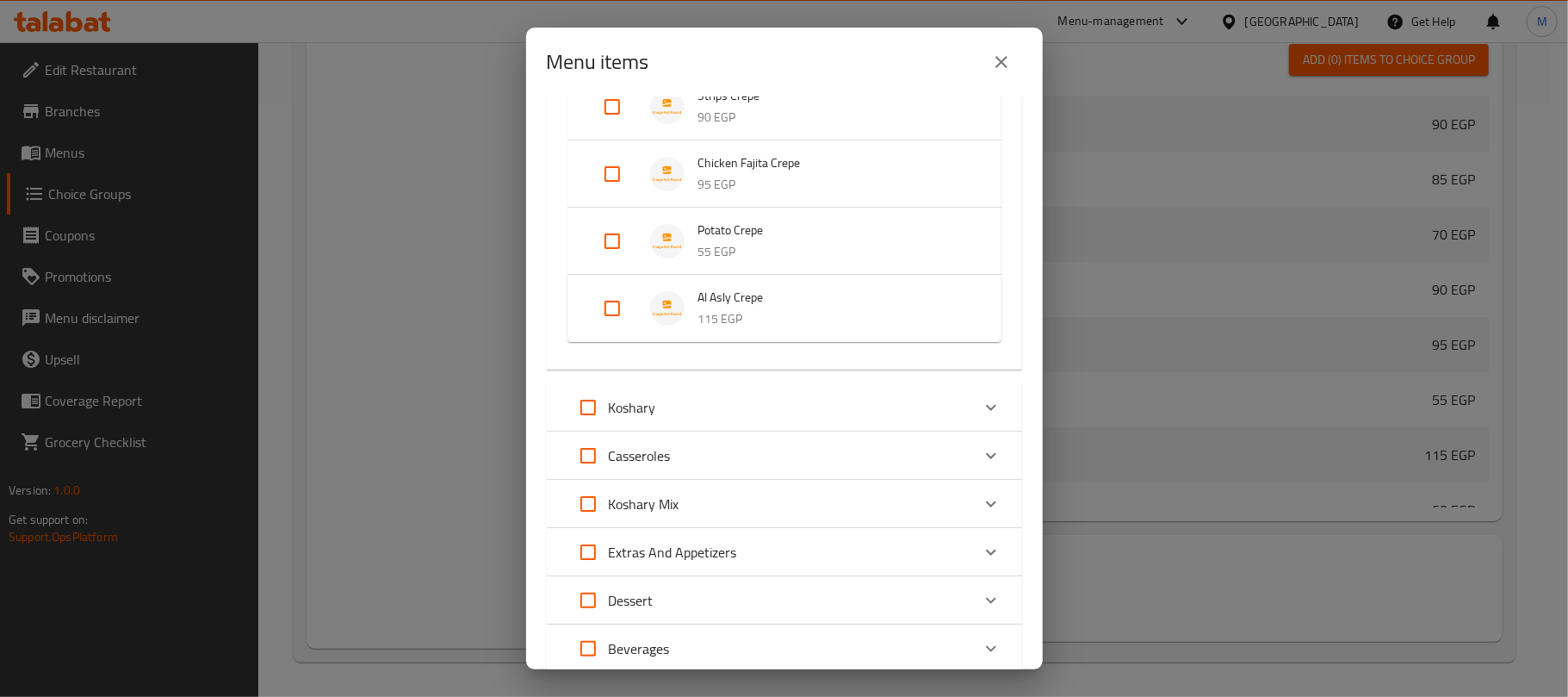
scroll to position [357, 0]
click at [621, 310] on input "Expand" at bounding box center [613, 314] width 41 height 41
checkbox input "true"
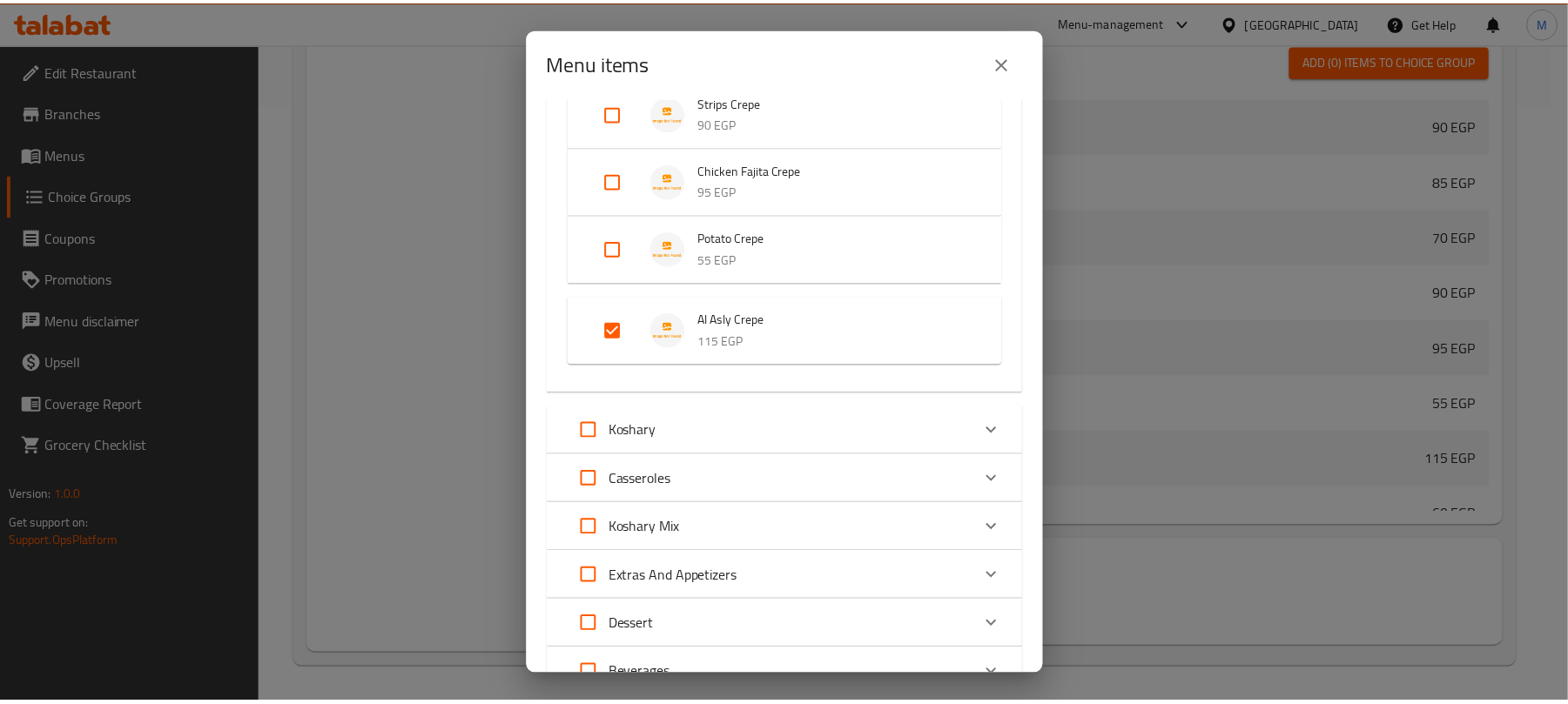
scroll to position [502, 0]
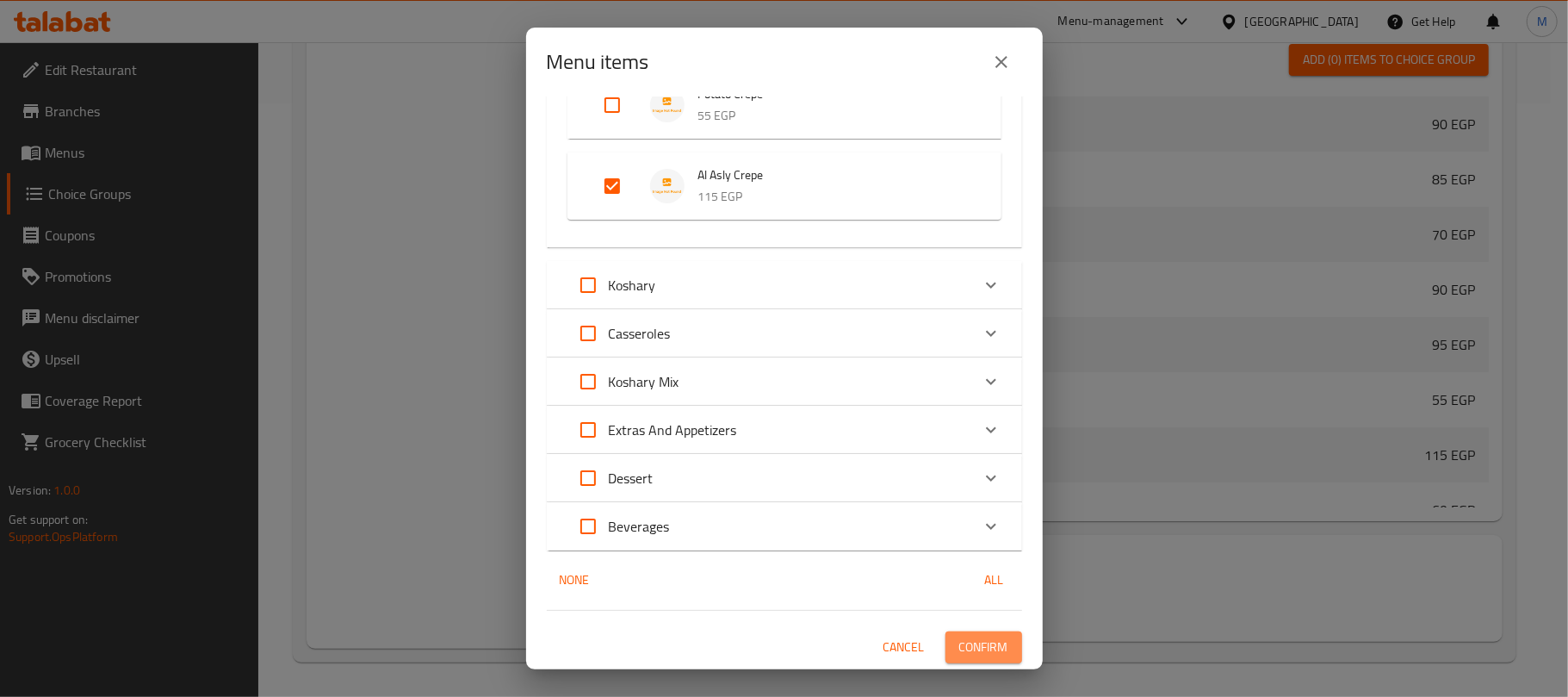
click at [975, 637] on span "Confirm" at bounding box center [984, 646] width 49 height 22
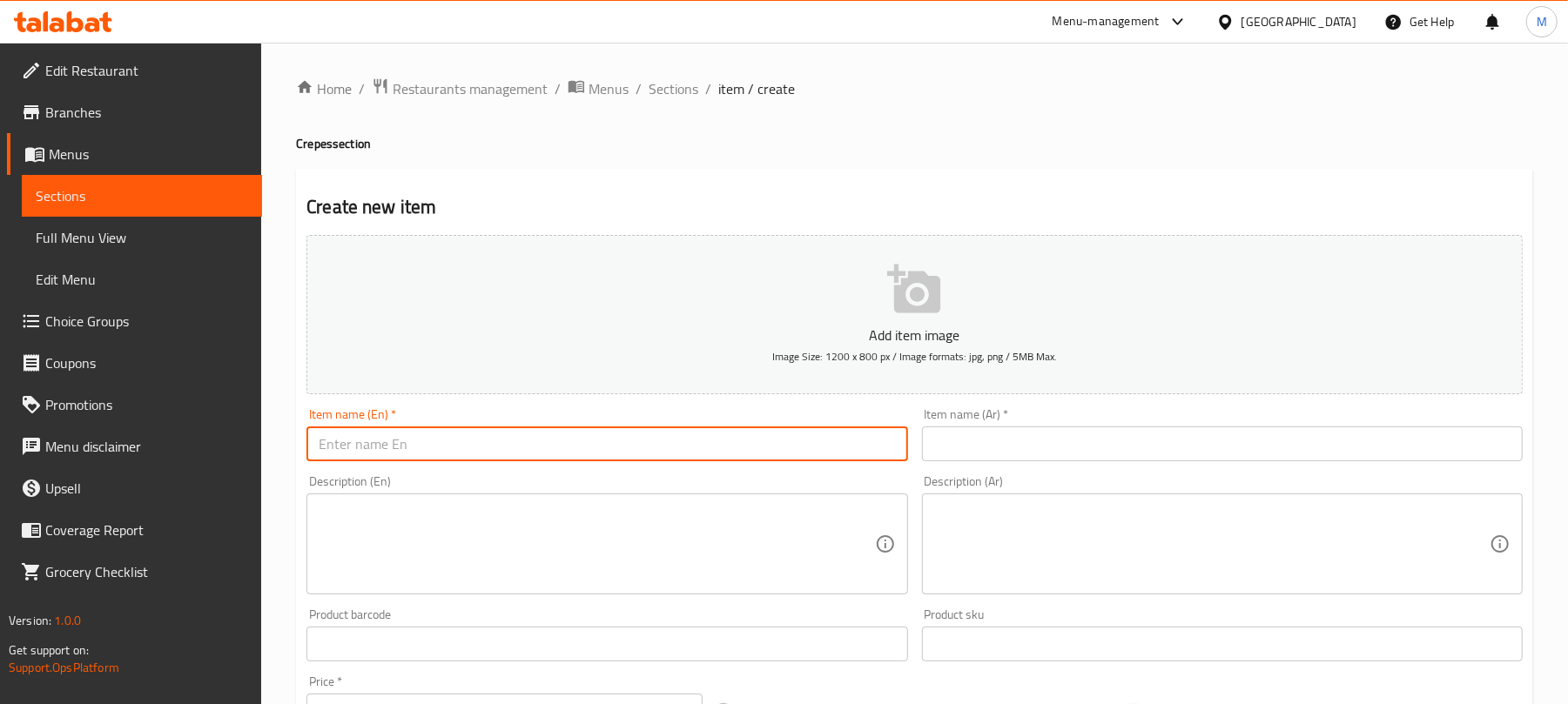
click at [453, 458] on input "text" at bounding box center [607, 443] width 600 height 35
type input "Mix Chicken Crepe"
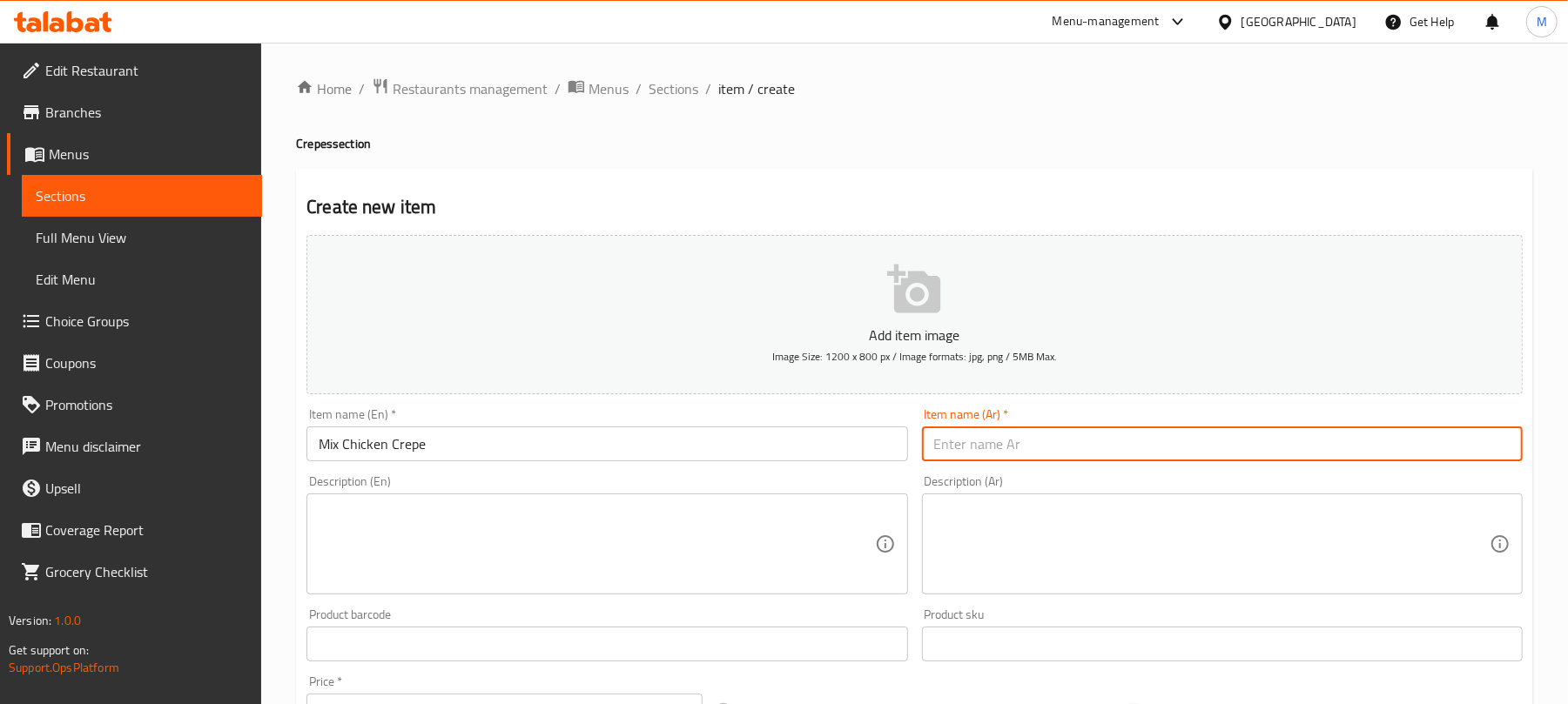
click at [1007, 457] on input "text" at bounding box center [1221, 443] width 600 height 35
type input "م"
type input "كريب ميكس فراخ"
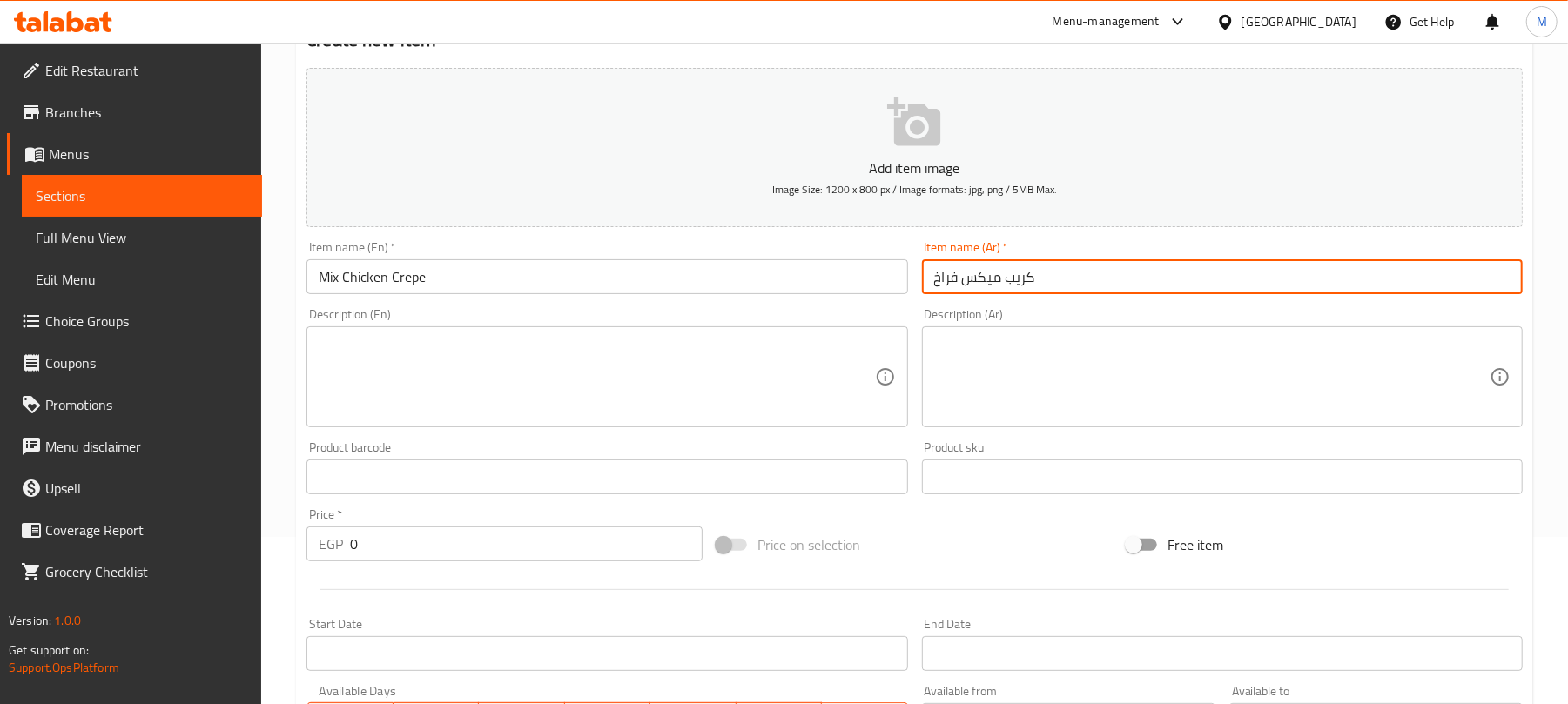
scroll to position [171, 0]
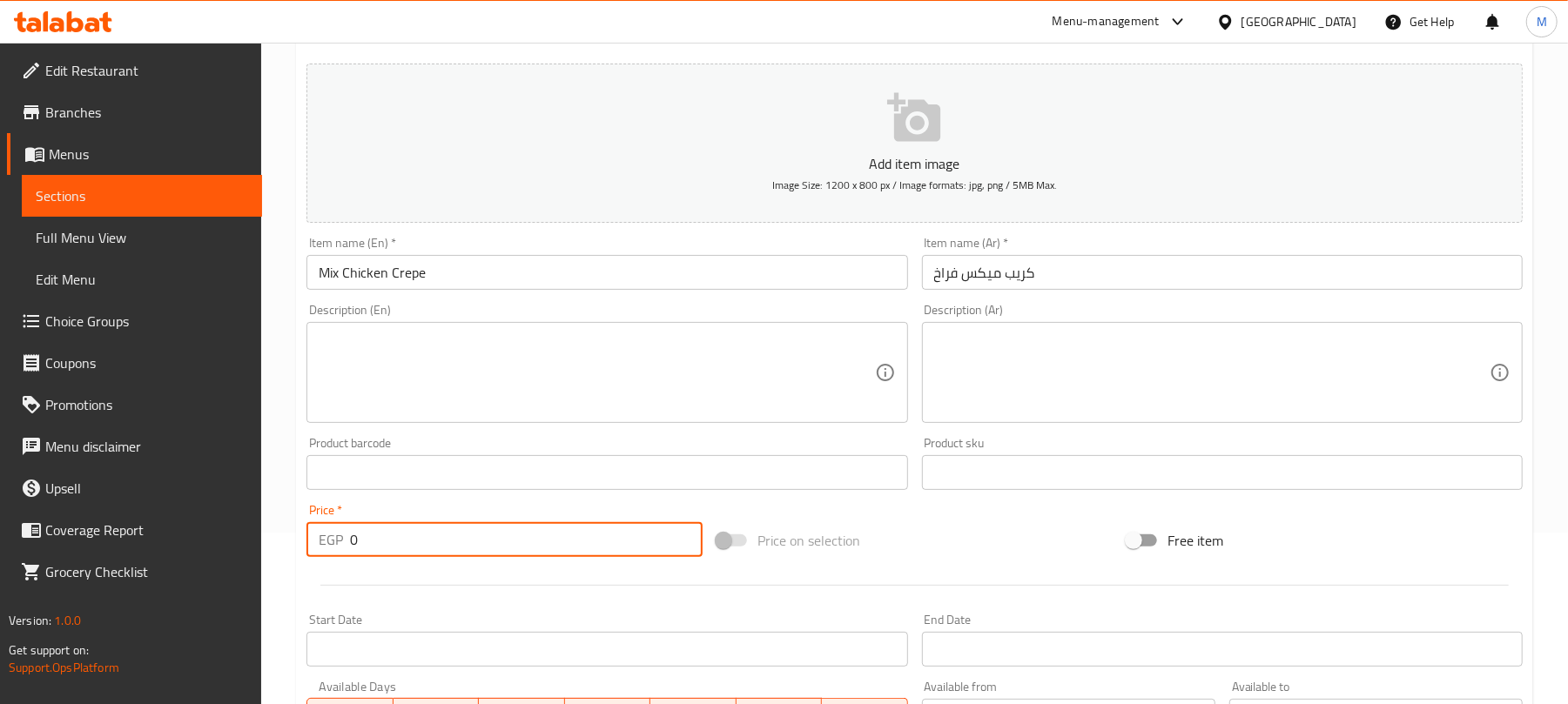
drag, startPoint x: 449, startPoint y: 548, endPoint x: 308, endPoint y: 554, distance: 141.1
click at [308, 554] on div "EGP 0 Price *" at bounding box center [505, 539] width 396 height 35
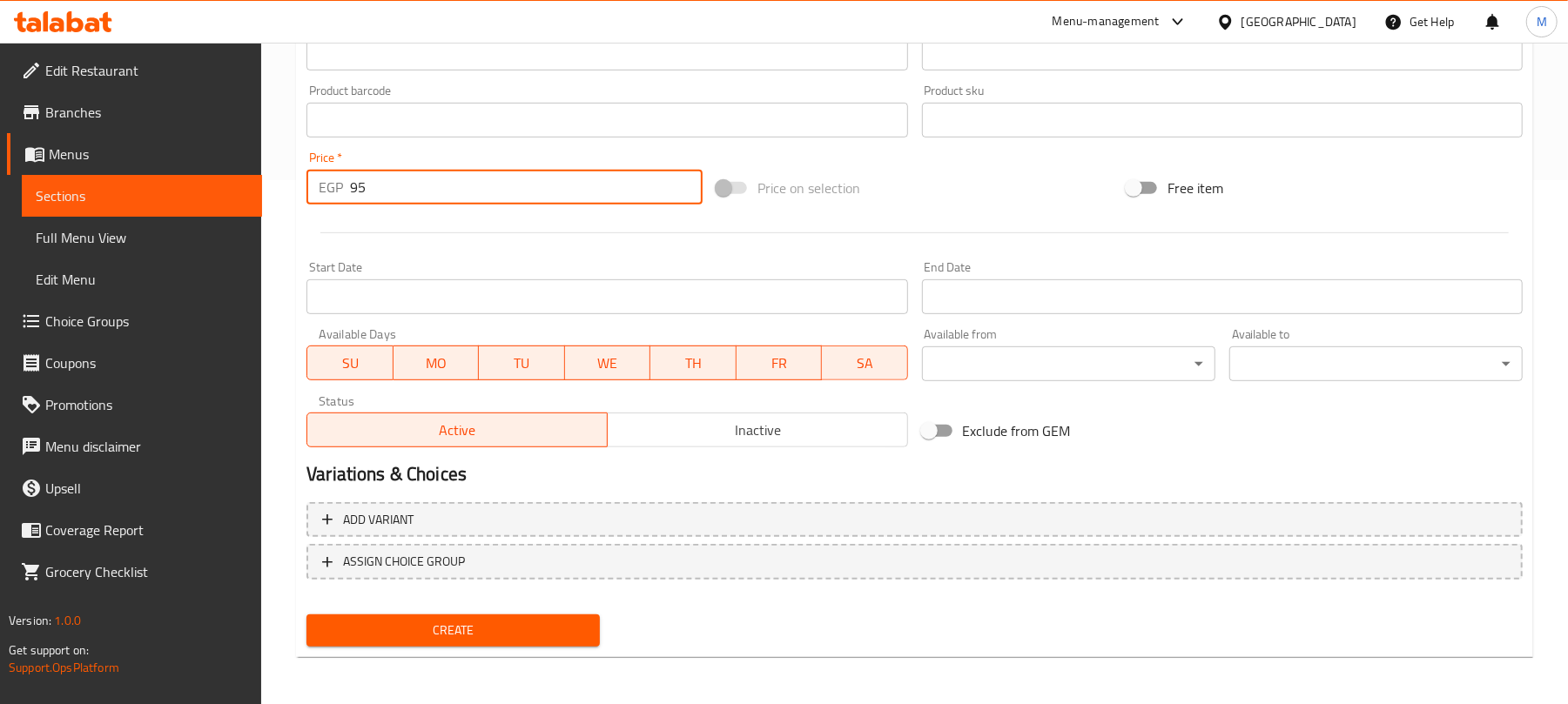
type input "95"
click at [534, 635] on span "Create" at bounding box center [453, 629] width 265 height 22
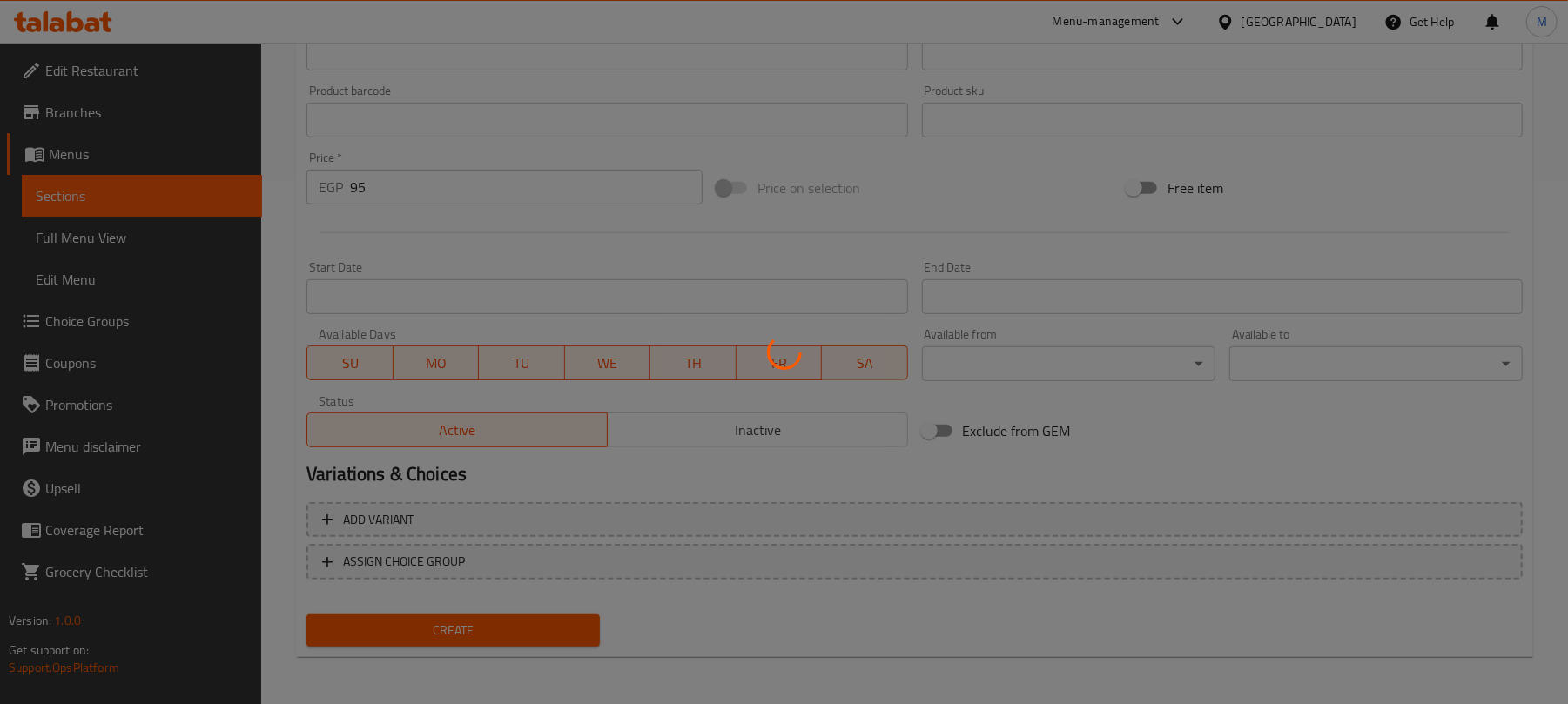
type input "0"
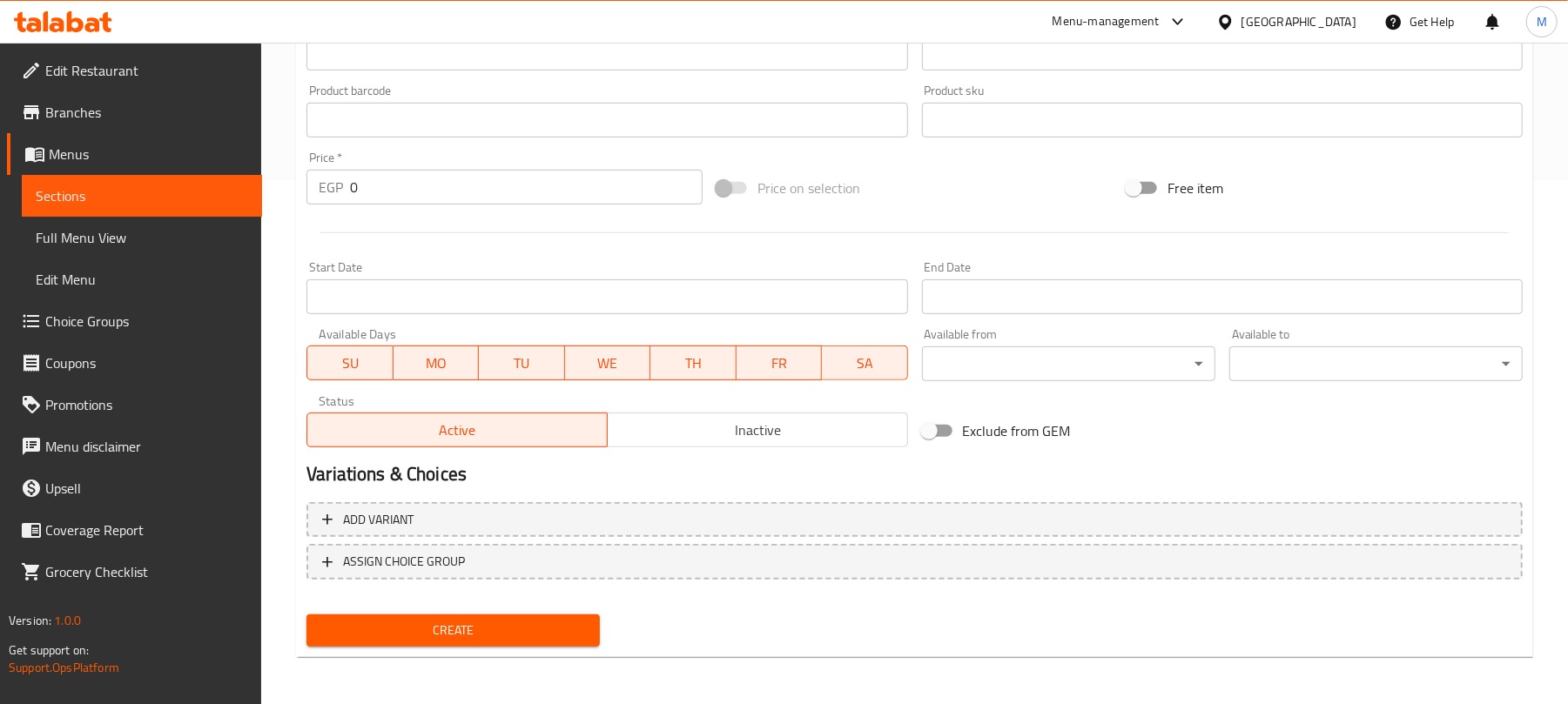
scroll to position [0, 0]
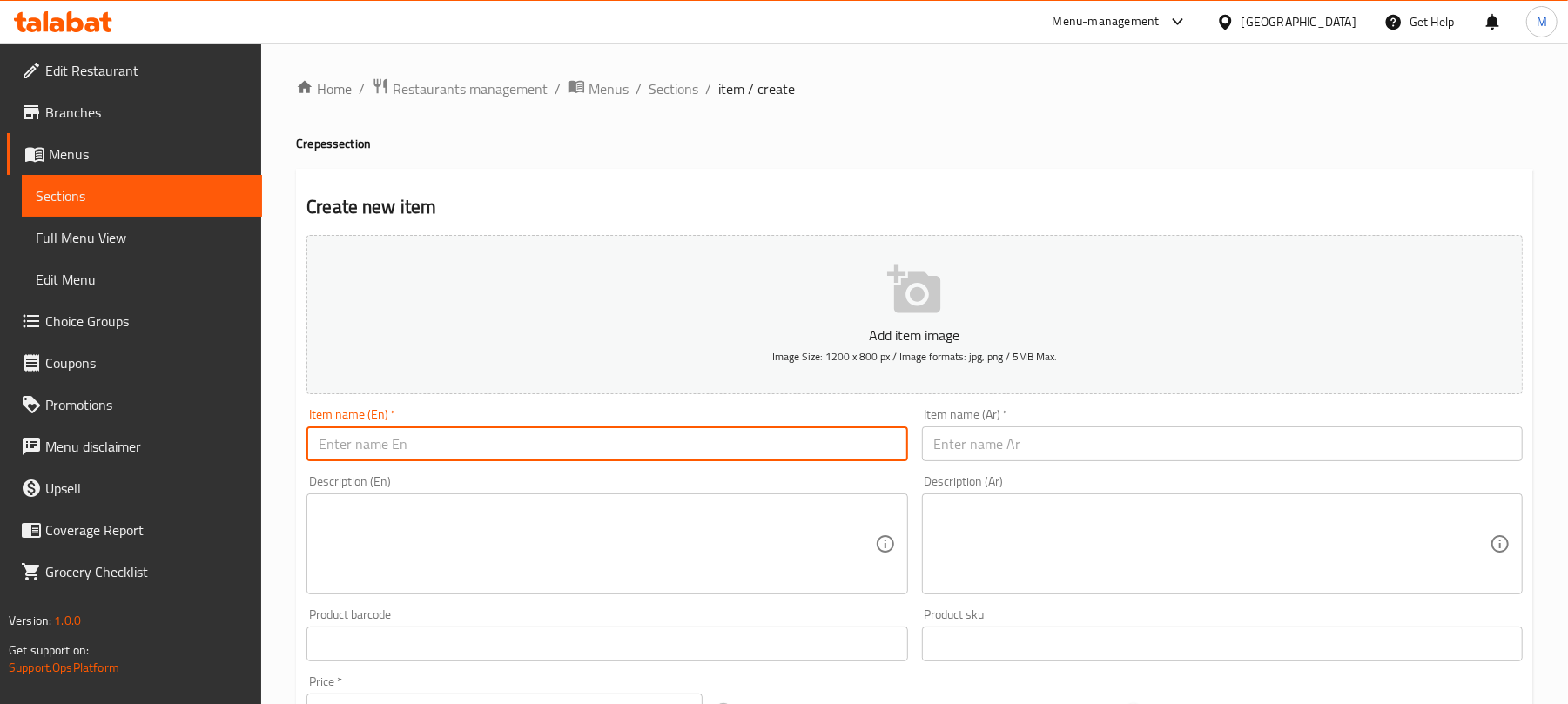
click at [645, 442] on input "text" at bounding box center [607, 443] width 600 height 35
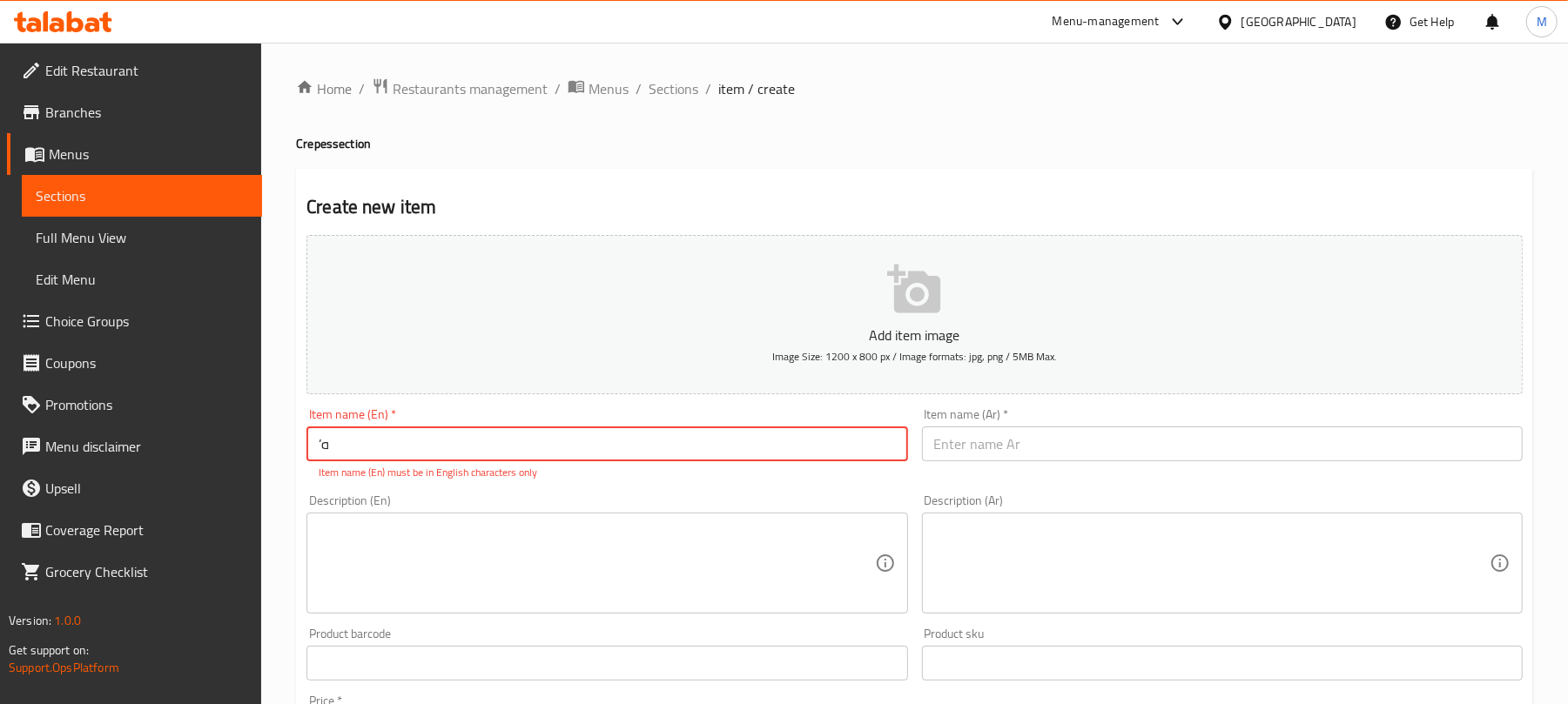
type input "’"
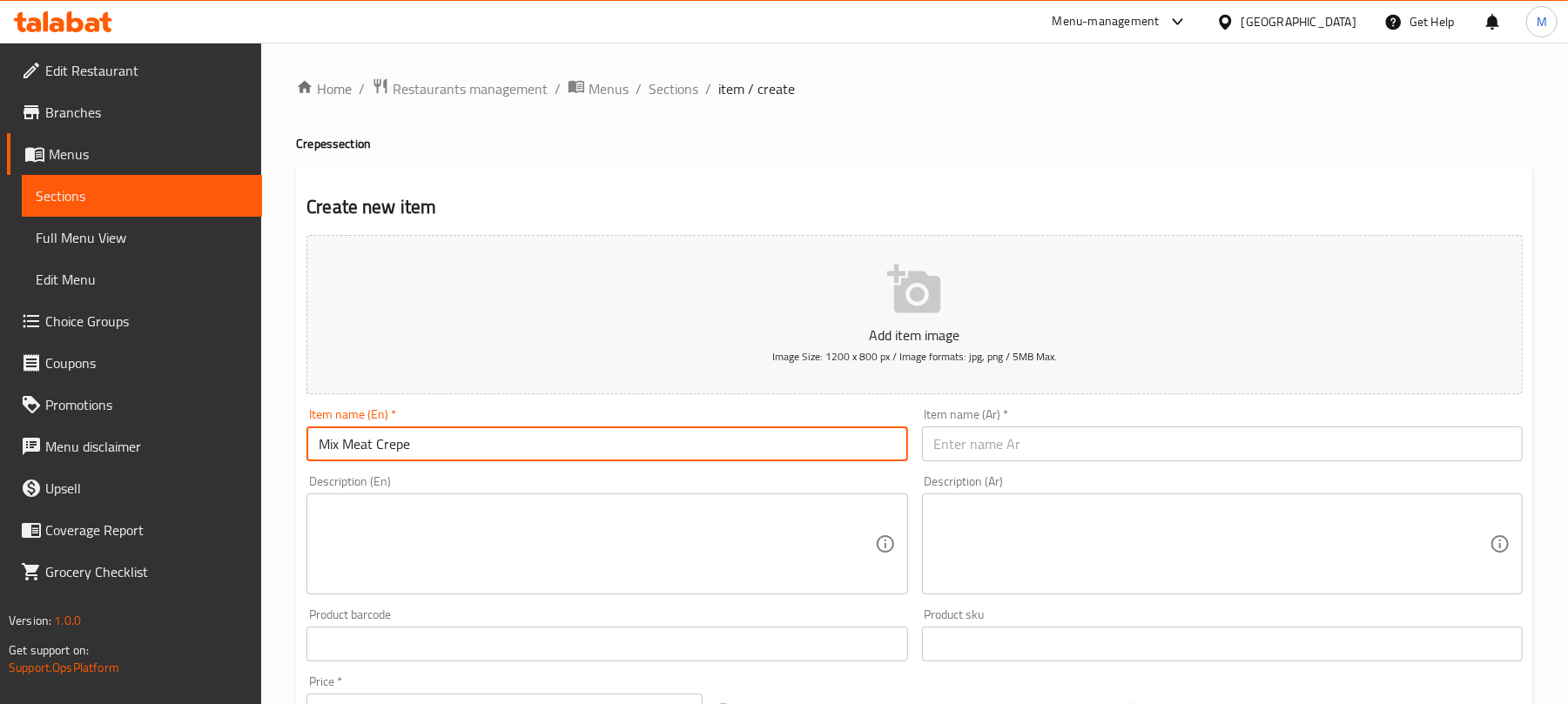
type input "Mix Meat Crepe"
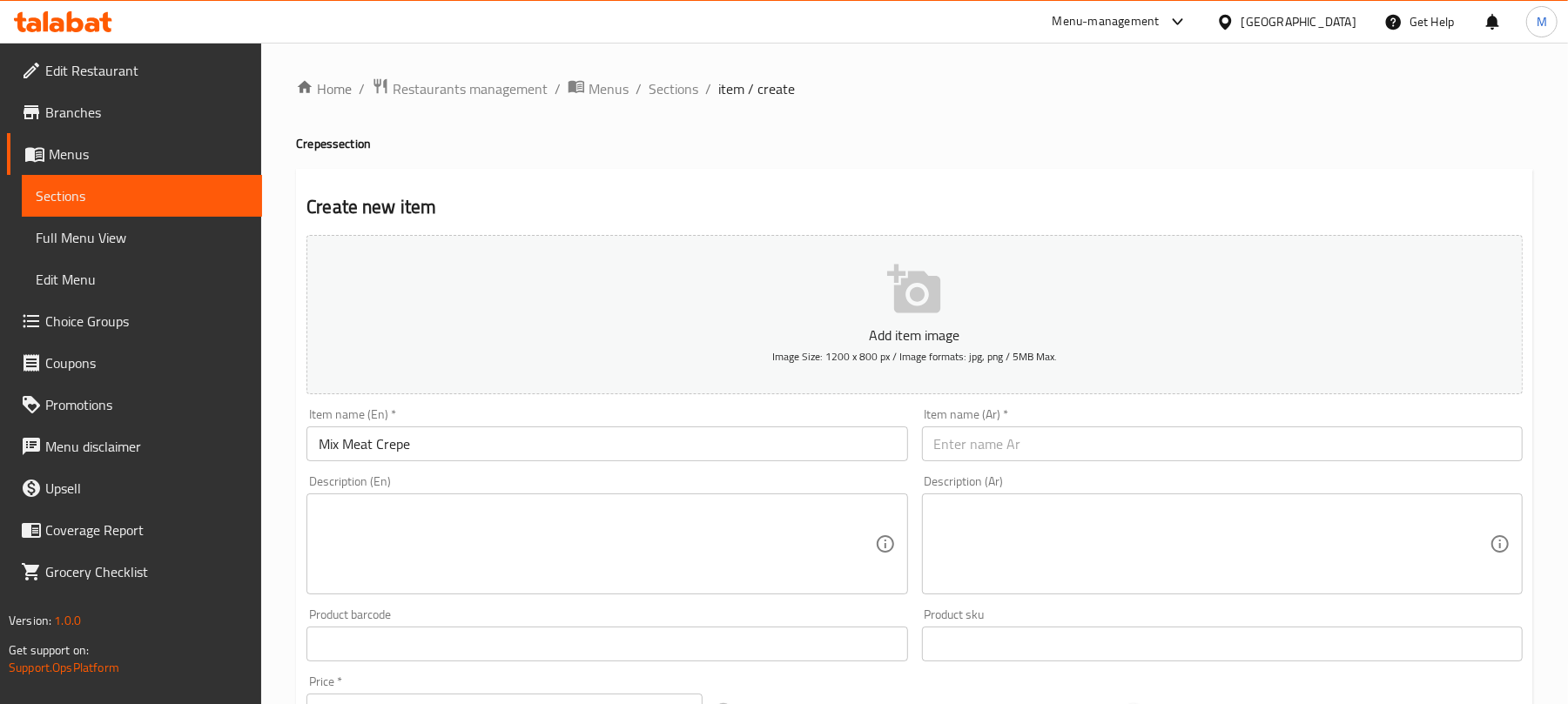
drag, startPoint x: 961, startPoint y: 465, endPoint x: 972, endPoint y: 454, distance: 15.6
click at [972, 454] on div "Item name (Ar)   * Item name (Ar) *" at bounding box center [1221, 434] width 615 height 67
click at [972, 454] on input "text" at bounding box center [1221, 443] width 600 height 35
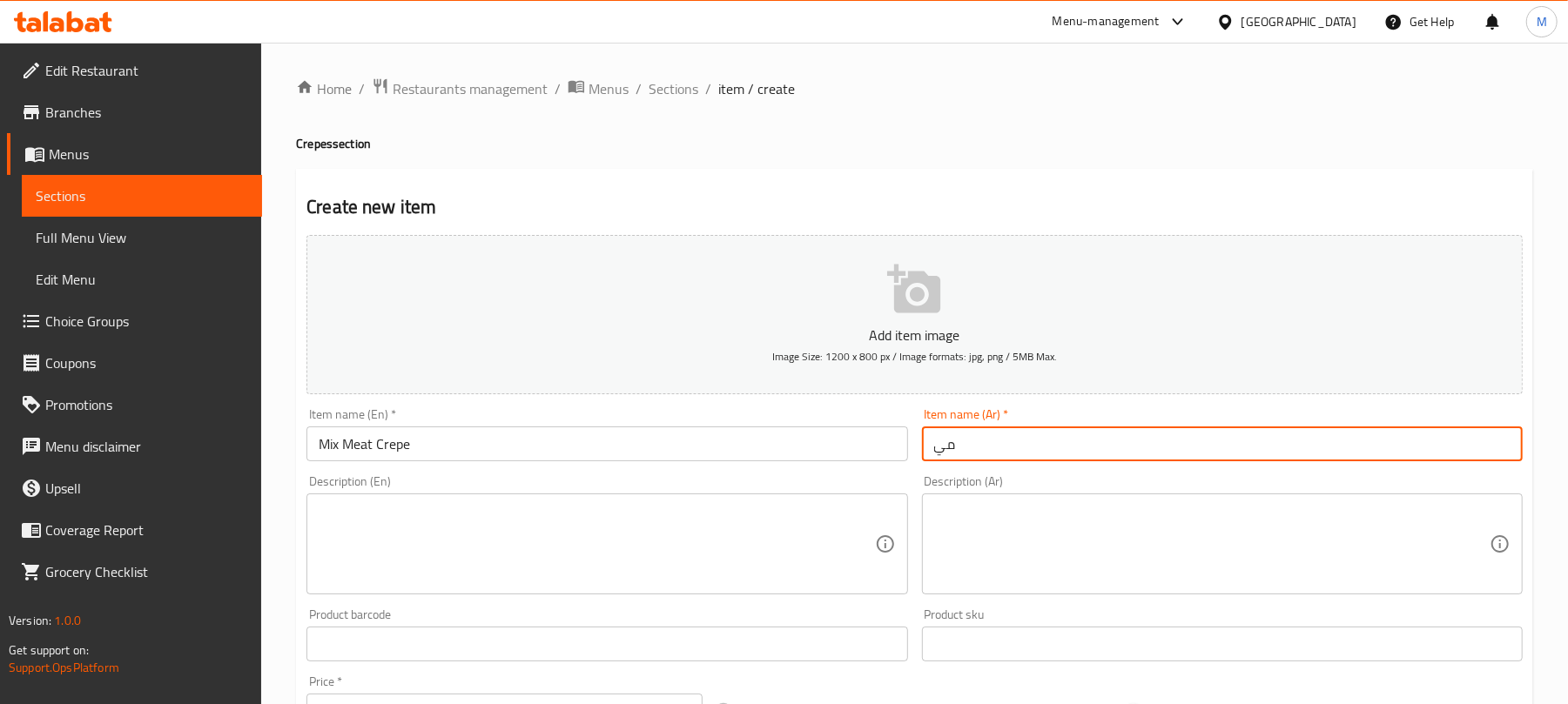
type input "م"
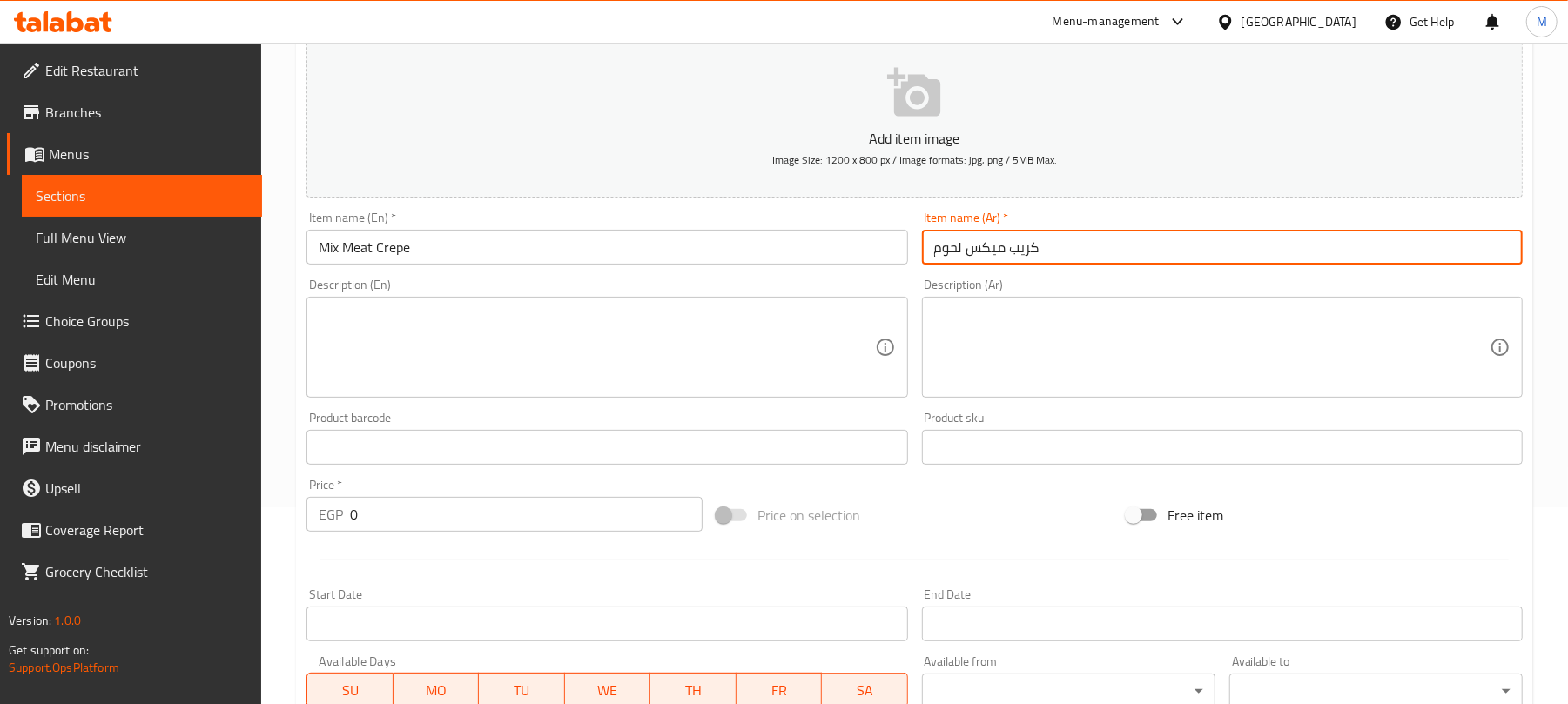
scroll to position [217, 0]
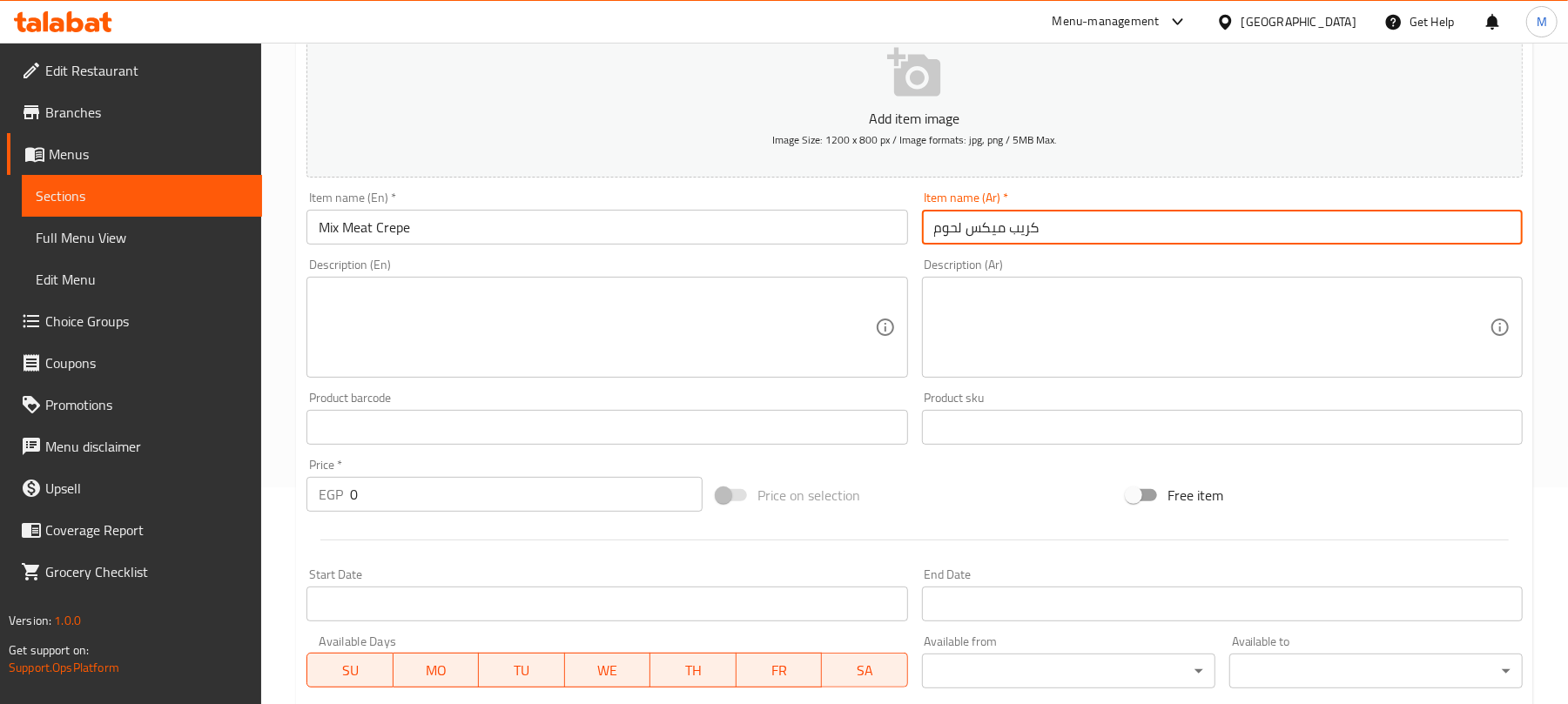
type input "كريب ميكس لحوم"
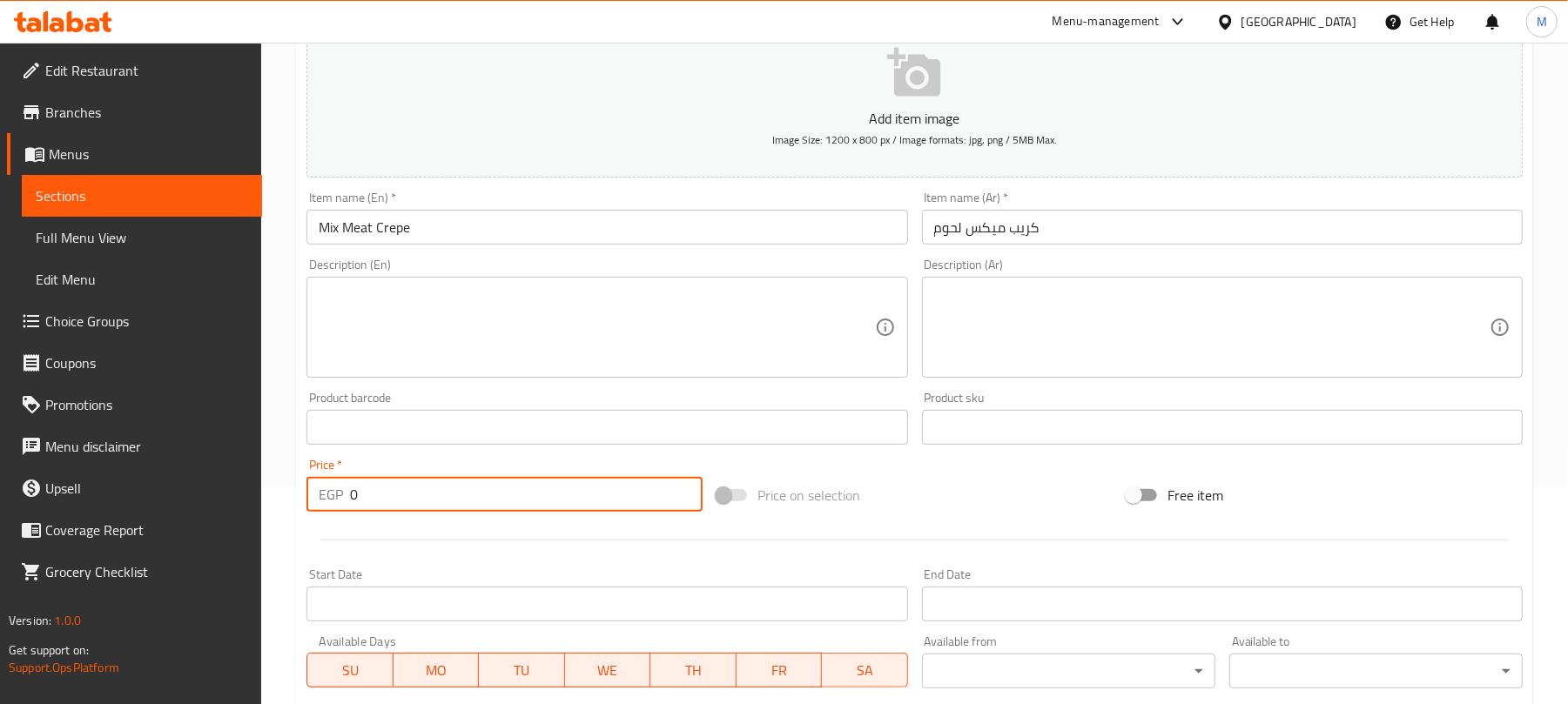
drag, startPoint x: 388, startPoint y: 509, endPoint x: 325, endPoint y: 505, distance: 63.1
click at [325, 505] on div "EGP 0 Price *" at bounding box center [505, 494] width 396 height 35
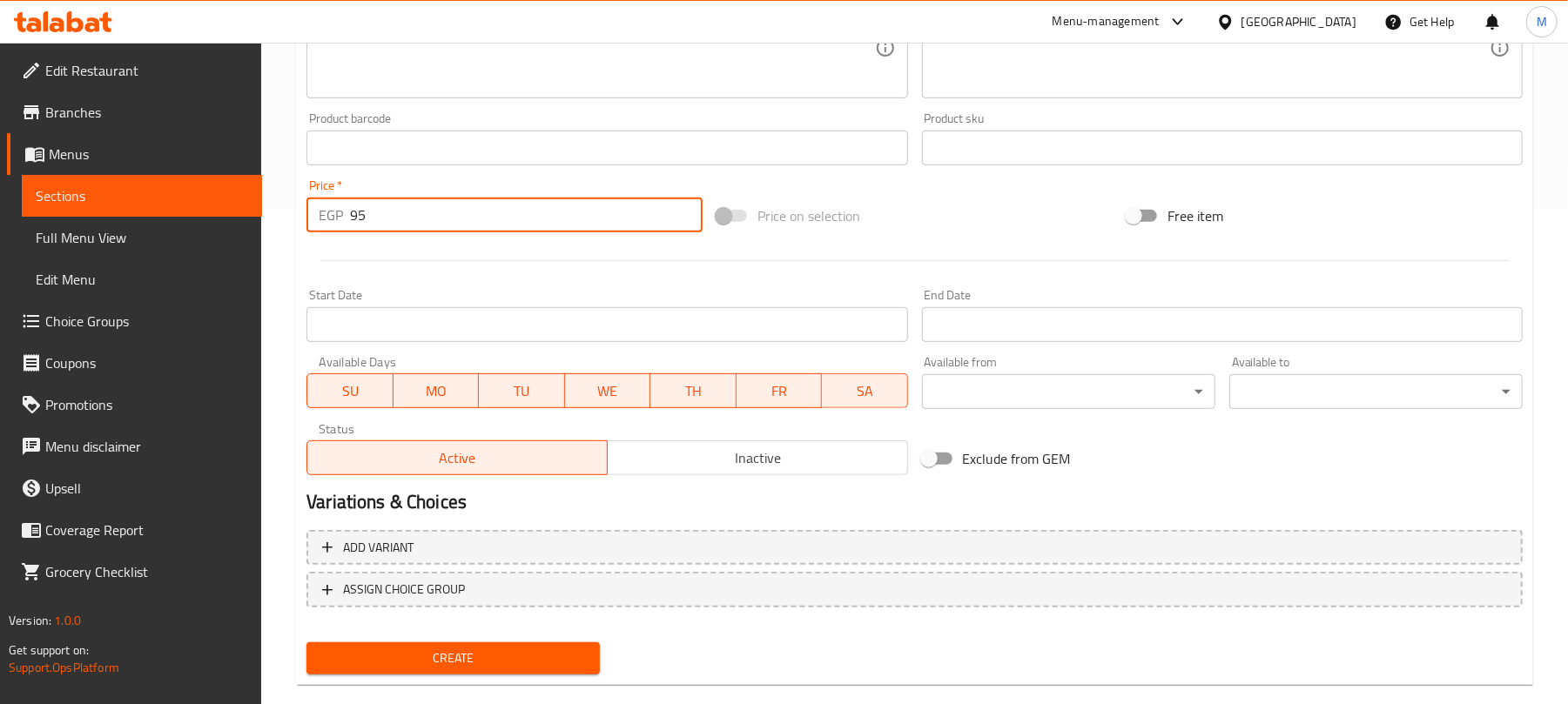
type input "95"
click at [575, 668] on button "Create" at bounding box center [454, 658] width 294 height 32
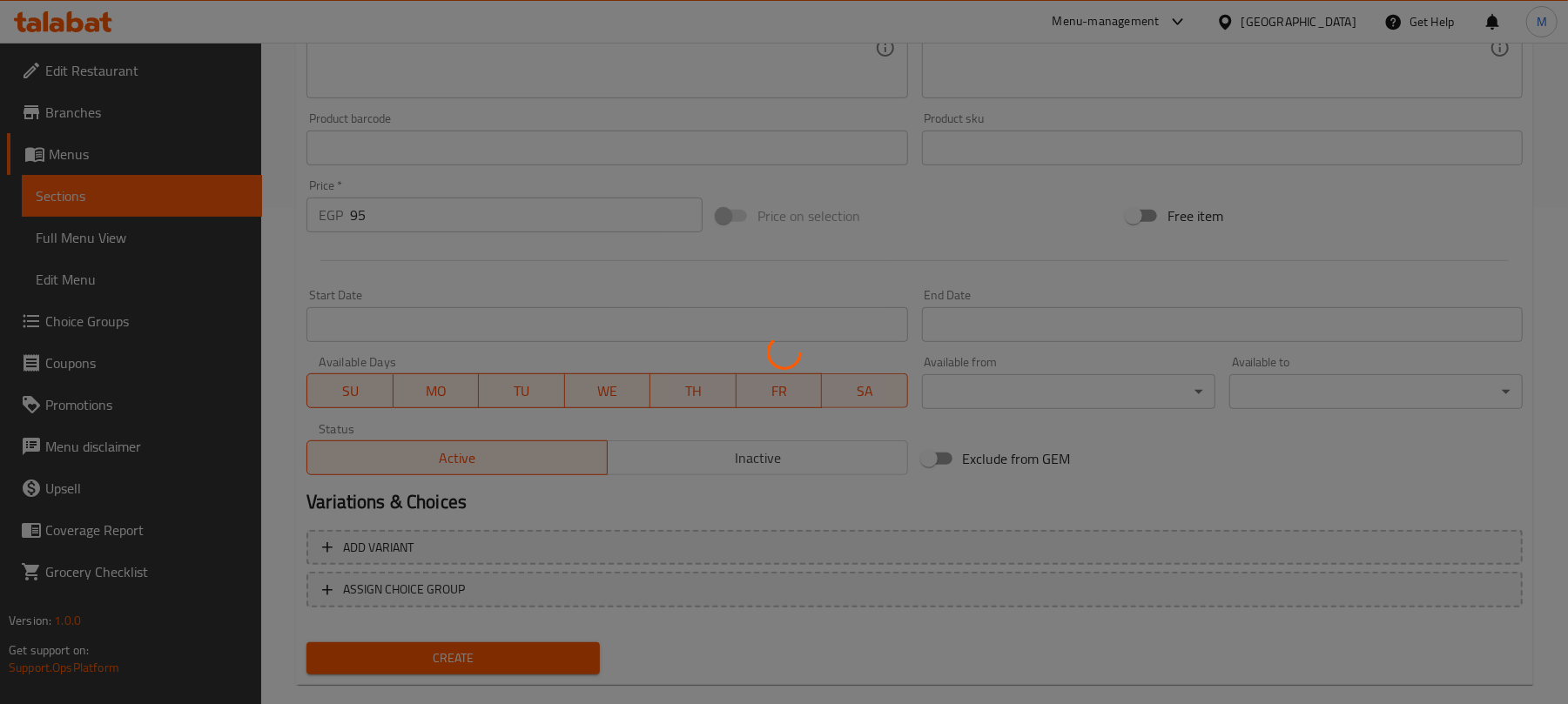
type input "0"
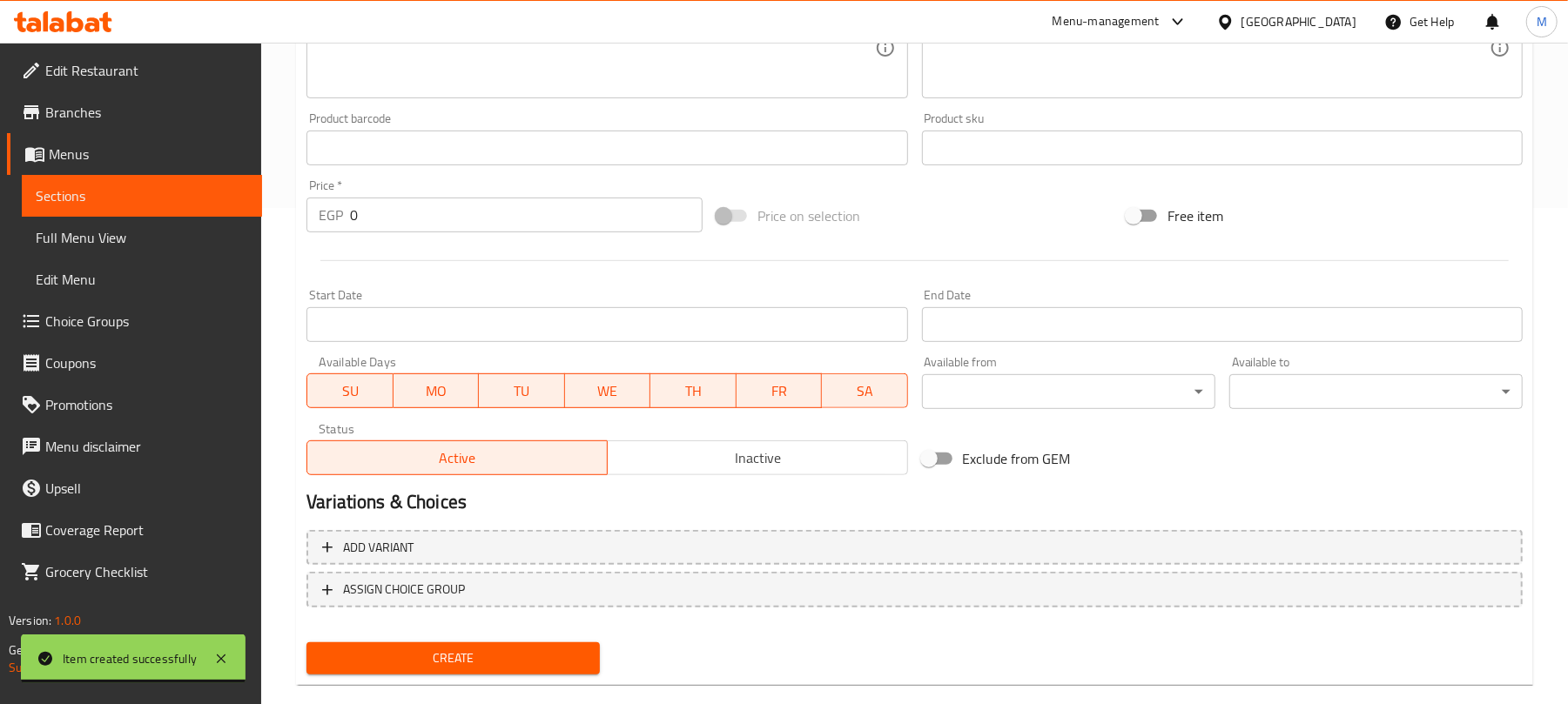
scroll to position [0, 0]
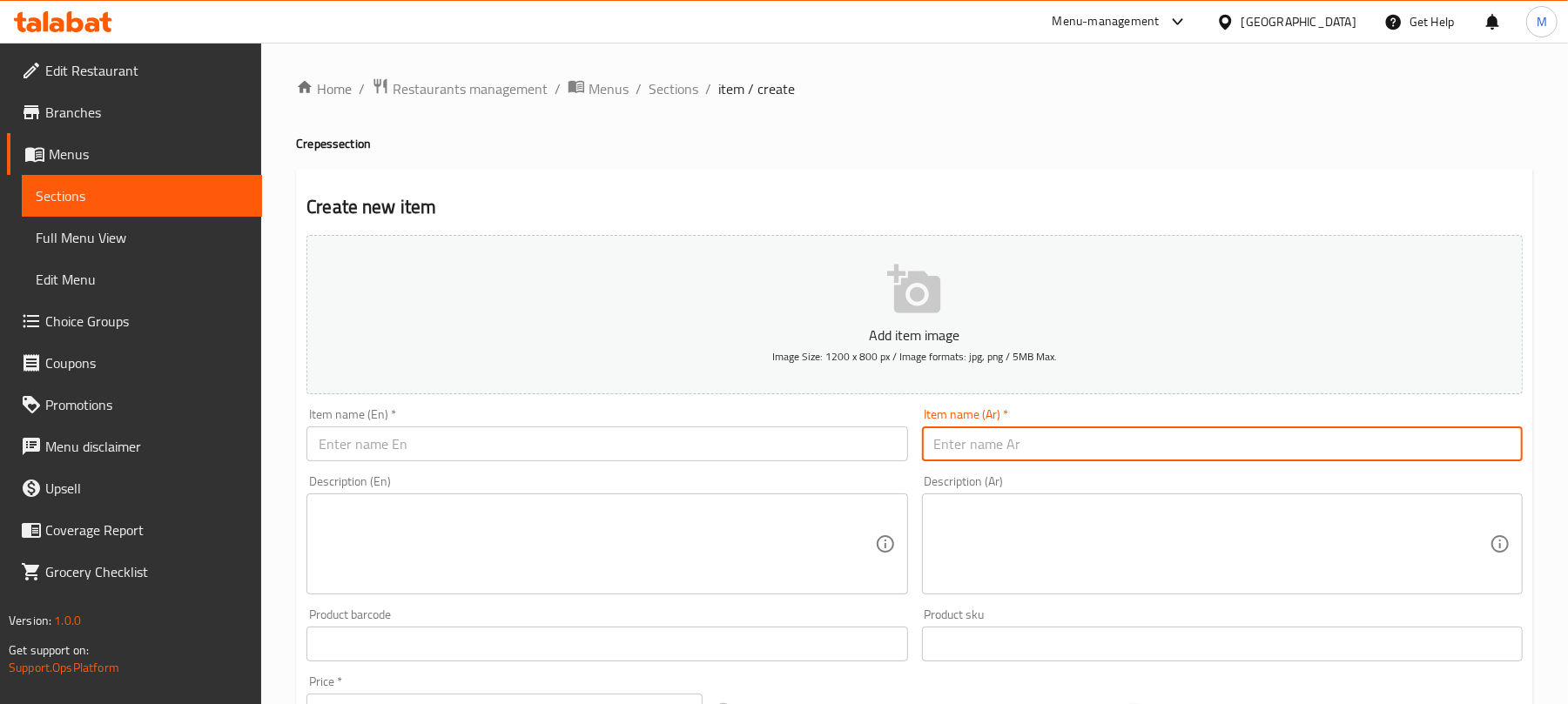
click at [1077, 439] on input "text" at bounding box center [1221, 443] width 600 height 35
type input "كريب بانيه و سلامي"
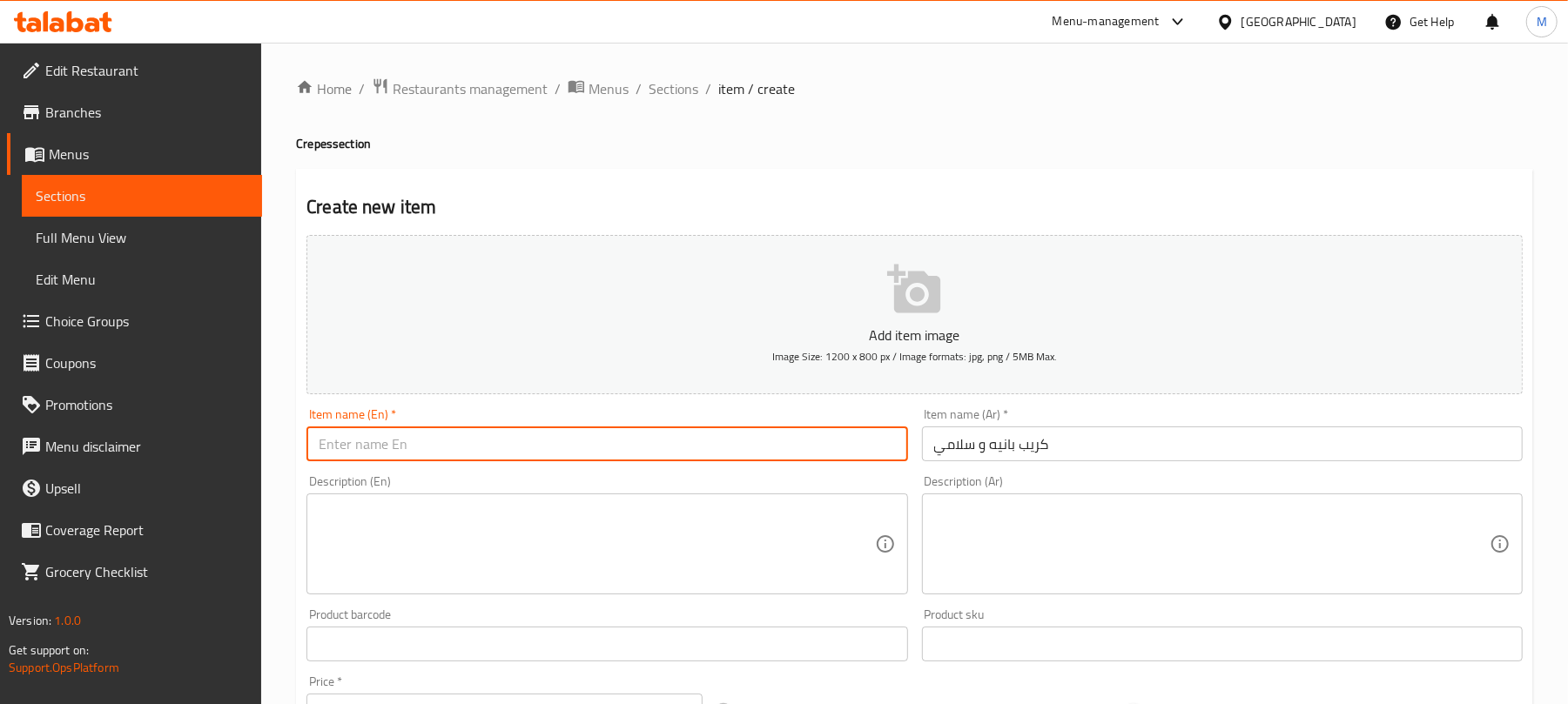
click at [756, 433] on input "text" at bounding box center [607, 443] width 600 height 35
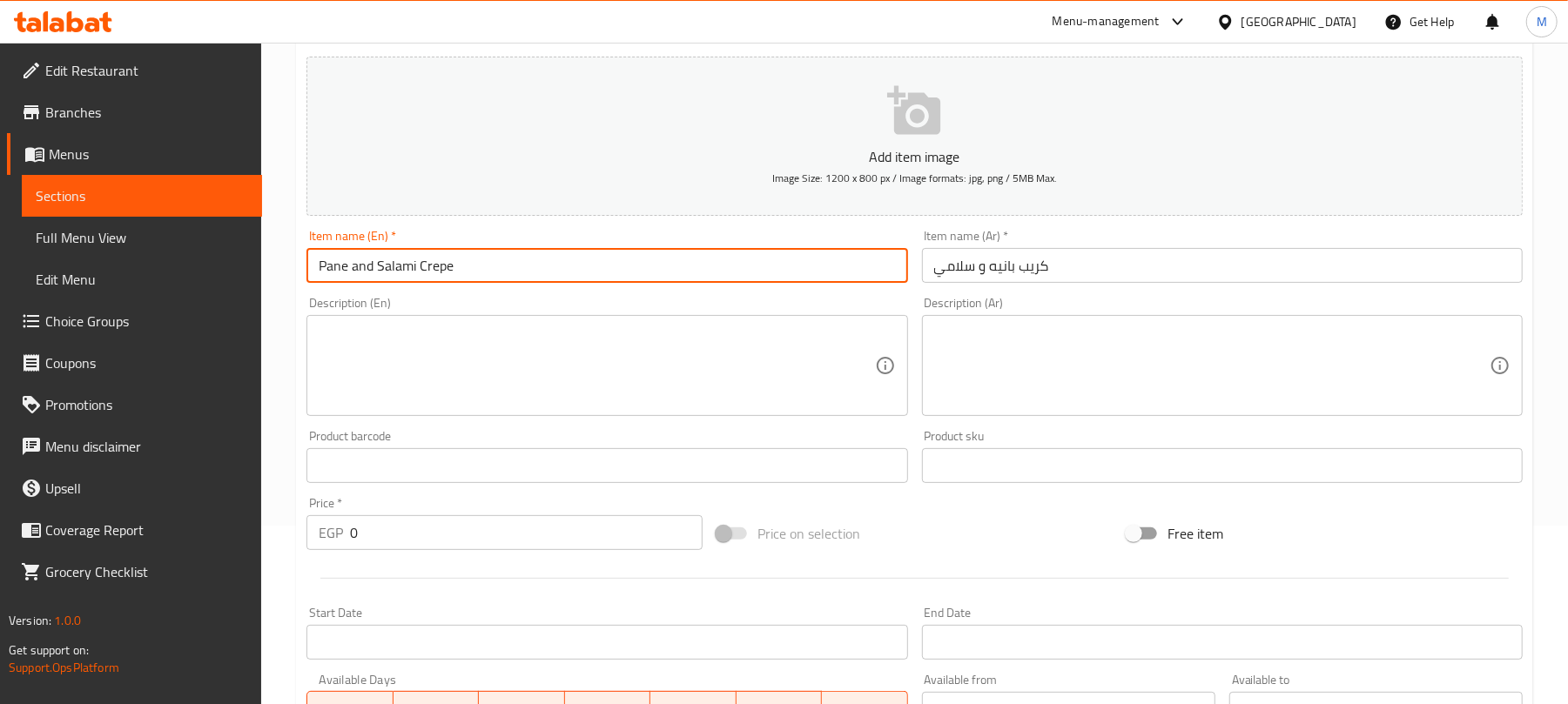
type input "Pane and Salami Crepe"
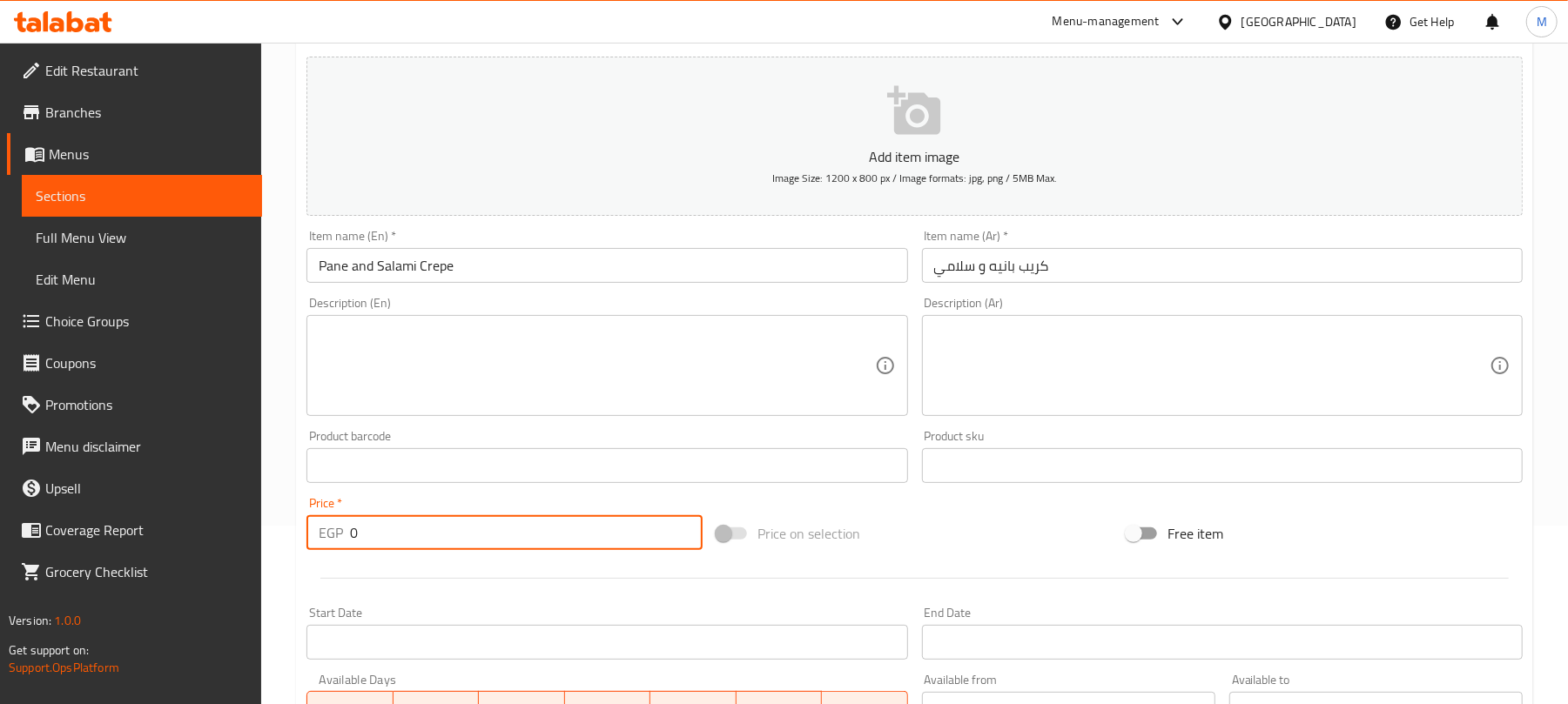
drag, startPoint x: 374, startPoint y: 543, endPoint x: 320, endPoint y: 544, distance: 54.0
click at [320, 544] on div "EGP 0 Price *" at bounding box center [505, 532] width 396 height 35
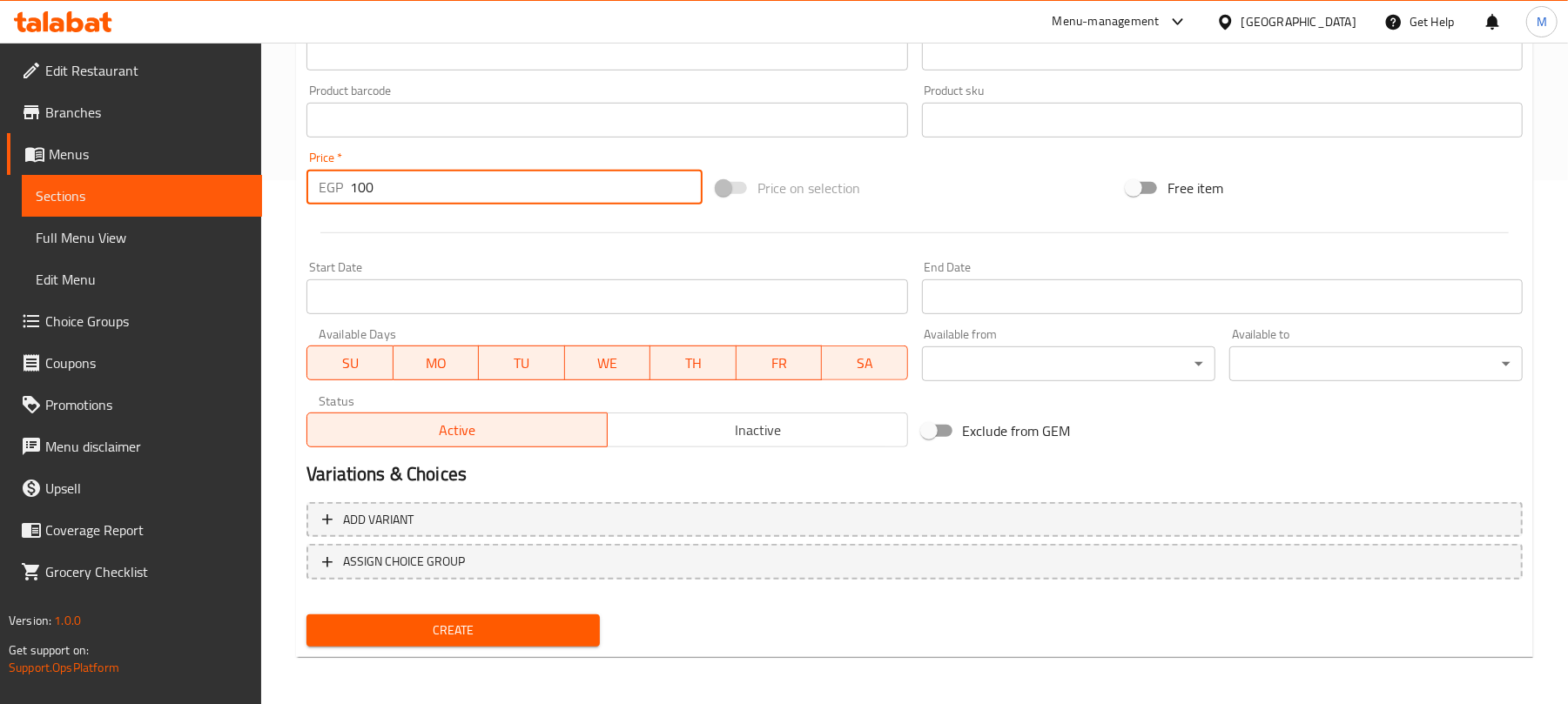
type input "100"
click at [524, 642] on button "Create" at bounding box center [454, 630] width 294 height 32
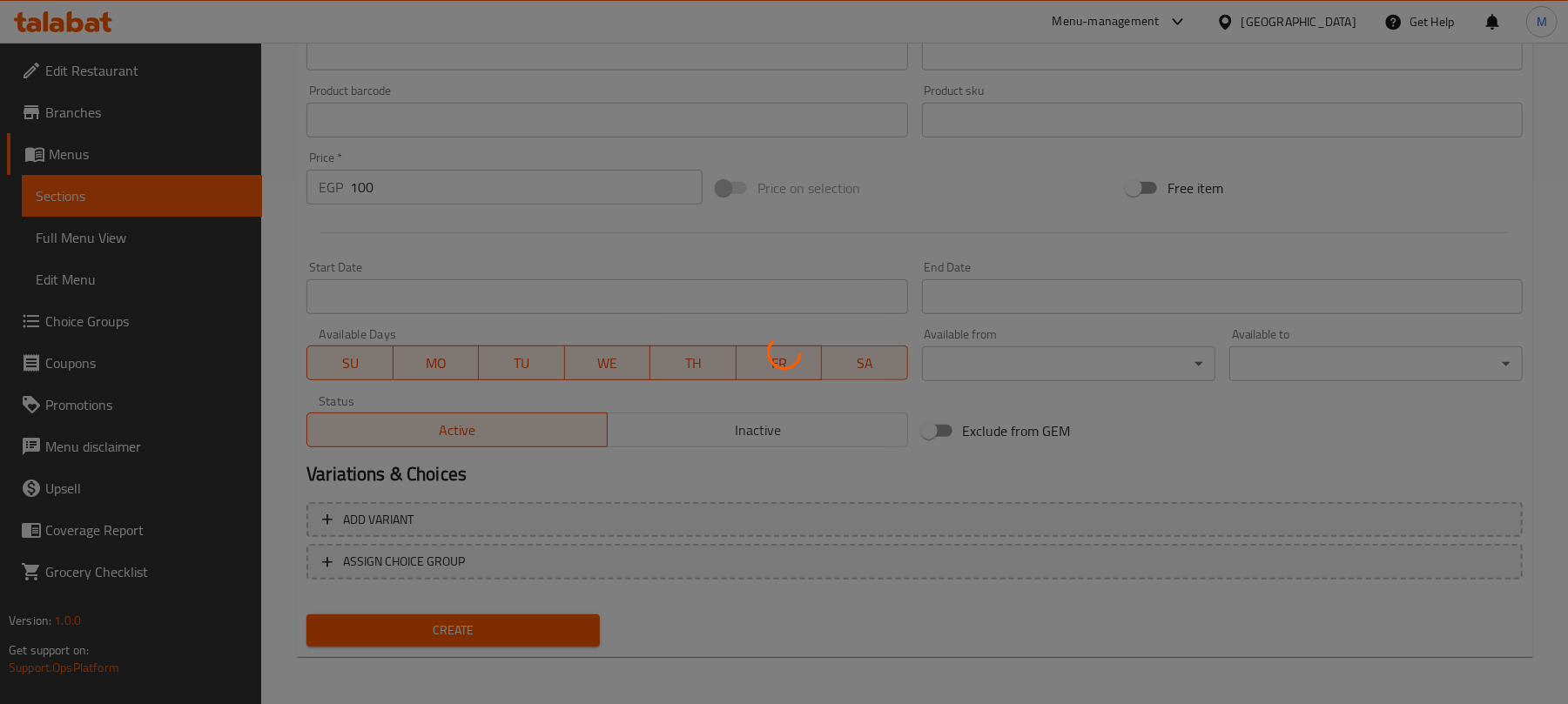
type input "0"
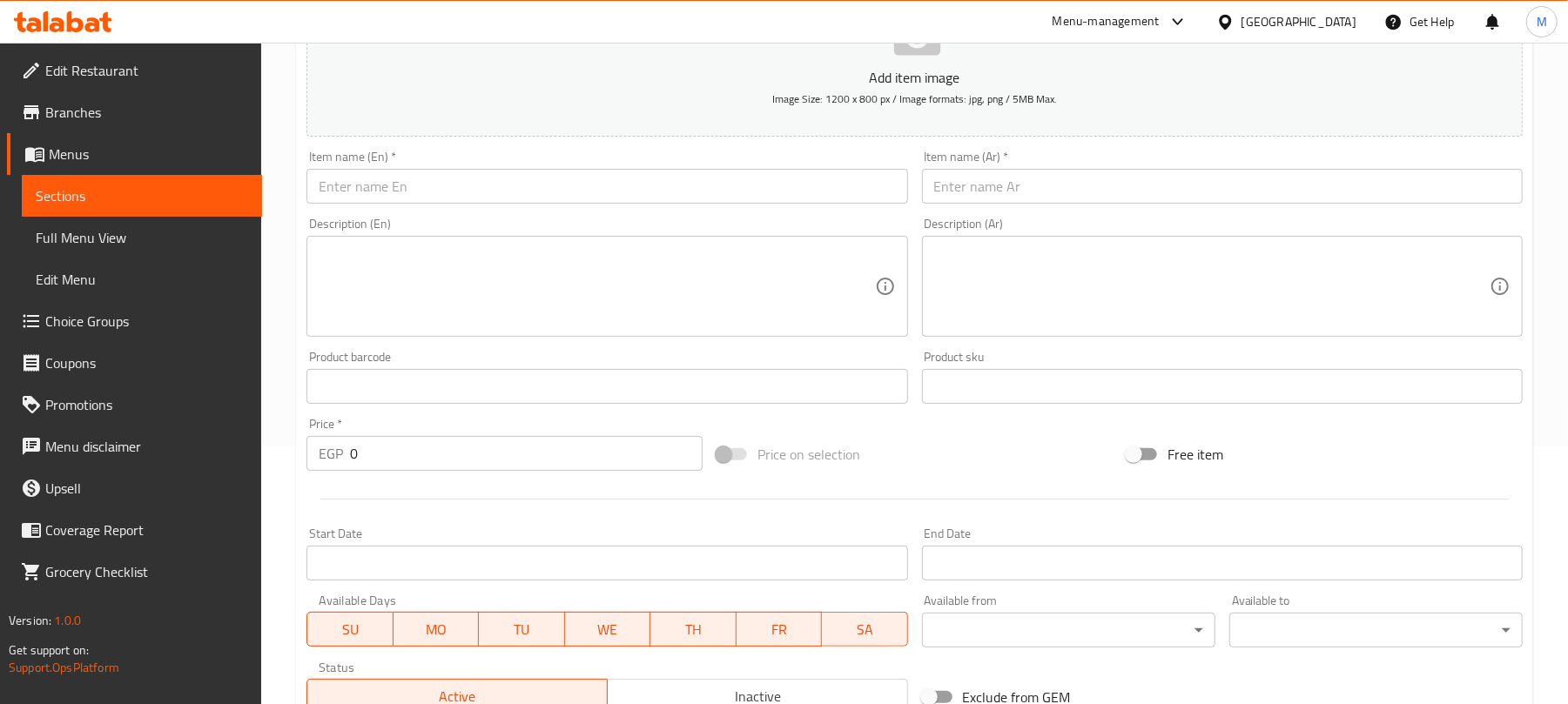
scroll to position [164, 0]
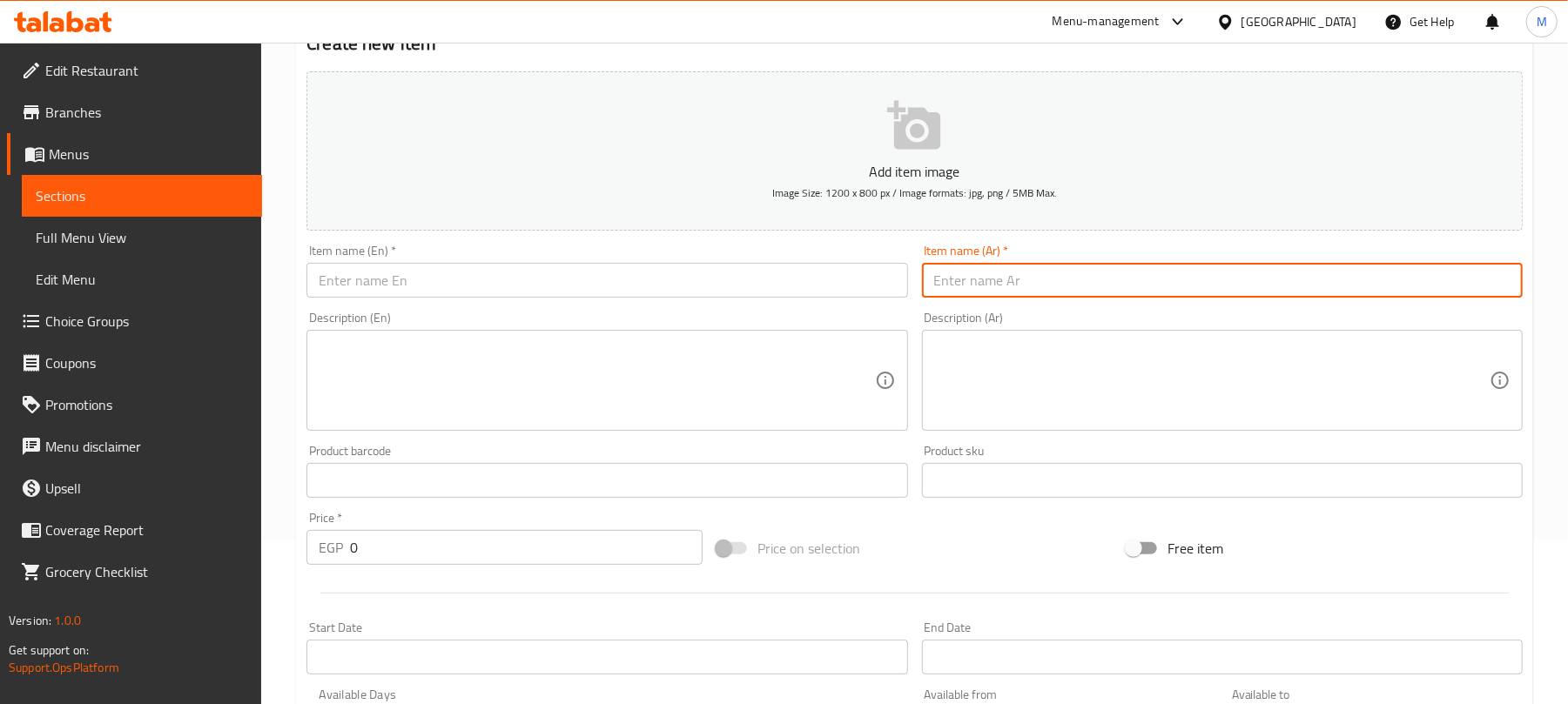
click at [1210, 272] on input "text" at bounding box center [1221, 280] width 600 height 35
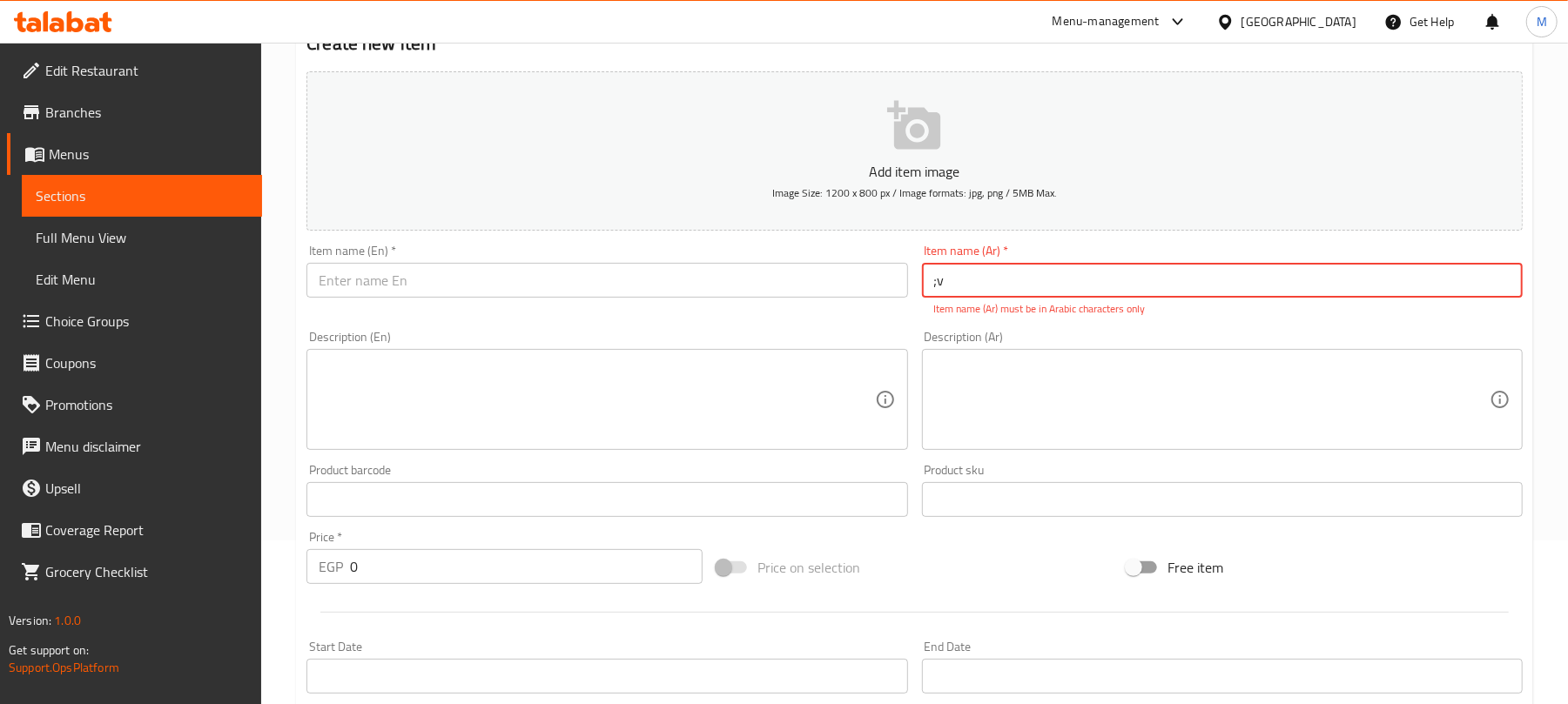
type input ";"
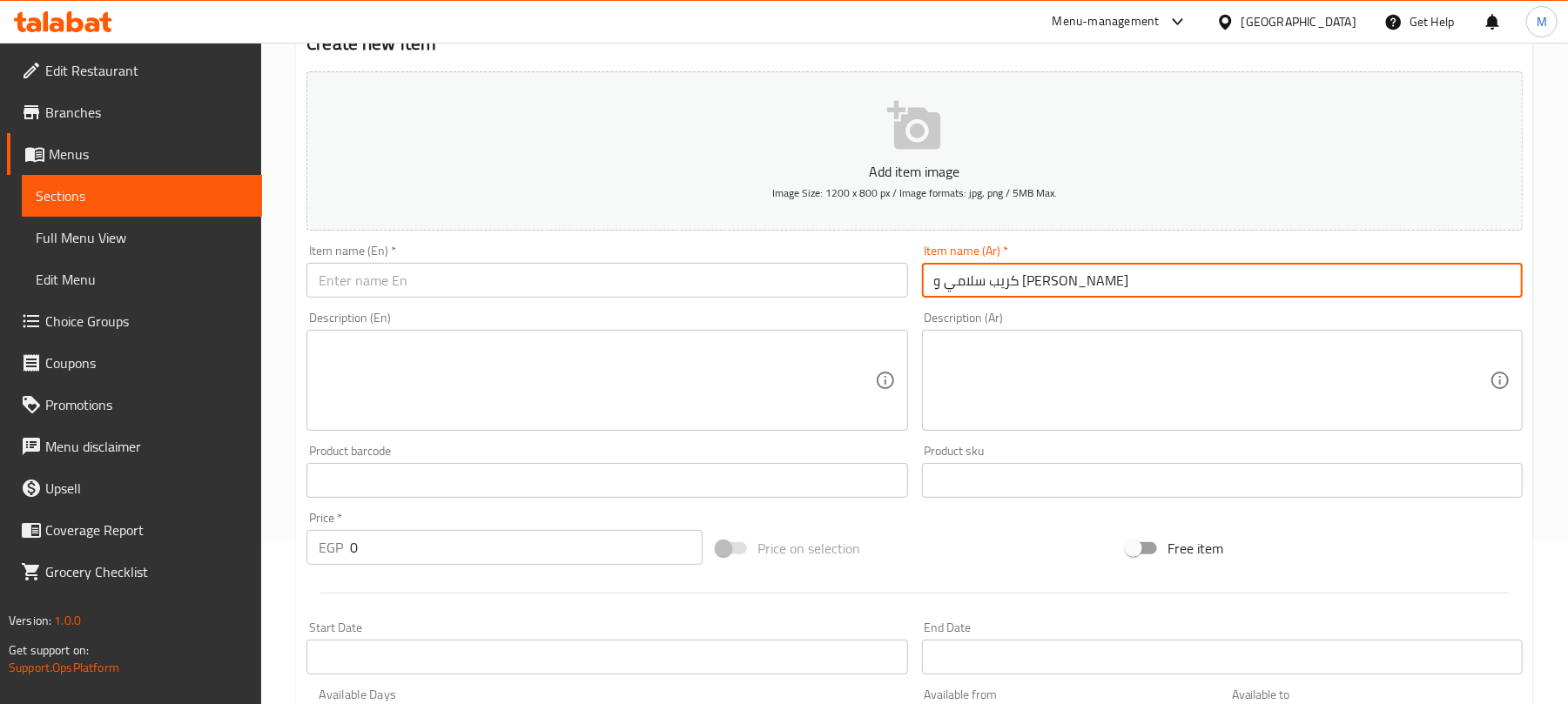
type input "كريب سلامي و كيري"
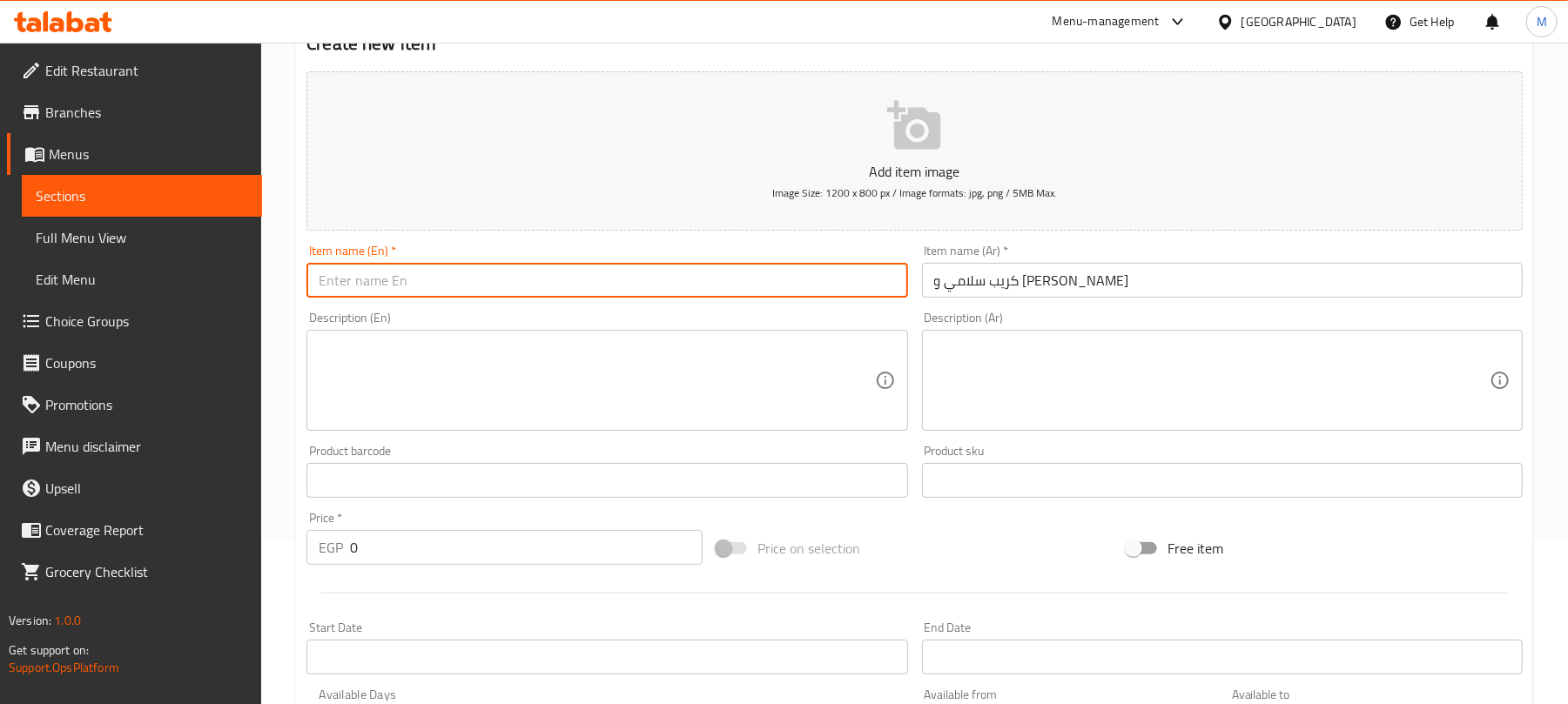
click at [756, 289] on input "text" at bounding box center [607, 280] width 600 height 35
click at [413, 274] on input "Salami and Kerry Crepe" at bounding box center [607, 280] width 600 height 35
click at [413, 289] on input "Salami and Kiriy Crepe" at bounding box center [607, 280] width 600 height 35
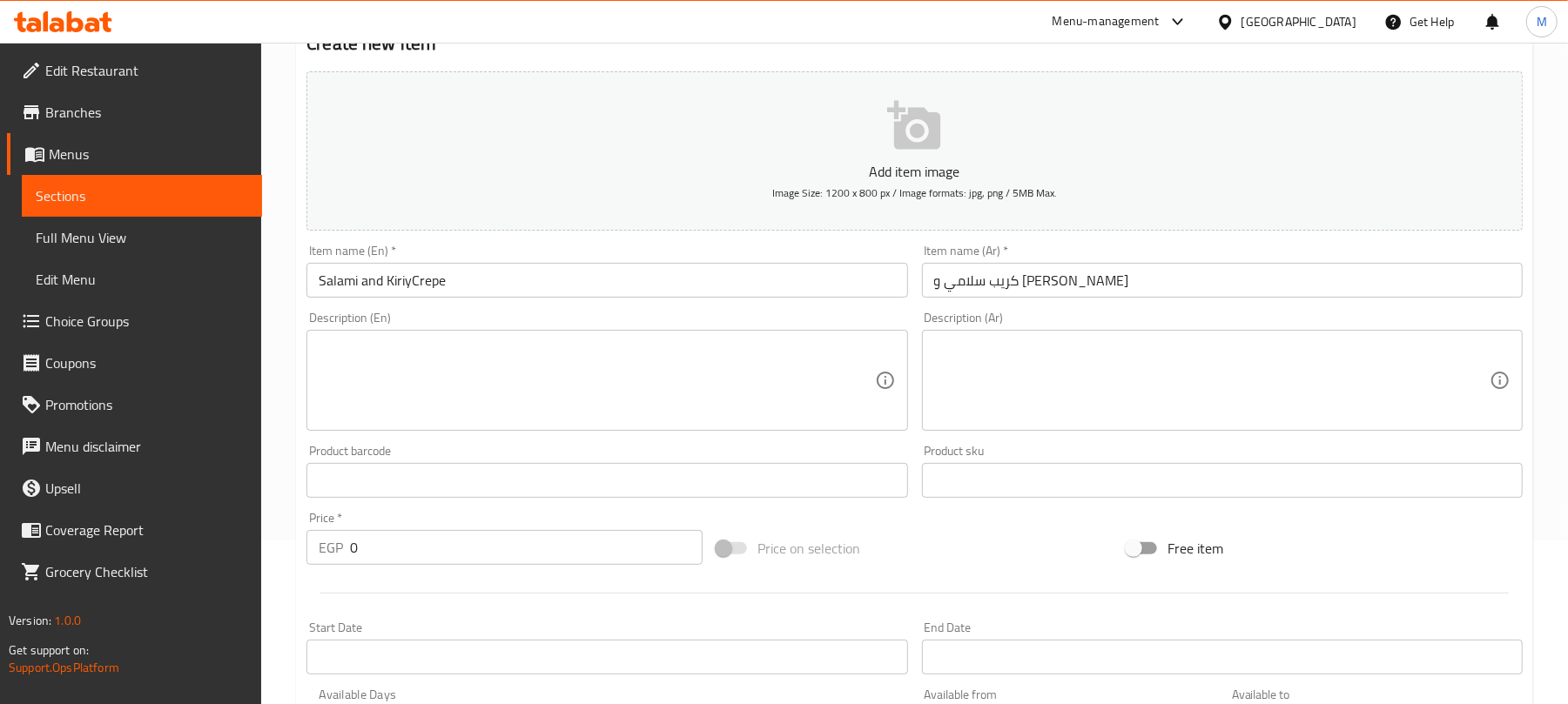
click at [495, 321] on div "Description (En) Description (En)" at bounding box center [607, 371] width 600 height 119
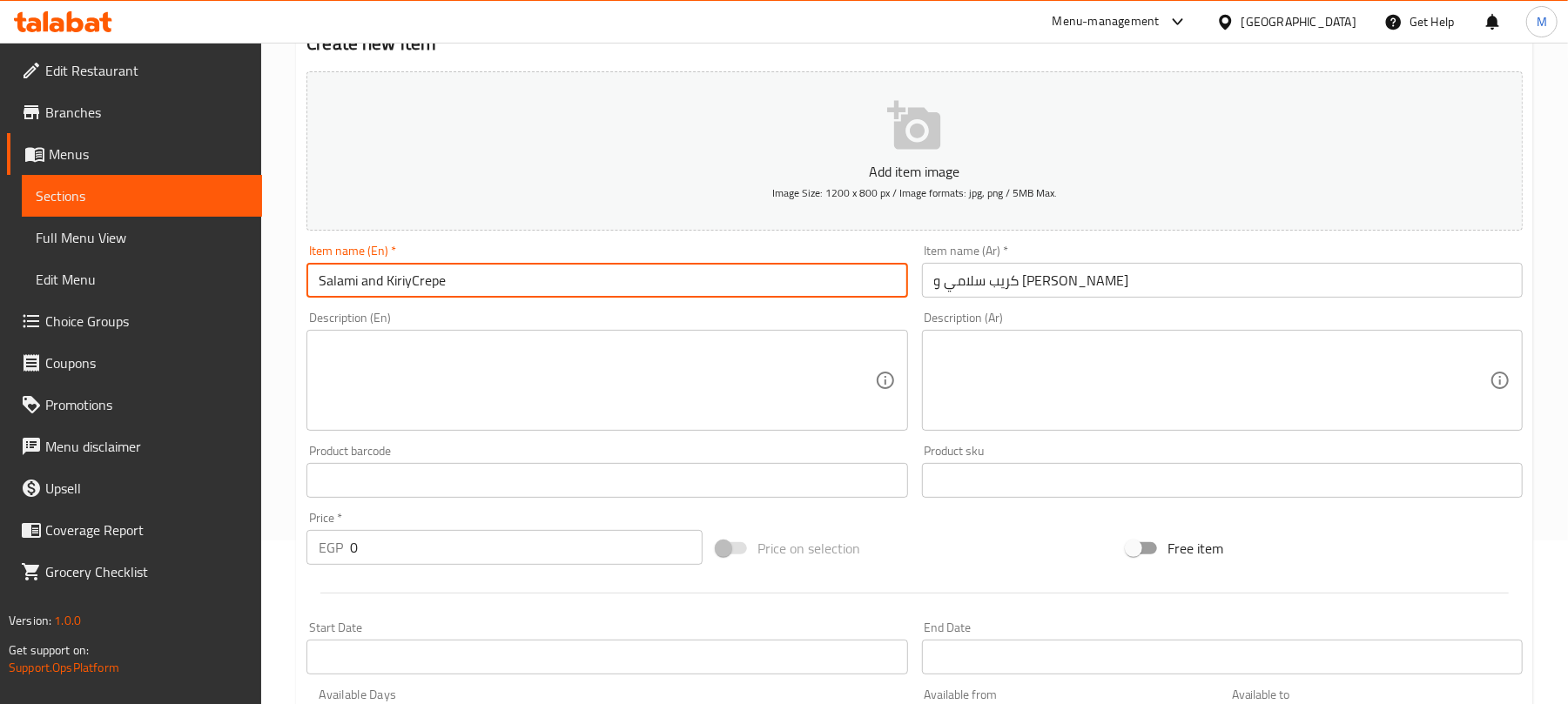
click at [415, 283] on input "Salami and KiriyCrepe" at bounding box center [607, 280] width 600 height 35
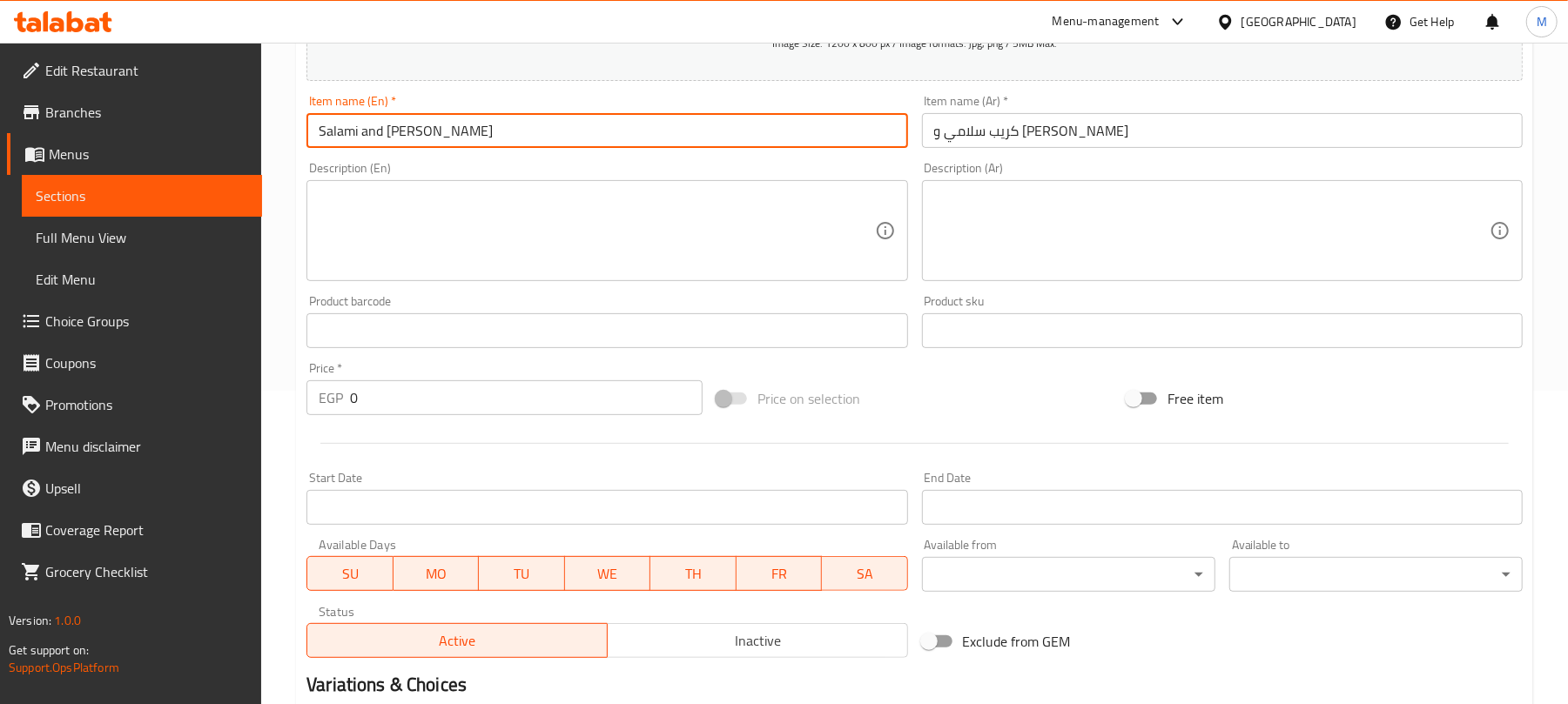
type input "Salami and Kiriy Crepe"
drag, startPoint x: 381, startPoint y: 413, endPoint x: 242, endPoint y: 378, distance: 143.3
click at [242, 378] on div "Edit Restaurant Branches Menus Sections Full Menu View Edit Menu Choice Groups …" at bounding box center [784, 323] width 1568 height 1187
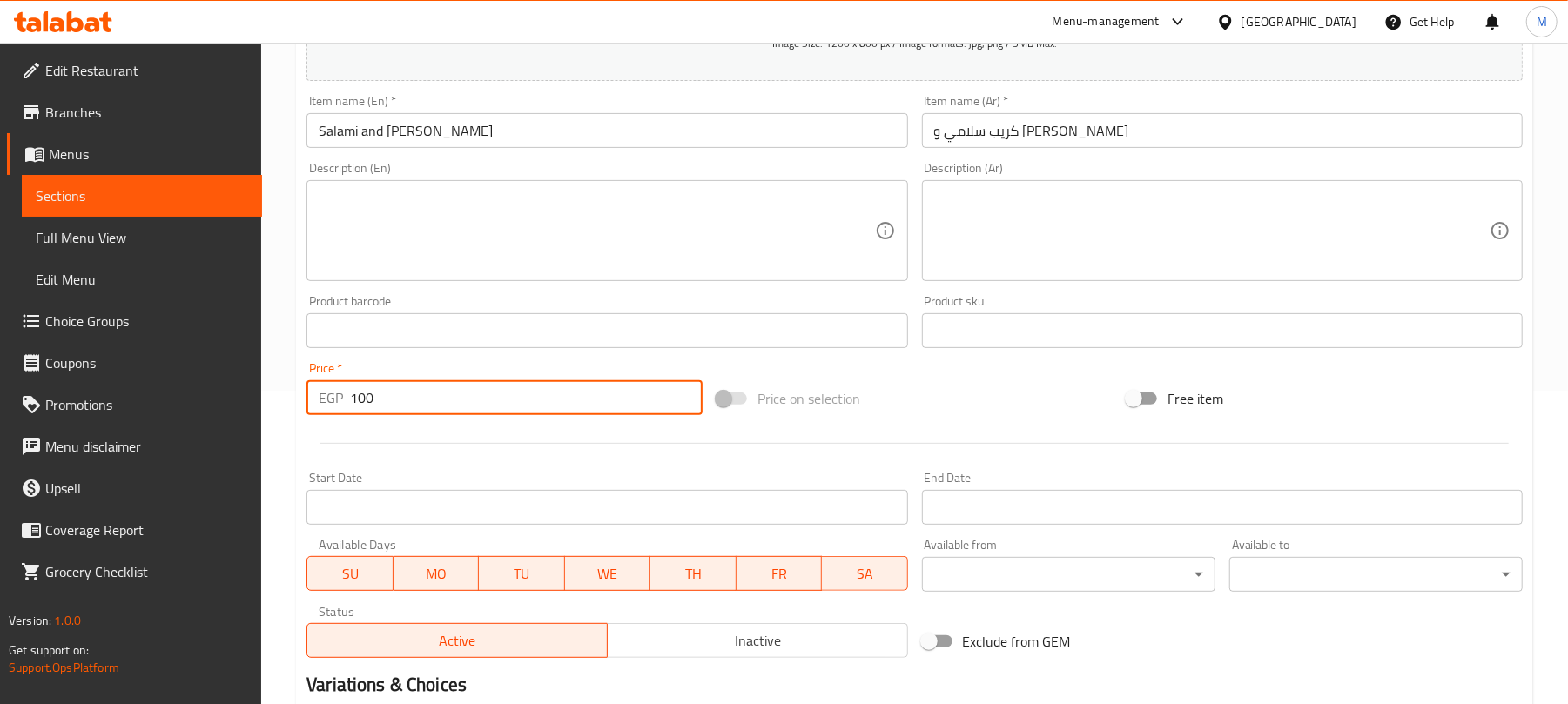
type input "100"
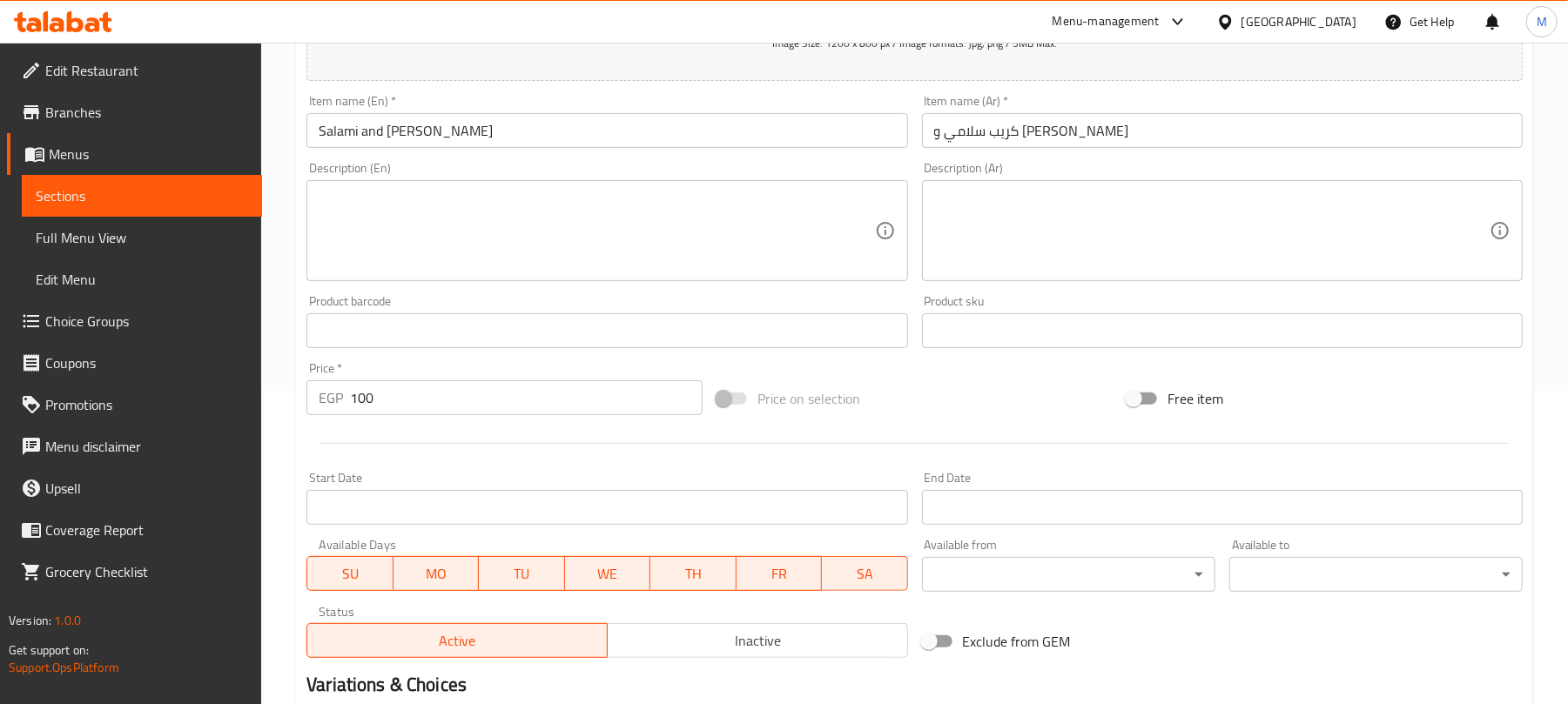
click at [478, 436] on div at bounding box center [914, 443] width 1230 height 43
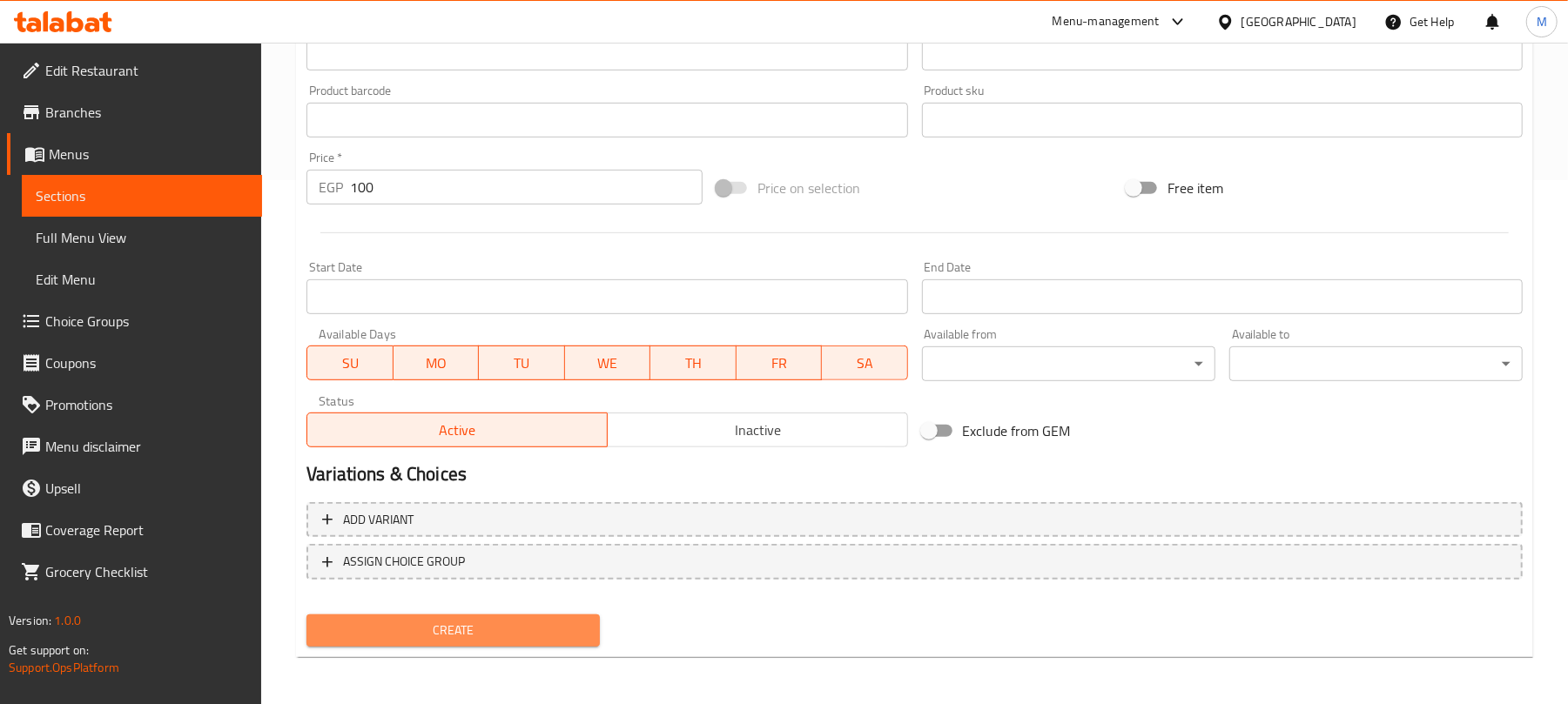
click at [475, 643] on button "Create" at bounding box center [454, 630] width 294 height 32
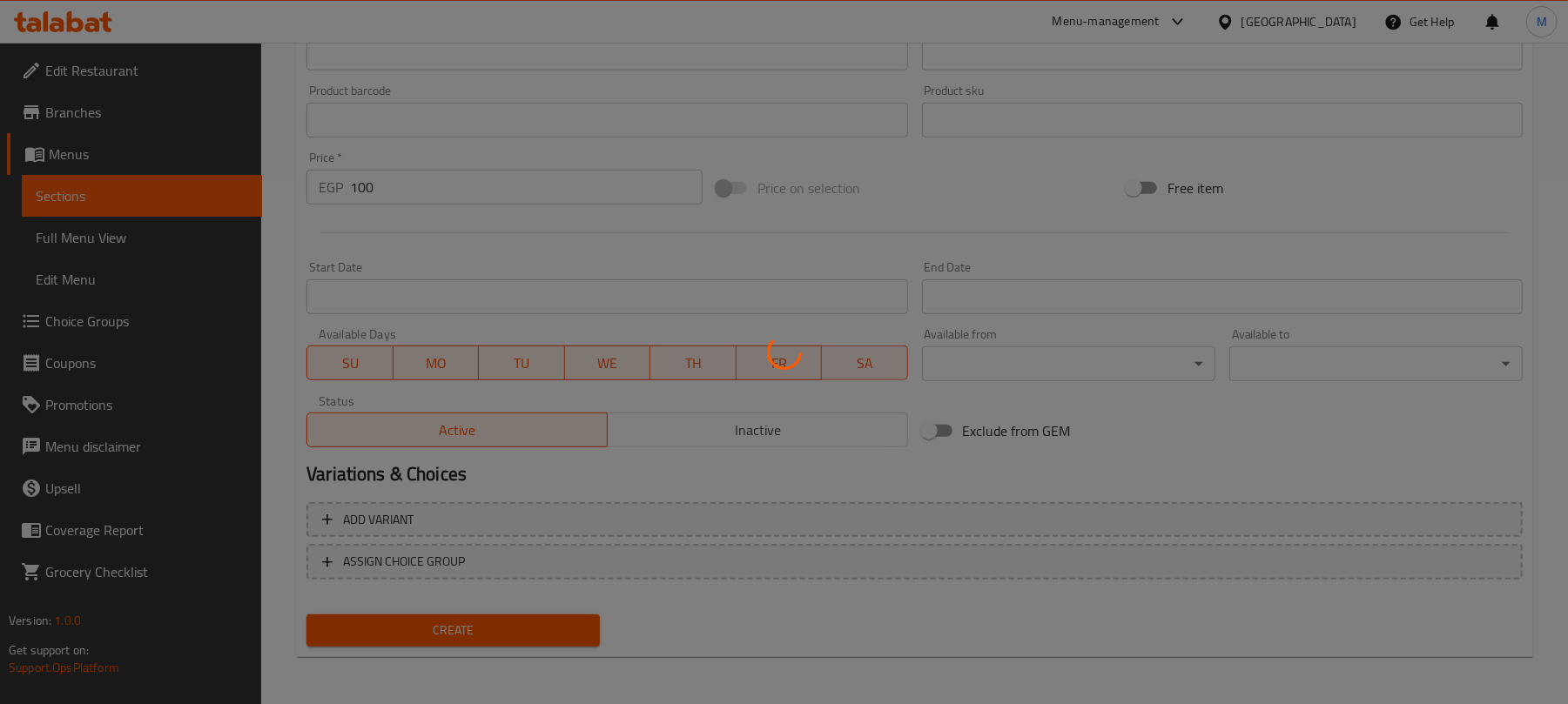
type input "0"
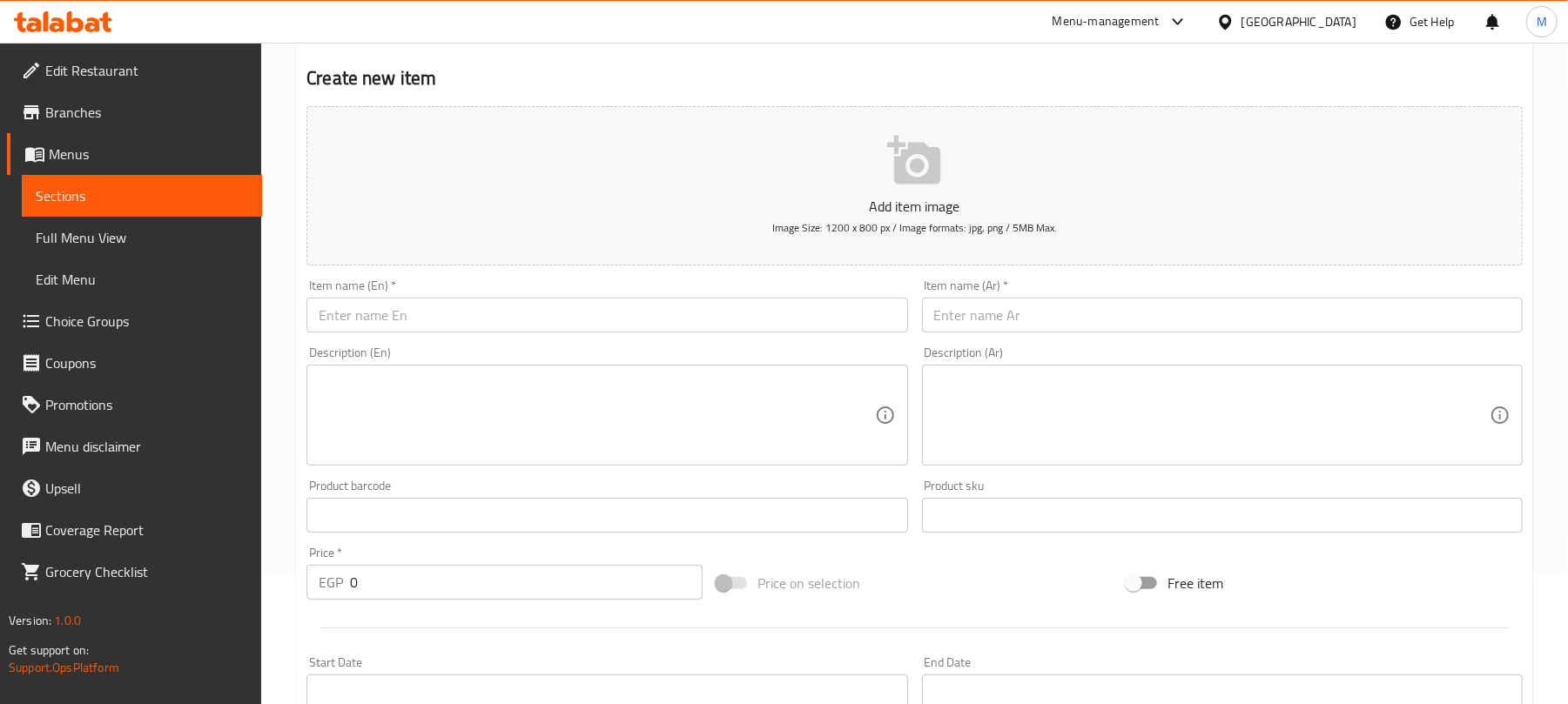
scroll to position [131, 0]
click at [665, 307] on input "text" at bounding box center [607, 313] width 600 height 35
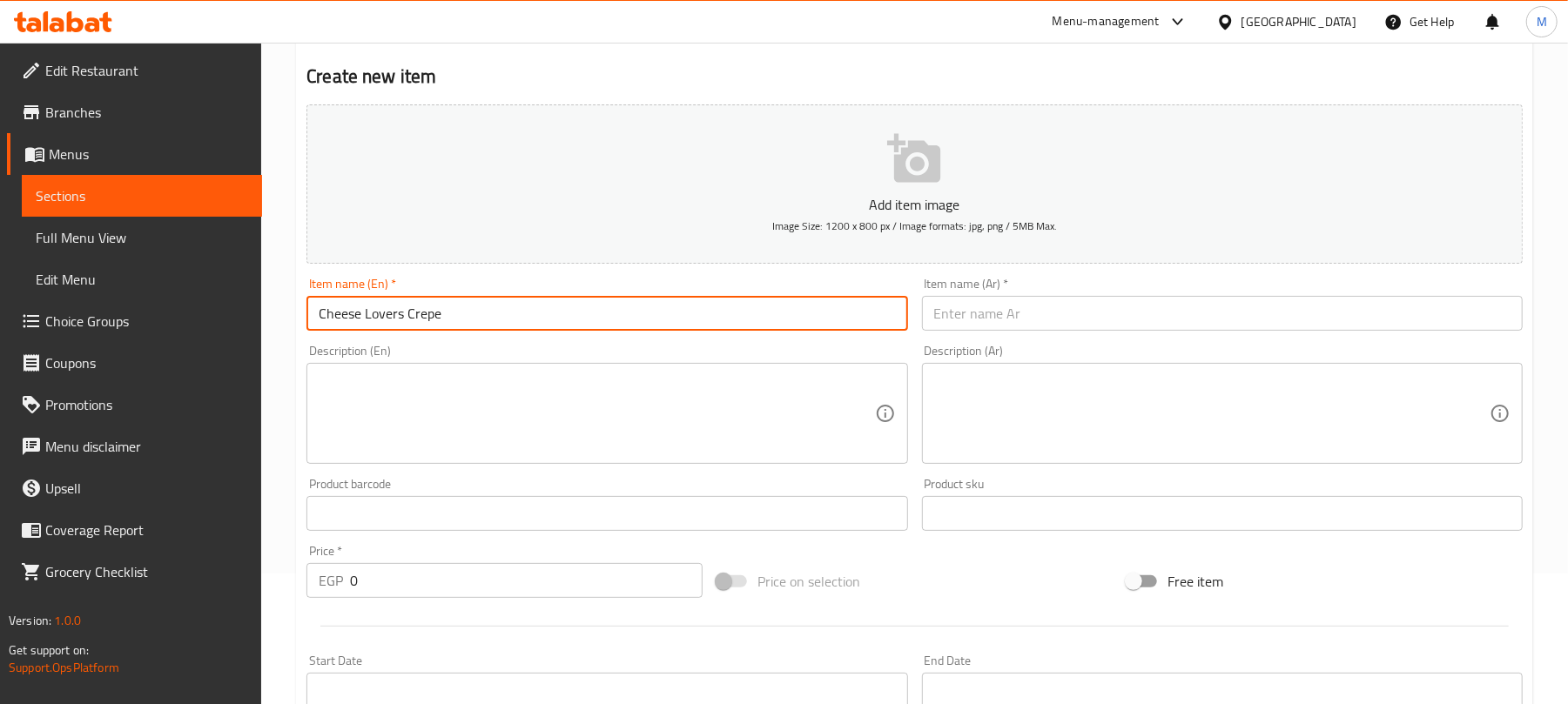
type input "Cheese Lovers Crepe"
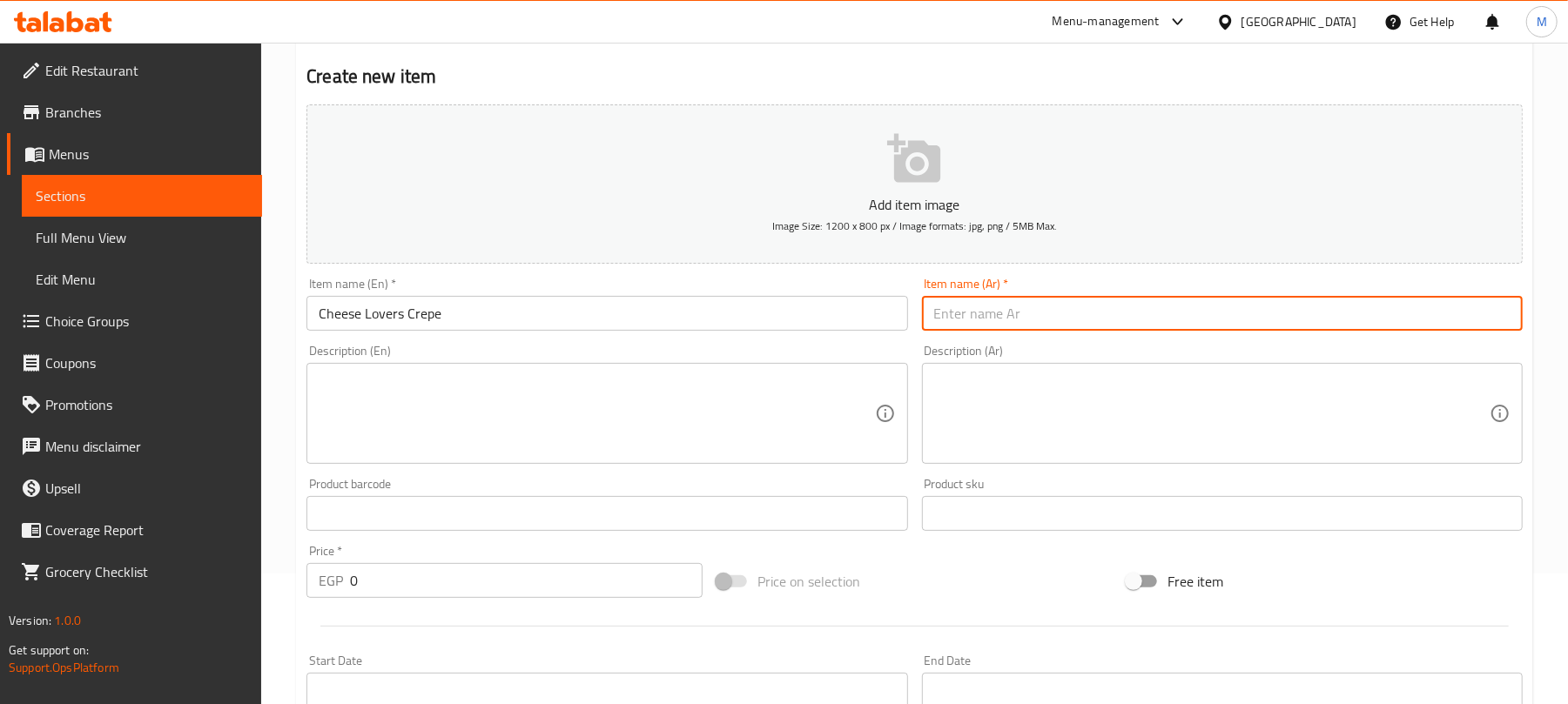
click at [1036, 308] on input "text" at bounding box center [1221, 313] width 600 height 35
click at [1137, 313] on input "text" at bounding box center [1221, 313] width 600 height 35
type input "كريب عشاق الجبن"
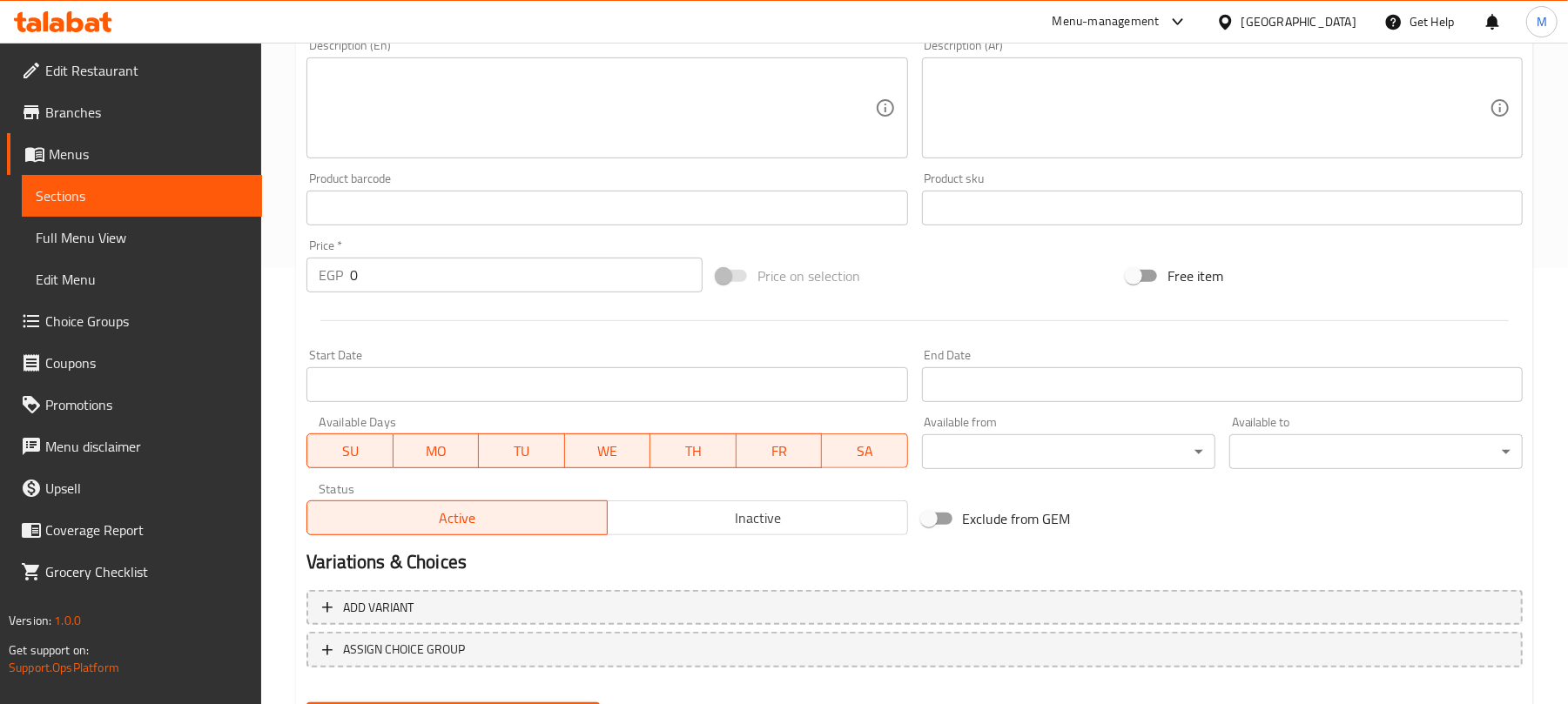
scroll to position [444, 0]
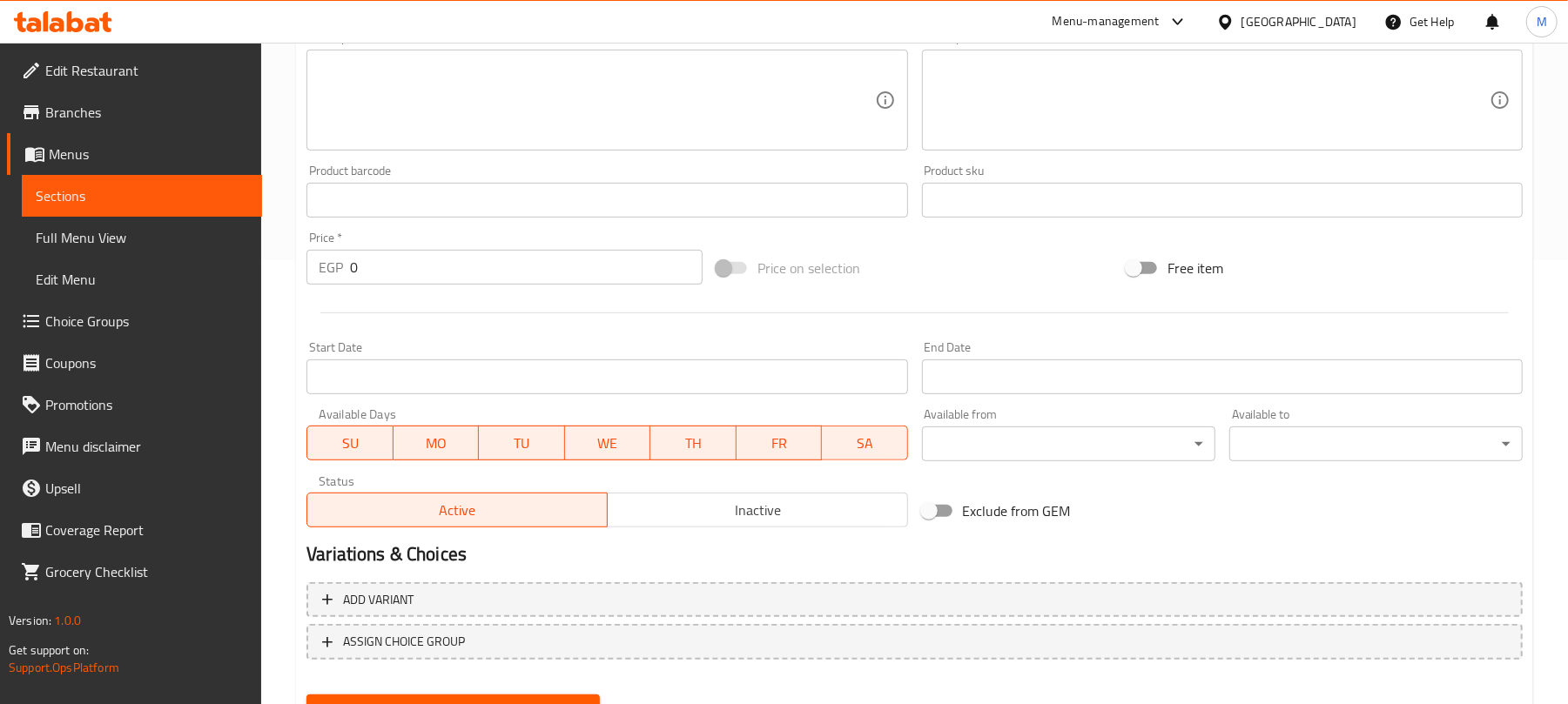
click at [494, 269] on input "0" at bounding box center [526, 267] width 352 height 35
type input "90"
click at [1109, 266] on div "Price on selection" at bounding box center [914, 268] width 410 height 47
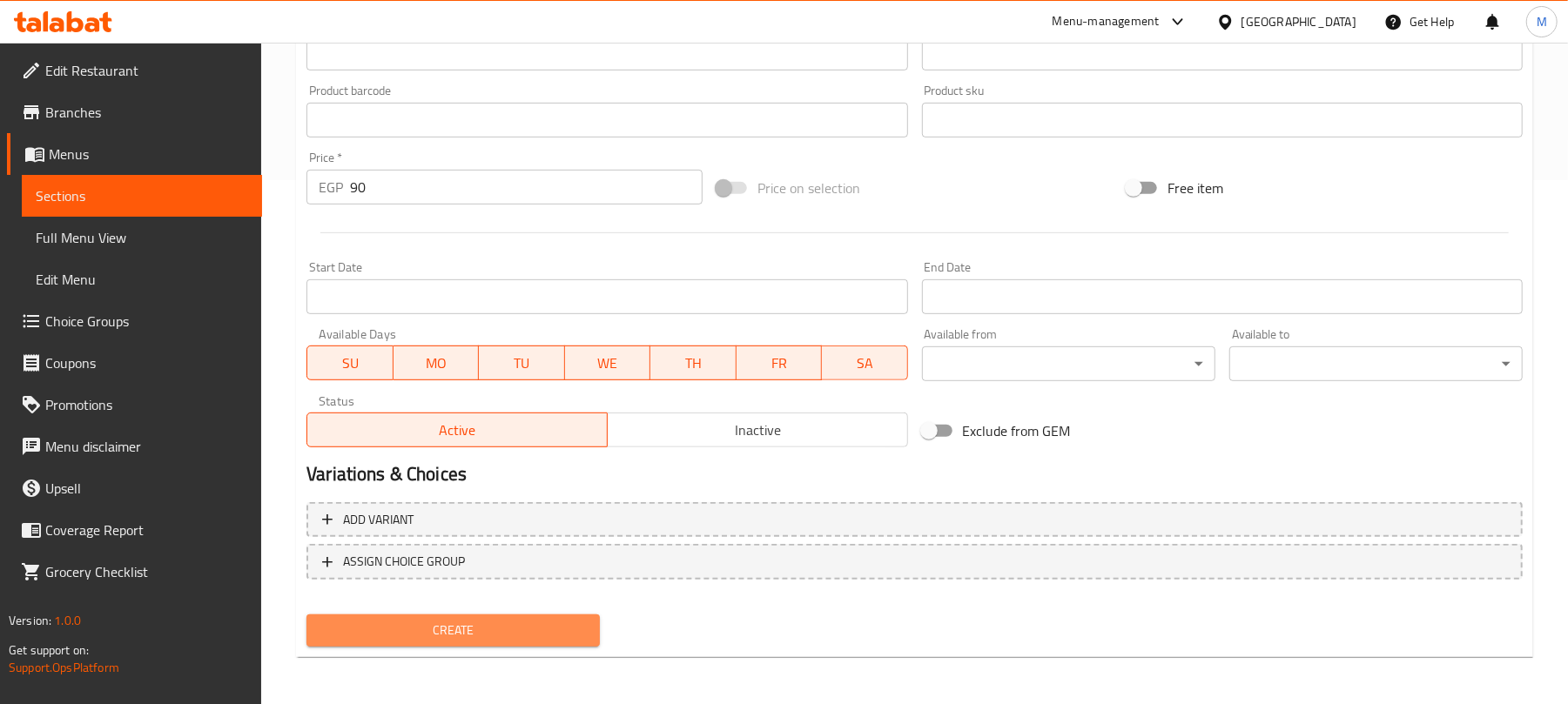
click at [551, 620] on span "Create" at bounding box center [453, 629] width 265 height 22
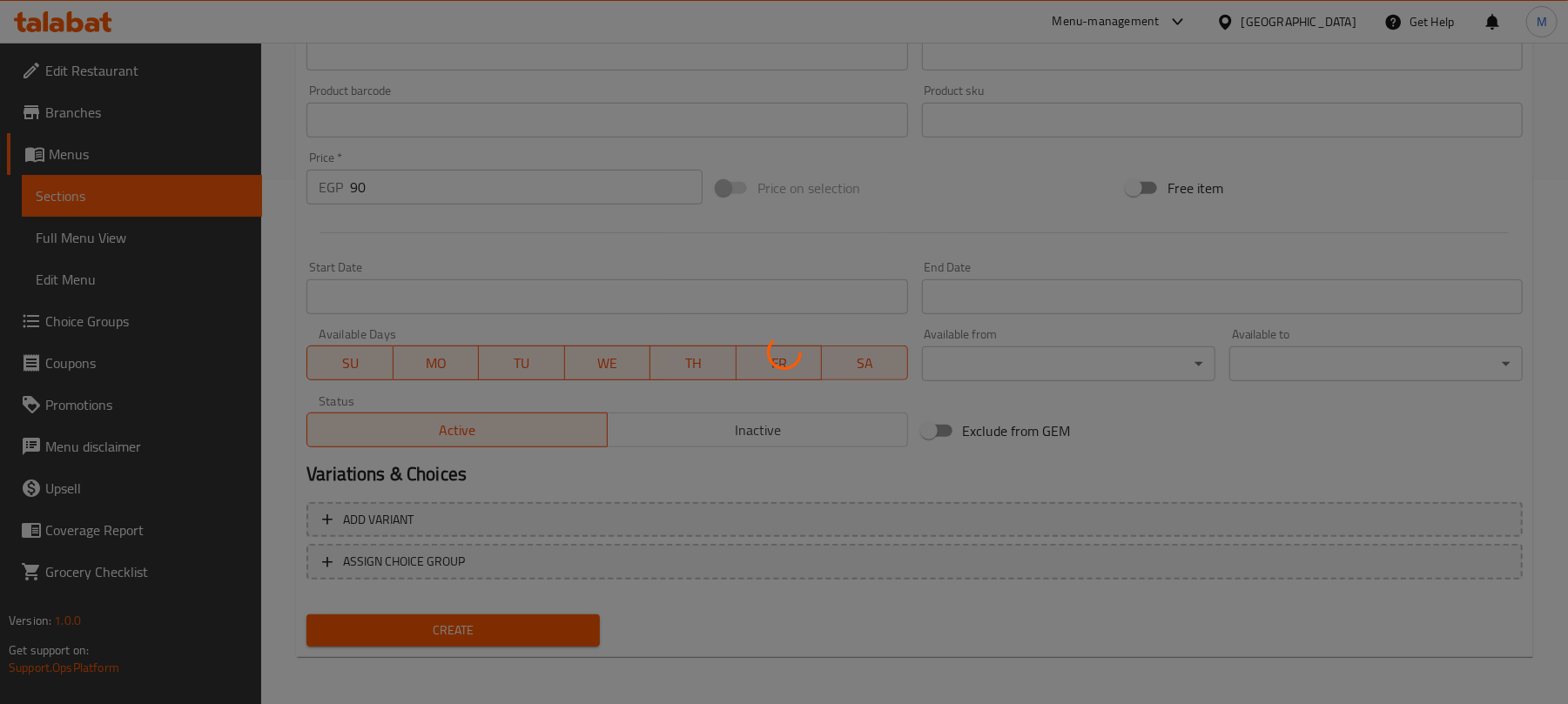
type input "0"
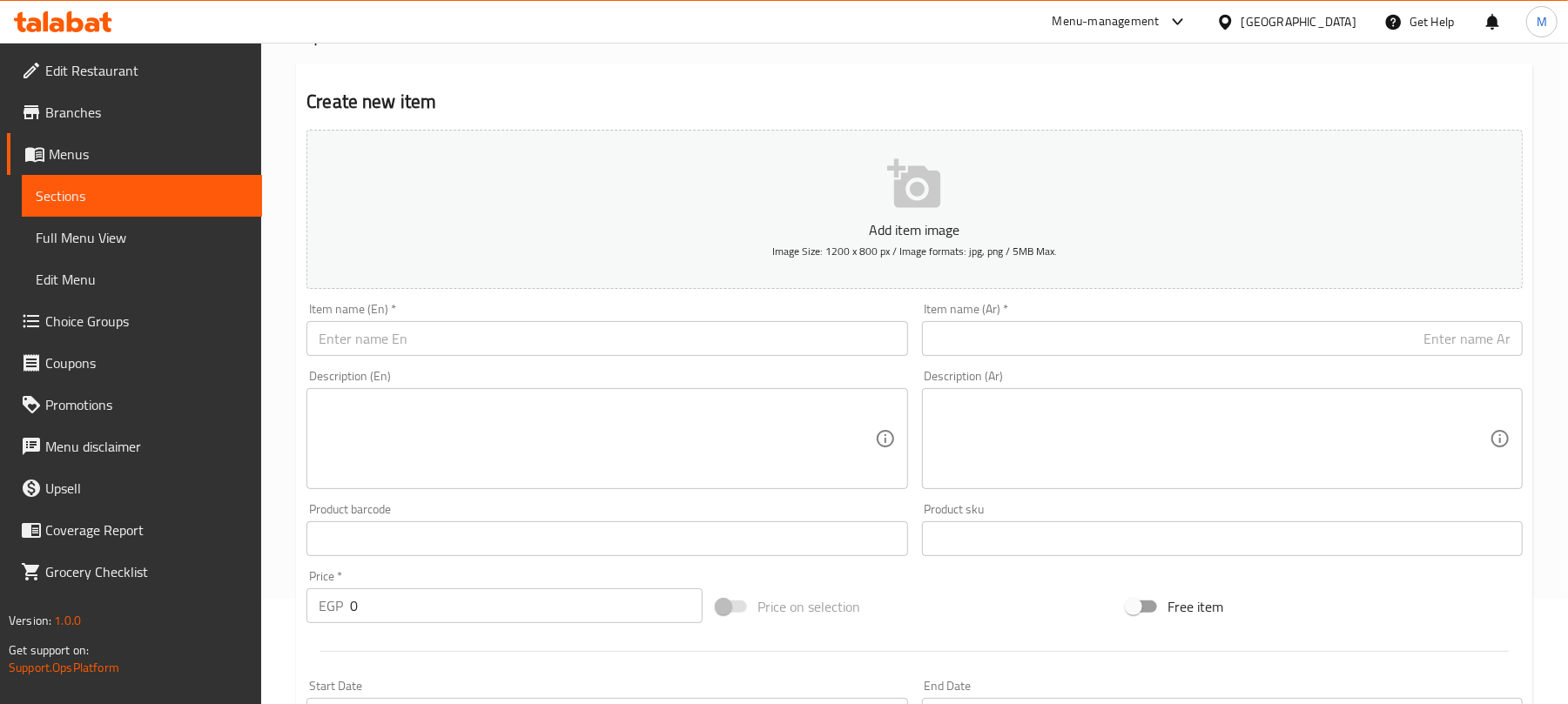
scroll to position [0, 0]
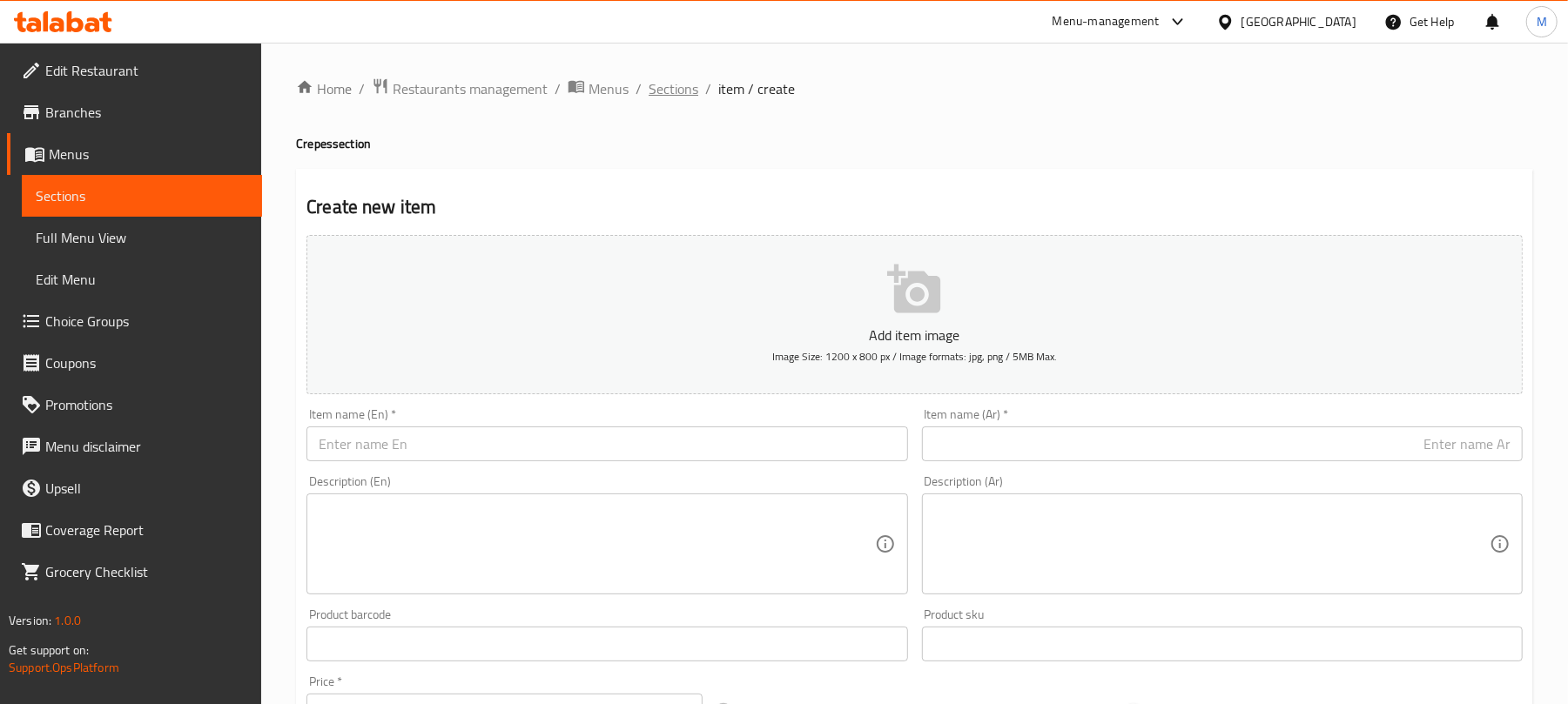
click at [679, 85] on span "Sections" at bounding box center [673, 89] width 49 height 21
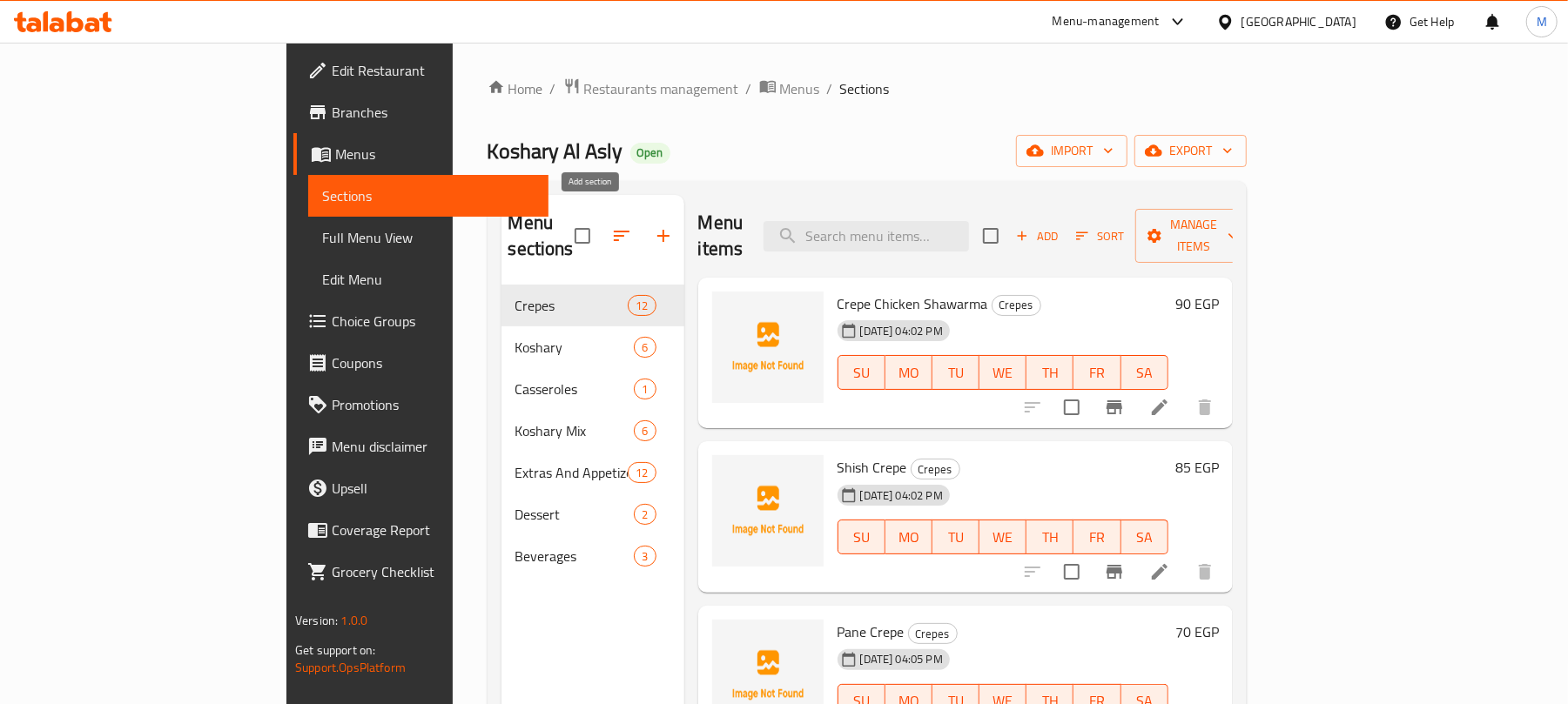
click at [652, 226] on icon "button" at bounding box center [663, 236] width 21 height 21
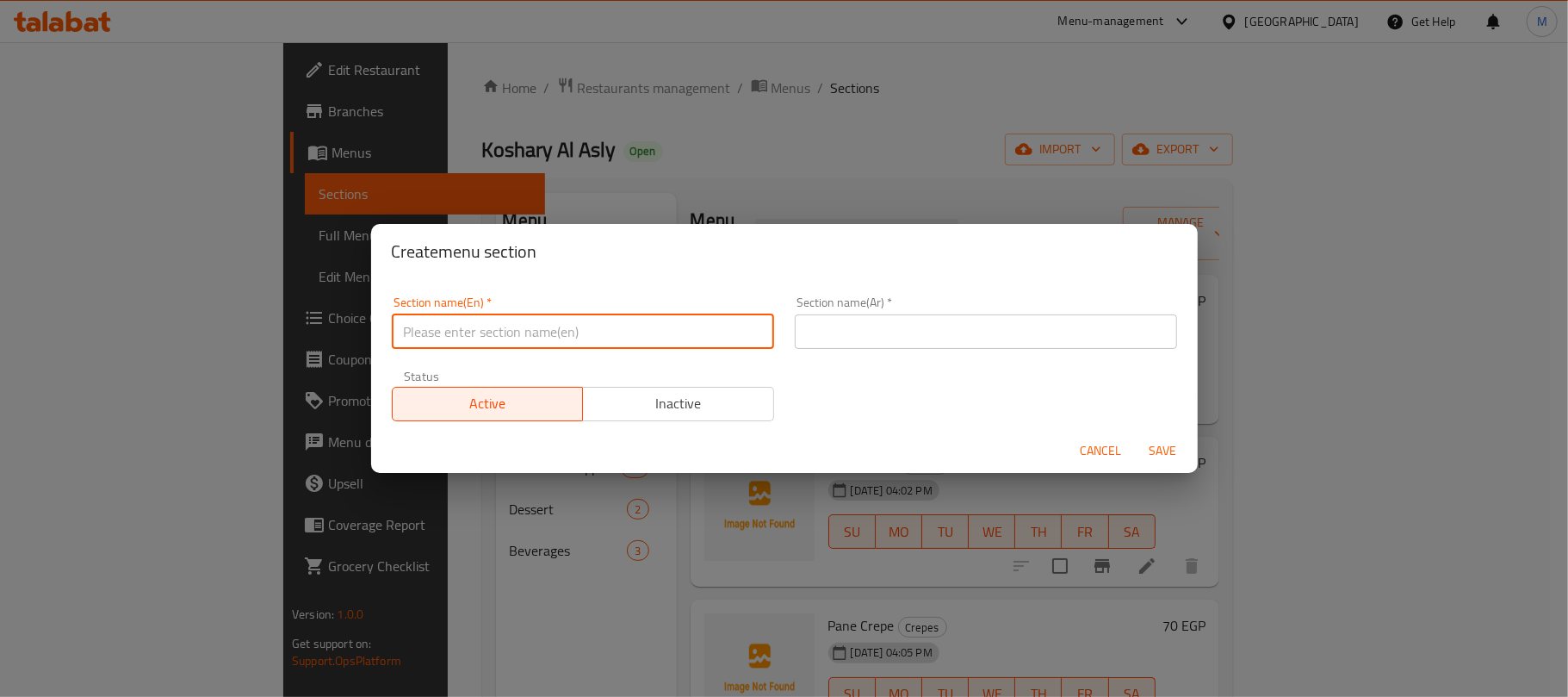
click at [541, 332] on input "text" at bounding box center [583, 332] width 382 height 35
type input "ٍSweet Crepe"
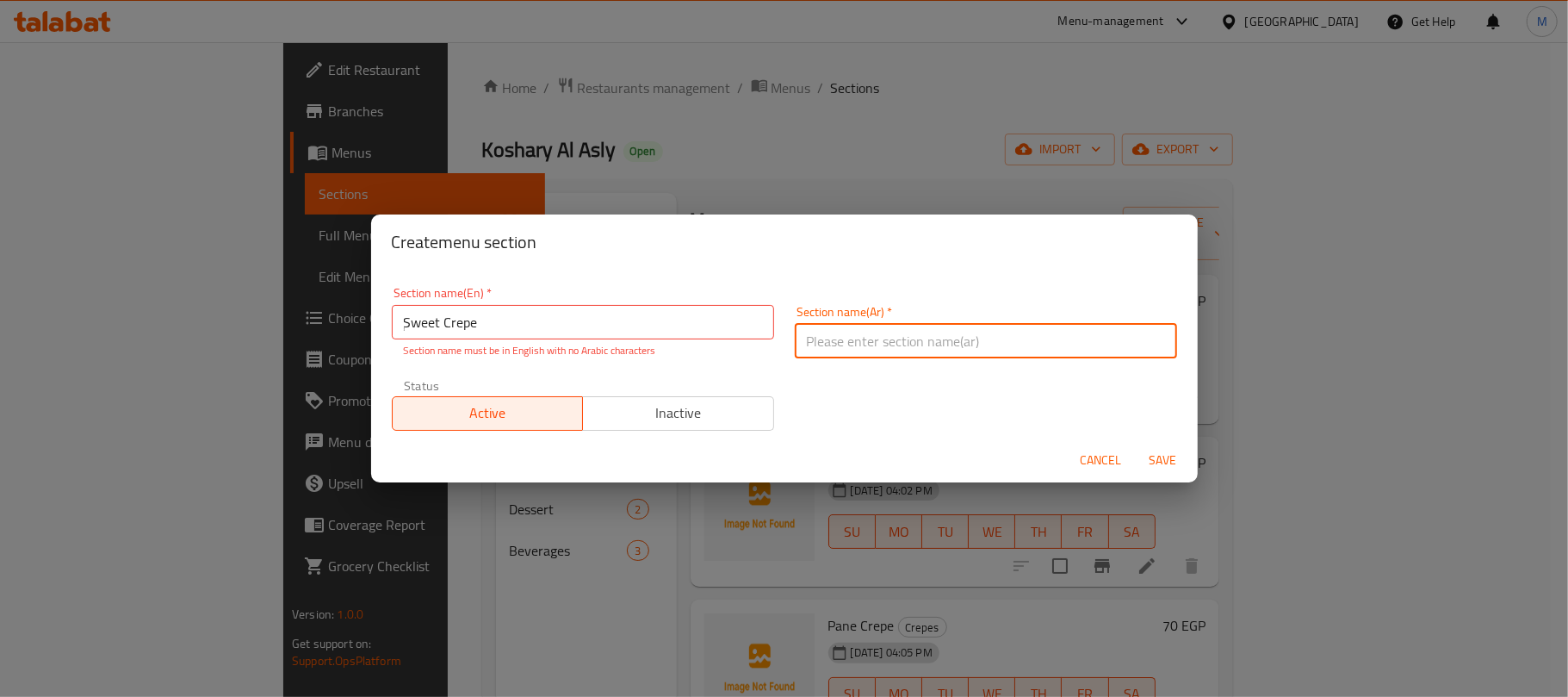
click at [830, 318] on div "Section name(Ar)   * Section name(Ar) *" at bounding box center [985, 332] width 382 height 52
type input "س"
type input "كريب حلو"
click at [1158, 466] on span "Save" at bounding box center [1163, 460] width 41 height 22
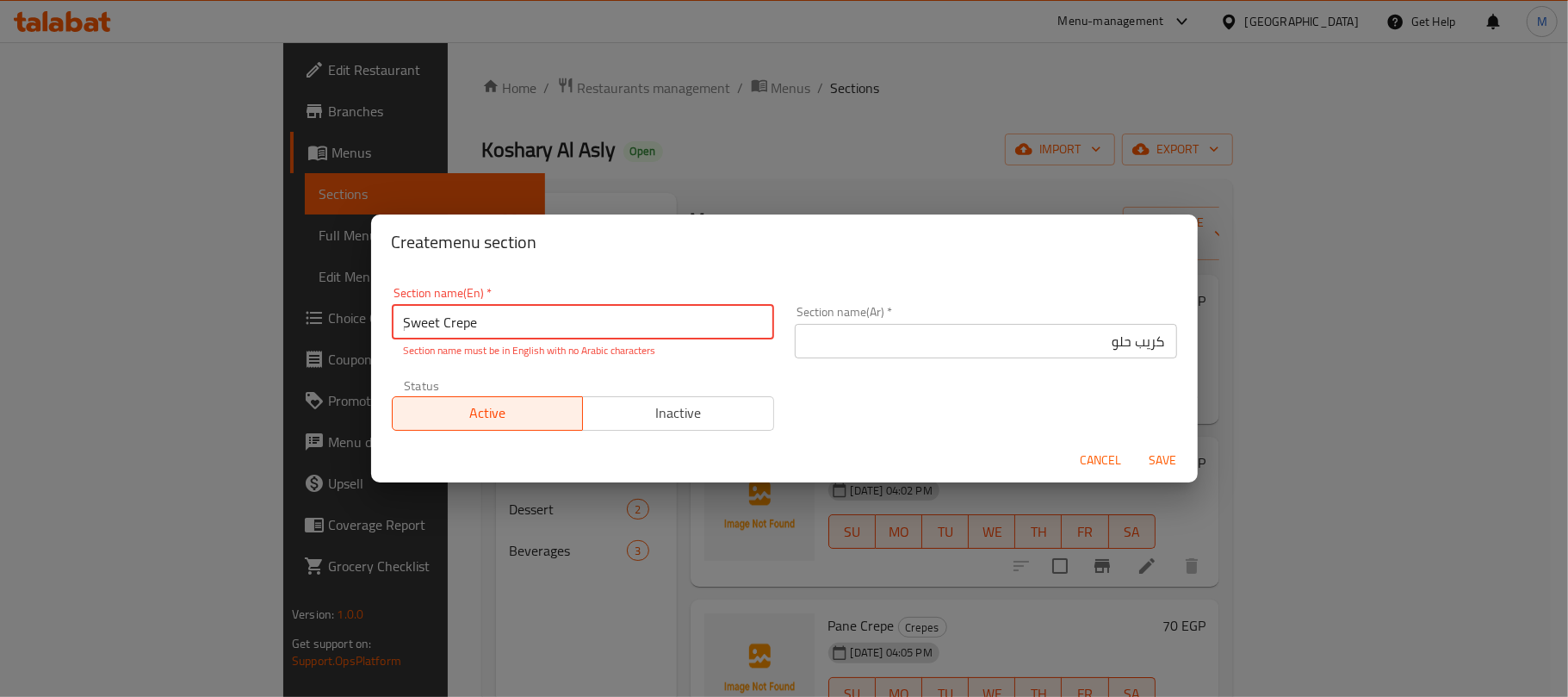
click at [517, 322] on input "ٍSweet Crepe" at bounding box center [583, 321] width 382 height 35
click at [405, 318] on input "ٍSweet Crepe" at bounding box center [583, 321] width 382 height 35
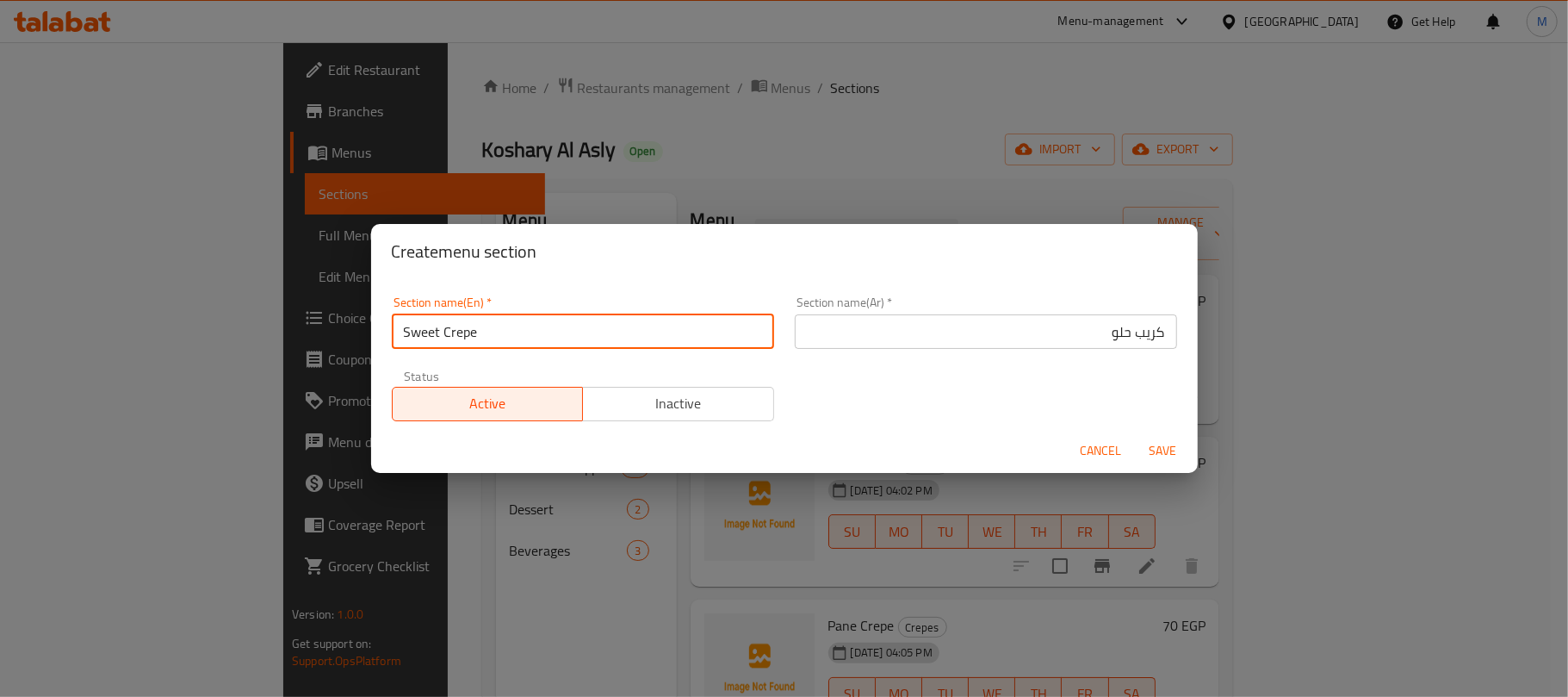
type input "Sweet Crepe"
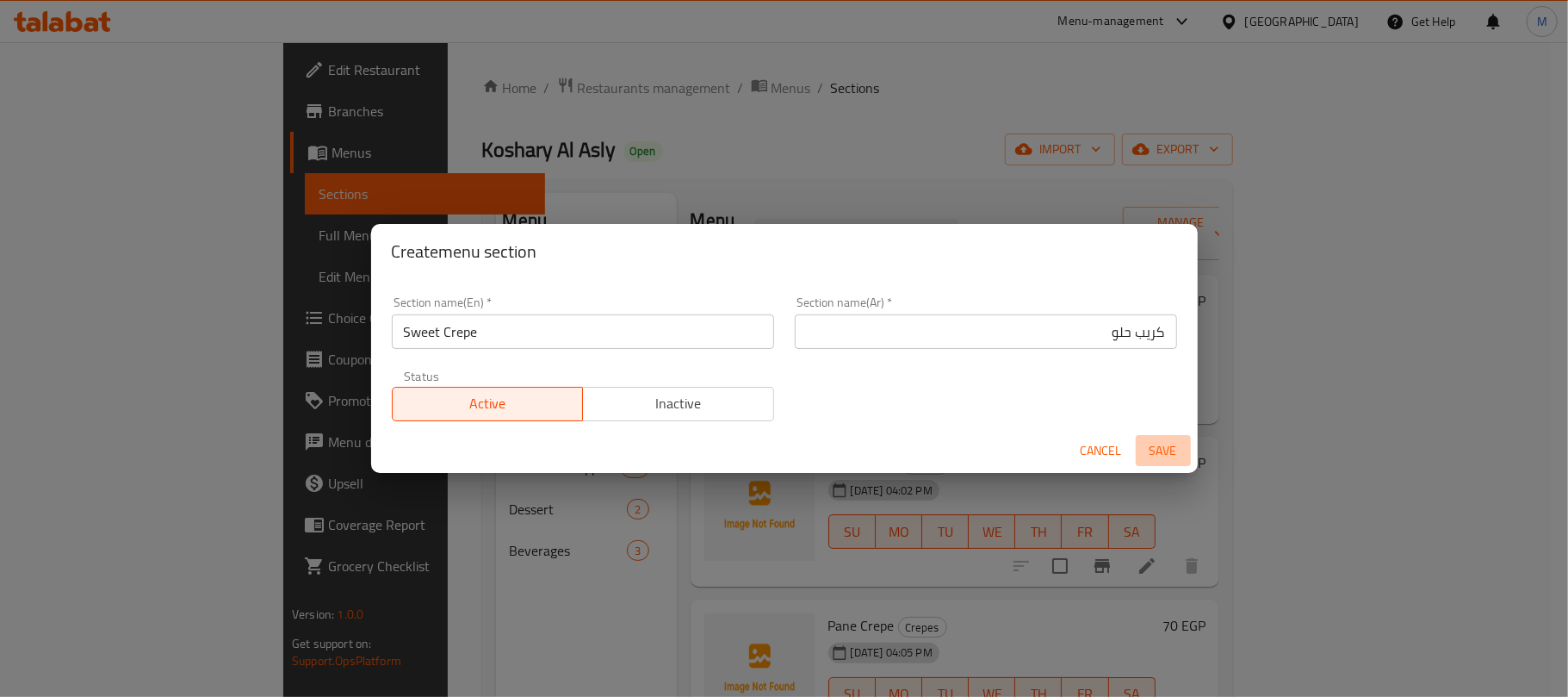
click at [1173, 437] on button "Save" at bounding box center [1162, 451] width 55 height 32
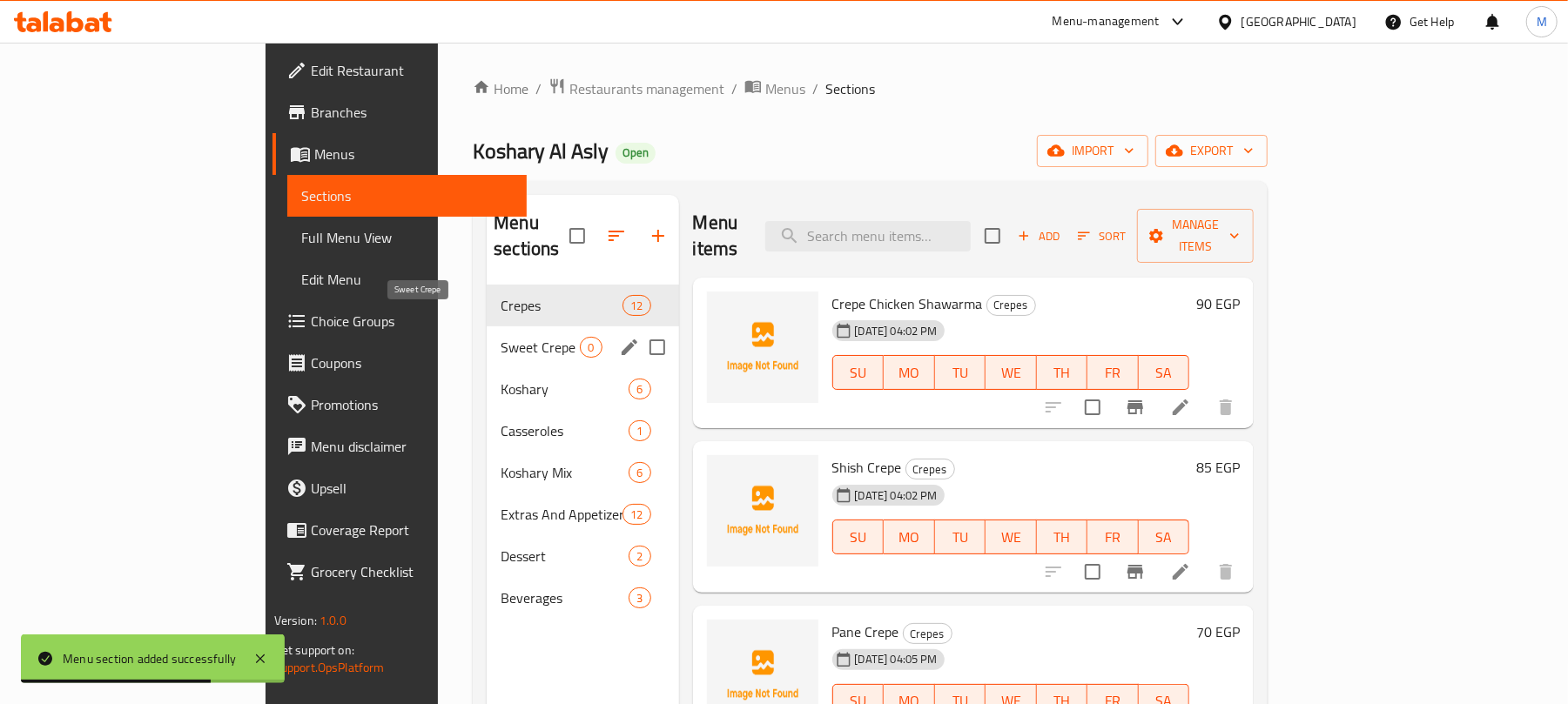
click at [501, 337] on span "Sweet Crepe" at bounding box center [541, 347] width 80 height 21
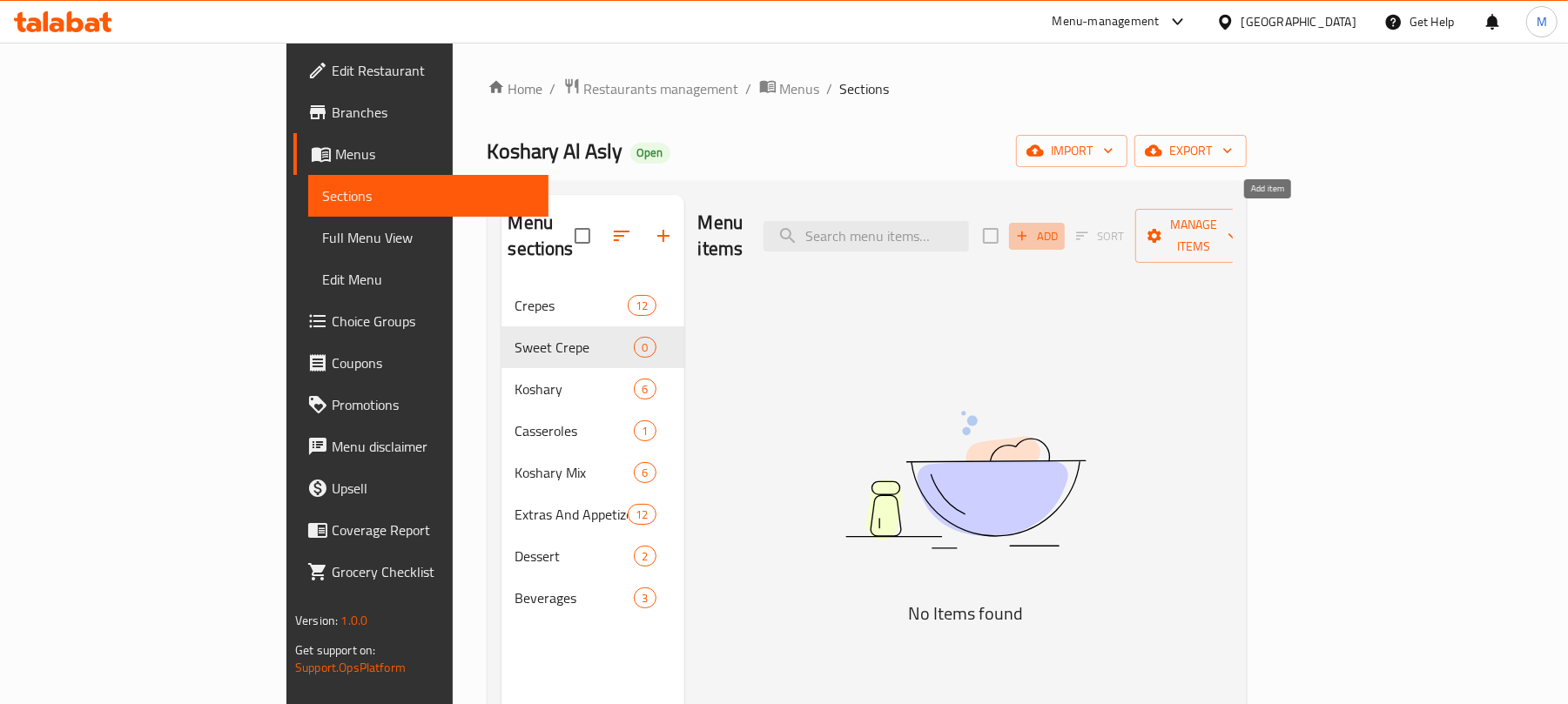
click at [1064, 222] on button "Add" at bounding box center [1036, 236] width 56 height 26
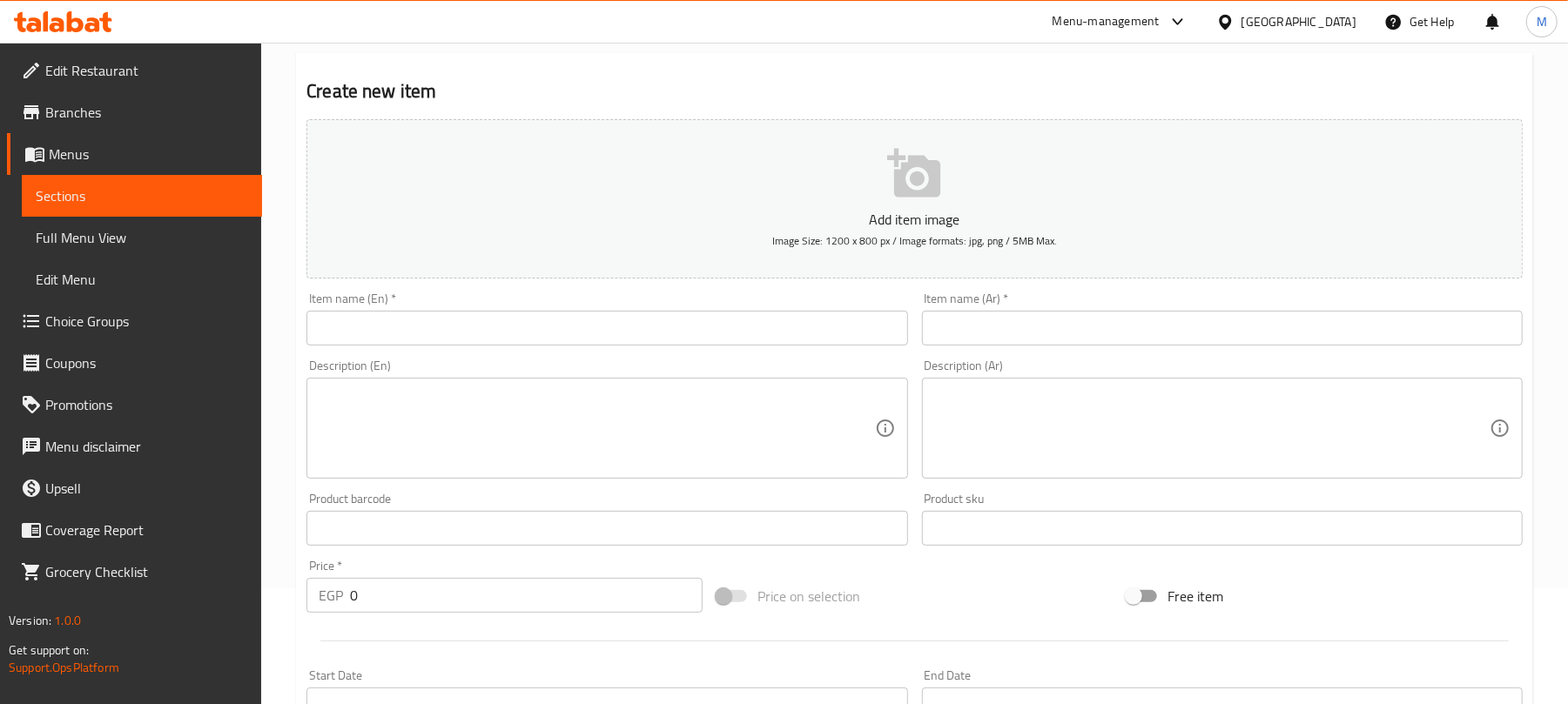
scroll to position [112, 0]
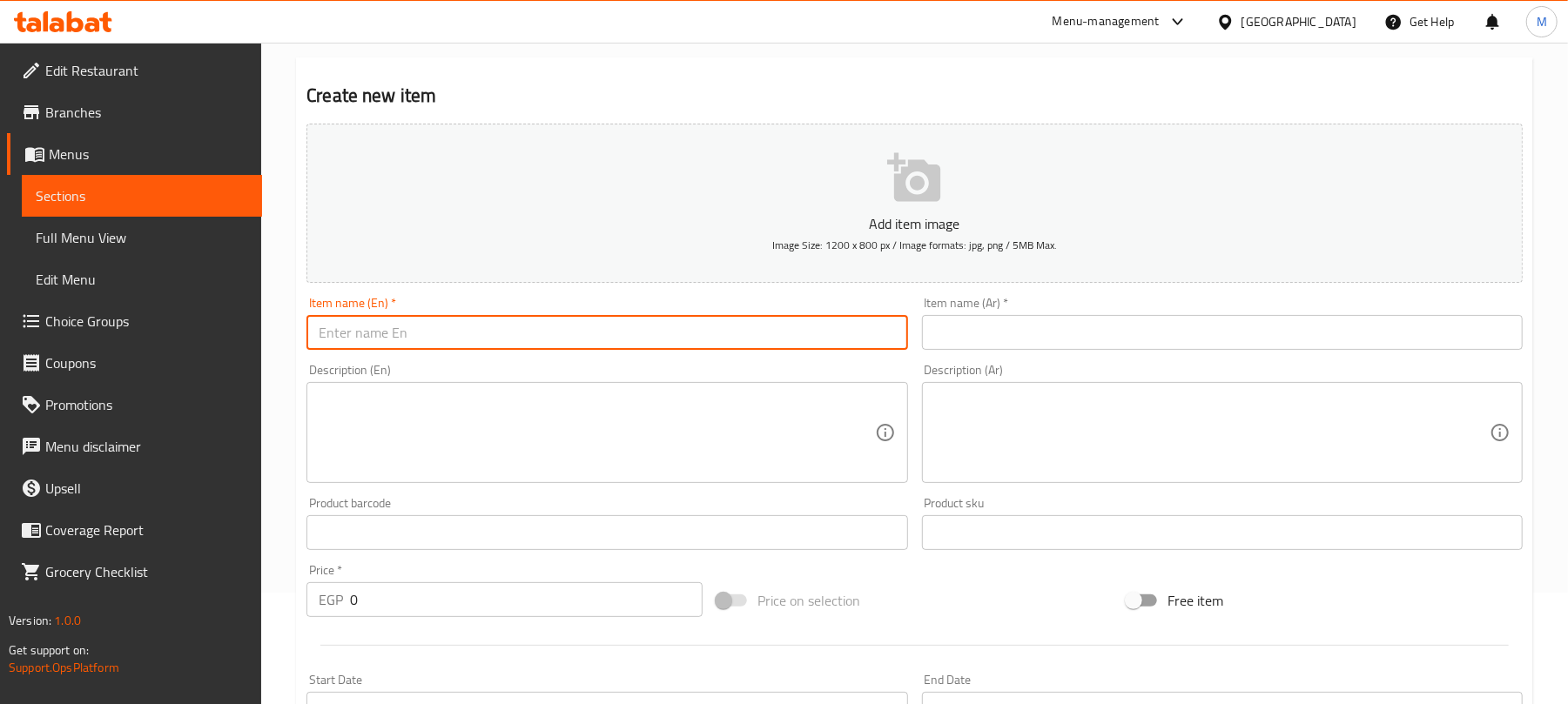
click at [495, 324] on input "text" at bounding box center [607, 332] width 600 height 35
type input "}"
type input "Crepe Chocolate"
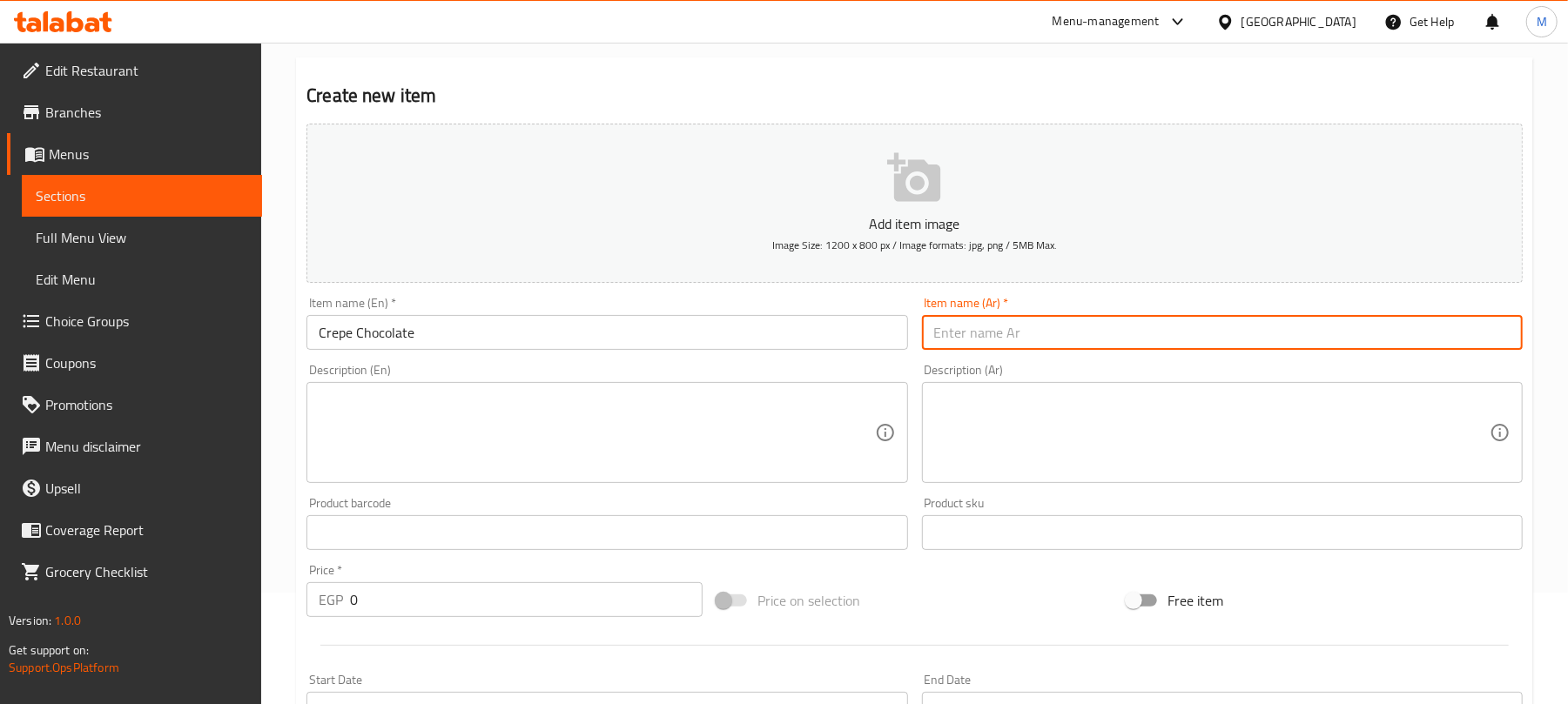
click at [1101, 324] on input "text" at bounding box center [1221, 332] width 600 height 35
click at [973, 336] on input "كريب شوكولاتة" at bounding box center [1221, 332] width 600 height 35
click at [1187, 336] on input "كريب شيكولاتة" at bounding box center [1221, 332] width 600 height 35
type input "كريب شيكولاتة"
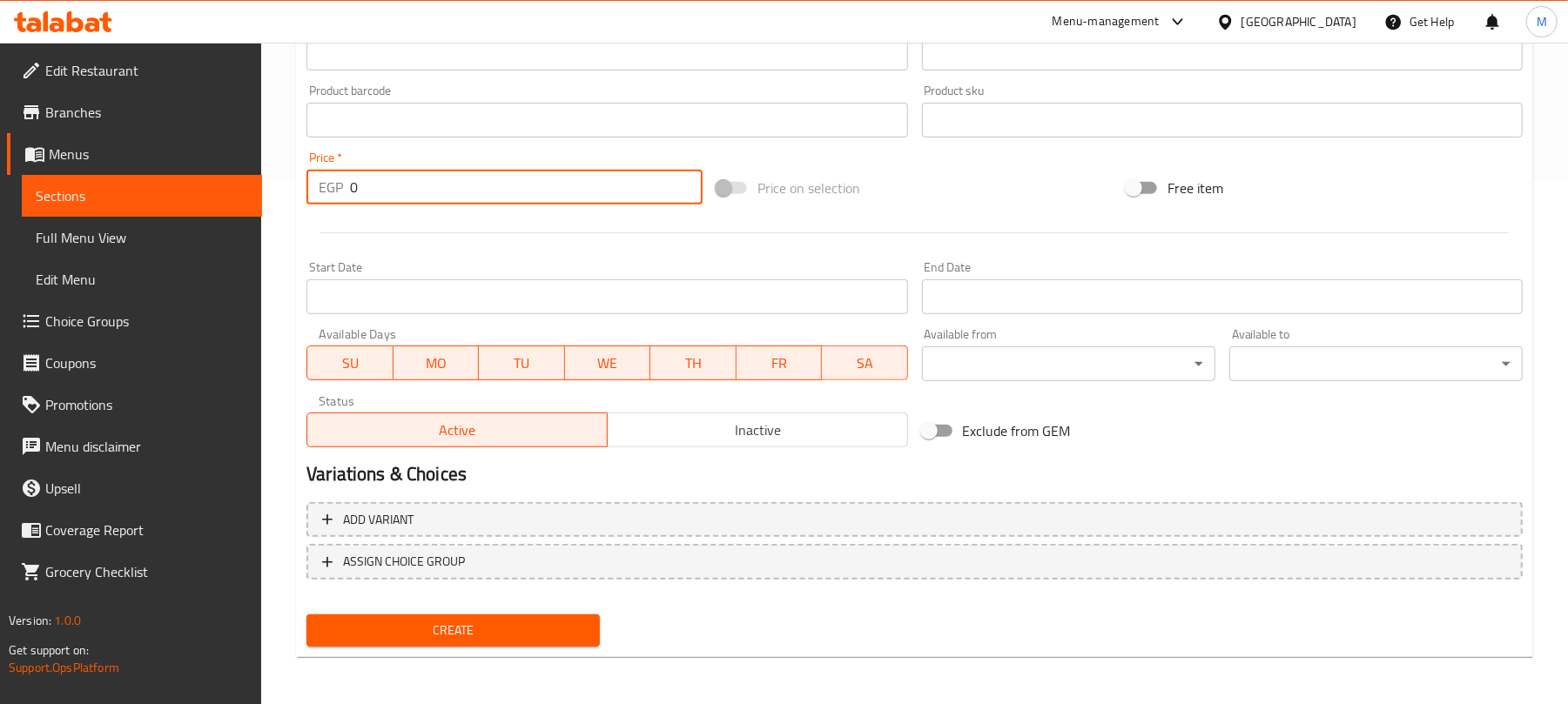
drag, startPoint x: 408, startPoint y: 170, endPoint x: 363, endPoint y: 170, distance: 45.0
click at [363, 170] on input "0" at bounding box center [526, 186] width 352 height 35
drag, startPoint x: 363, startPoint y: 185, endPoint x: 342, endPoint y: 185, distance: 21.0
click at [342, 185] on div "EGP 0 Price *" at bounding box center [505, 186] width 396 height 35
type input "65"
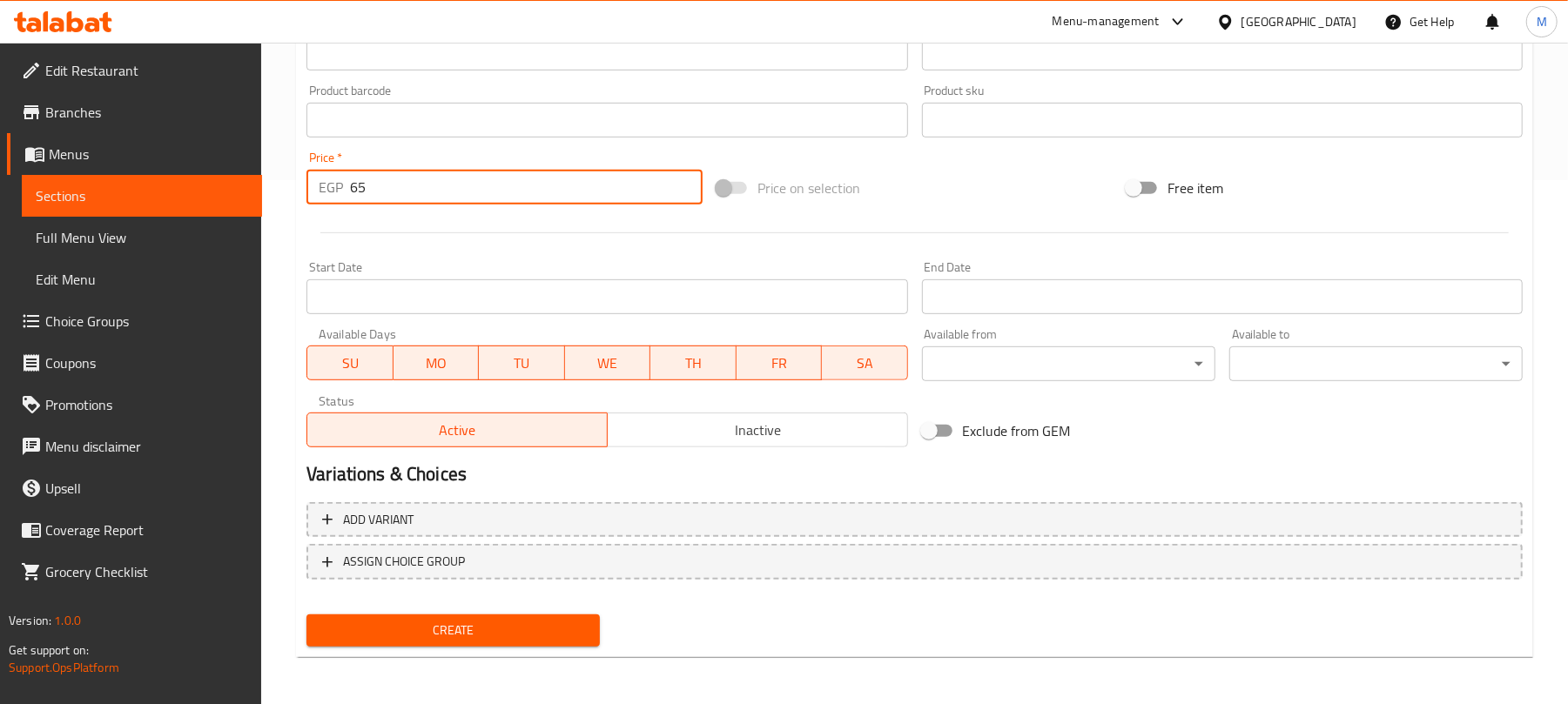
click at [550, 633] on span "Create" at bounding box center [453, 629] width 265 height 22
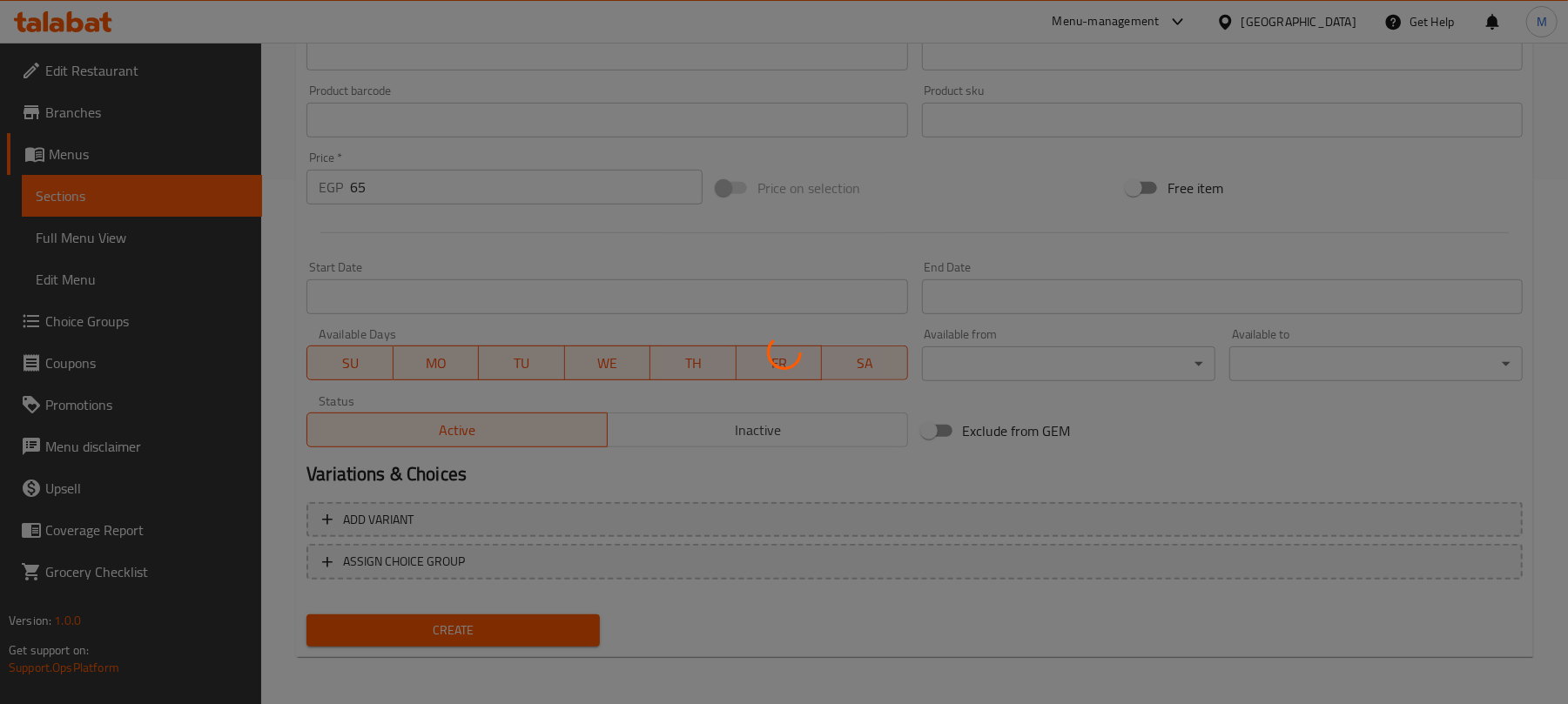
type input "0"
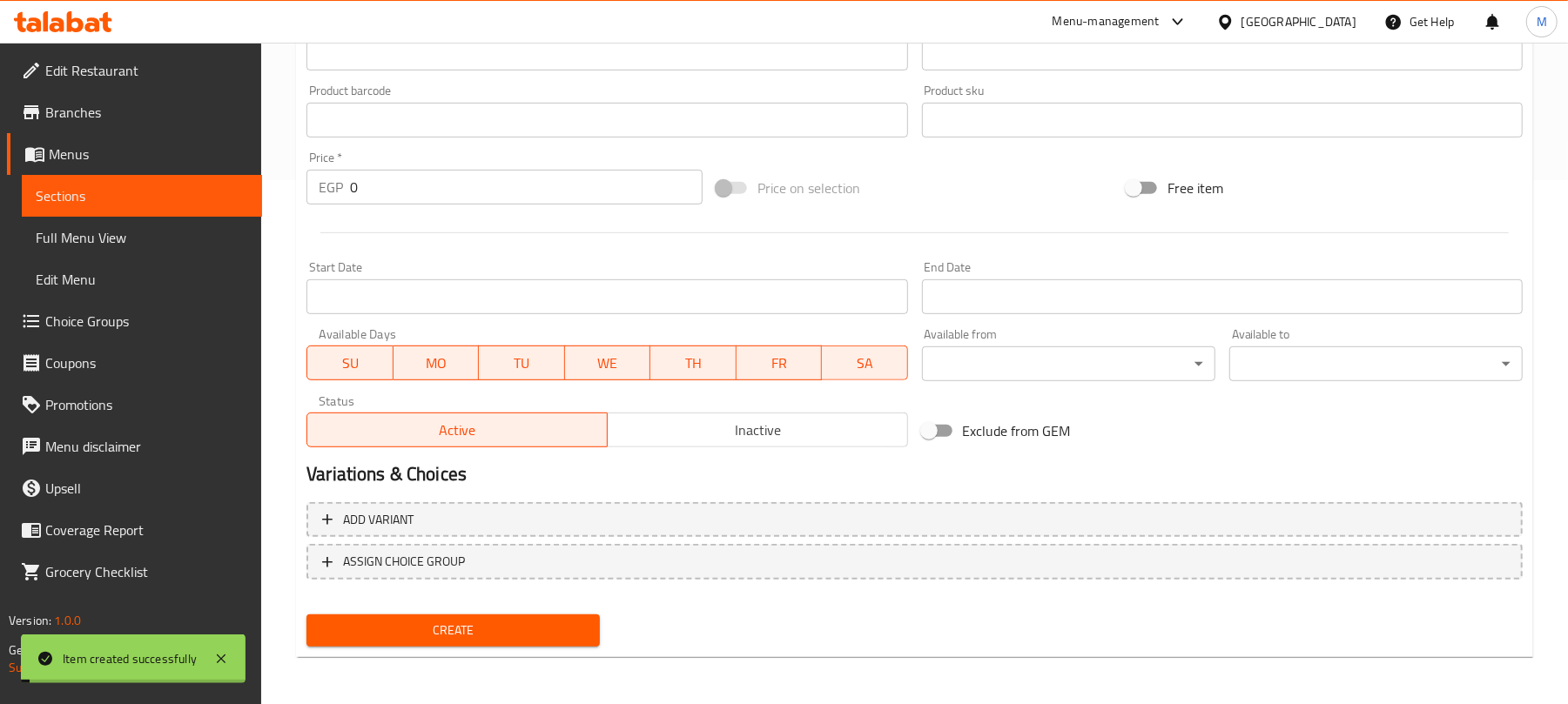
scroll to position [255, 0]
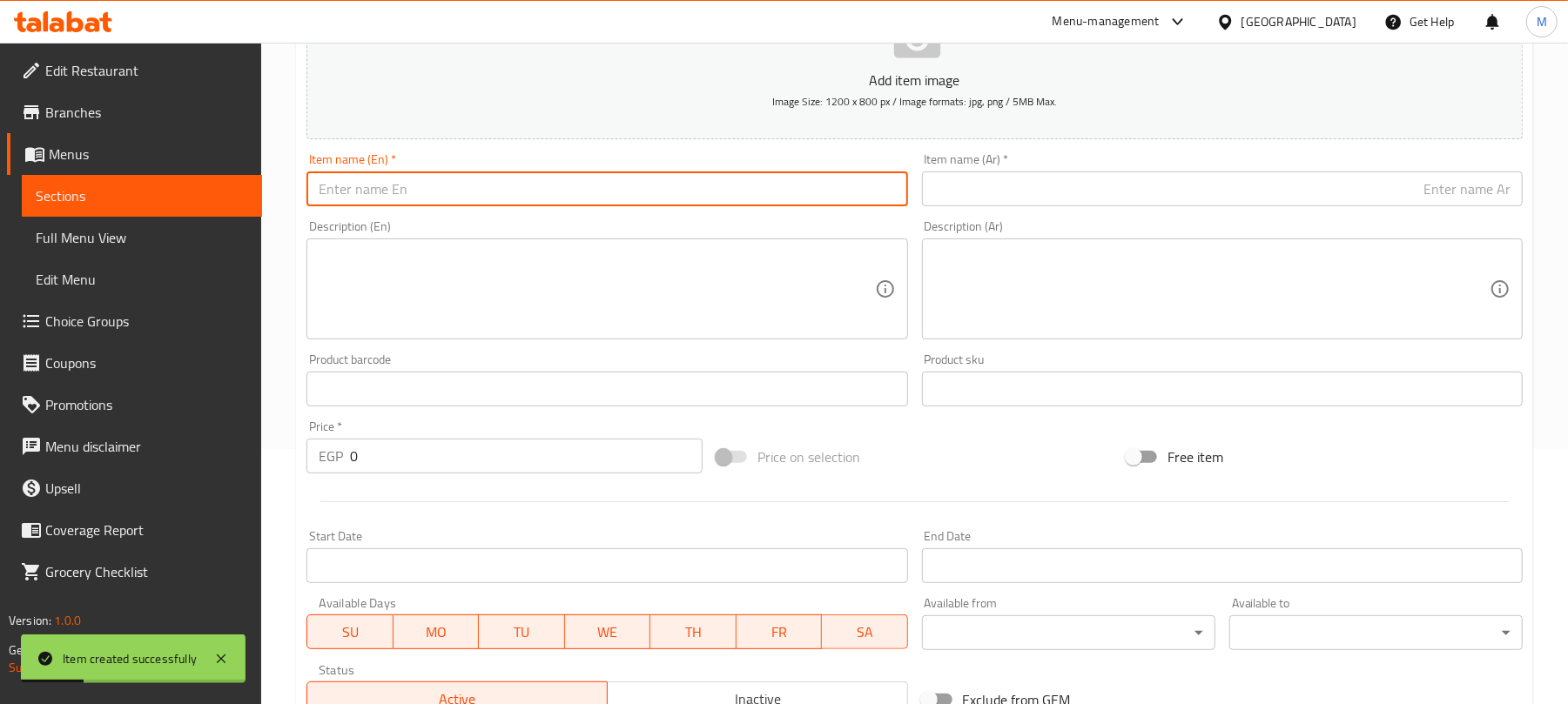
click at [490, 193] on input "text" at bounding box center [607, 188] width 600 height 35
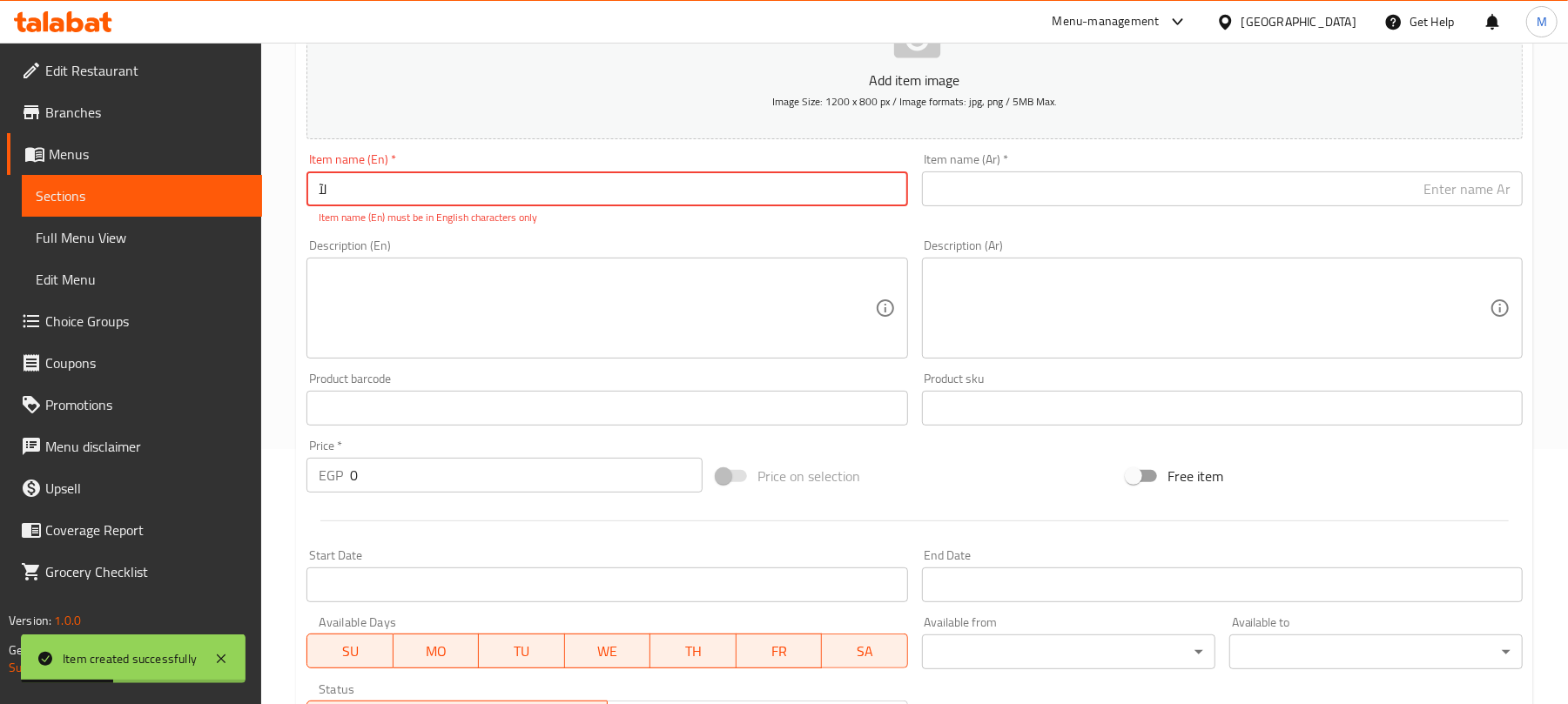
type input "ل"
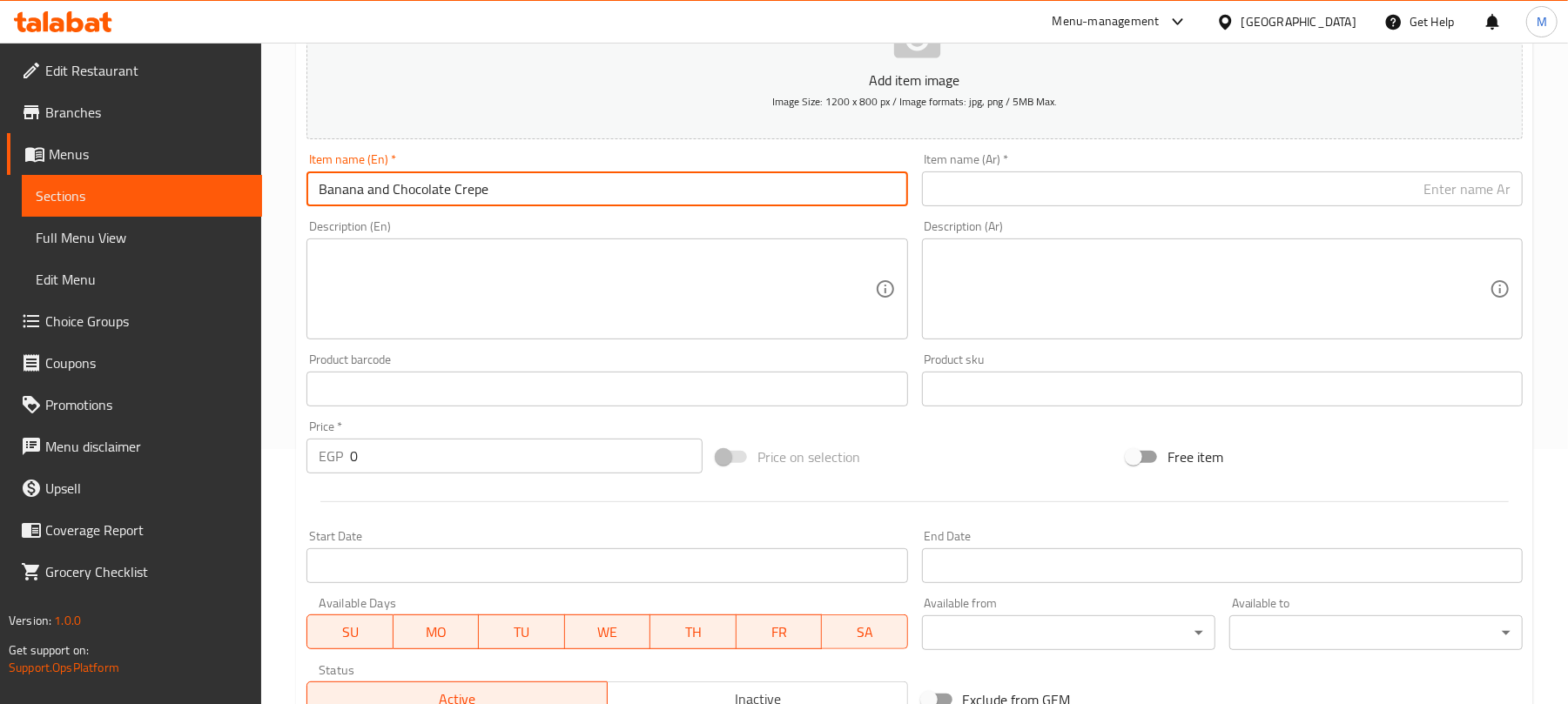
type input "Banana and Chocolate Crepe"
click at [1050, 178] on input "text" at bounding box center [1221, 188] width 600 height 35
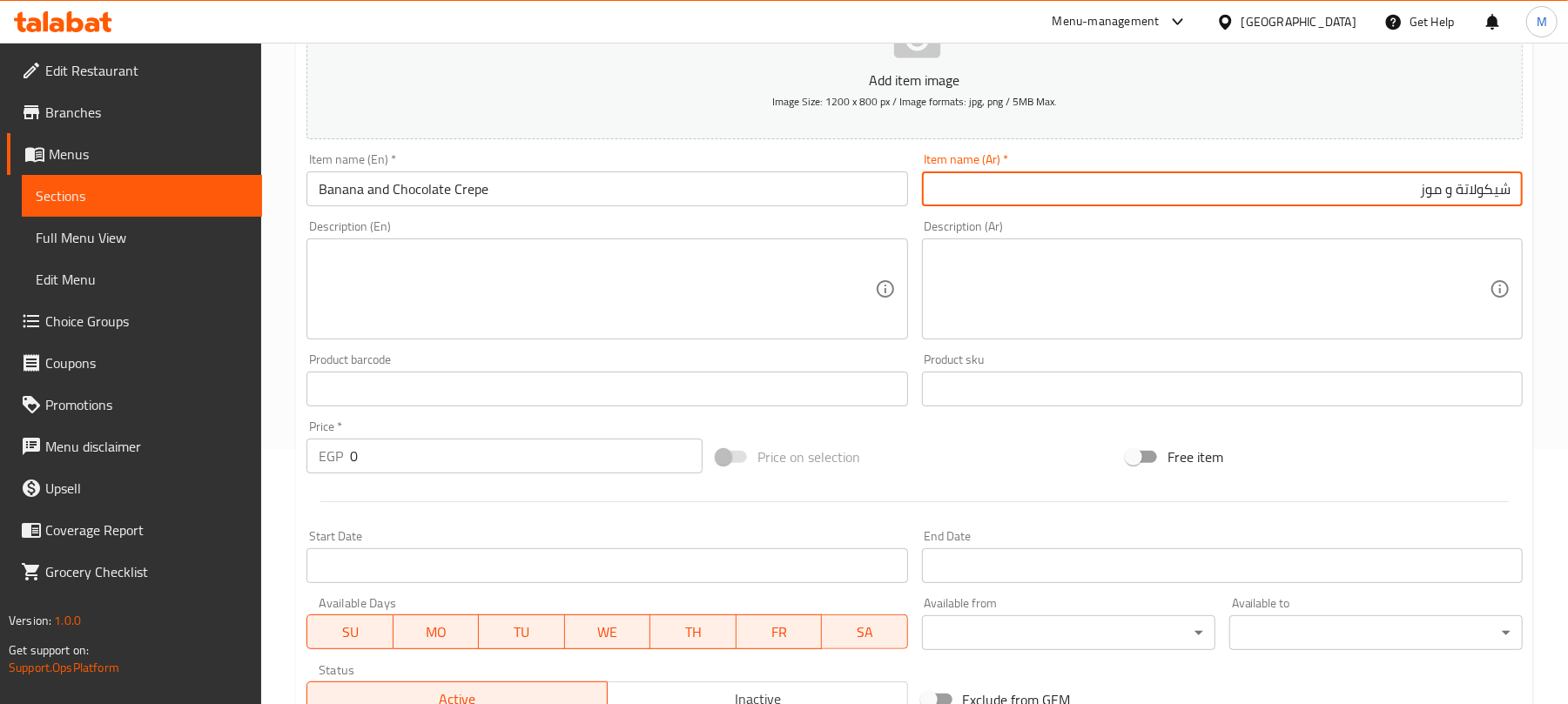
click at [1516, 197] on input "شيكولاتة و موز" at bounding box center [1221, 188] width 600 height 35
type input "كريب شيكولاتة و موز"
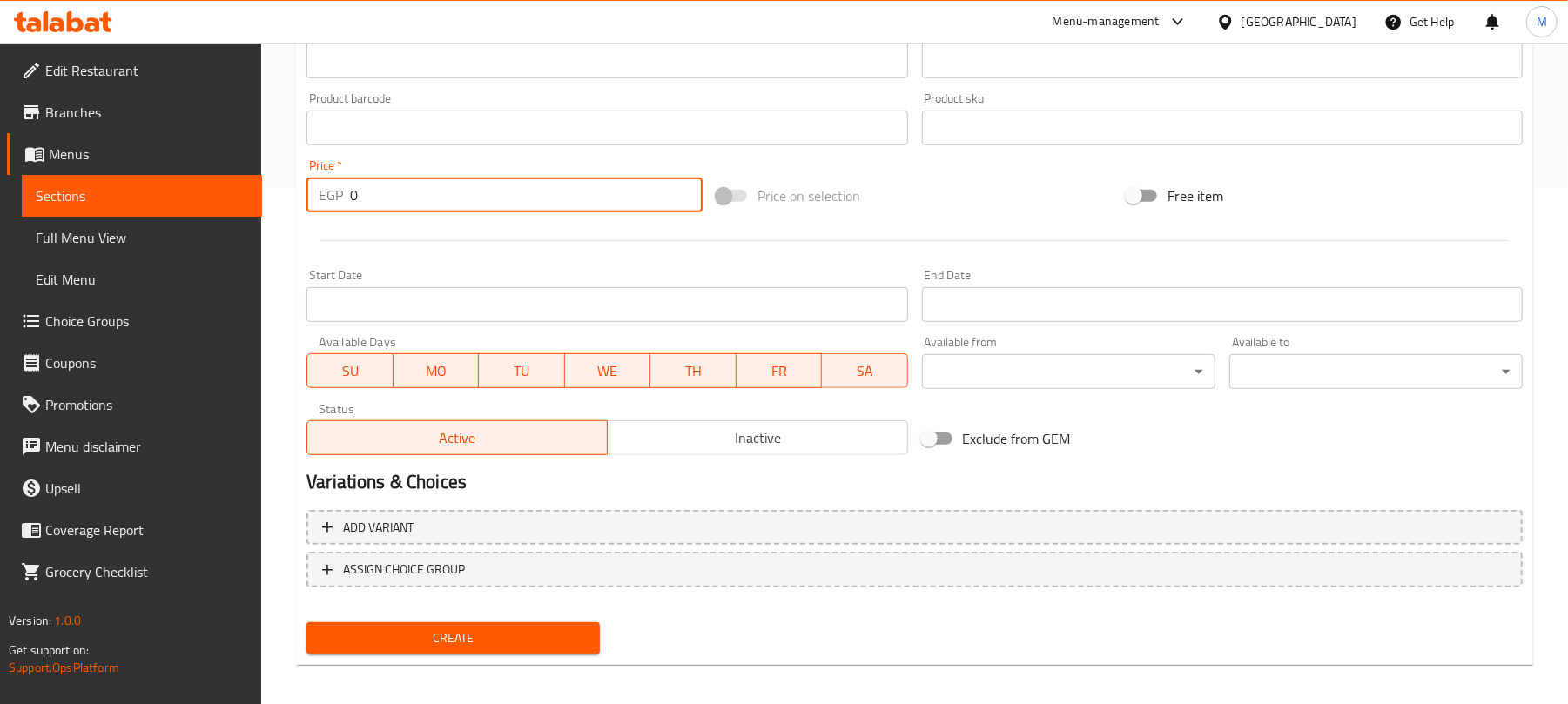
drag, startPoint x: 366, startPoint y: 197, endPoint x: 287, endPoint y: 175, distance: 82.0
click at [287, 175] on div "Home / Restaurants management / Menus / Sections / item / create Sweet Crepe se…" at bounding box center [915, 120] width 1307 height 1187
type input "70"
click at [442, 273] on div "Start Date Start Date" at bounding box center [607, 295] width 600 height 53
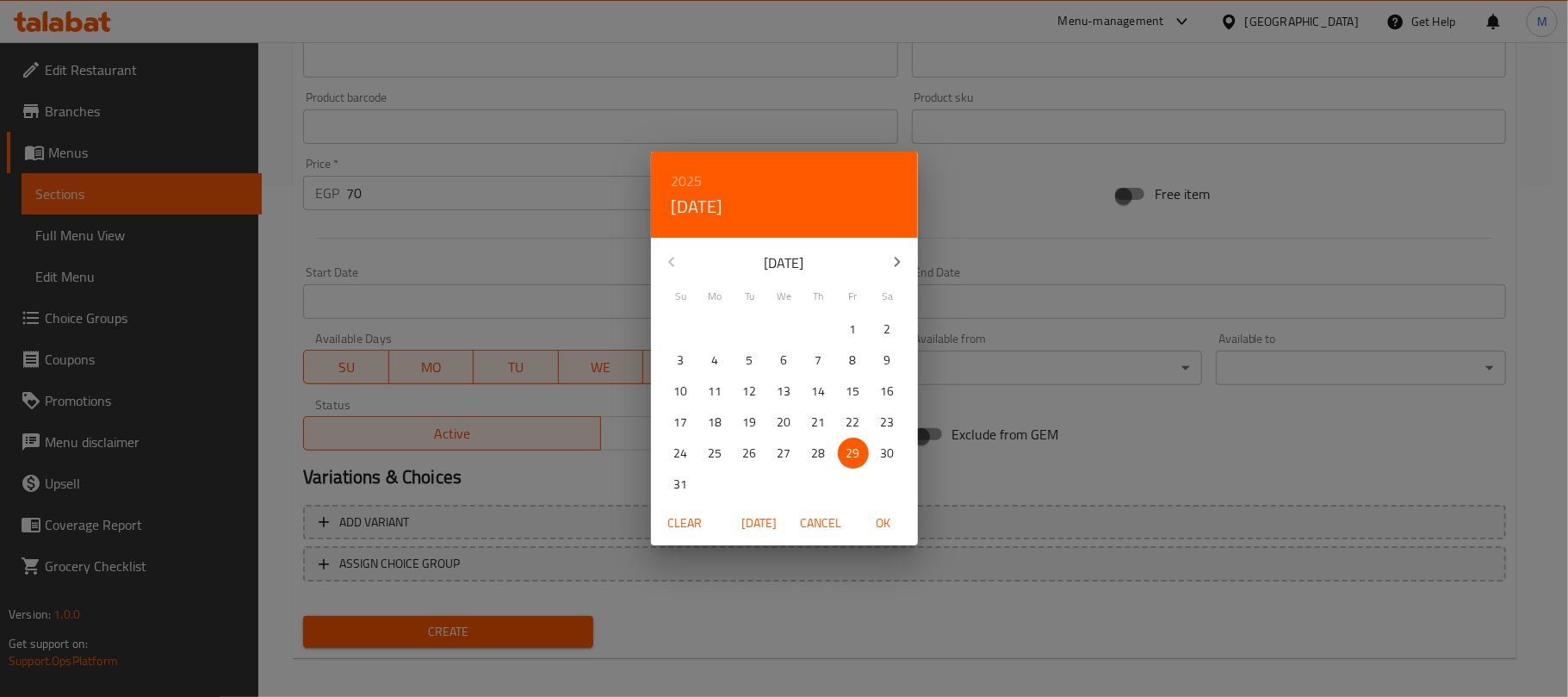
click at [814, 504] on div "Clear Today Cancel OK" at bounding box center [784, 523] width 267 height 46
click at [1017, 482] on div "2025 Fri, Aug 29 August 2025 Su Mo Tu We Th Fr Sa 27 28 29 30 31 1 2 3 4 5 6 7 …" at bounding box center [784, 348] width 1568 height 697
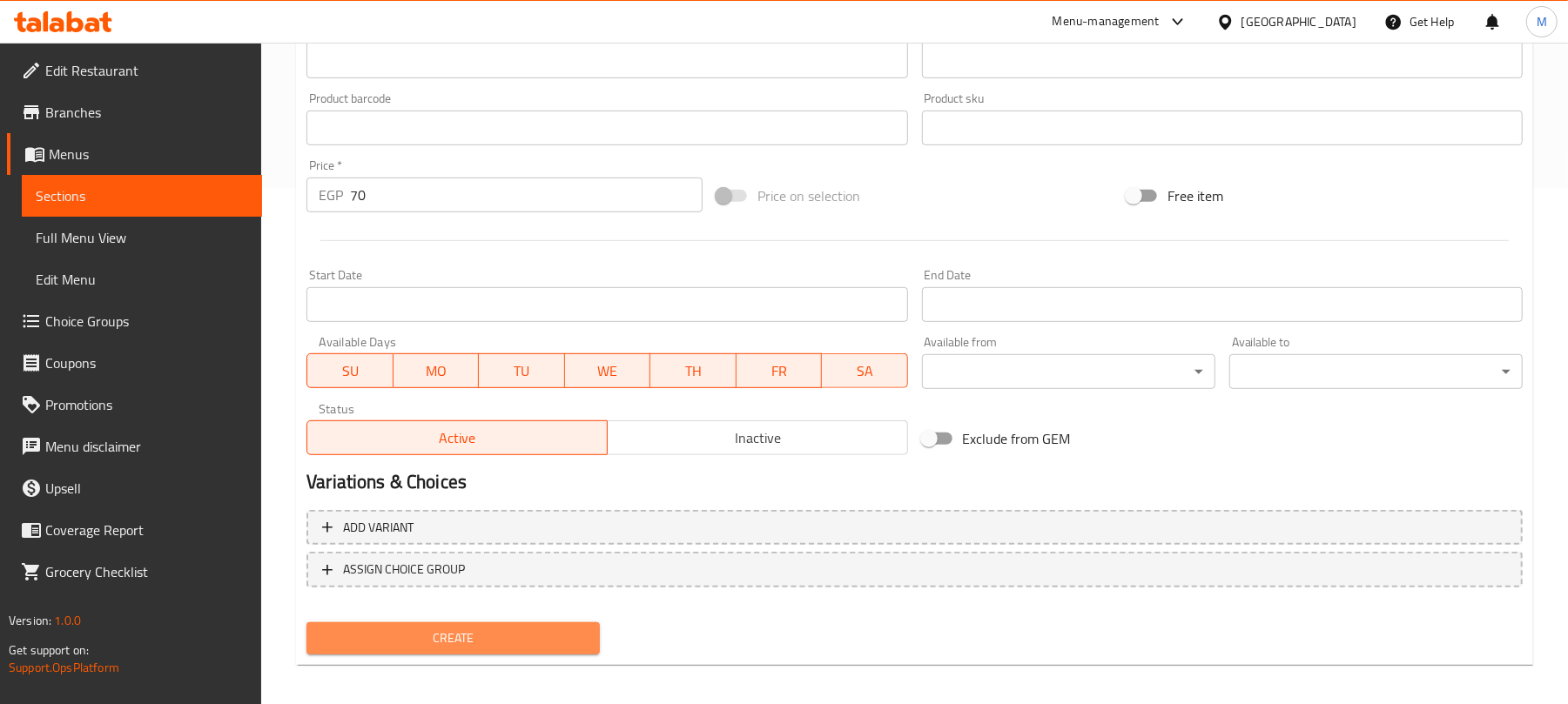
click at [537, 651] on button "Create" at bounding box center [454, 638] width 294 height 32
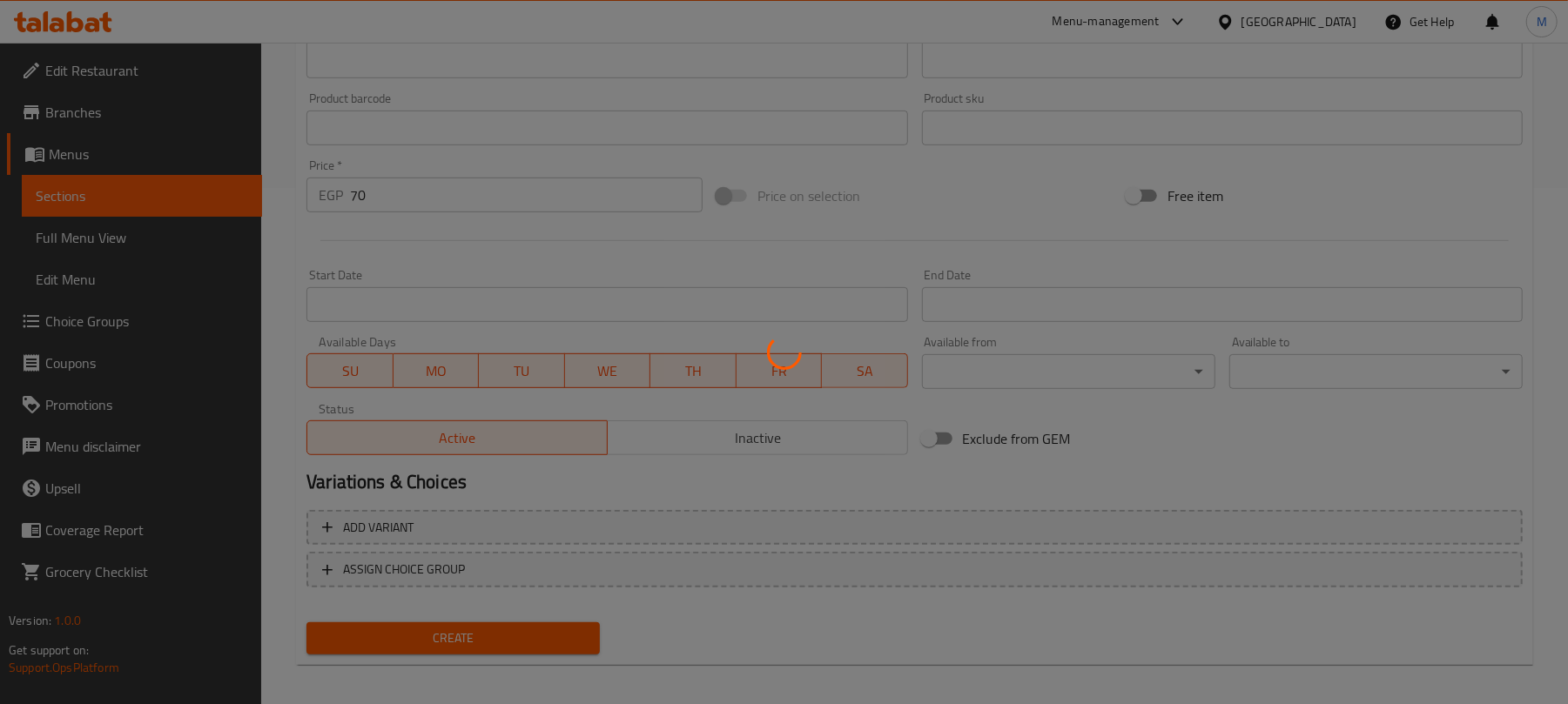
type input "0"
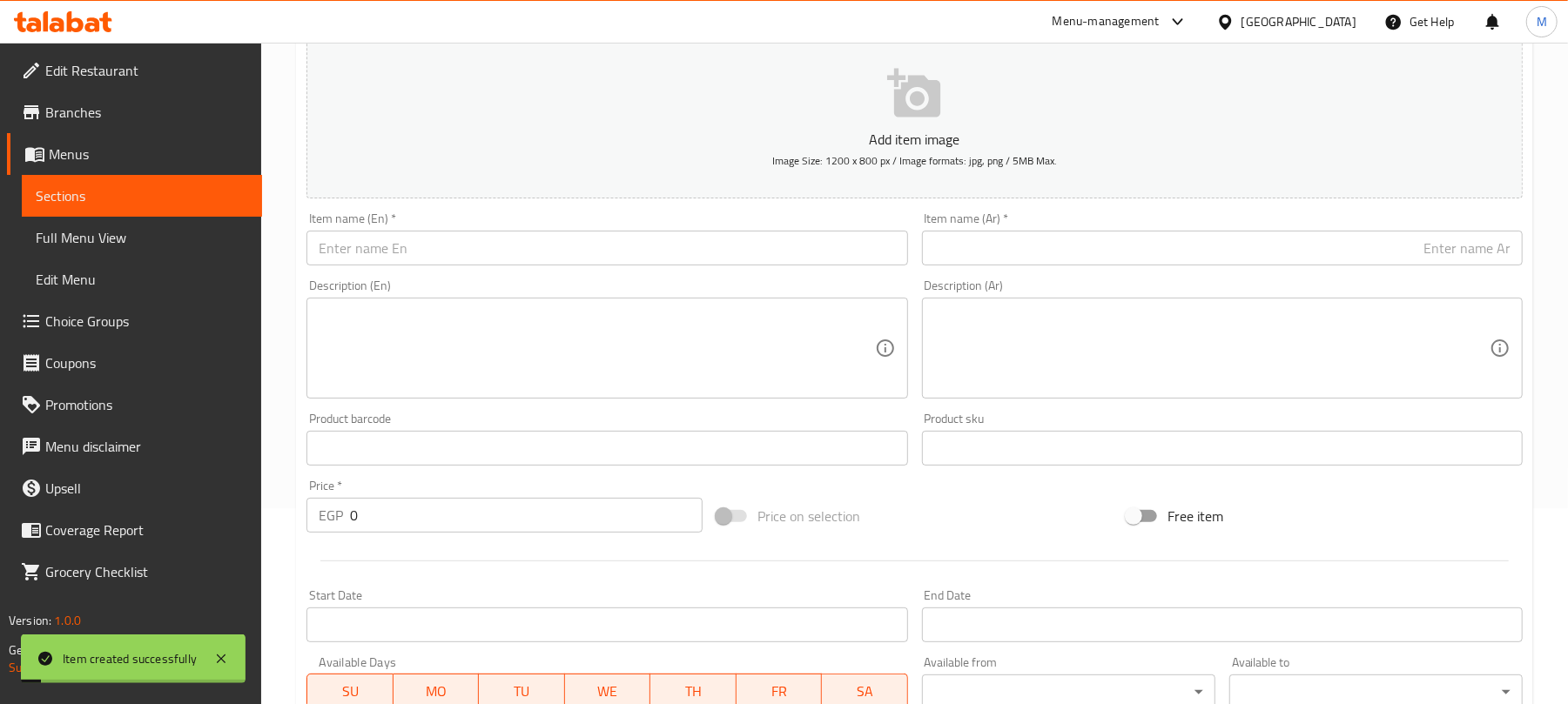
scroll to position [101, 0]
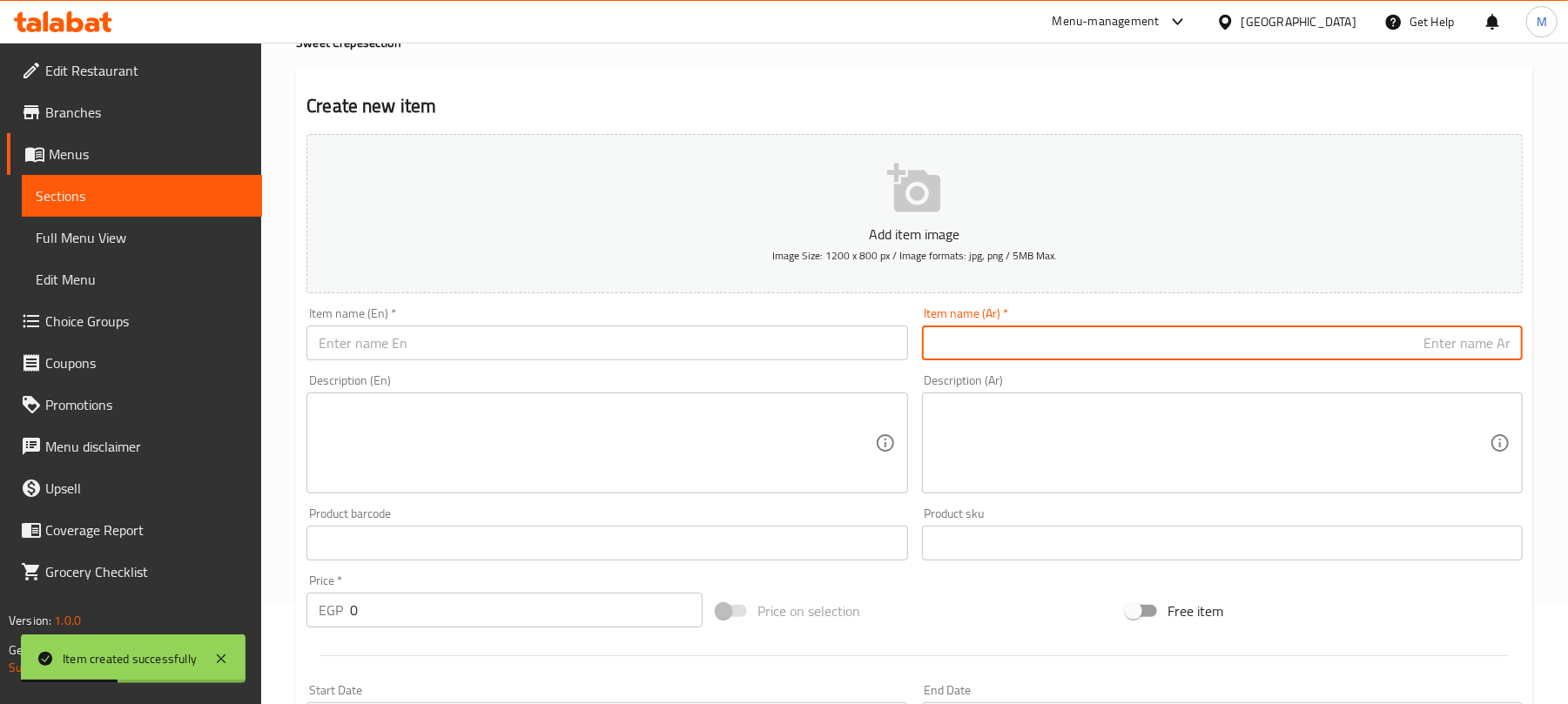
click at [1317, 361] on input "text" at bounding box center [1221, 343] width 600 height 35
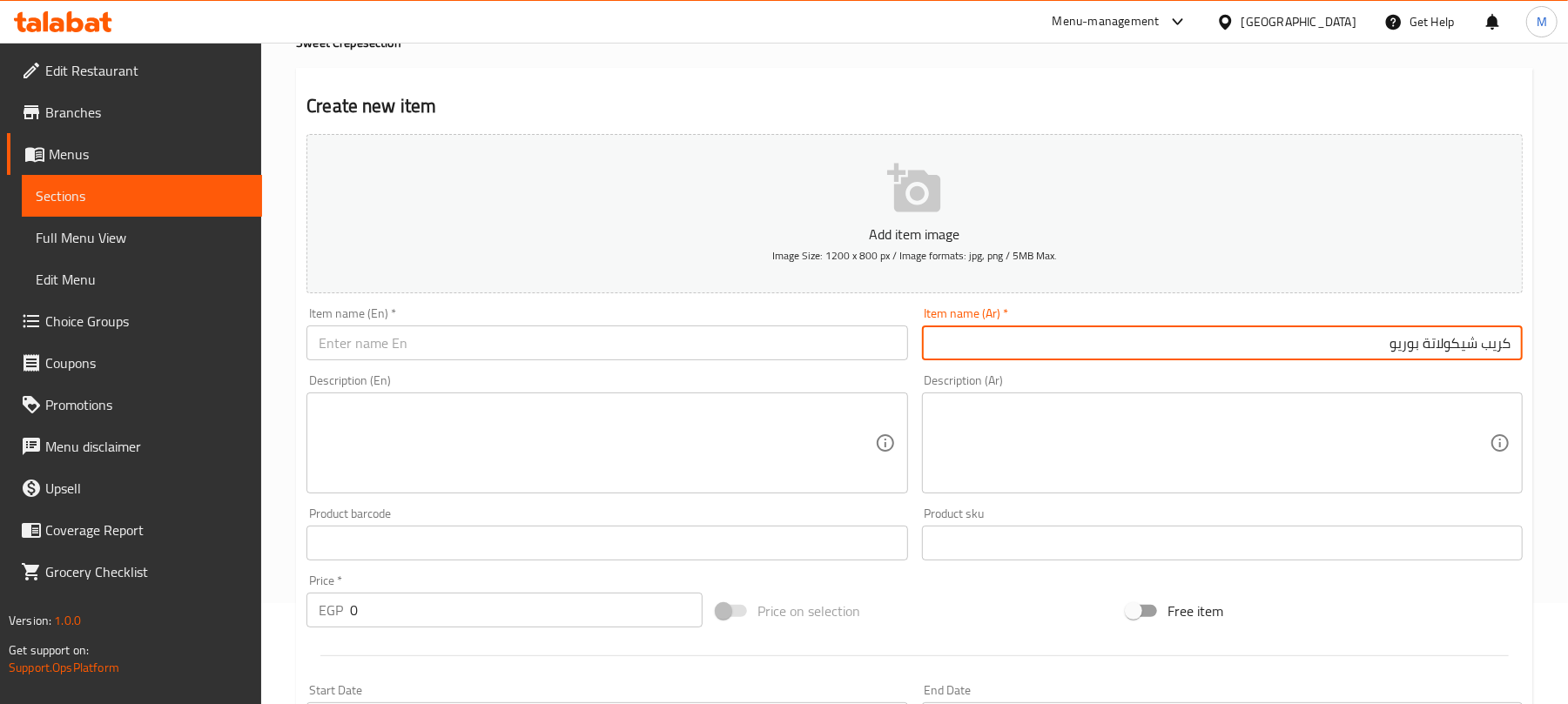
type input "كريب شيكولاتة بوريو"
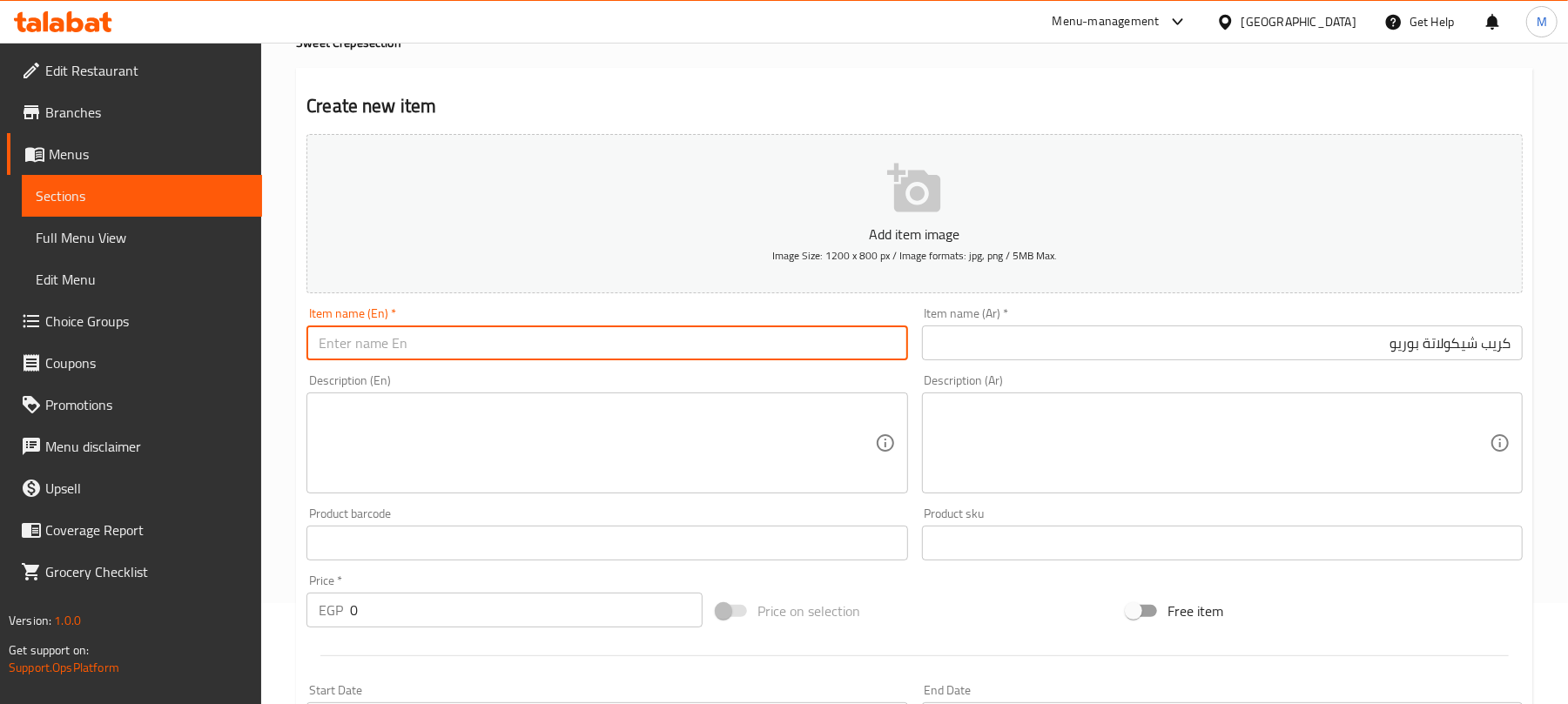
click at [853, 352] on input "text" at bounding box center [607, 343] width 600 height 35
type input "b"
type input "Borio Chocolate Crepe"
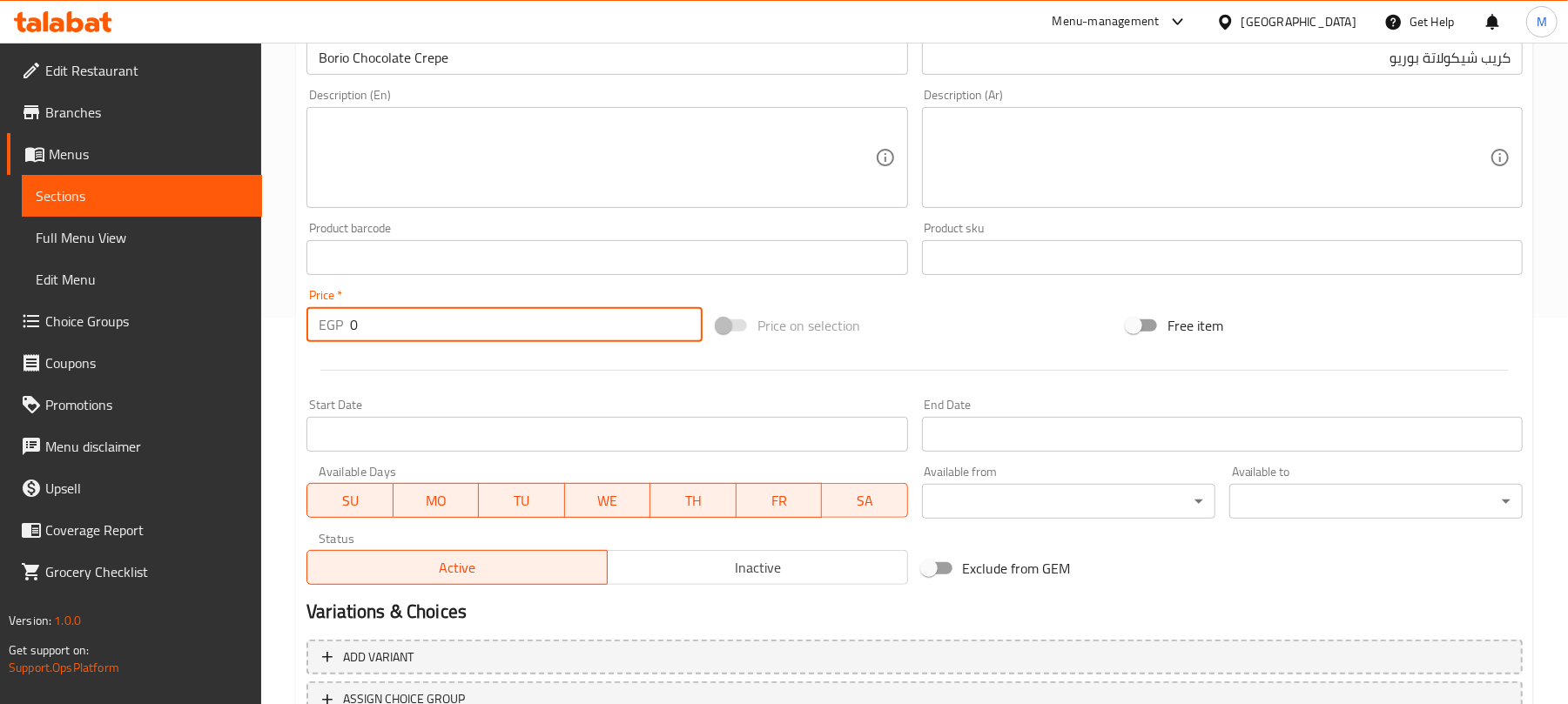
drag, startPoint x: 418, startPoint y: 314, endPoint x: 243, endPoint y: 327, distance: 175.5
click at [243, 327] on div "Edit Restaurant Branches Menus Sections Full Menu View Edit Menu Choice Groups …" at bounding box center [784, 250] width 1568 height 1187
type input "70"
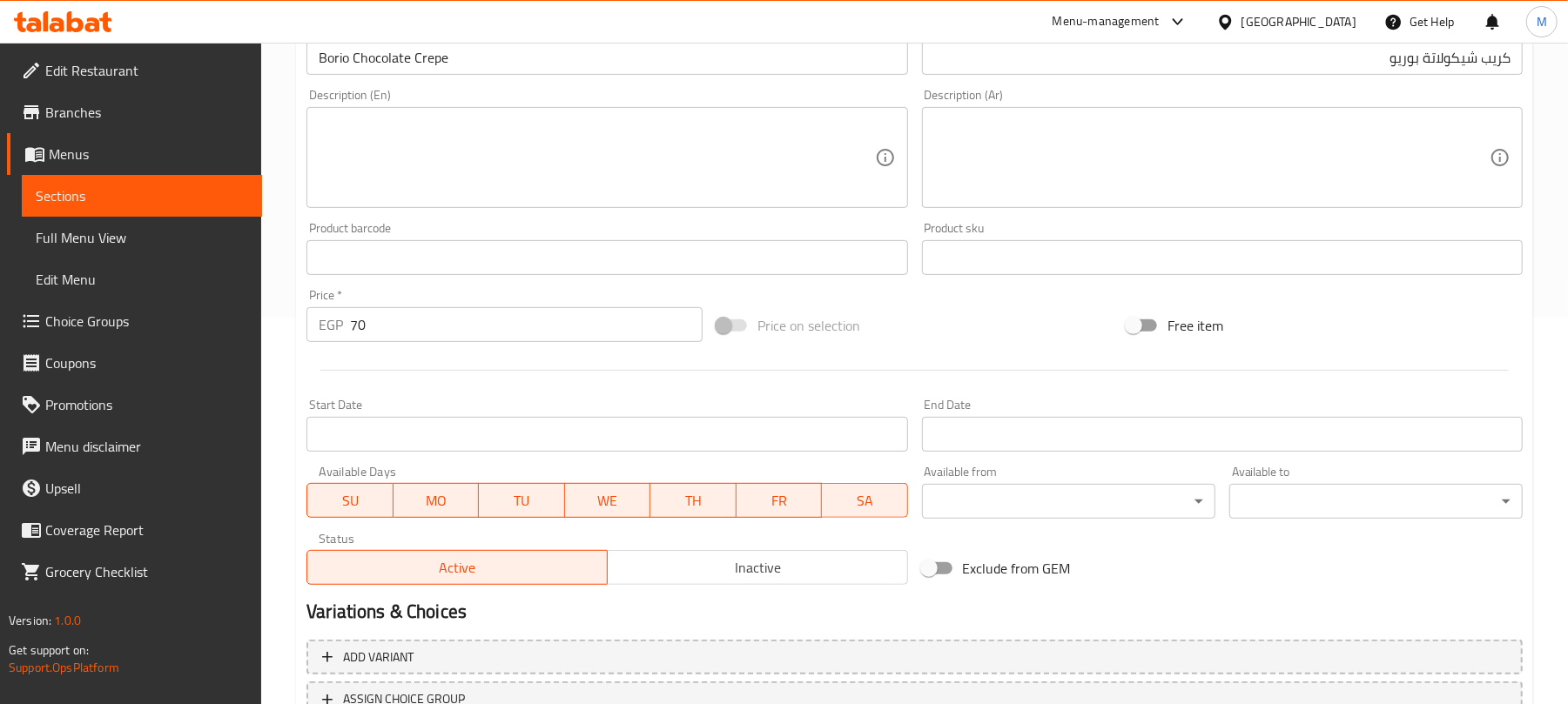
click at [328, 363] on div at bounding box center [914, 370] width 1230 height 43
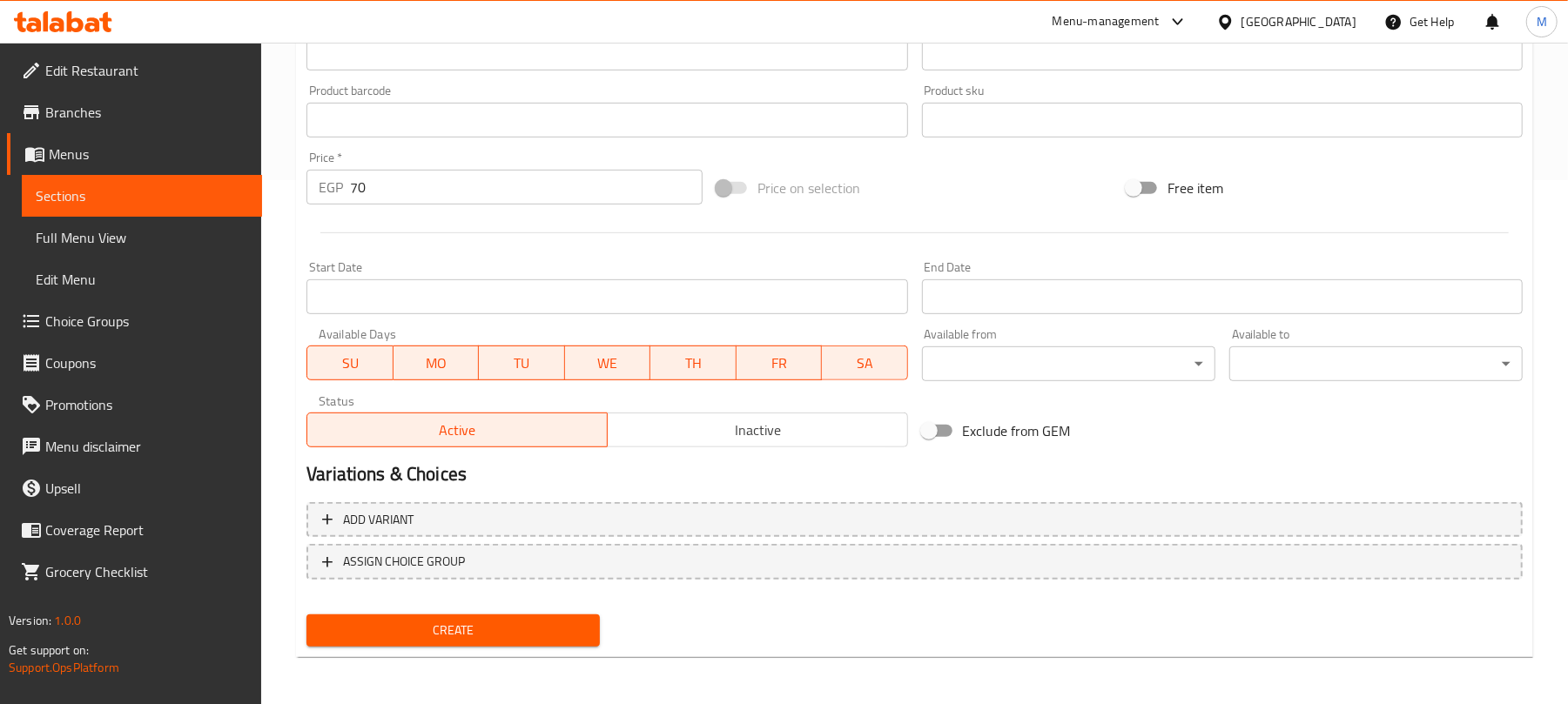
click at [550, 621] on span "Create" at bounding box center [453, 629] width 265 height 22
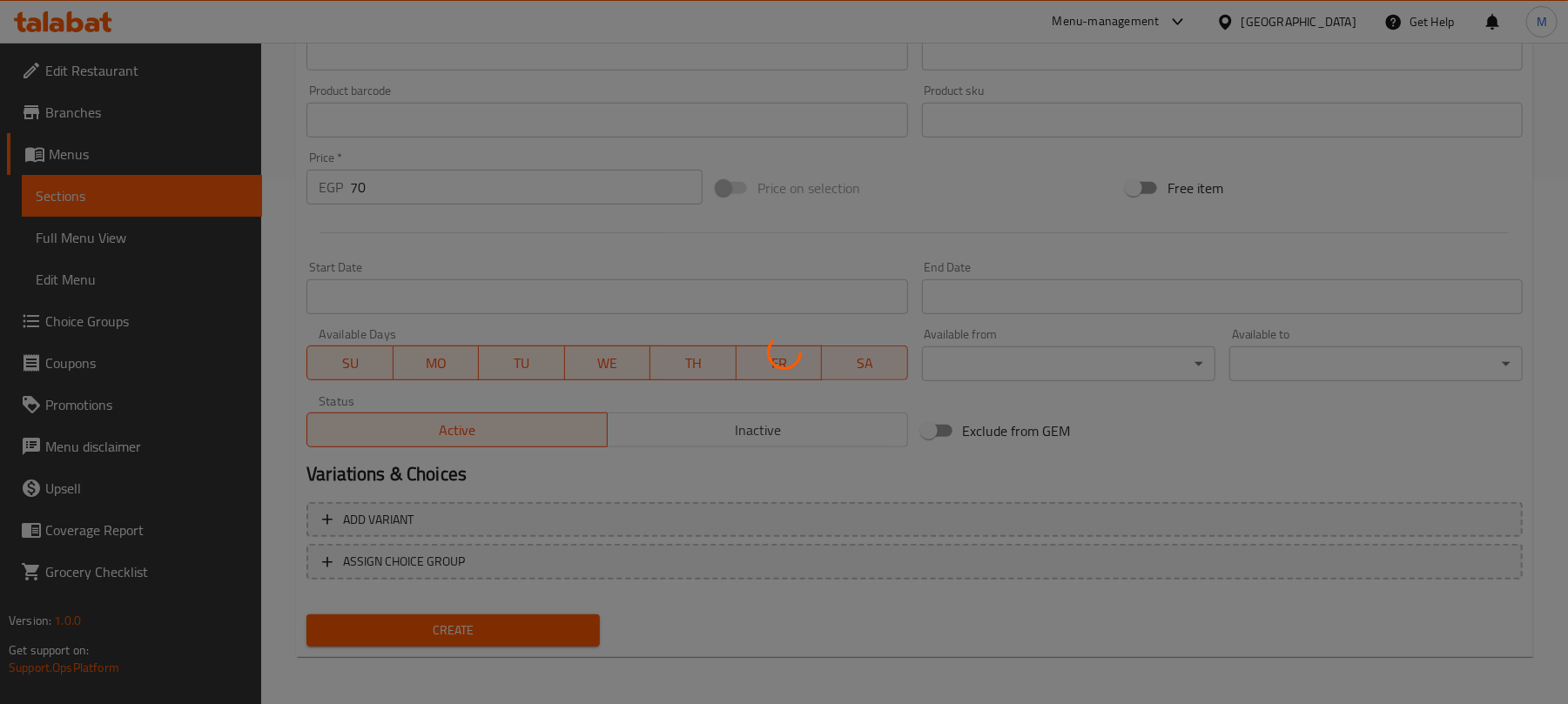
type input "0"
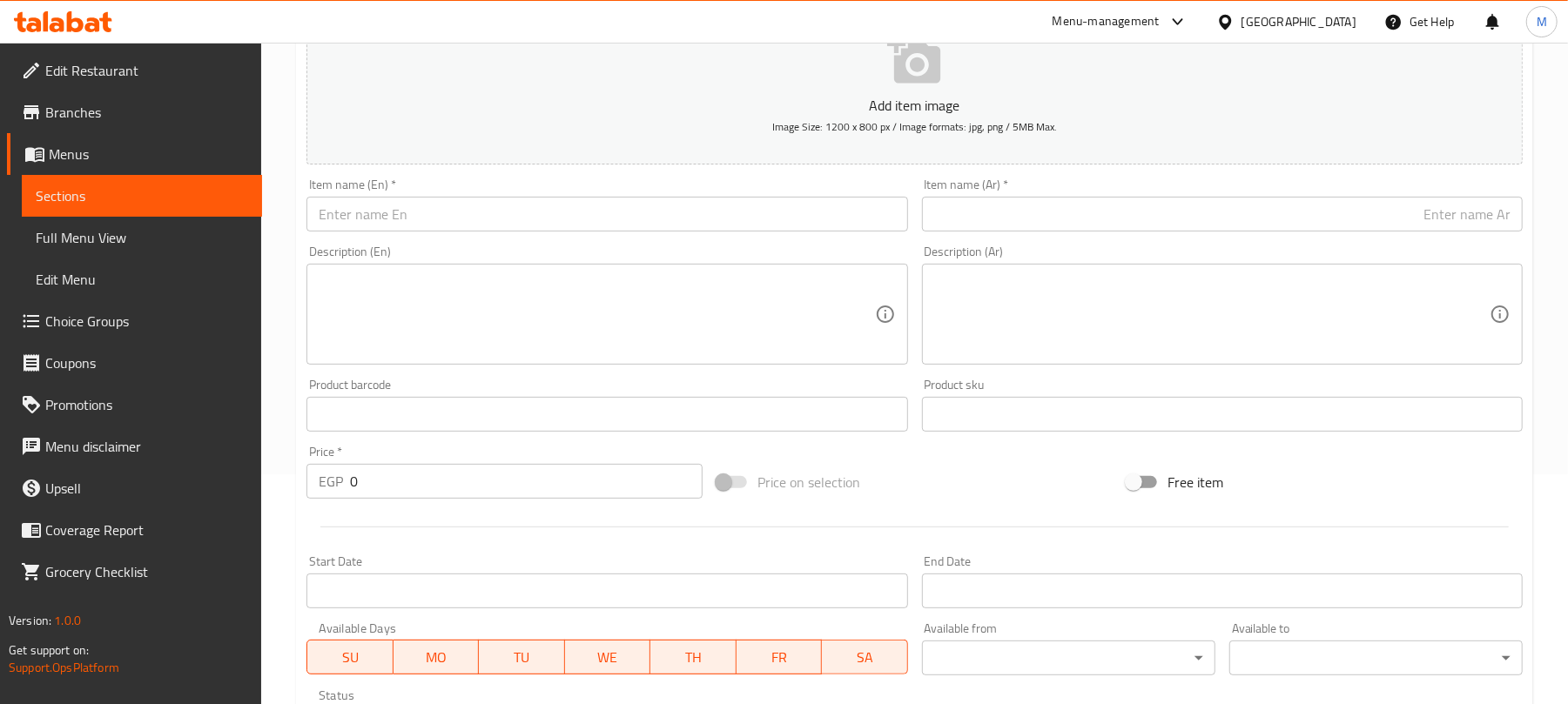
scroll to position [203, 0]
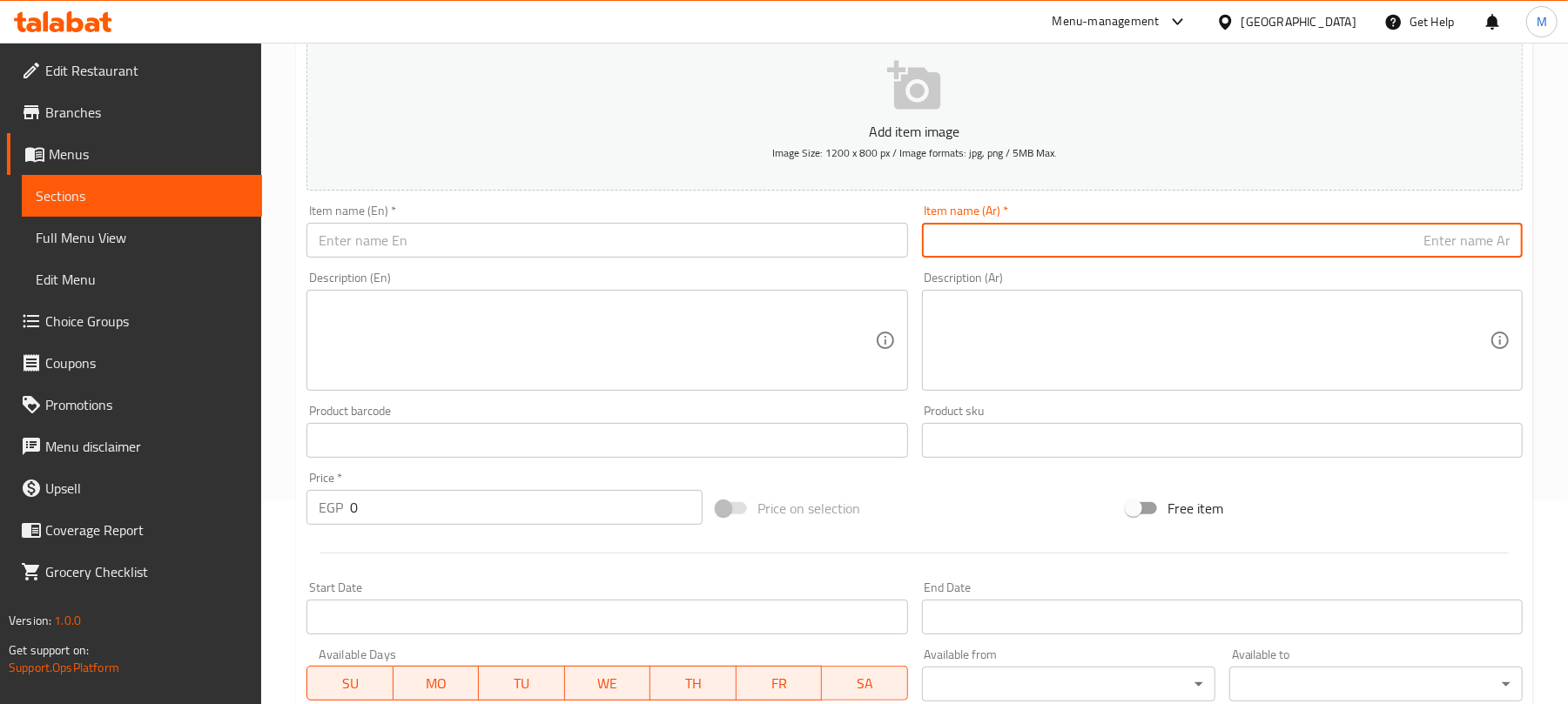
click at [1342, 245] on input "text" at bounding box center [1221, 239] width 600 height 35
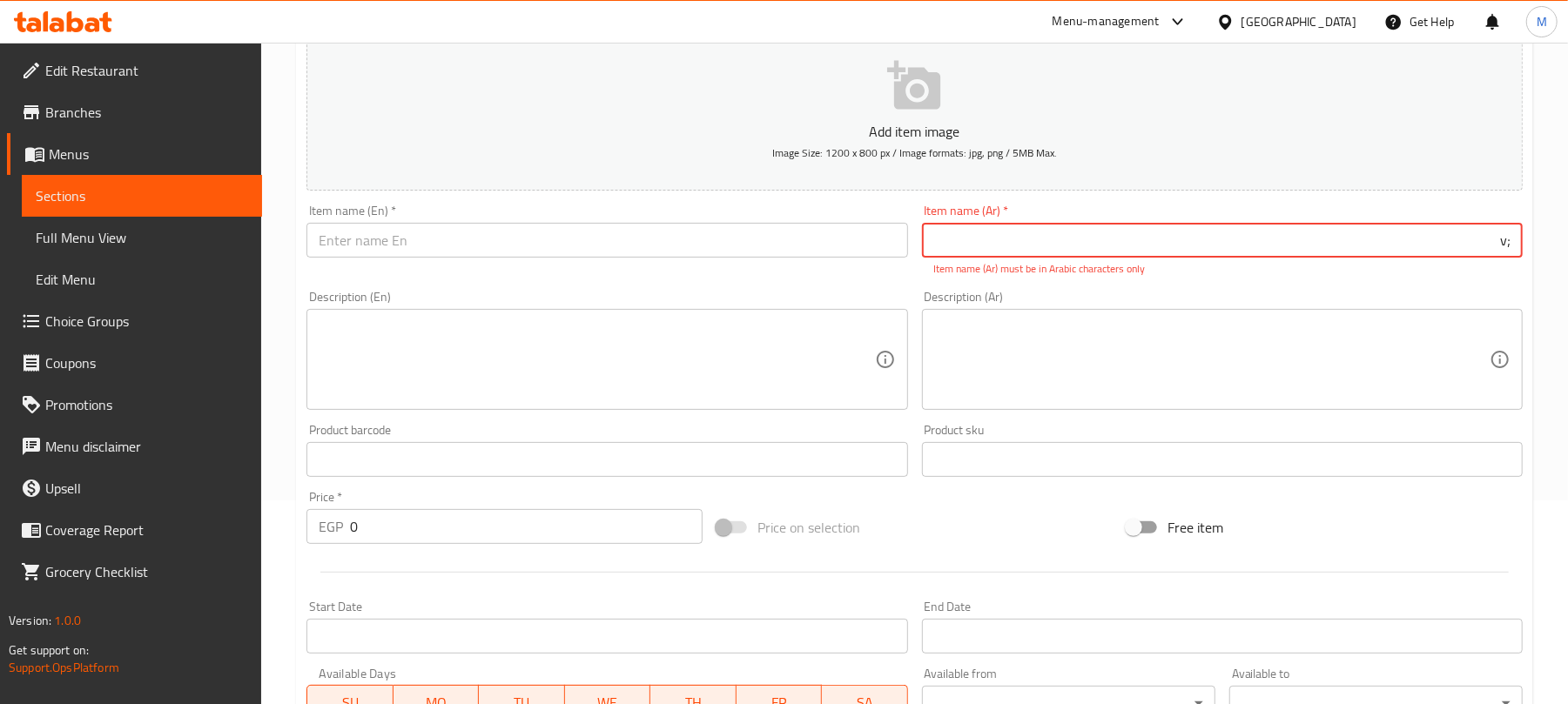
type input ";"
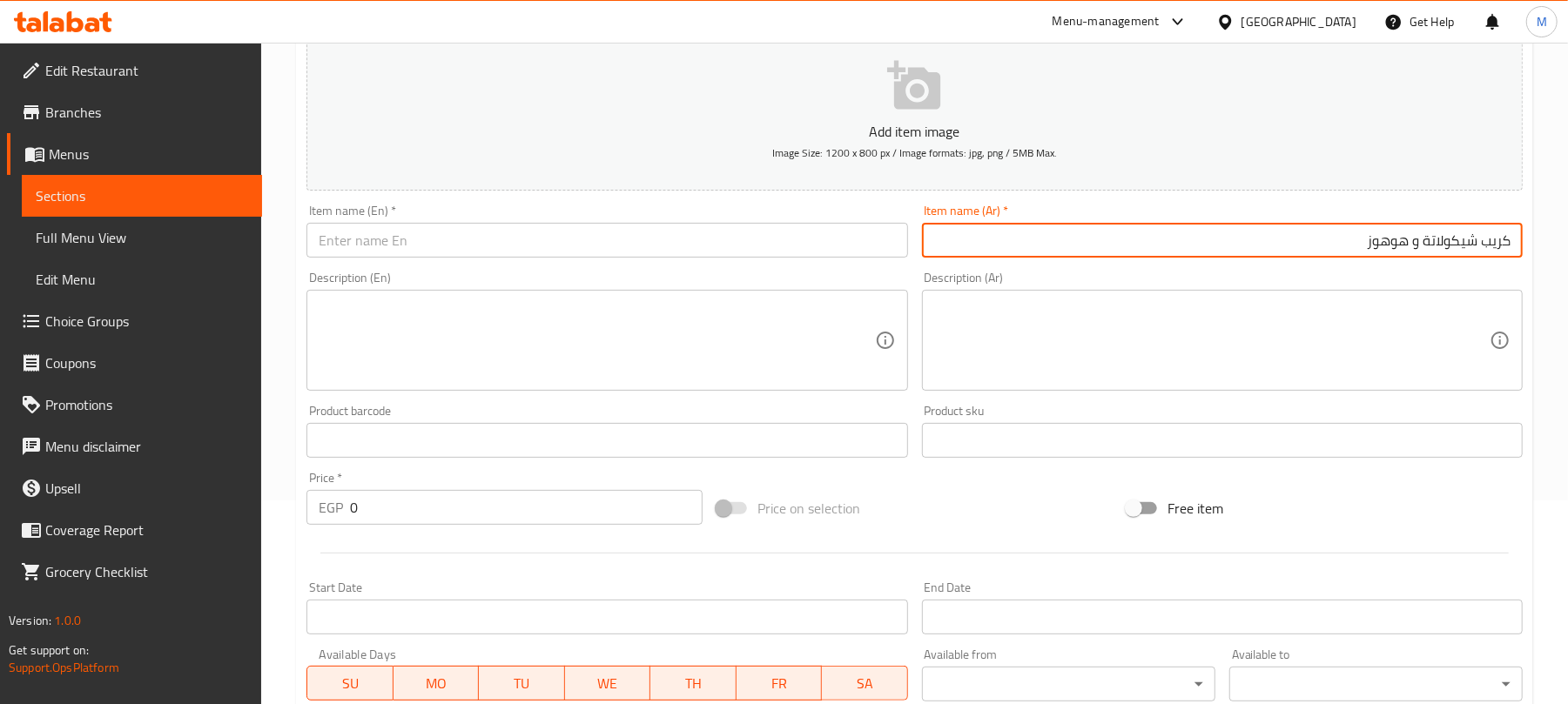
type input "كريب شيكولاتة و هوهوز"
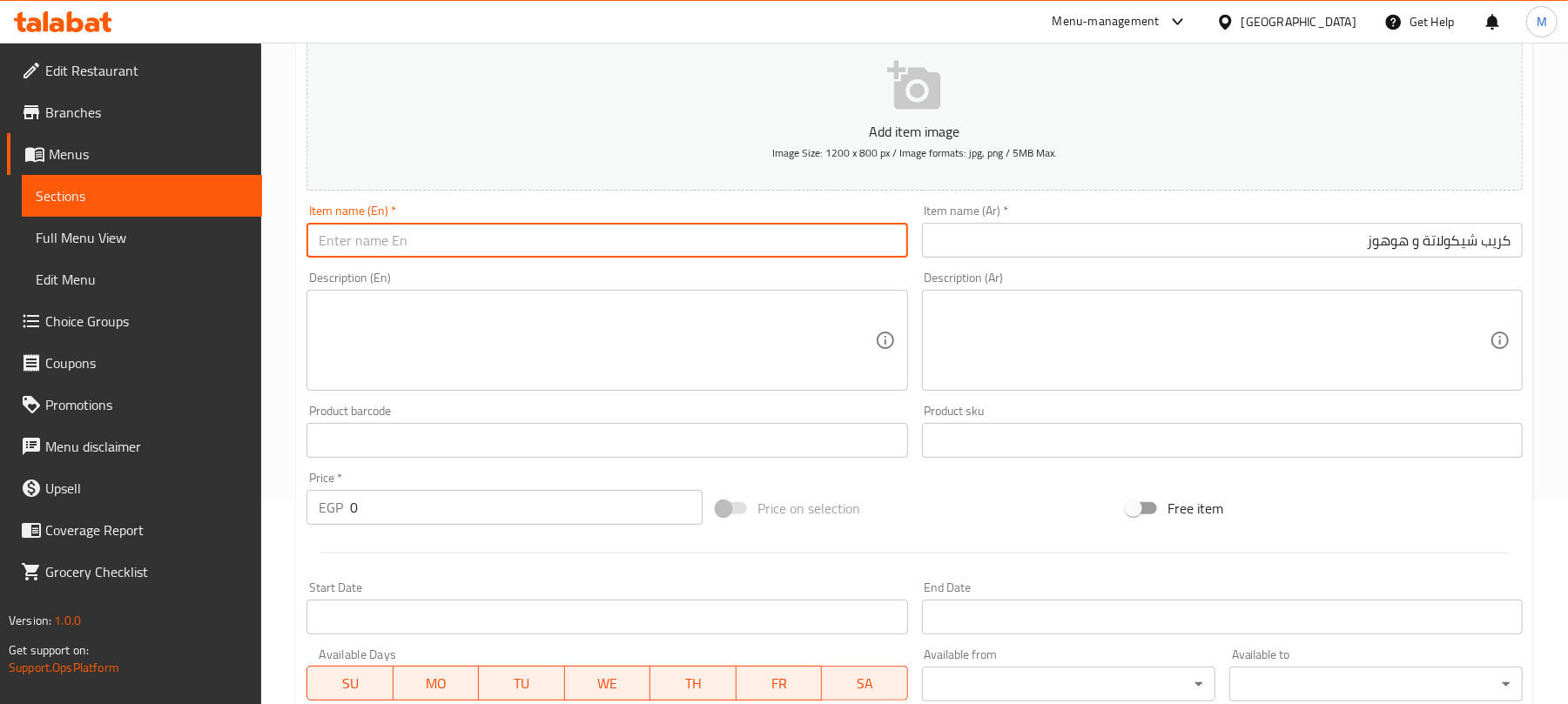
click at [829, 251] on input "text" at bounding box center [607, 239] width 600 height 35
type input "Hohos and Chocolate Crepe"
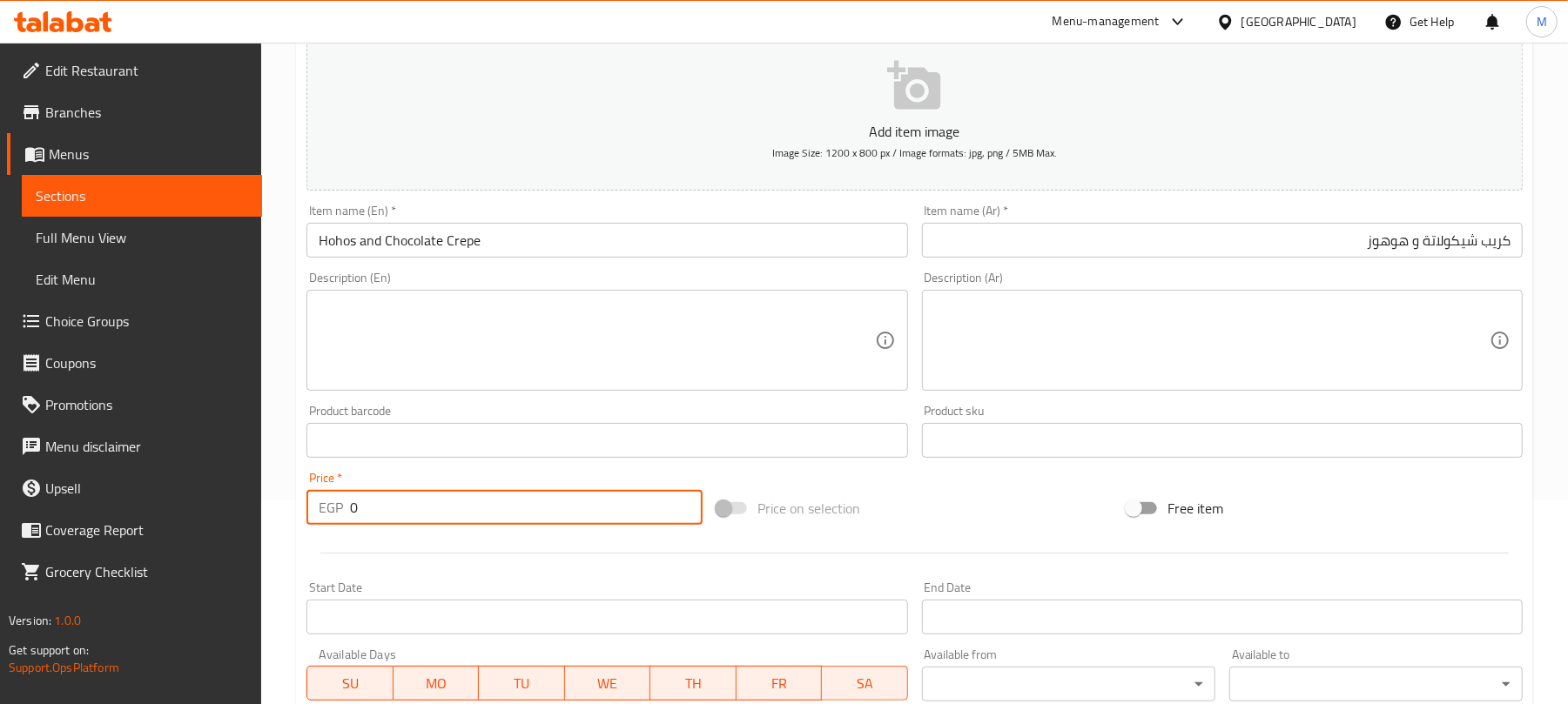
click at [381, 502] on input "0" at bounding box center [526, 507] width 352 height 35
drag, startPoint x: 380, startPoint y: 505, endPoint x: 342, endPoint y: 508, distance: 38.1
click at [342, 508] on div "EGP 0 Price *" at bounding box center [505, 507] width 396 height 35
type input "70"
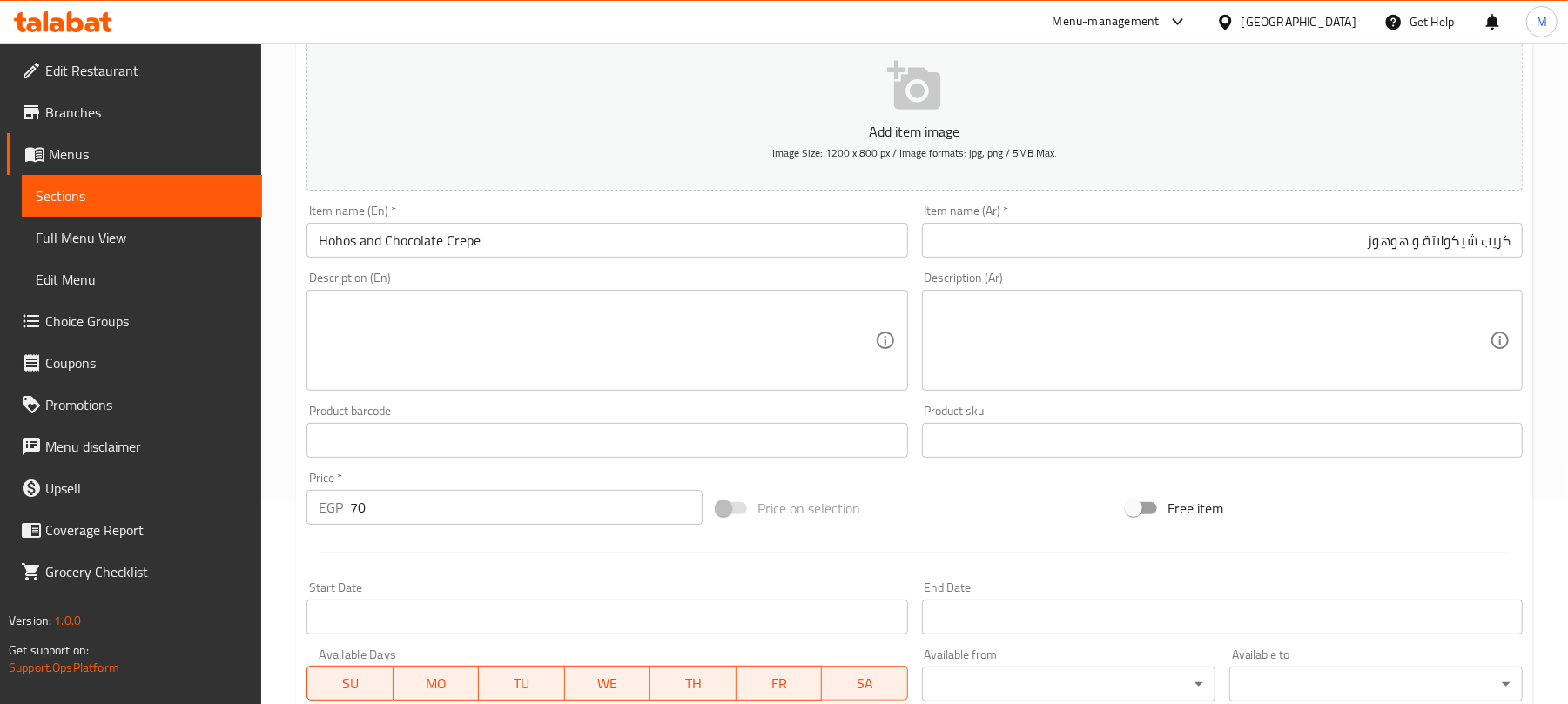
click at [463, 537] on div at bounding box center [914, 553] width 1230 height 43
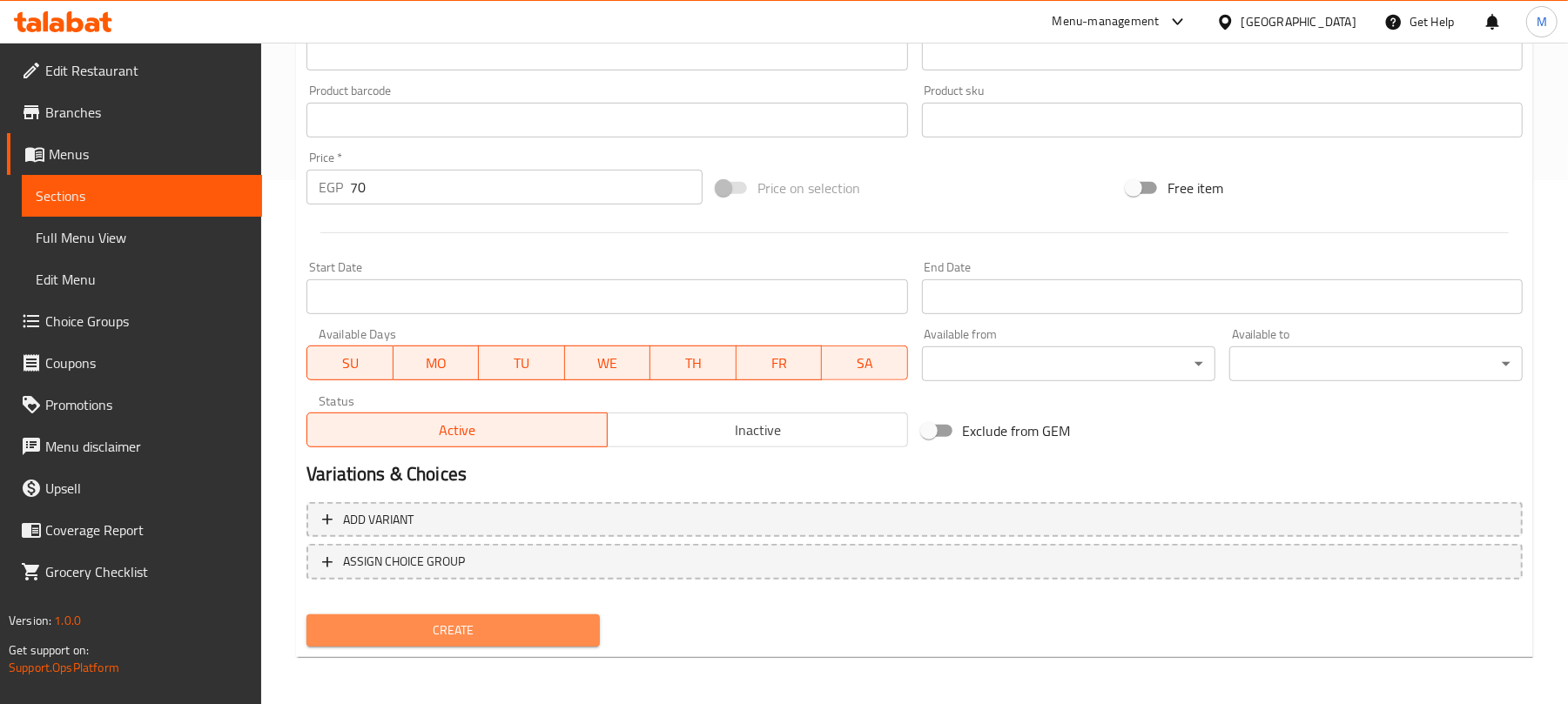
click at [575, 639] on span "Create" at bounding box center [453, 629] width 265 height 22
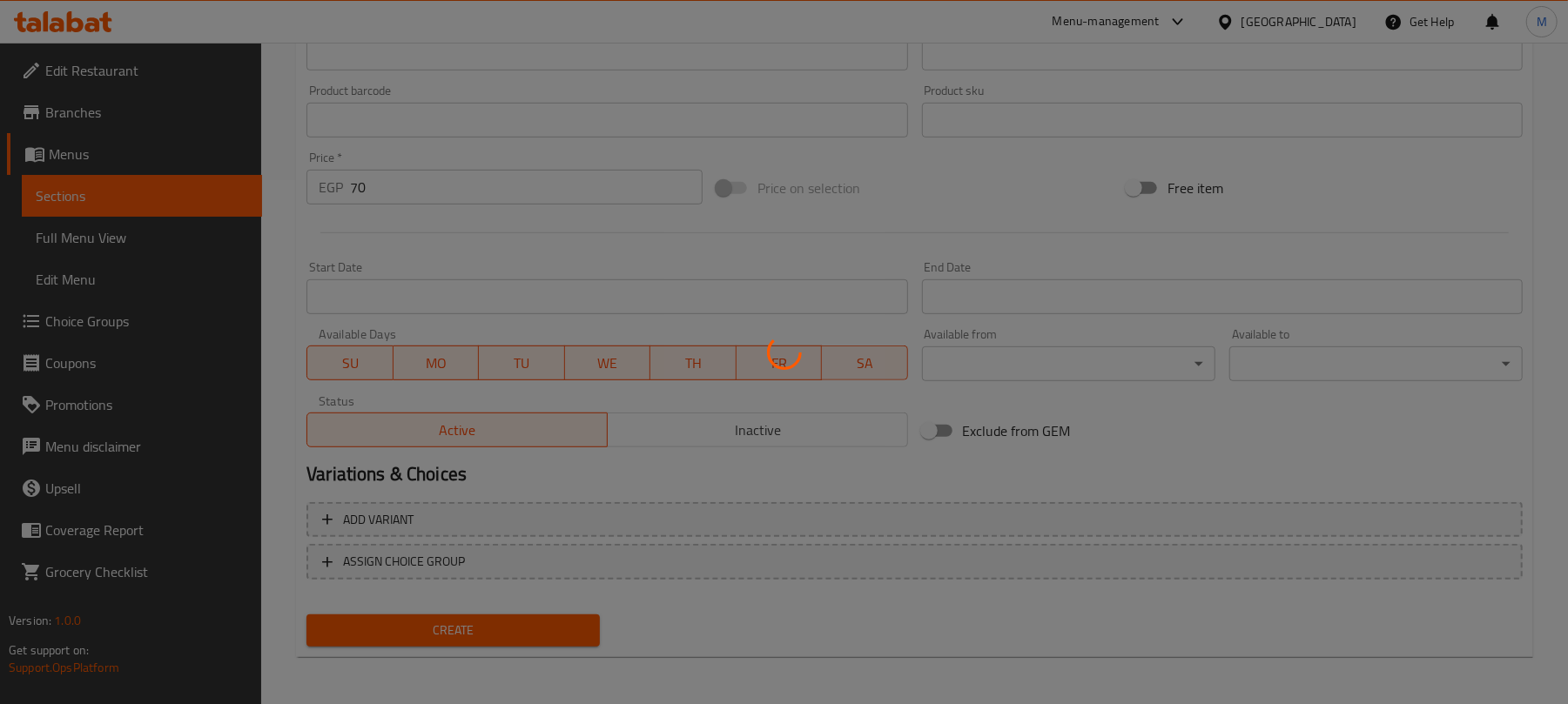
type input "0"
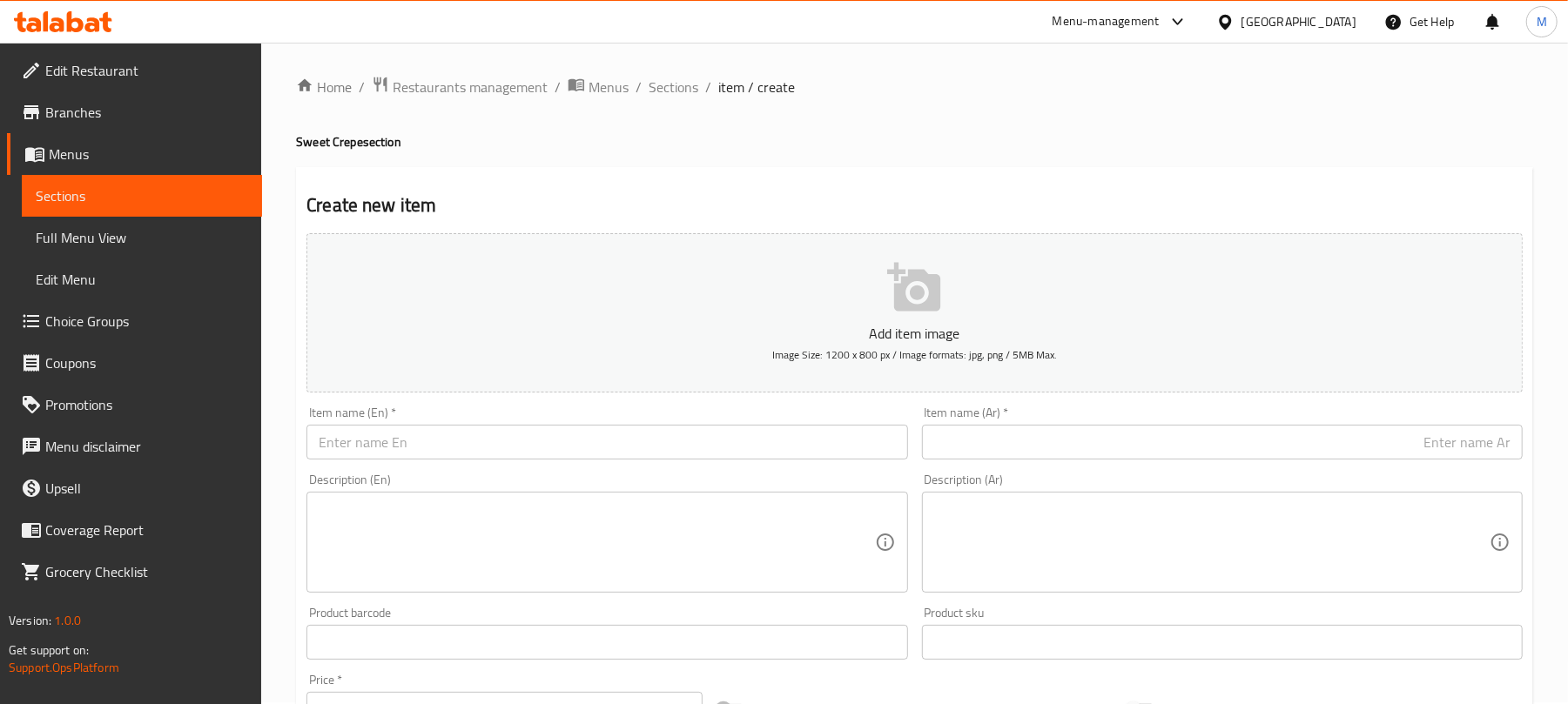
scroll to position [0, 0]
click at [593, 435] on input "text" at bounding box center [607, 443] width 600 height 35
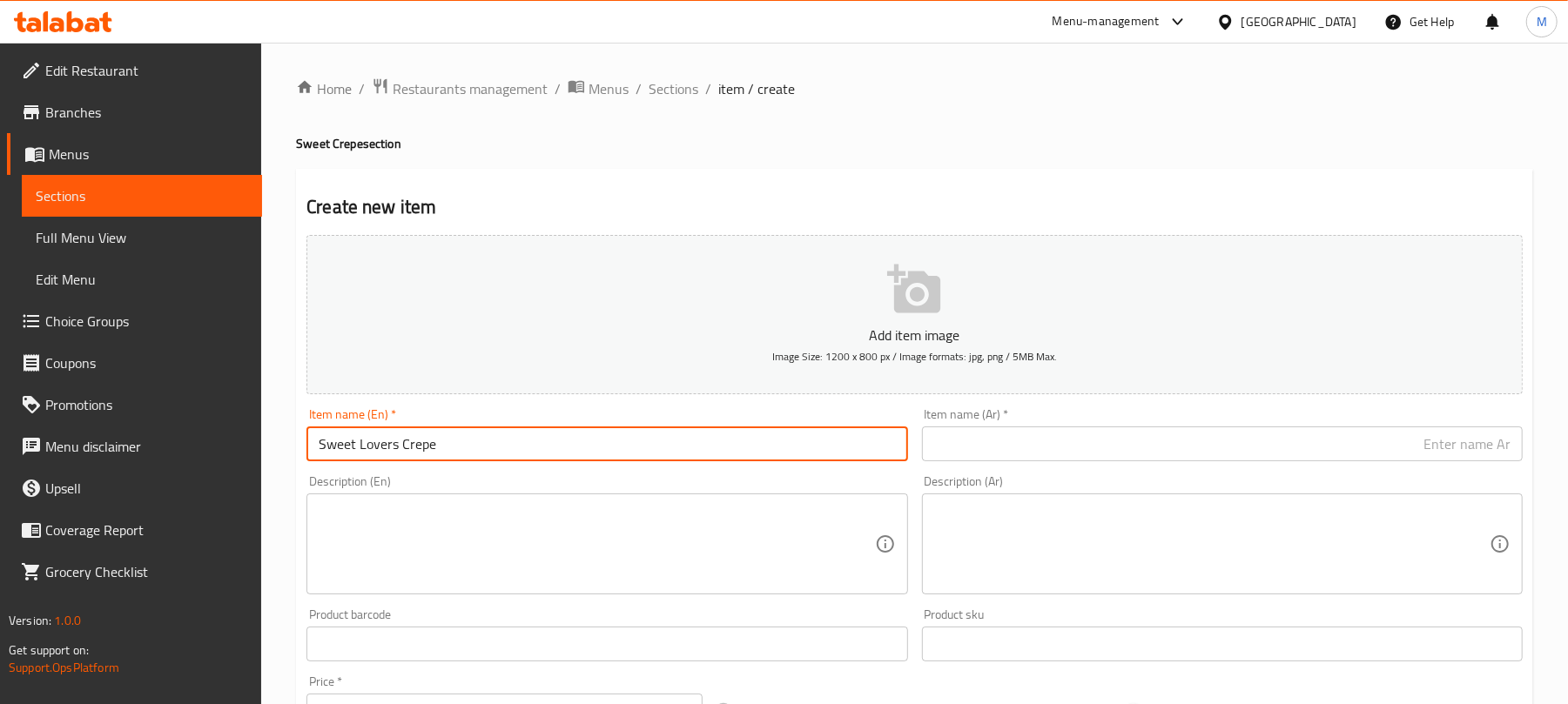
type input "Sweet Lovers Crepe"
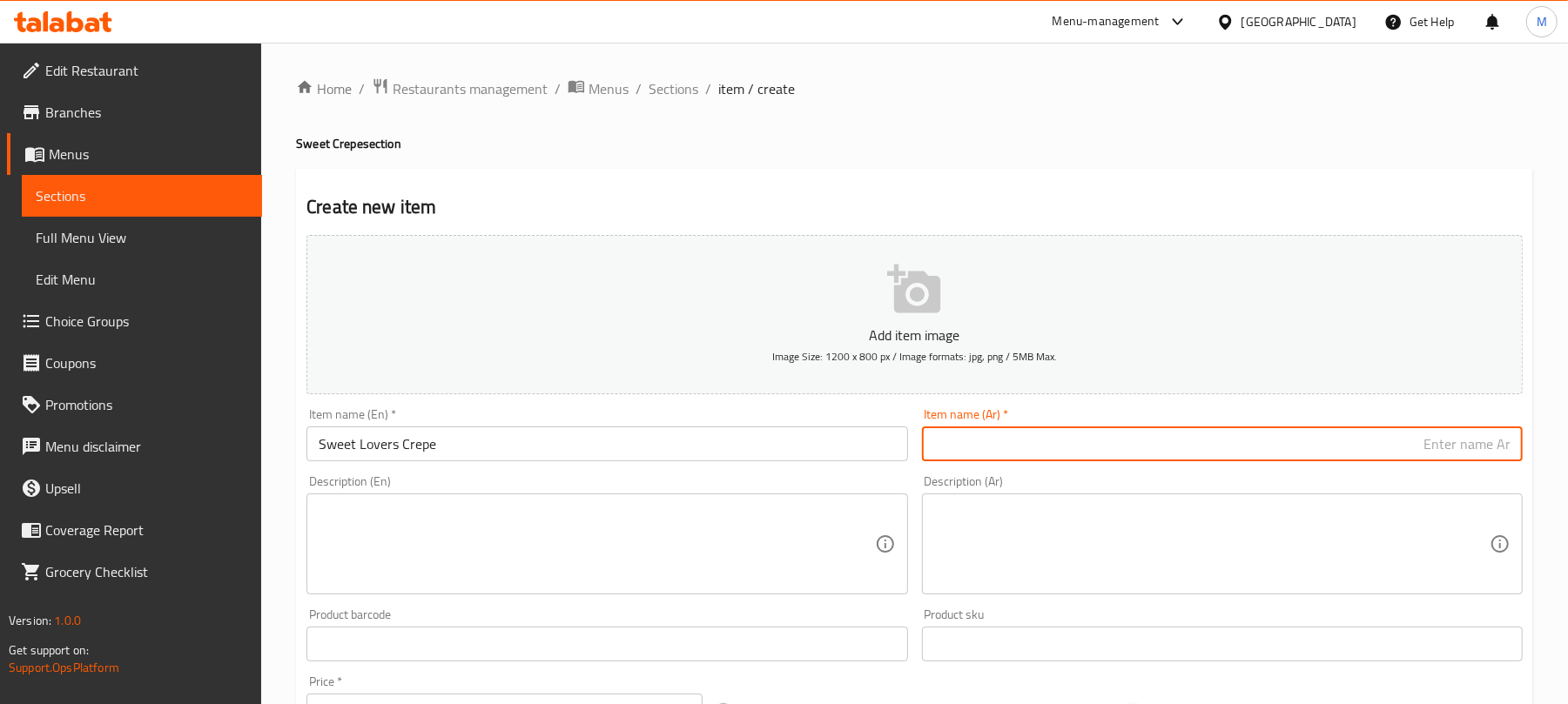
click at [1029, 430] on input "text" at bounding box center [1221, 443] width 600 height 35
type input "كريب عشاق الحلو"
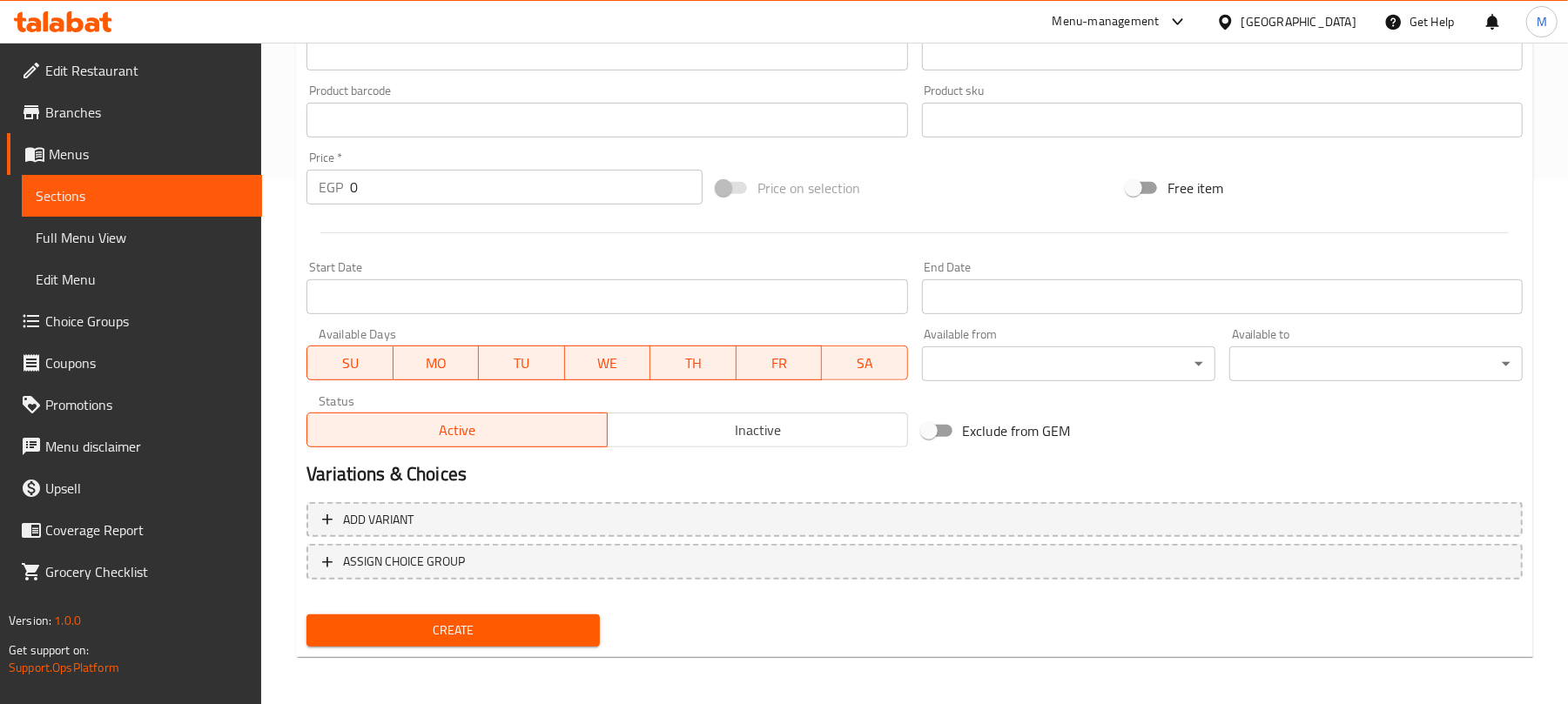
click at [442, 168] on div "Price   * EGP 0 Price *" at bounding box center [505, 178] width 396 height 53
drag, startPoint x: 426, startPoint y: 178, endPoint x: 345, endPoint y: 176, distance: 81.0
click at [345, 176] on div "EGP 0 Price *" at bounding box center [505, 186] width 396 height 35
type input "80"
click at [447, 232] on div at bounding box center [914, 232] width 1230 height 43
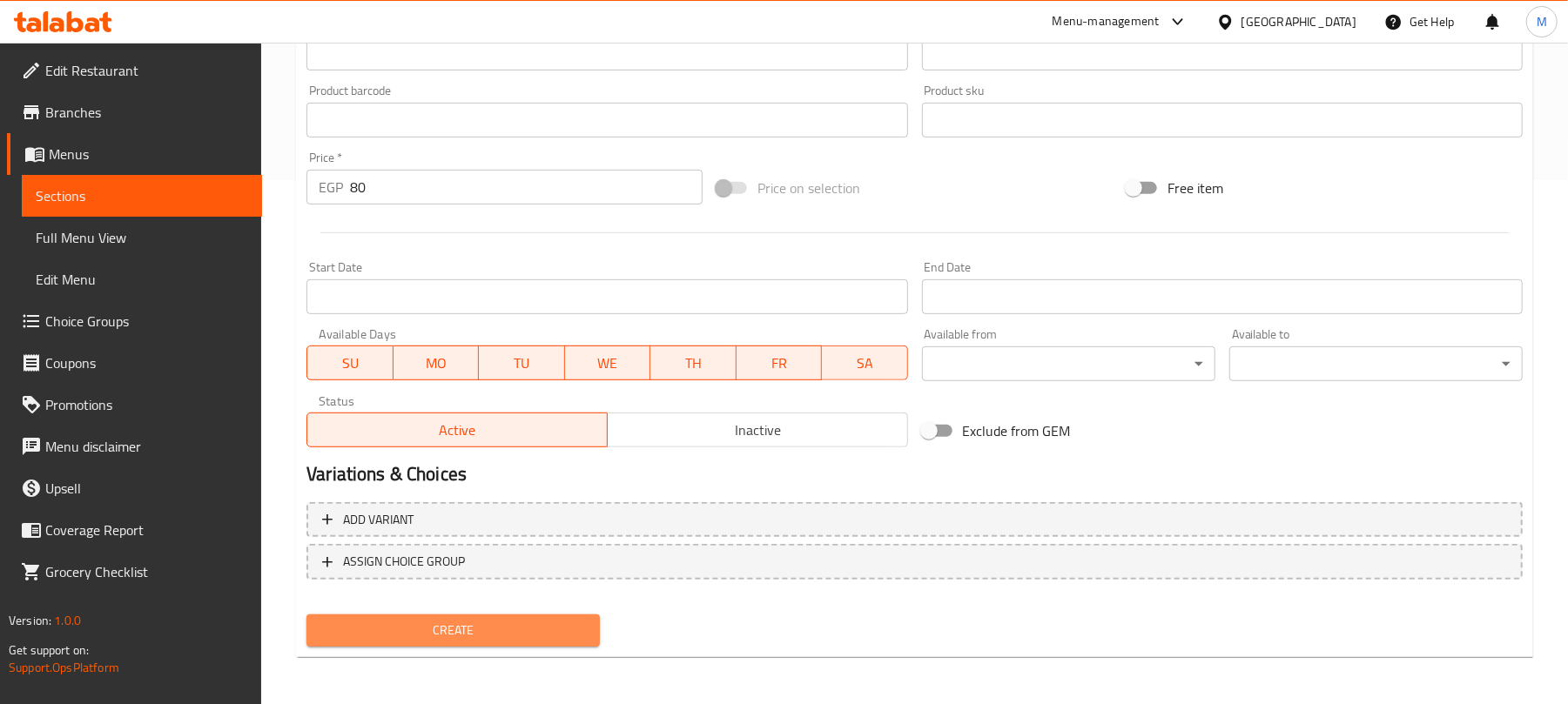
click at [555, 624] on span "Create" at bounding box center [453, 629] width 265 height 22
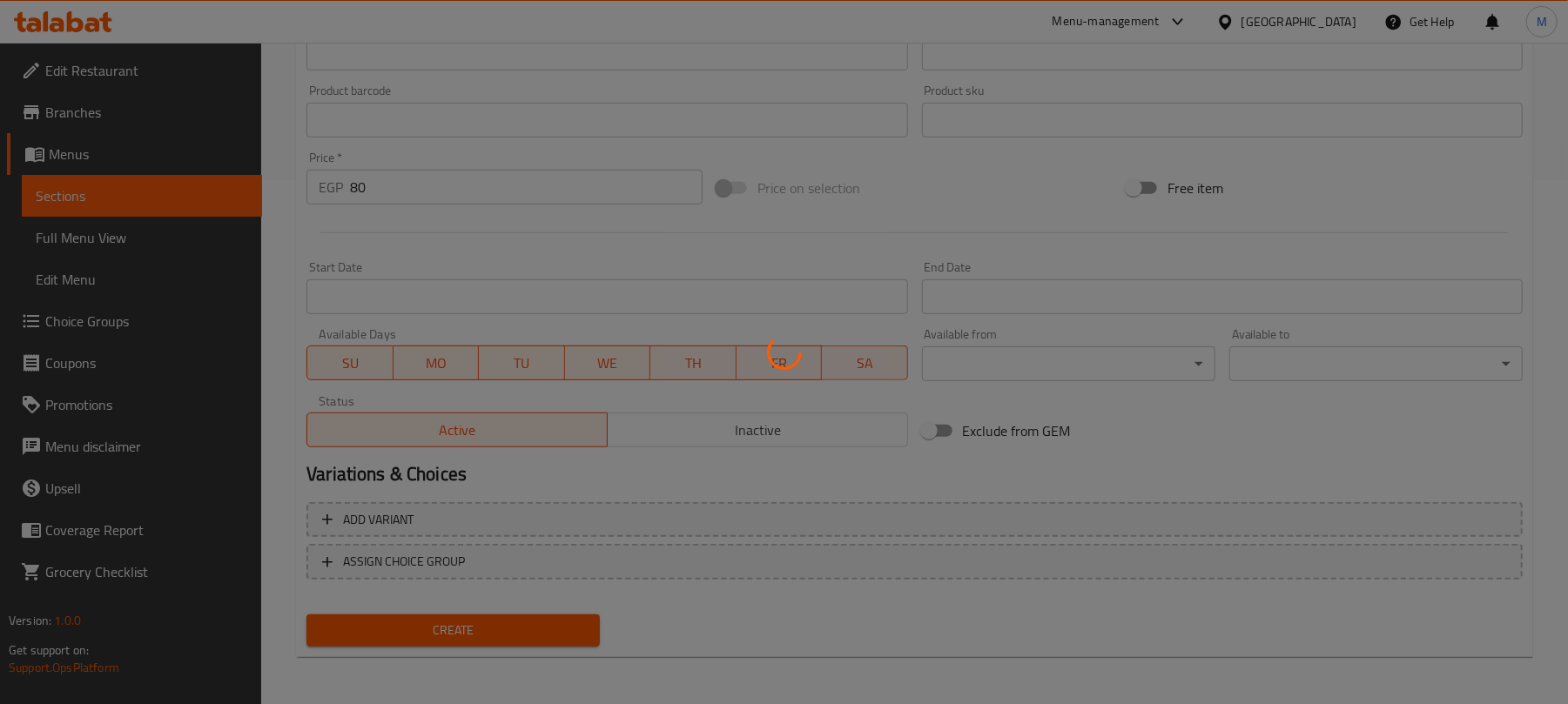
type input "0"
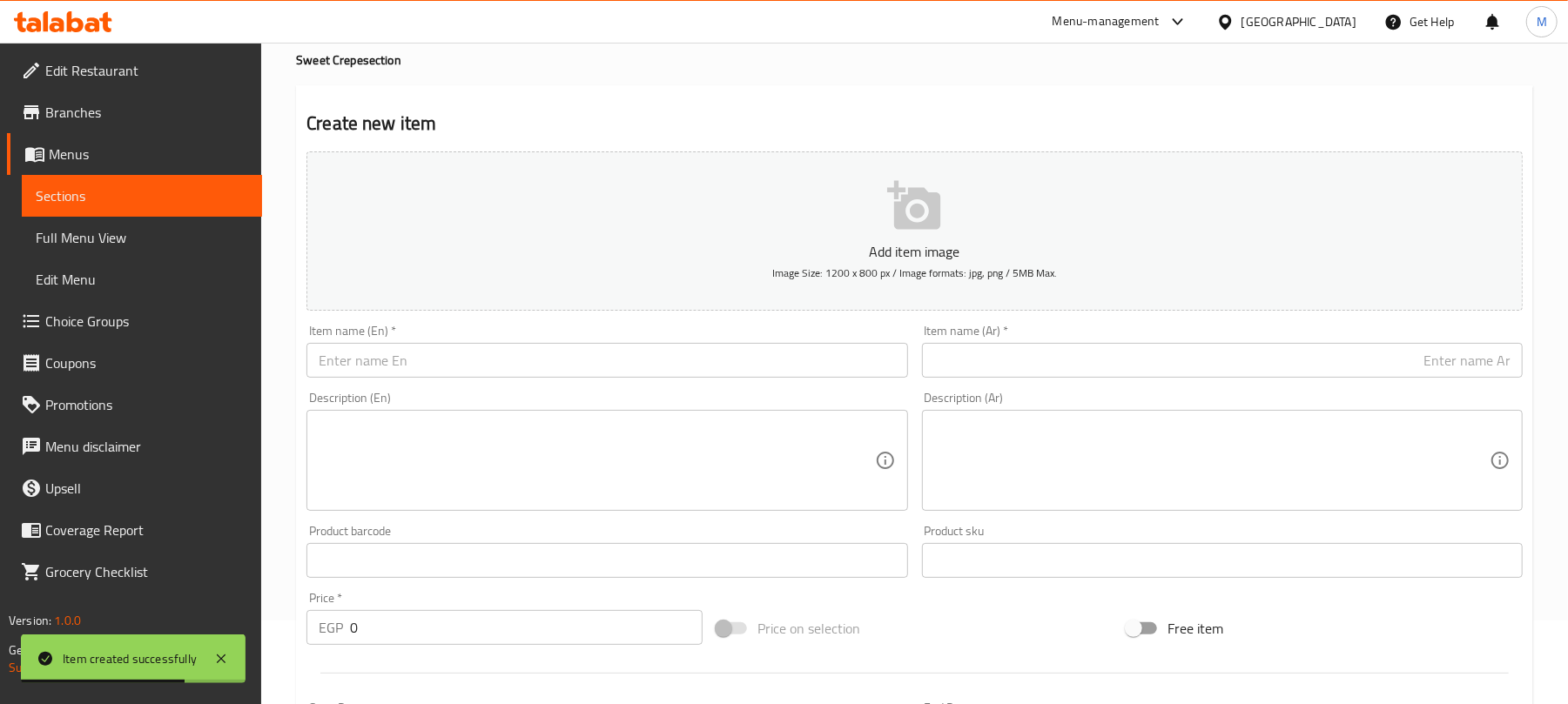
scroll to position [0, 0]
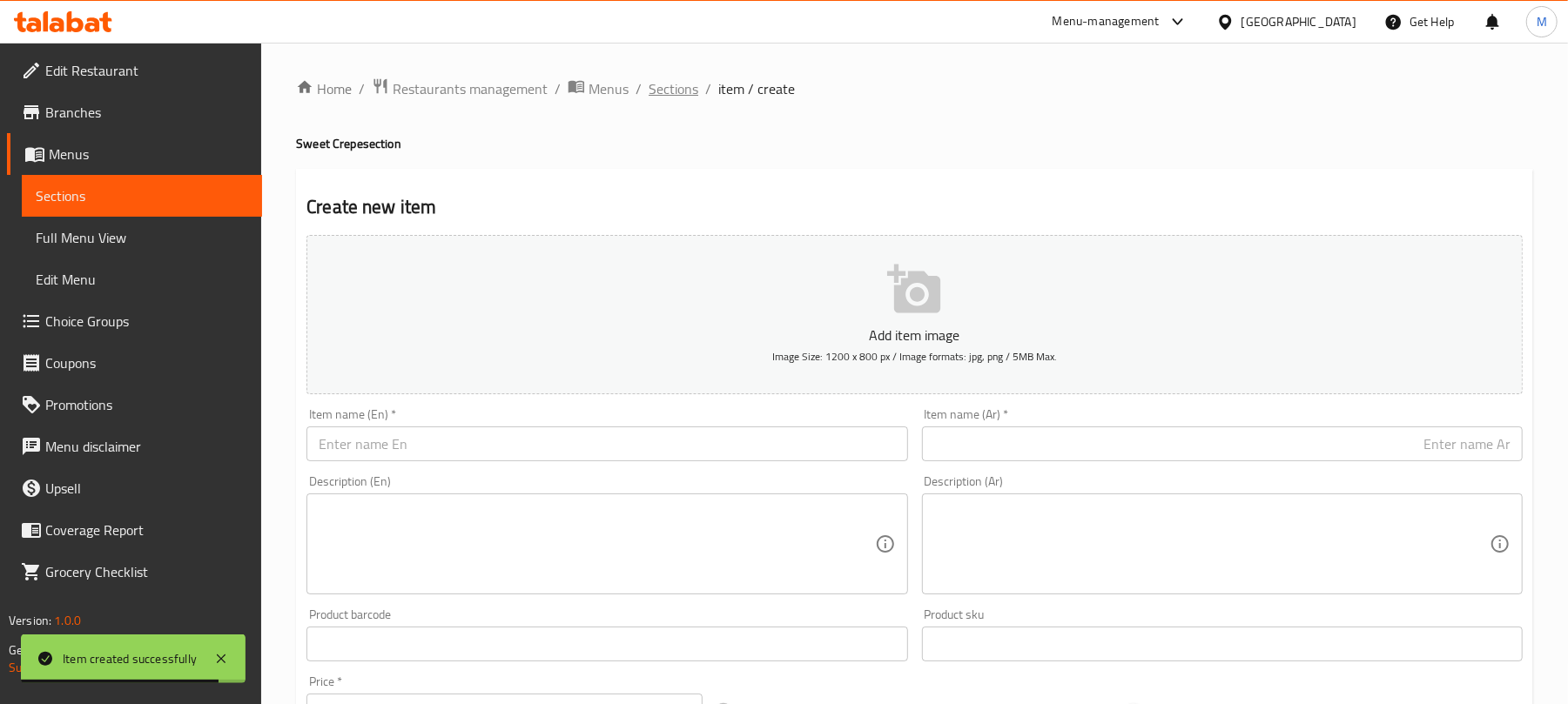
click at [690, 92] on span "Sections" at bounding box center [673, 89] width 49 height 21
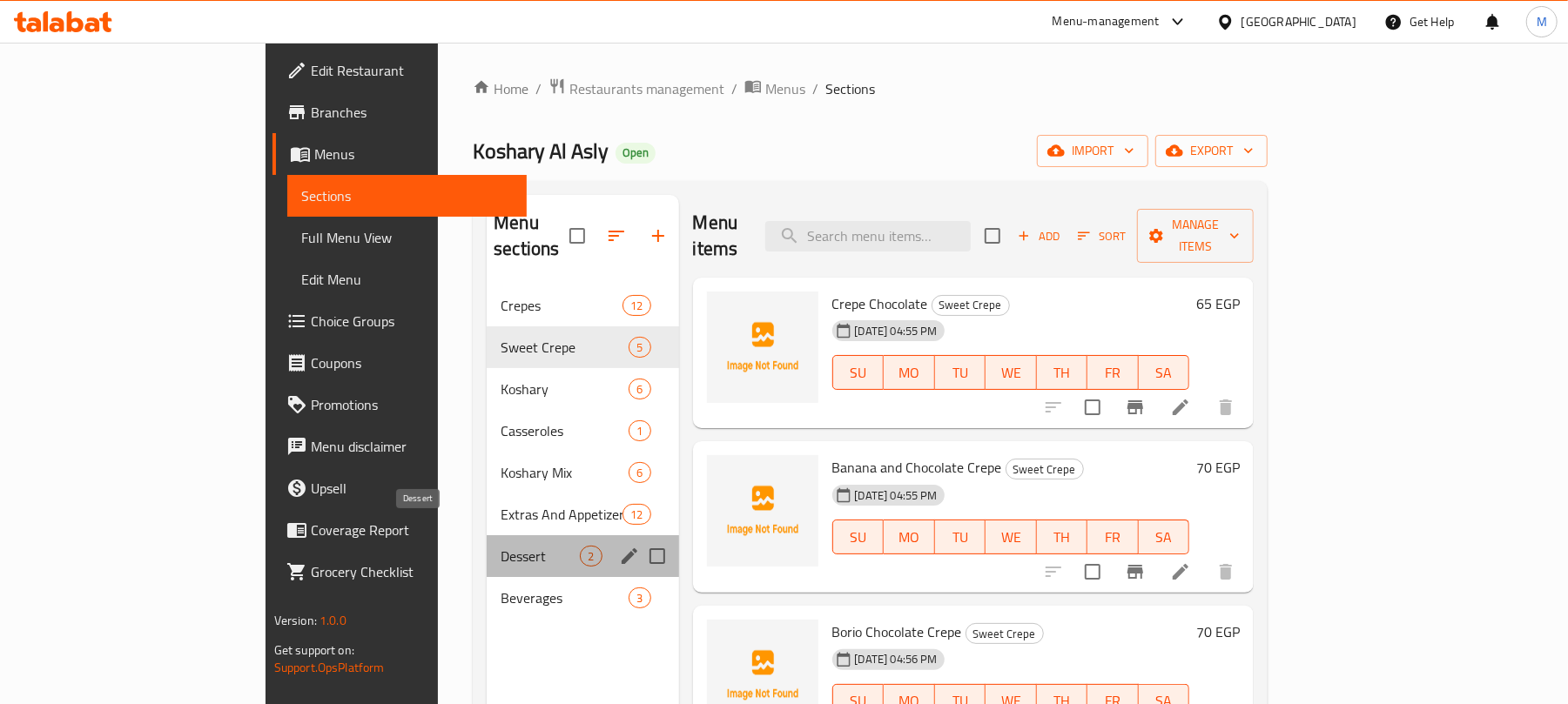
click at [501, 545] on span "Dessert" at bounding box center [541, 555] width 80 height 21
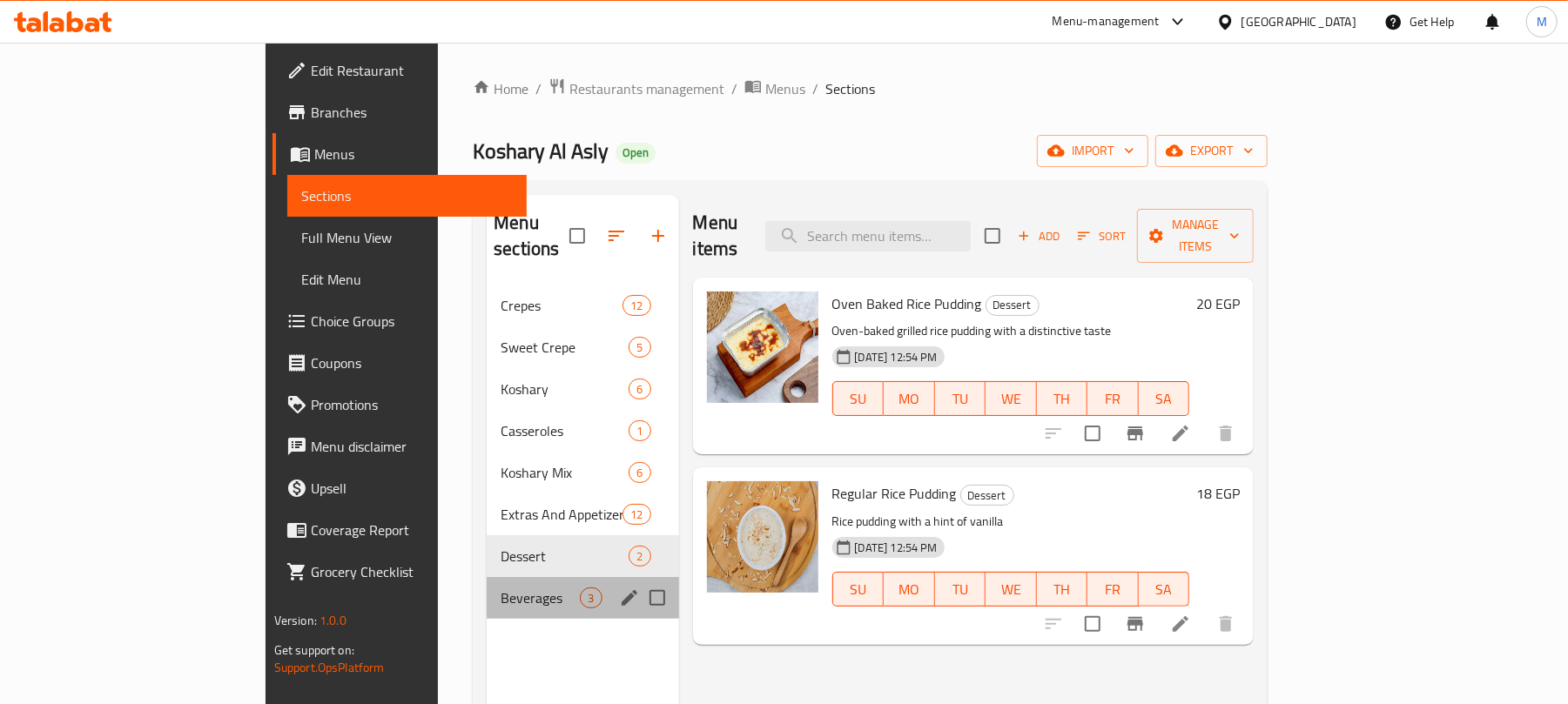
click at [487, 576] on div "Beverages 3" at bounding box center [582, 597] width 191 height 42
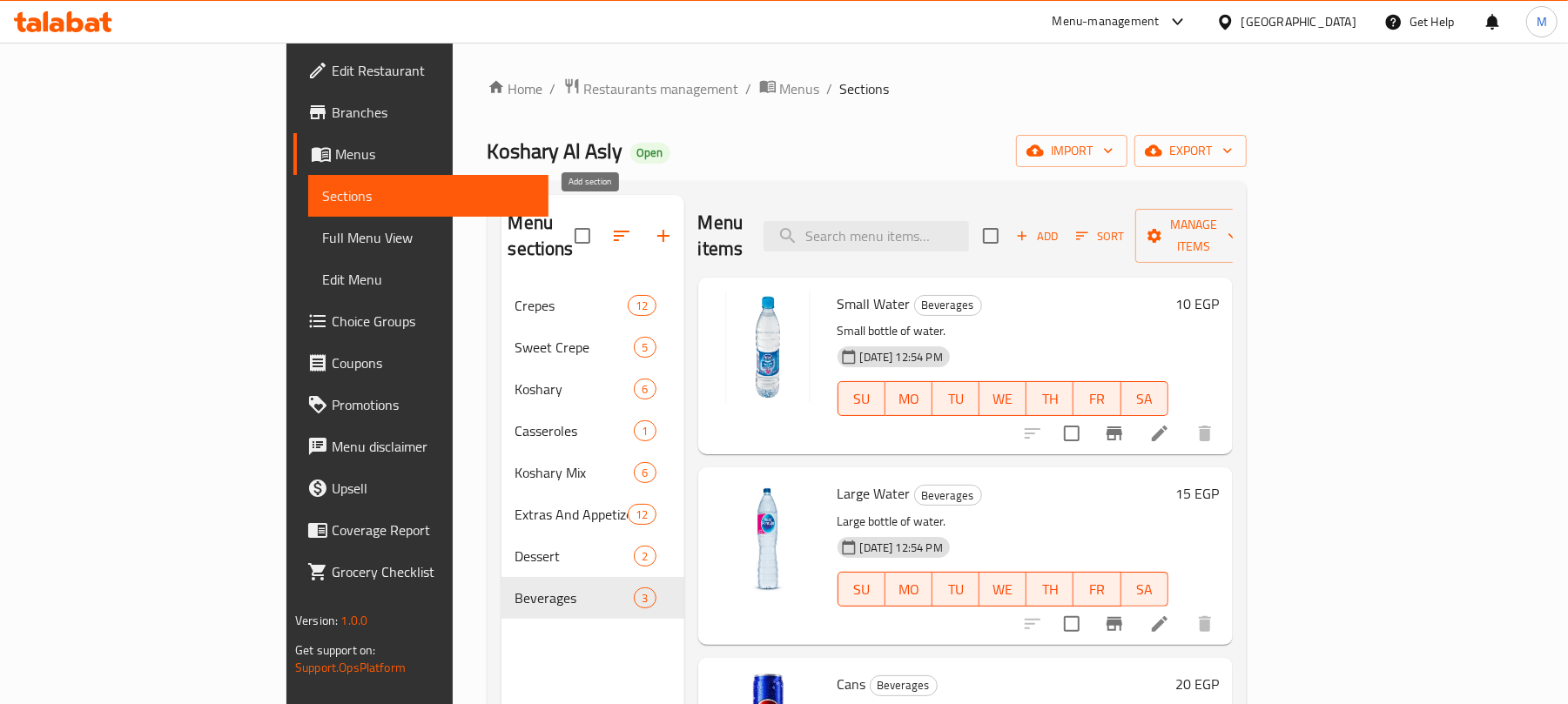
click at [642, 215] on button "button" at bounding box center [663, 236] width 42 height 42
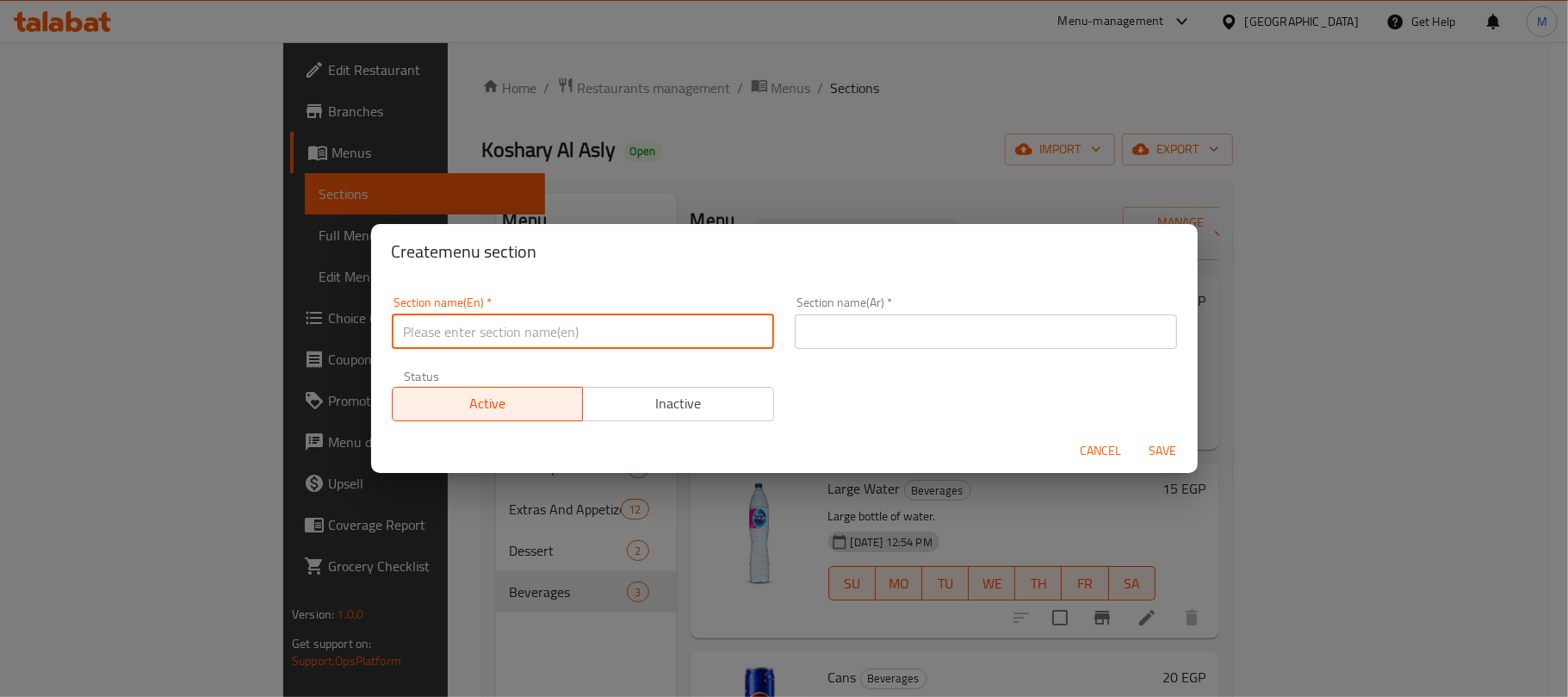
click at [617, 346] on input "text" at bounding box center [583, 332] width 382 height 35
type input "ٍ"
type input "Sandwiches"
click at [927, 339] on input "text" at bounding box center [985, 332] width 382 height 35
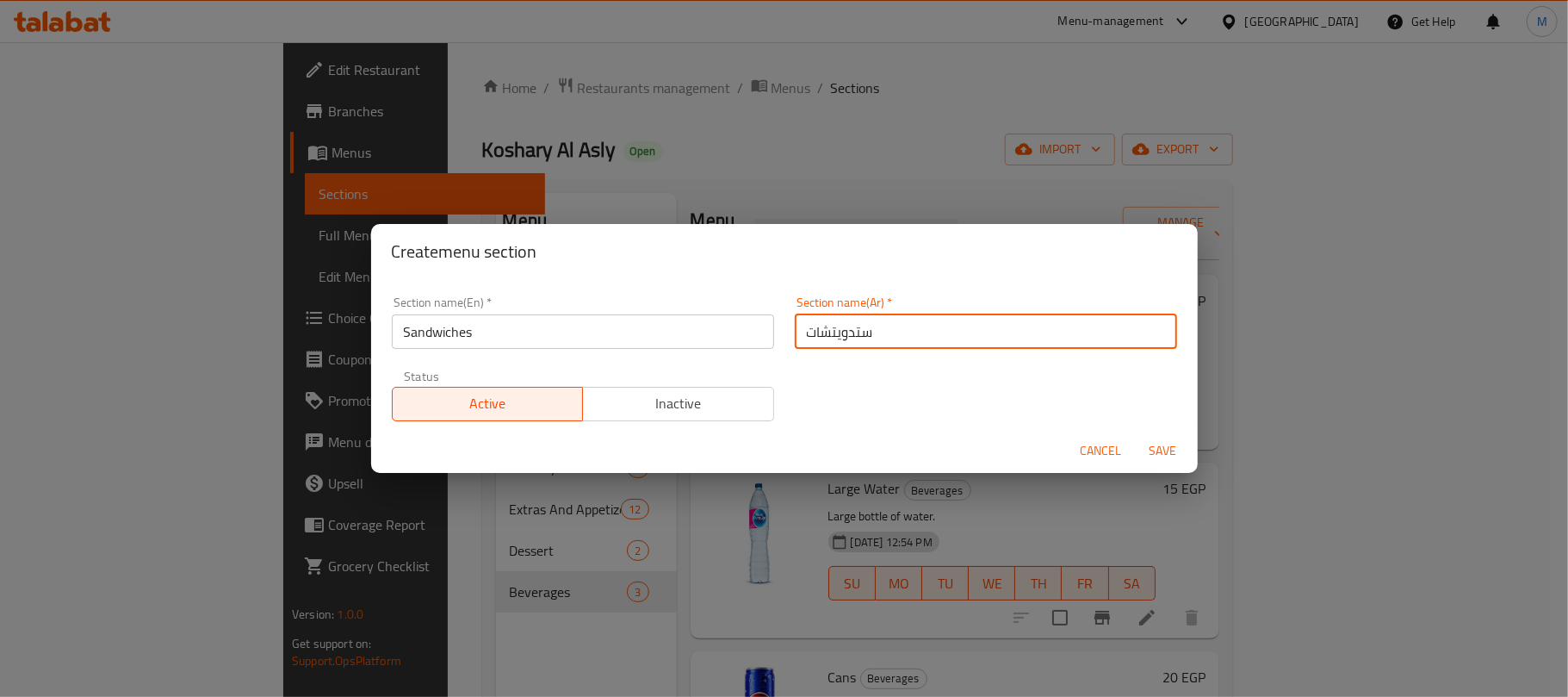
type input "ستدويتشات"
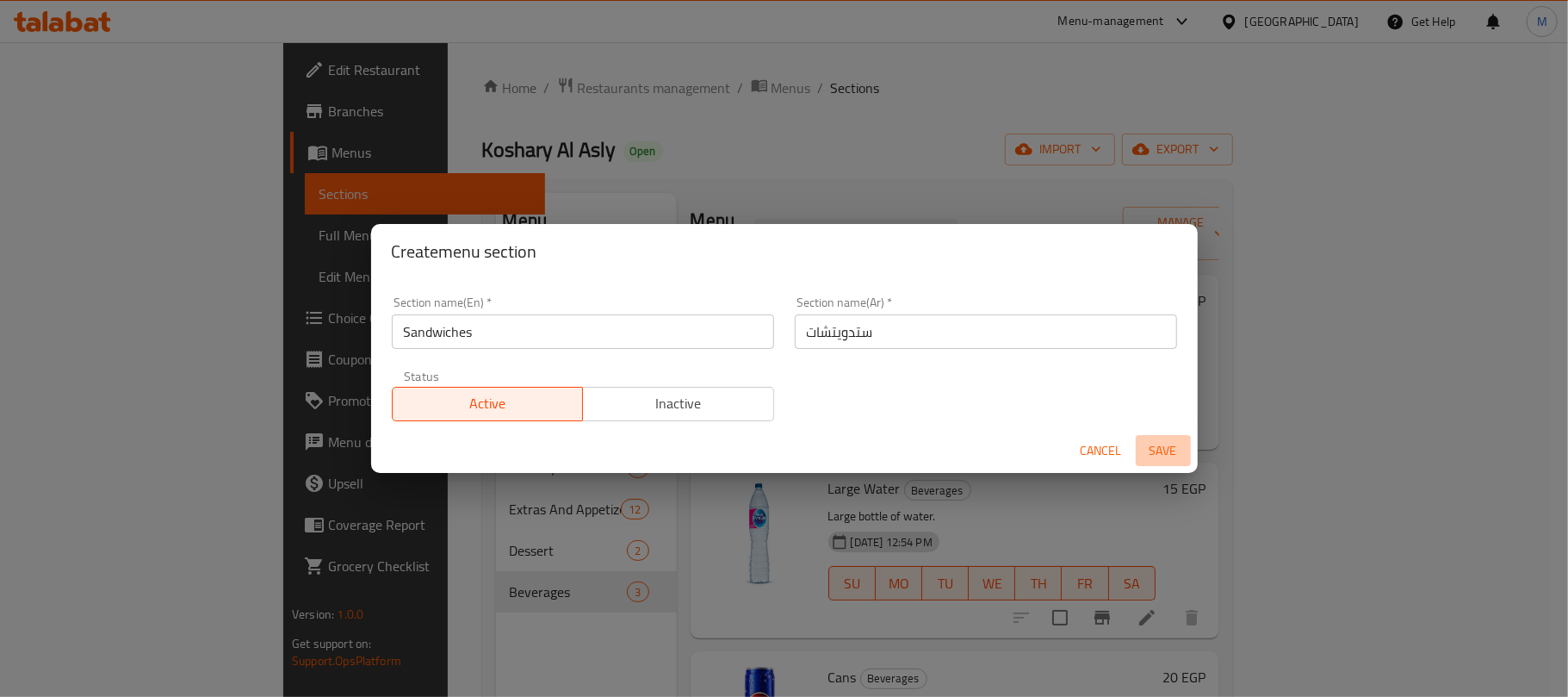
click at [1156, 442] on span "Save" at bounding box center [1163, 451] width 41 height 22
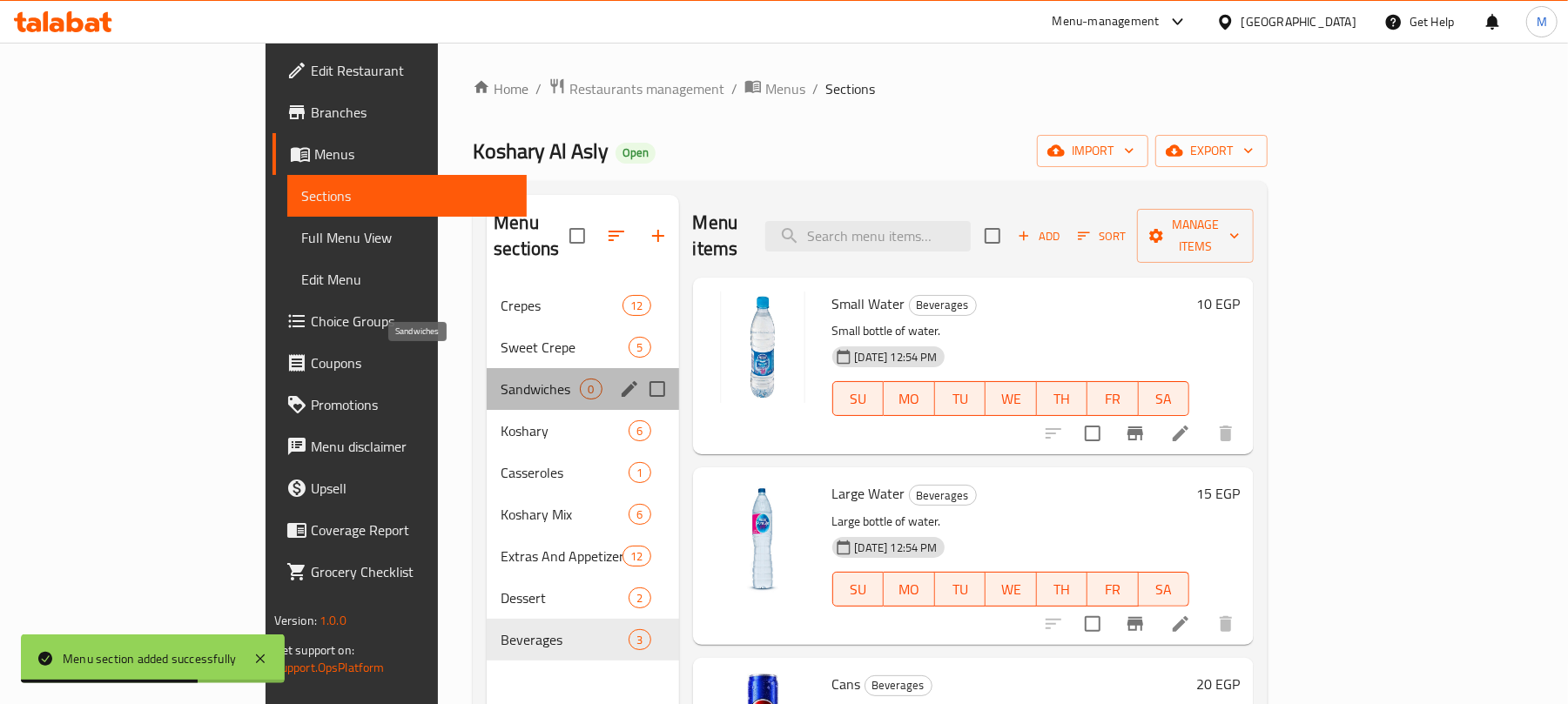
click at [501, 378] on span "Sandwiches" at bounding box center [541, 389] width 80 height 21
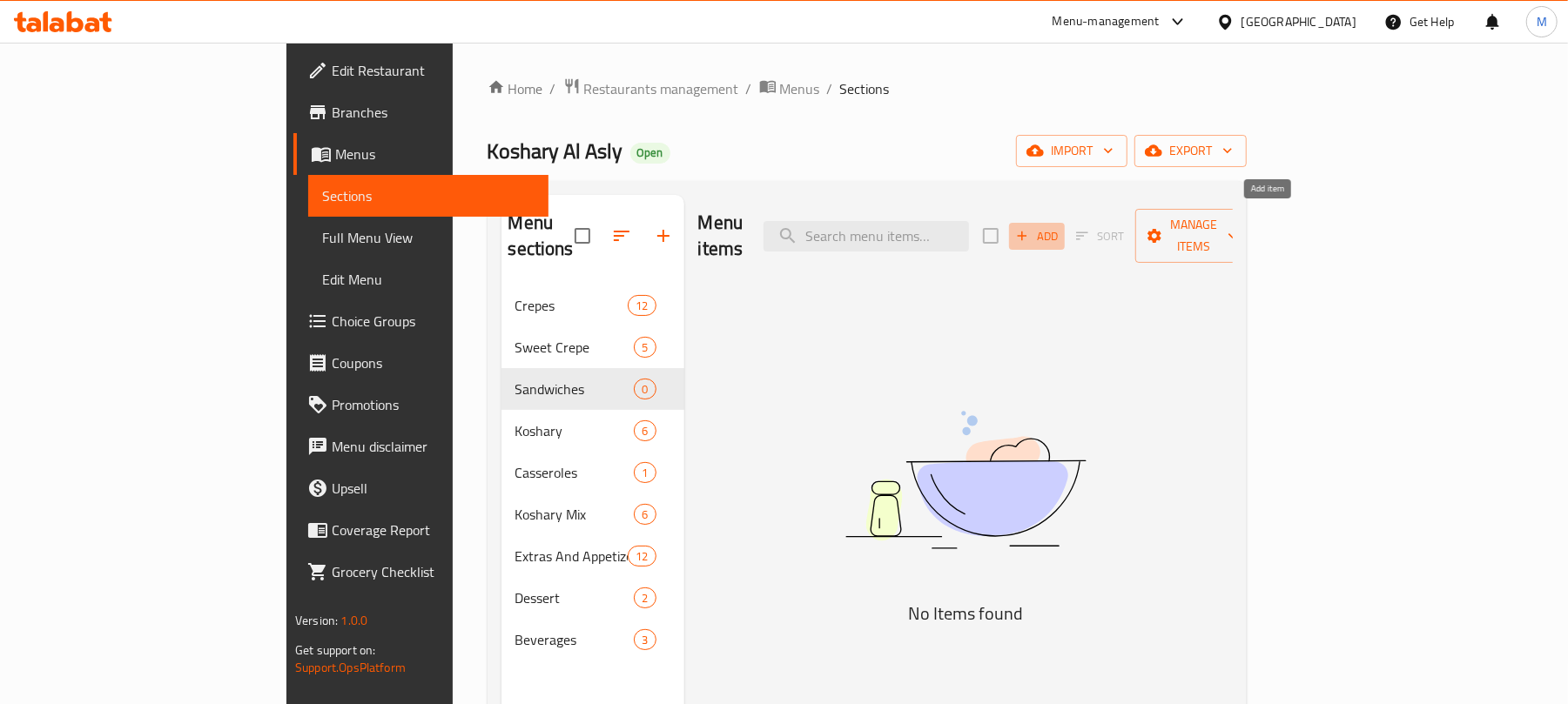
click at [1029, 231] on icon "button" at bounding box center [1022, 236] width 16 height 16
